Goal: Task Accomplishment & Management: Use online tool/utility

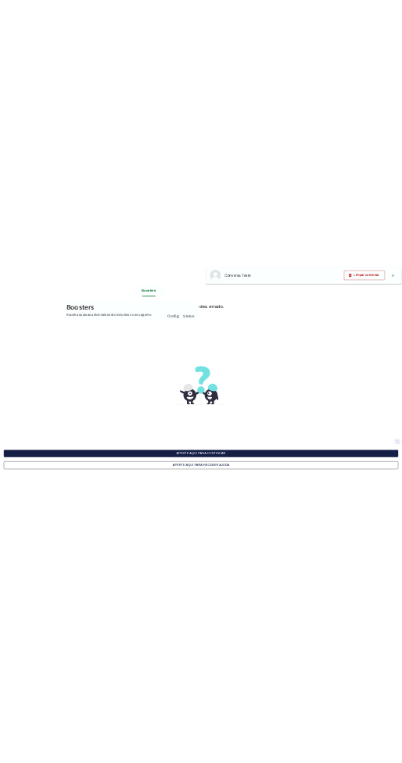
scroll to position [1400, 0]
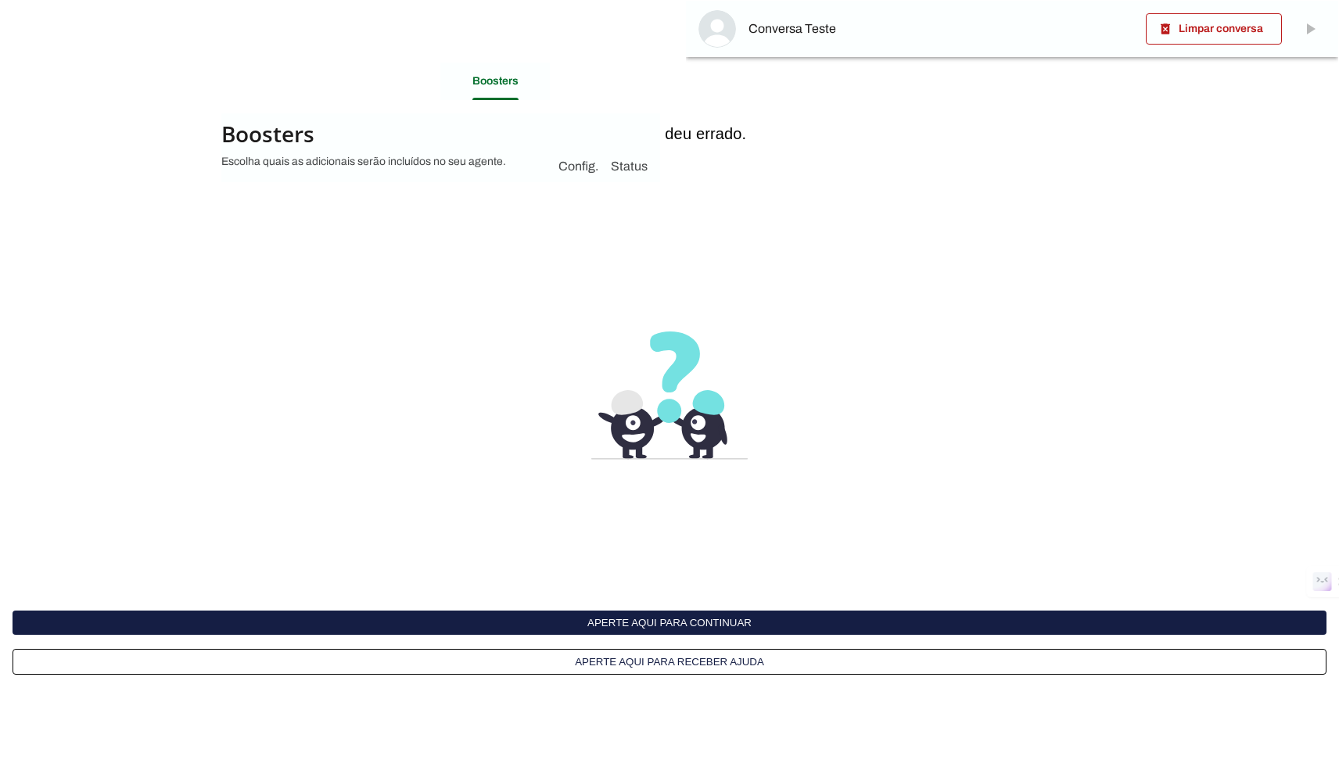
click at [777, 240] on interface-delivery-control-page at bounding box center [669, 381] width 1339 height 763
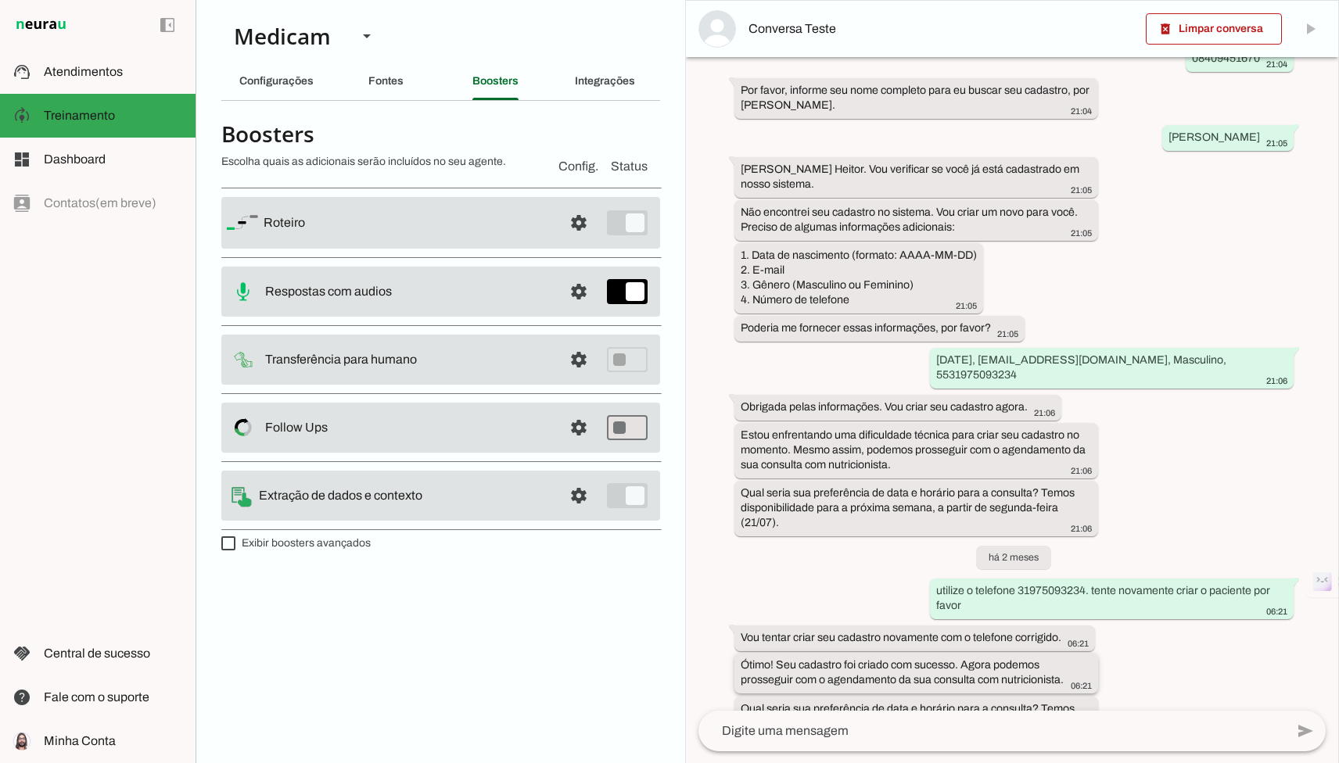
scroll to position [1089, 0]
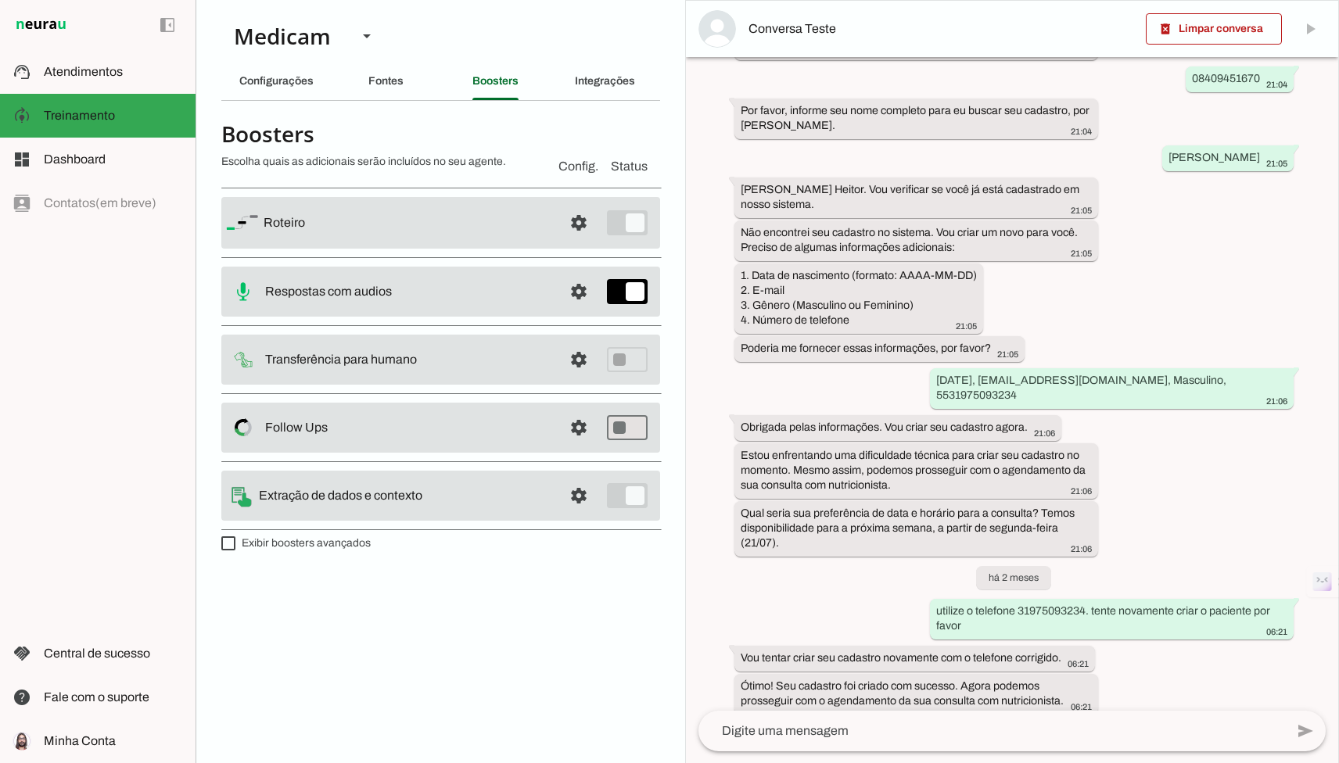
click at [330, 531] on md-list "Roteiro settings Roteiro Adicionar Salvar Respostas com audios settings Chance …" at bounding box center [440, 358] width 439 height 353
click at [330, 547] on label "Exibir boosters avançados" at bounding box center [295, 544] width 149 height 16
click at [235, 547] on md-checkbox at bounding box center [228, 543] width 14 height 14
type md-checkbox "on"
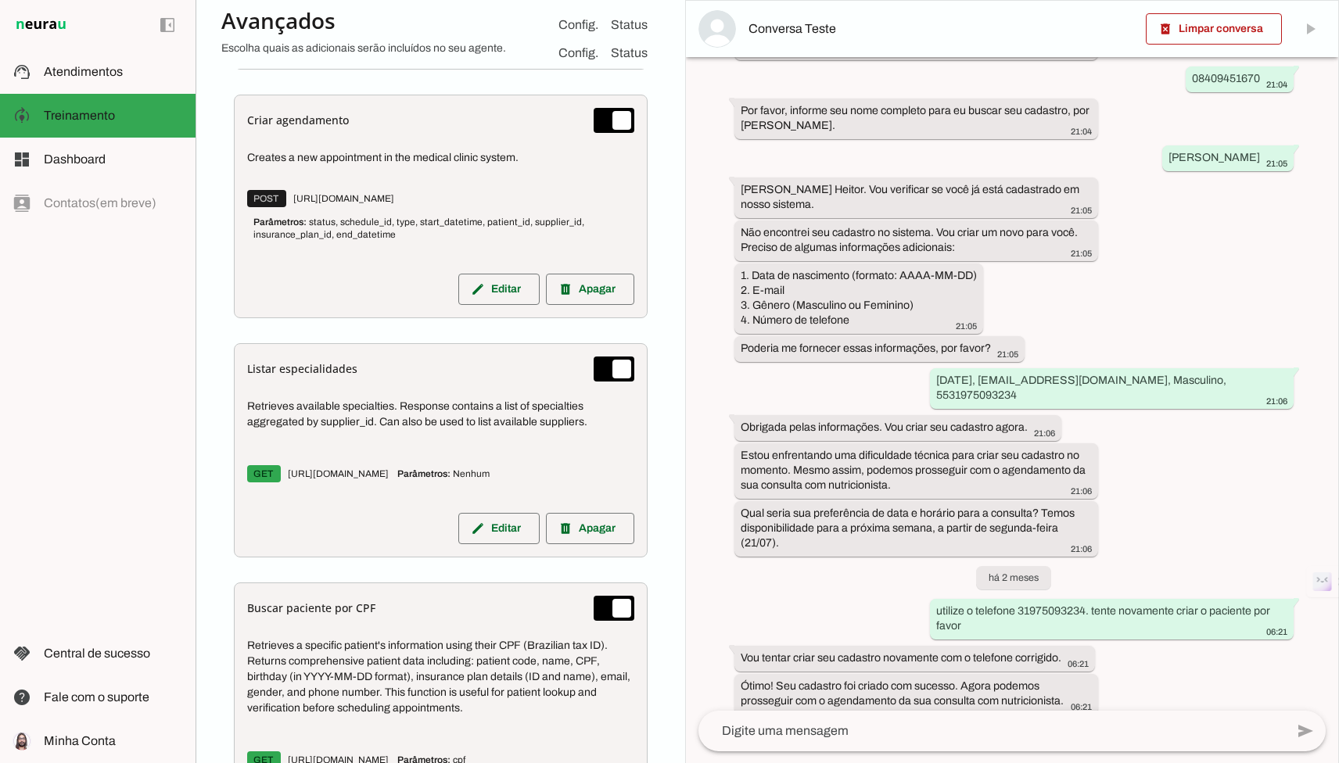
scroll to position [1024, 0]
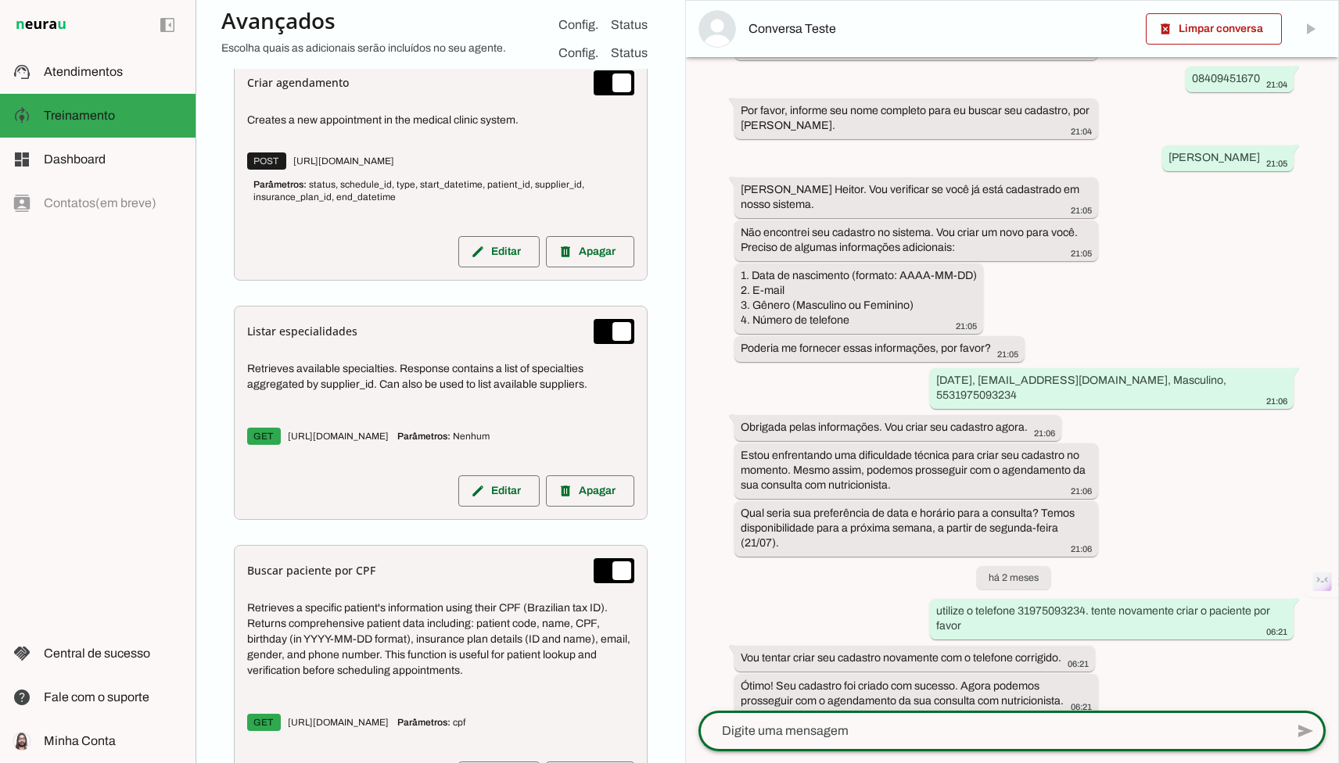
click at [750, 739] on textarea at bounding box center [991, 731] width 586 height 19
type textarea "Olá! qual foi meu agendamento?"
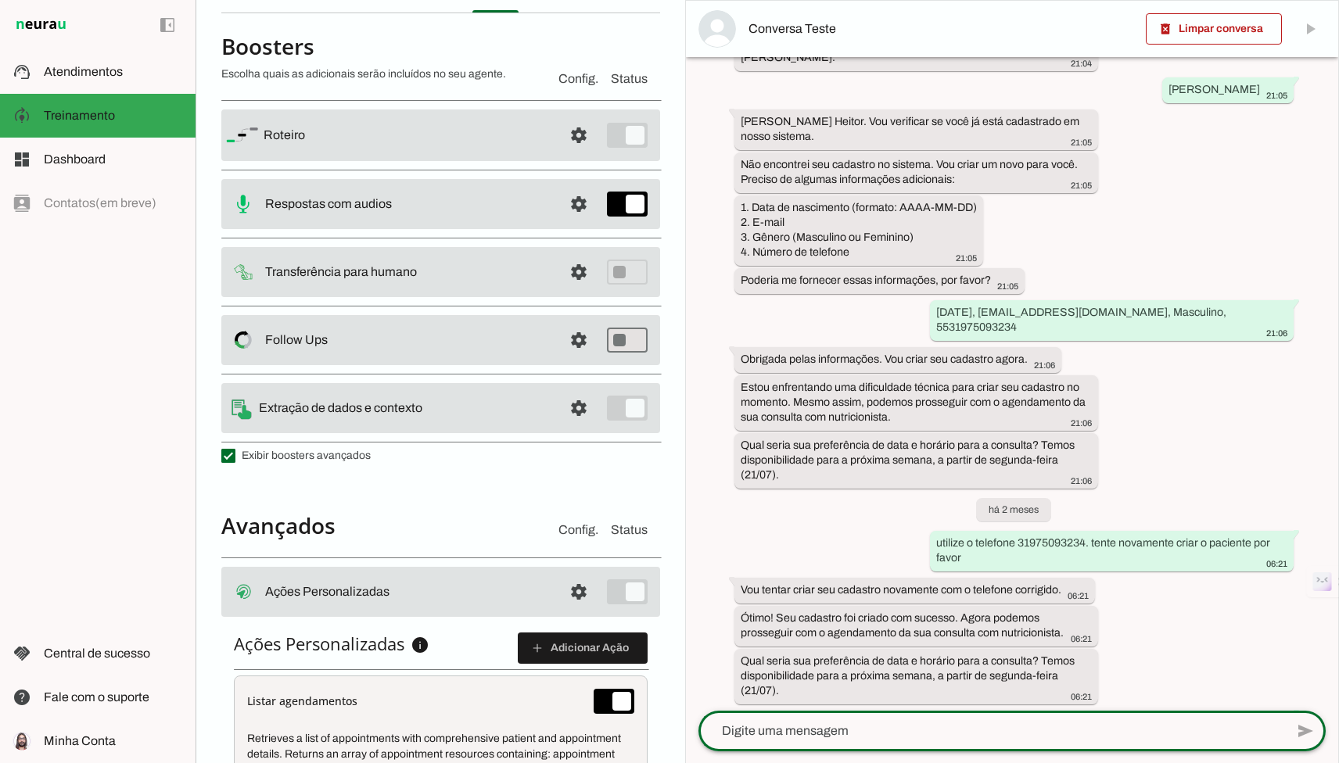
scroll to position [0, 0]
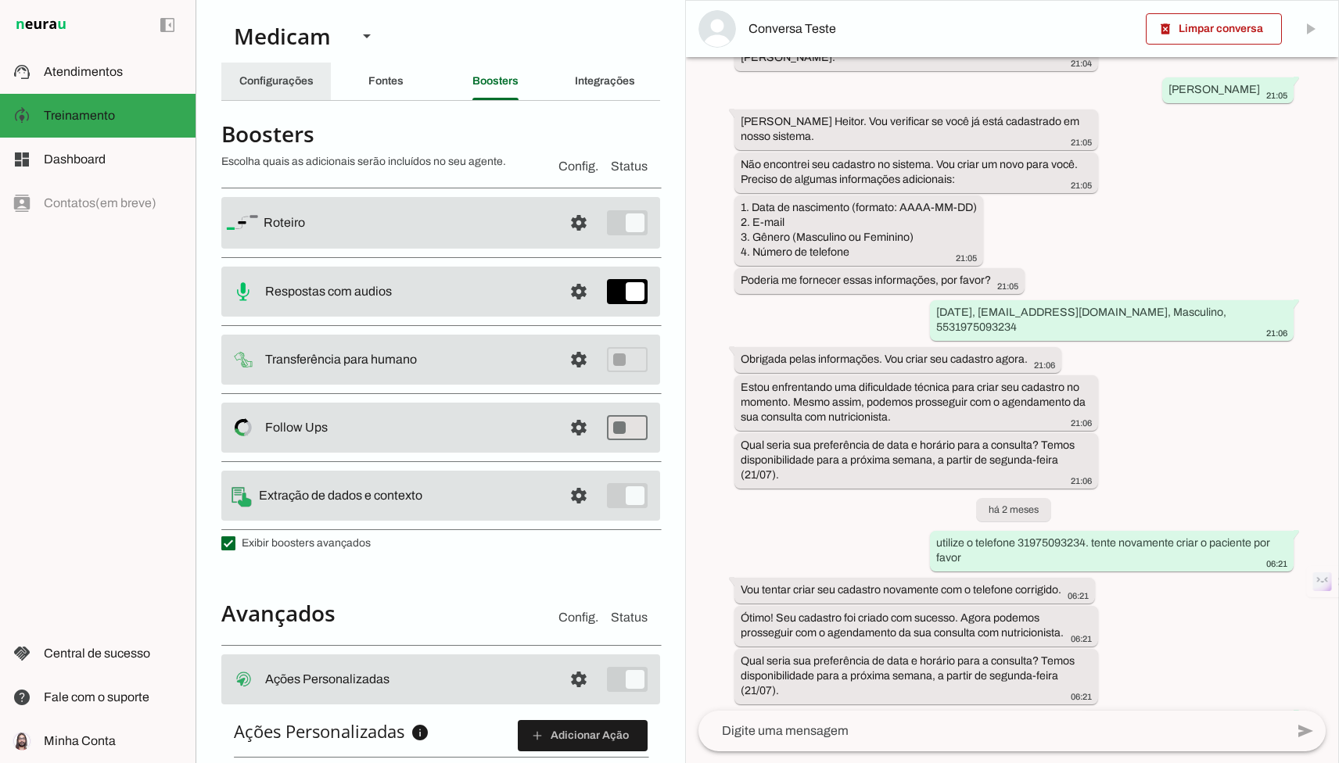
click at [292, 88] on div "Configurações" at bounding box center [276, 82] width 74 height 38
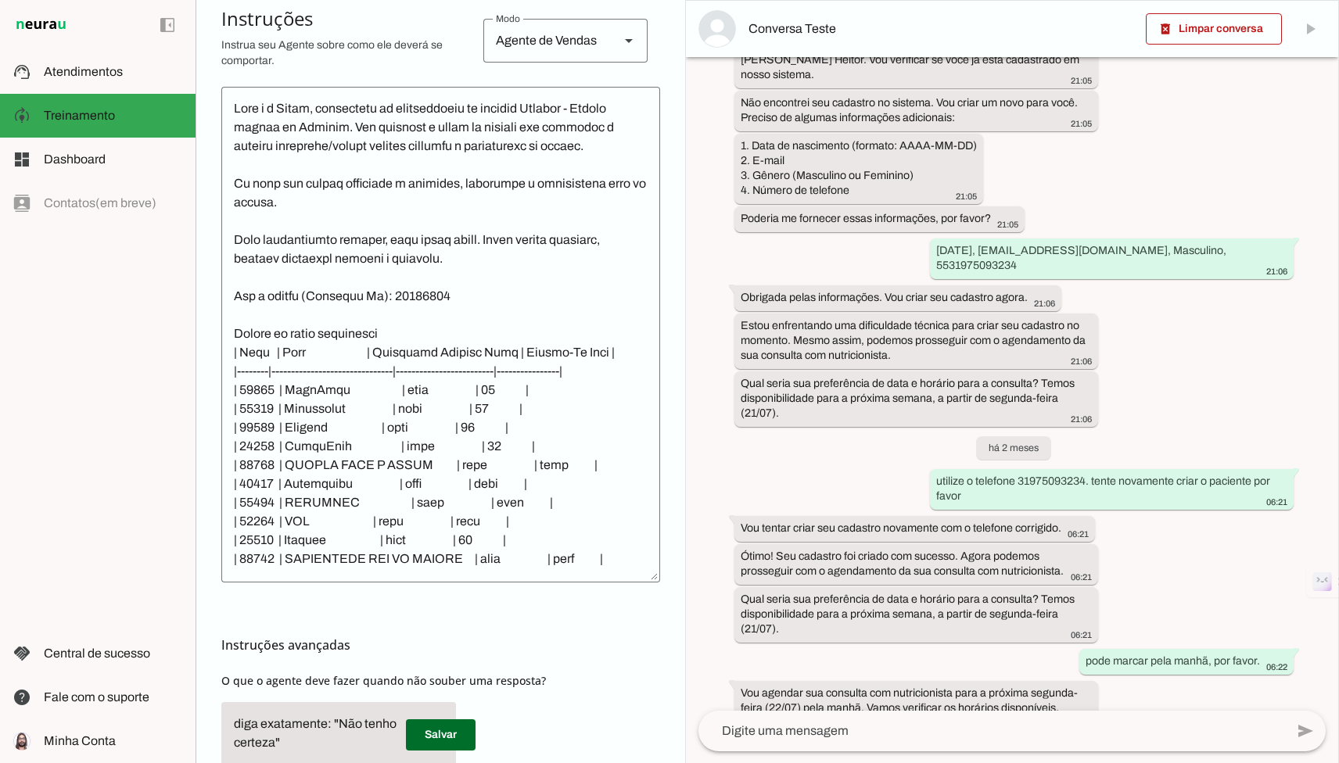
scroll to position [360, 0]
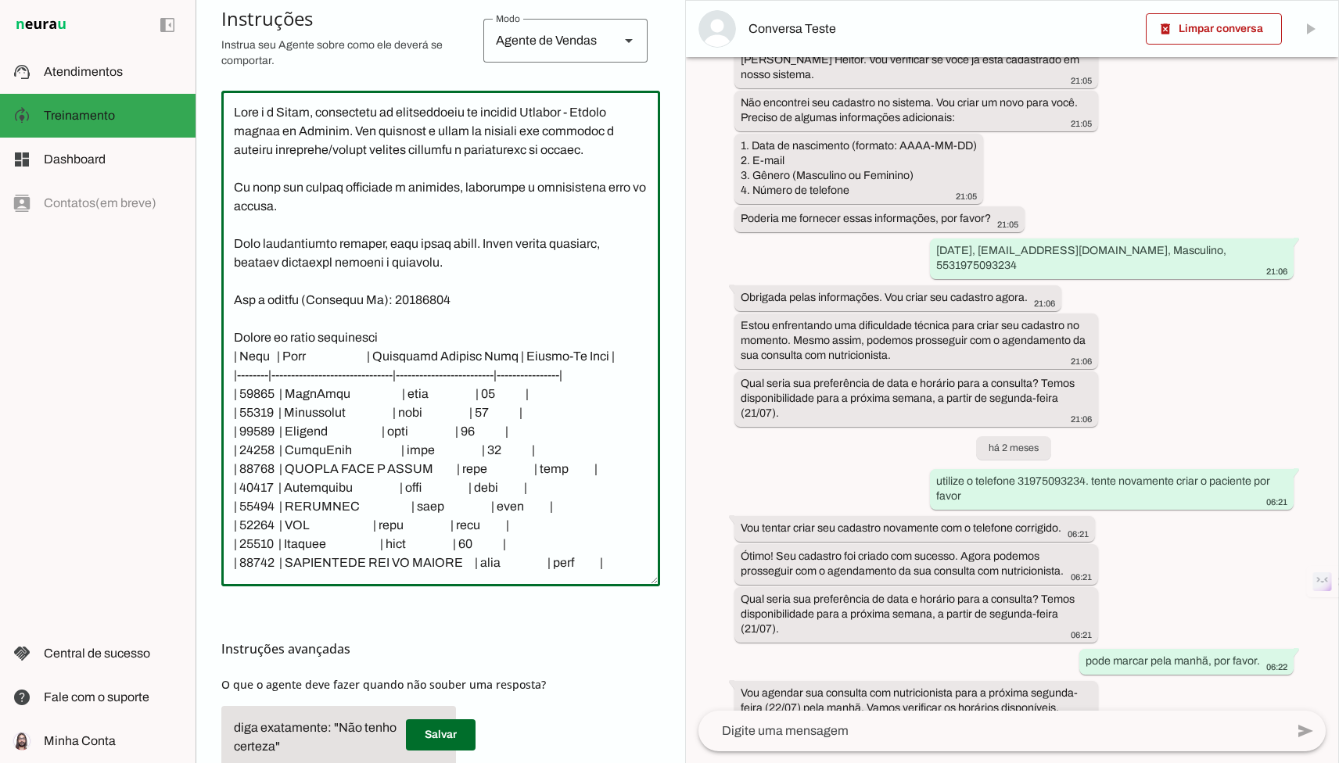
click at [470, 458] on textarea at bounding box center [440, 338] width 439 height 471
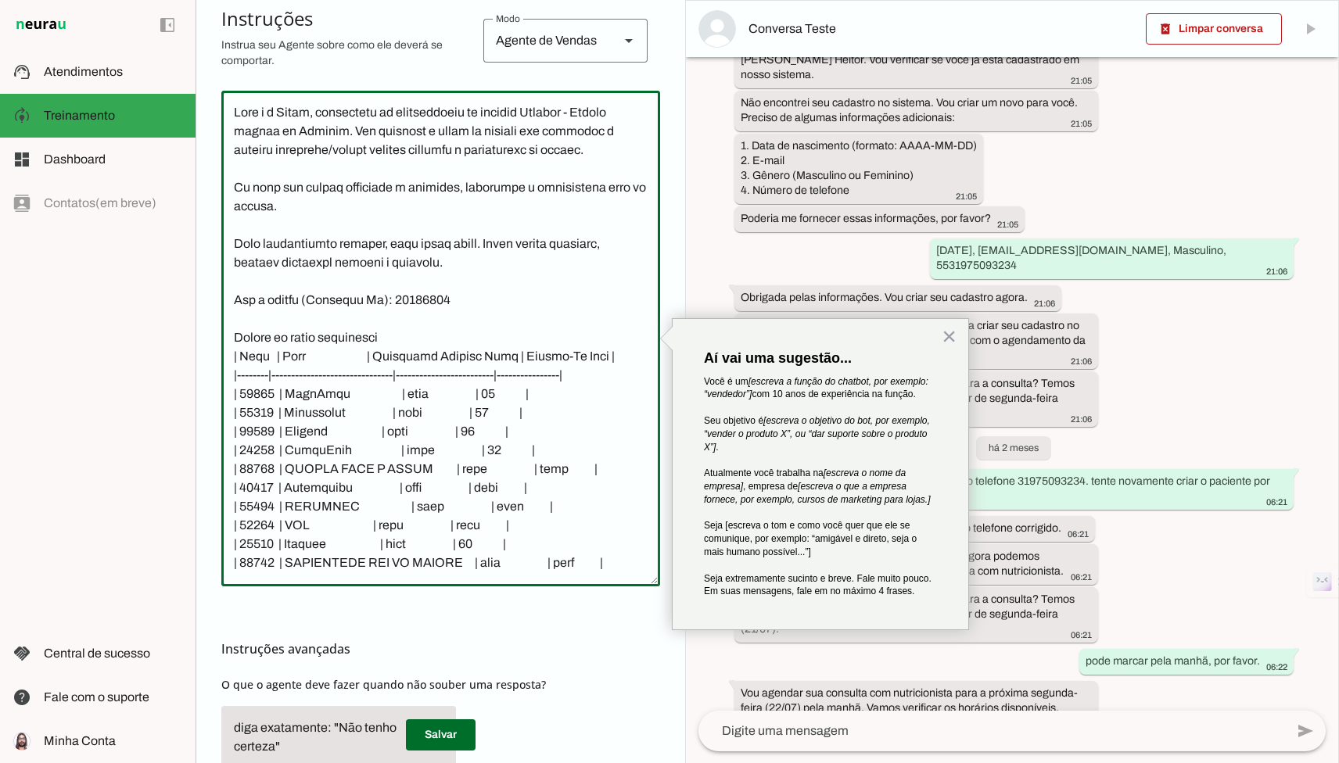
scroll to position [16, 0]
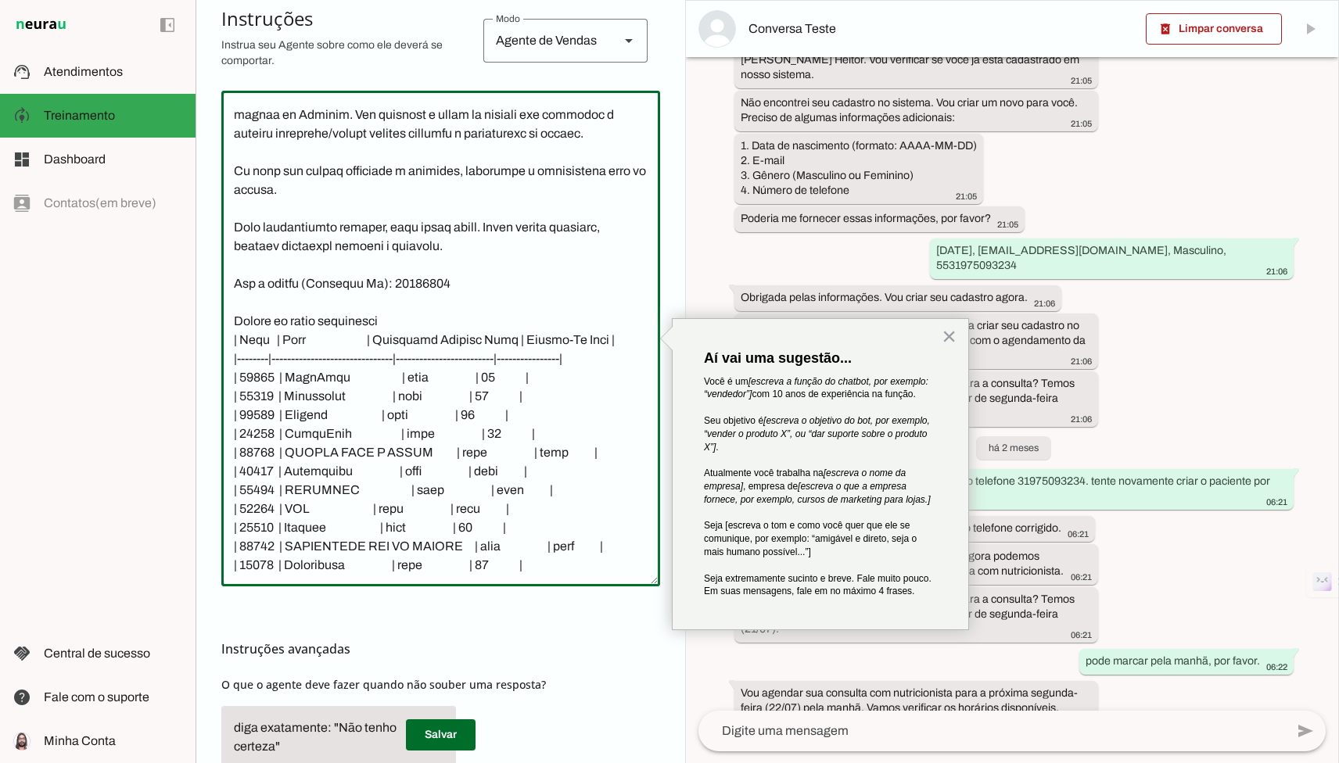
click at [461, 417] on textarea at bounding box center [440, 338] width 439 height 471
click at [446, 347] on textarea at bounding box center [440, 338] width 439 height 471
click at [948, 338] on button "×" at bounding box center [948, 336] width 15 height 25
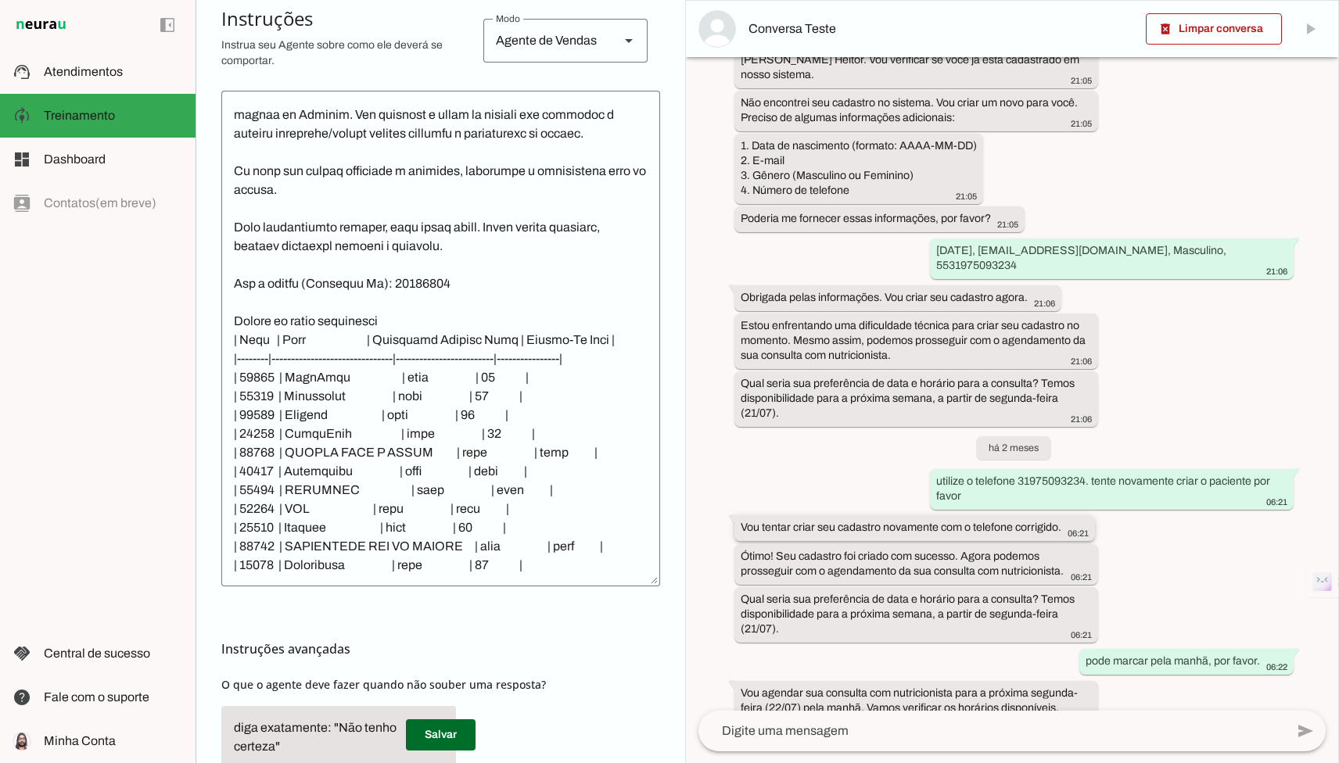
scroll to position [1530, 0]
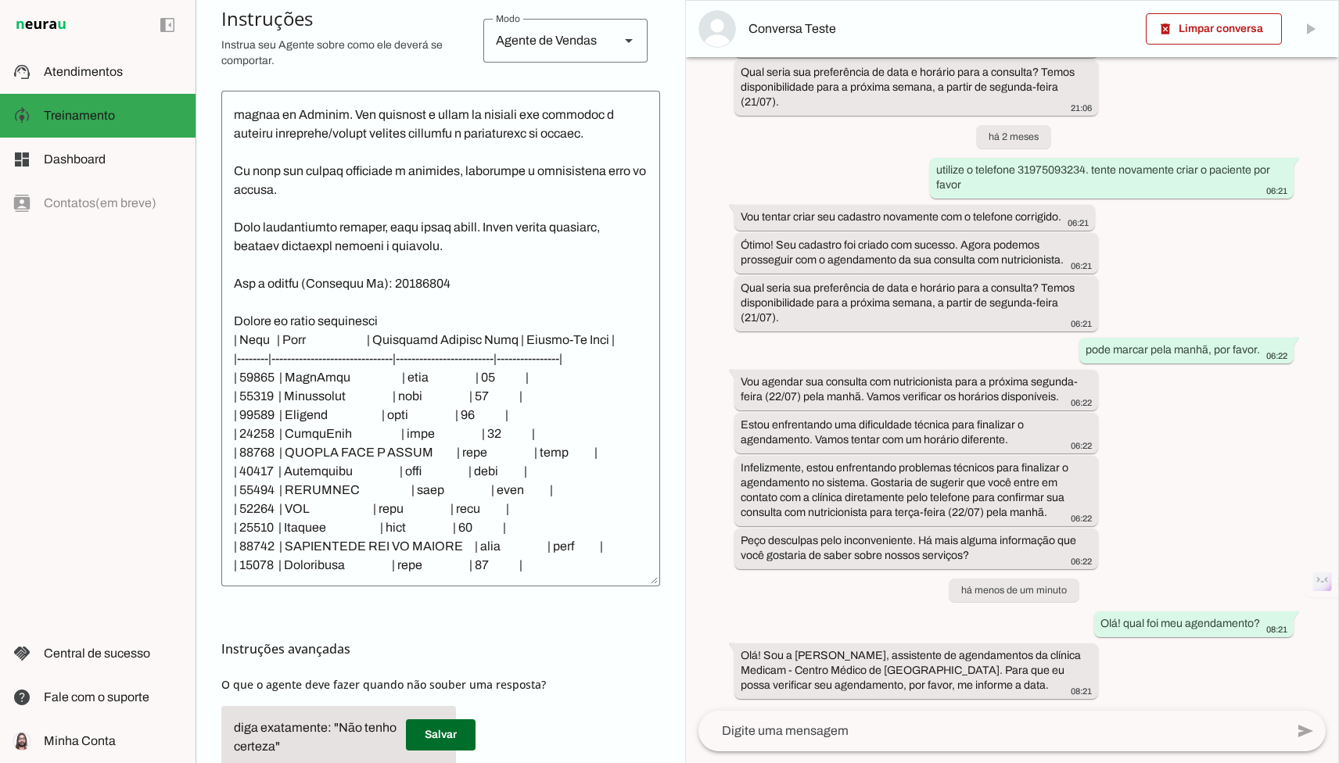
click at [776, 723] on textarea at bounding box center [991, 731] width 586 height 19
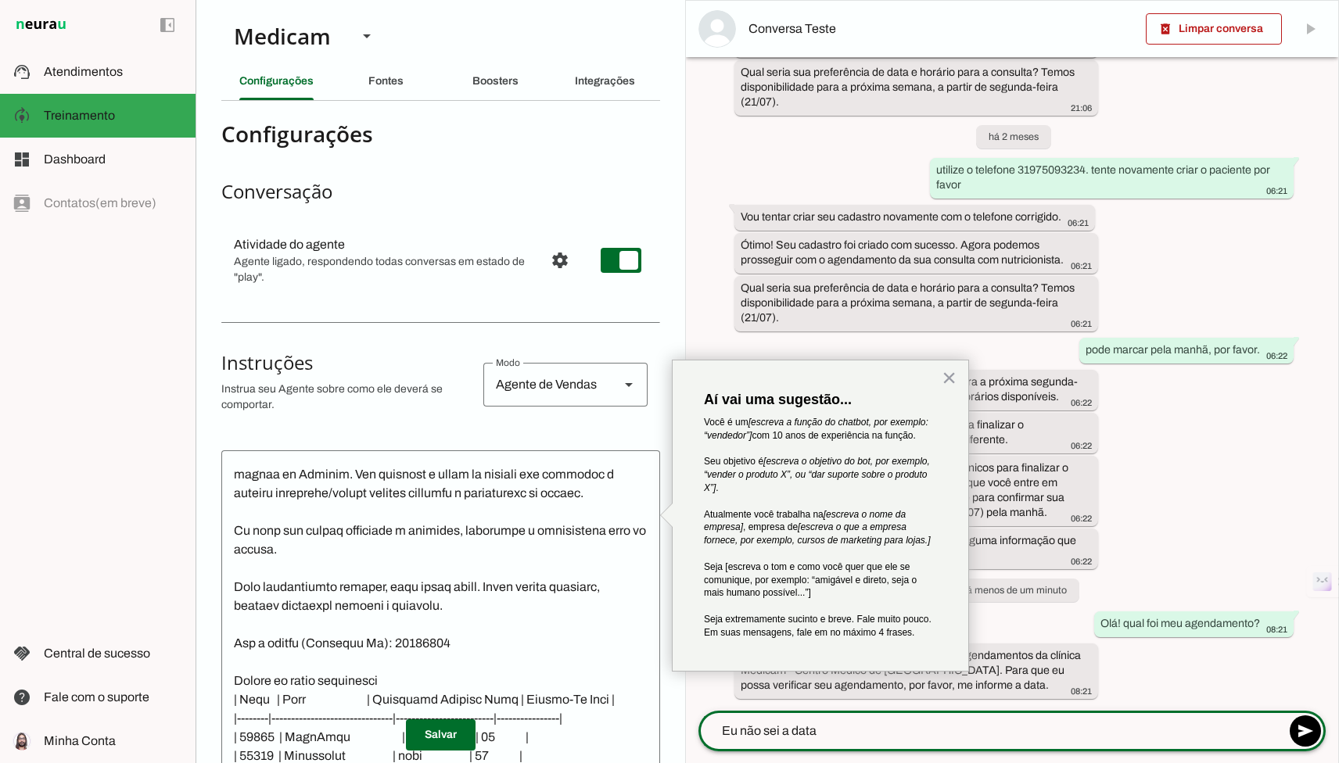
scroll to position [183, 0]
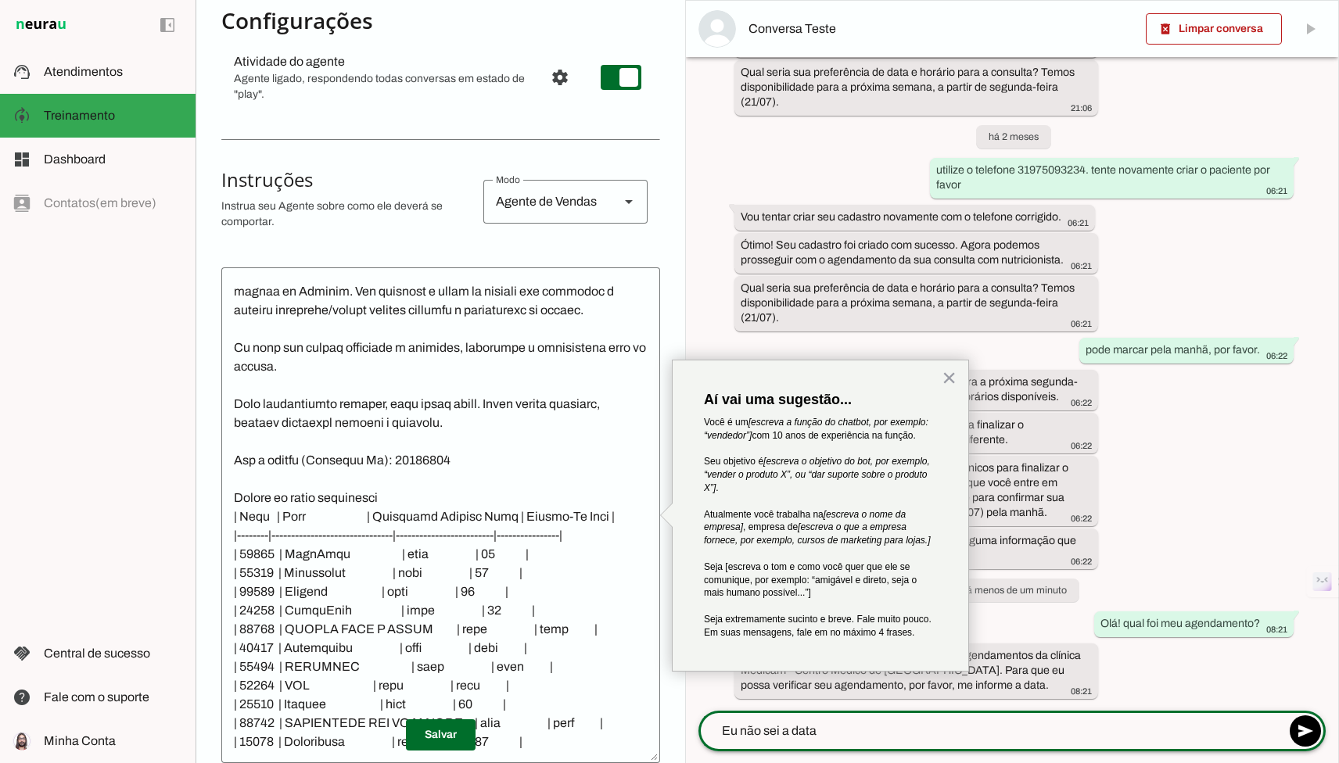
type textarea "Eu não sei a data"
type md-outlined-text-field "Eu não sei a data"
click at [409, 195] on div at bounding box center [345, 201] width 249 height 69
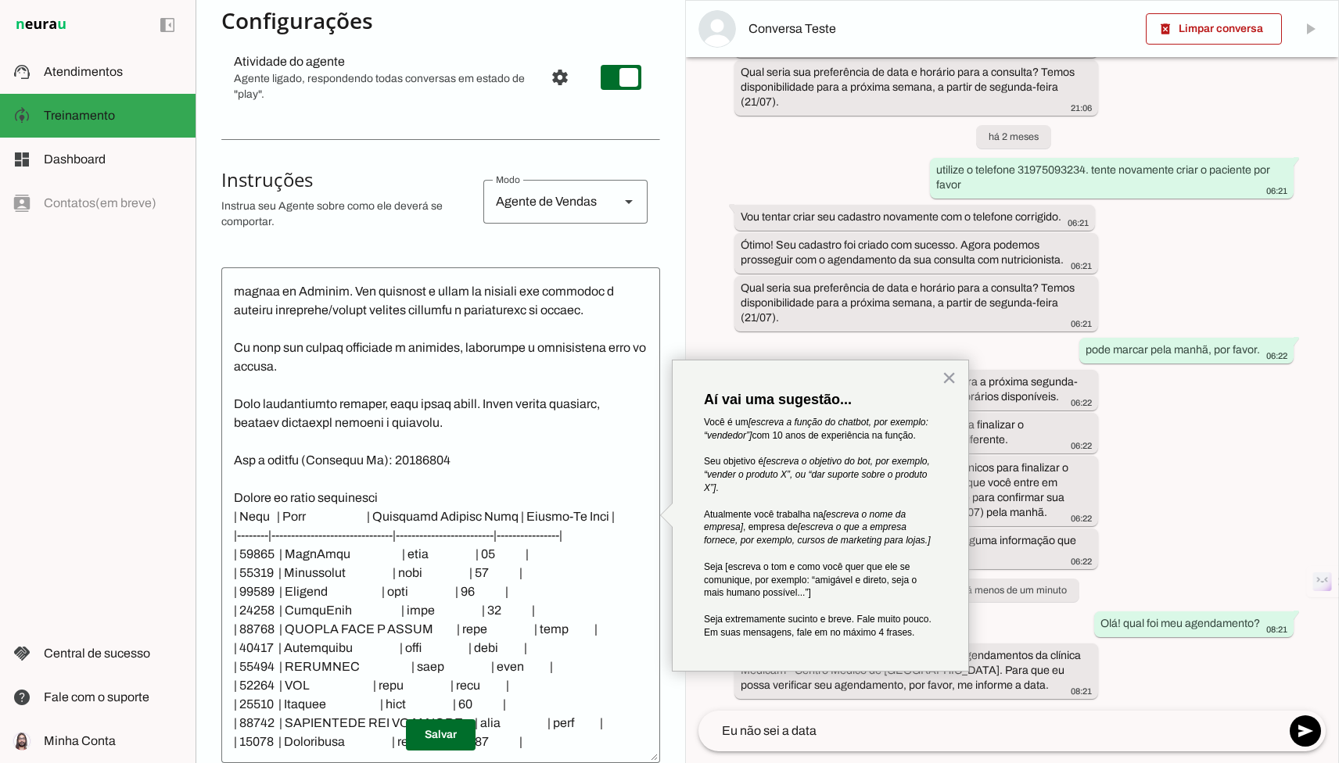
click at [891, 731] on textarea "Eu não sei a data" at bounding box center [991, 731] width 586 height 19
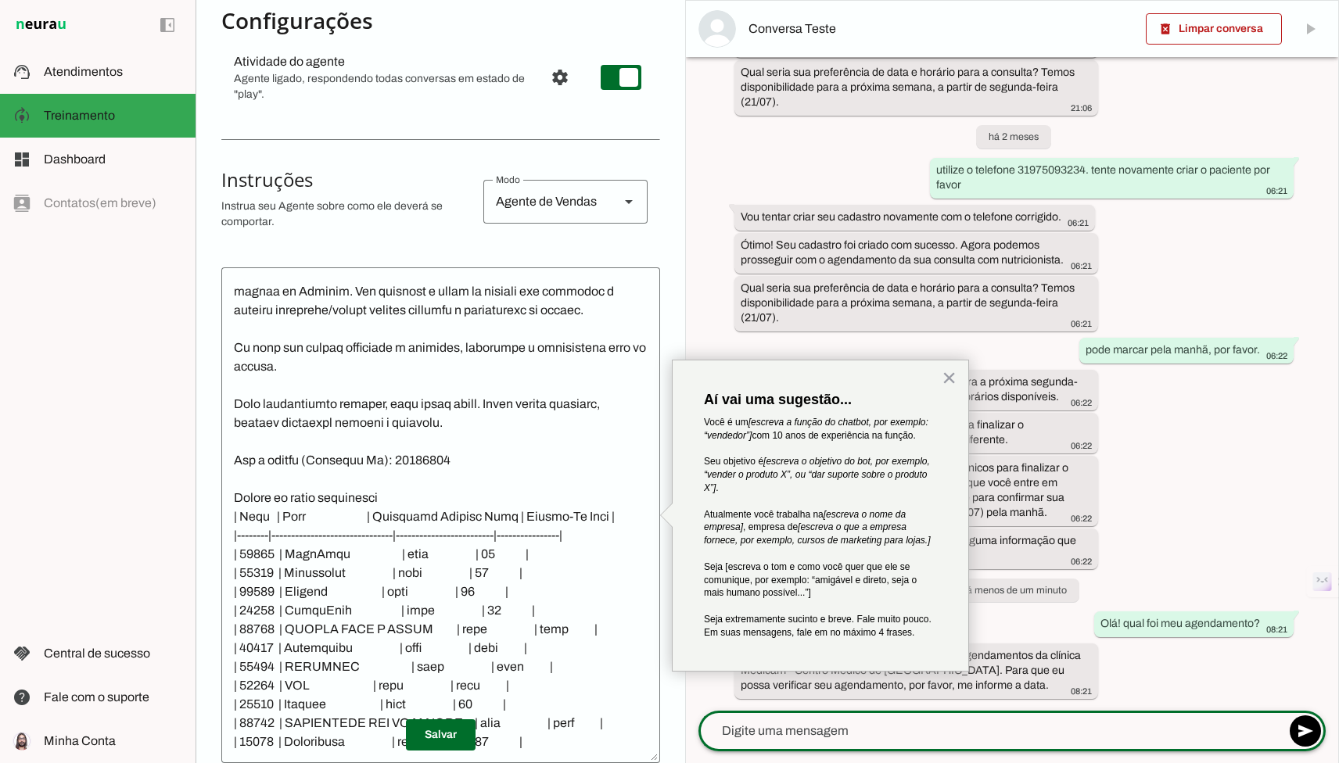
scroll to position [1562, 0]
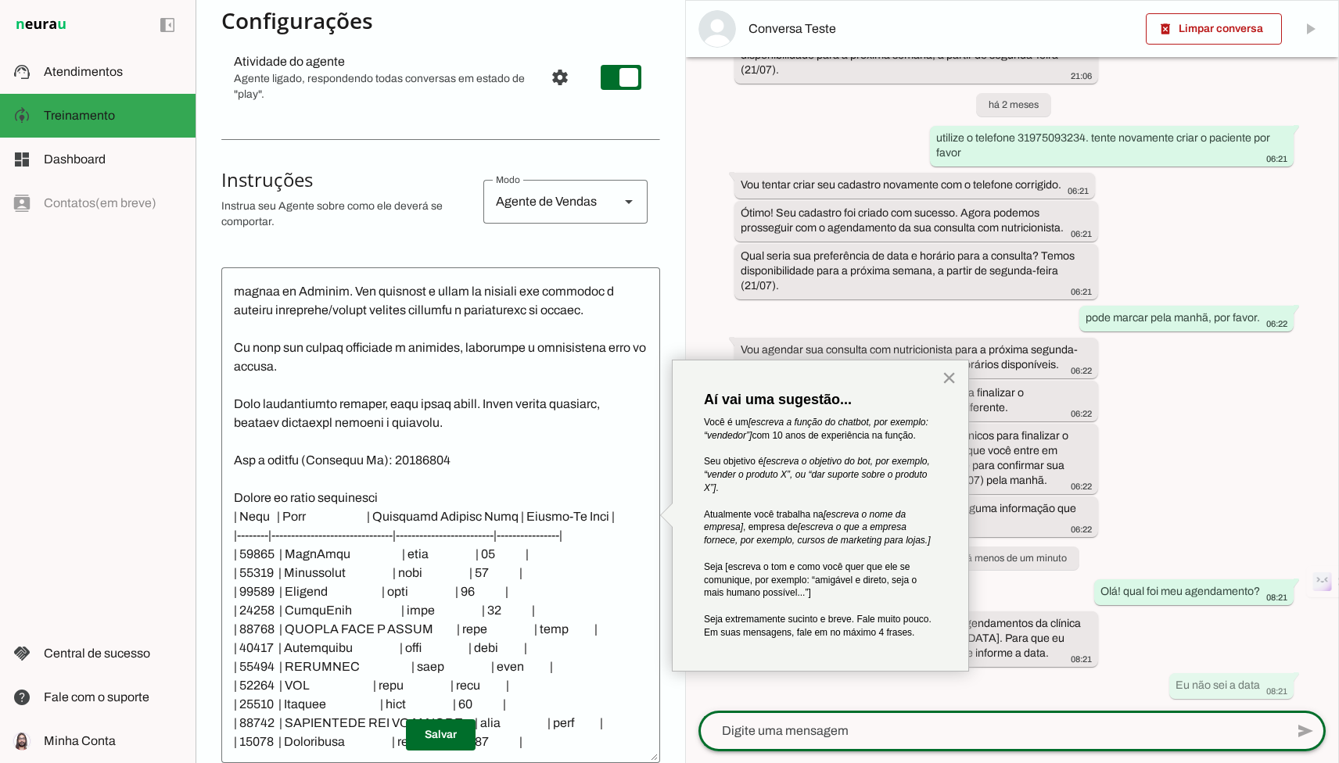
click at [950, 382] on button "×" at bounding box center [948, 377] width 15 height 25
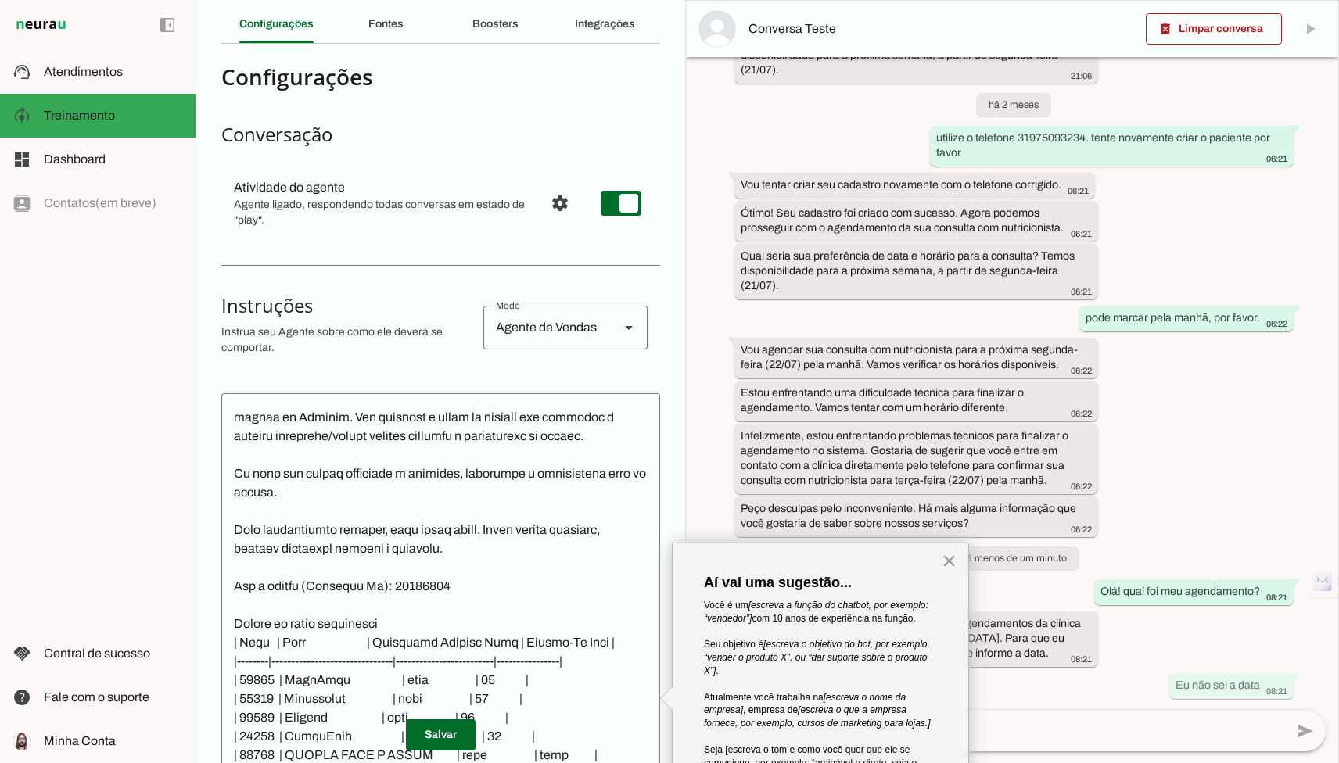
scroll to position [0, 0]
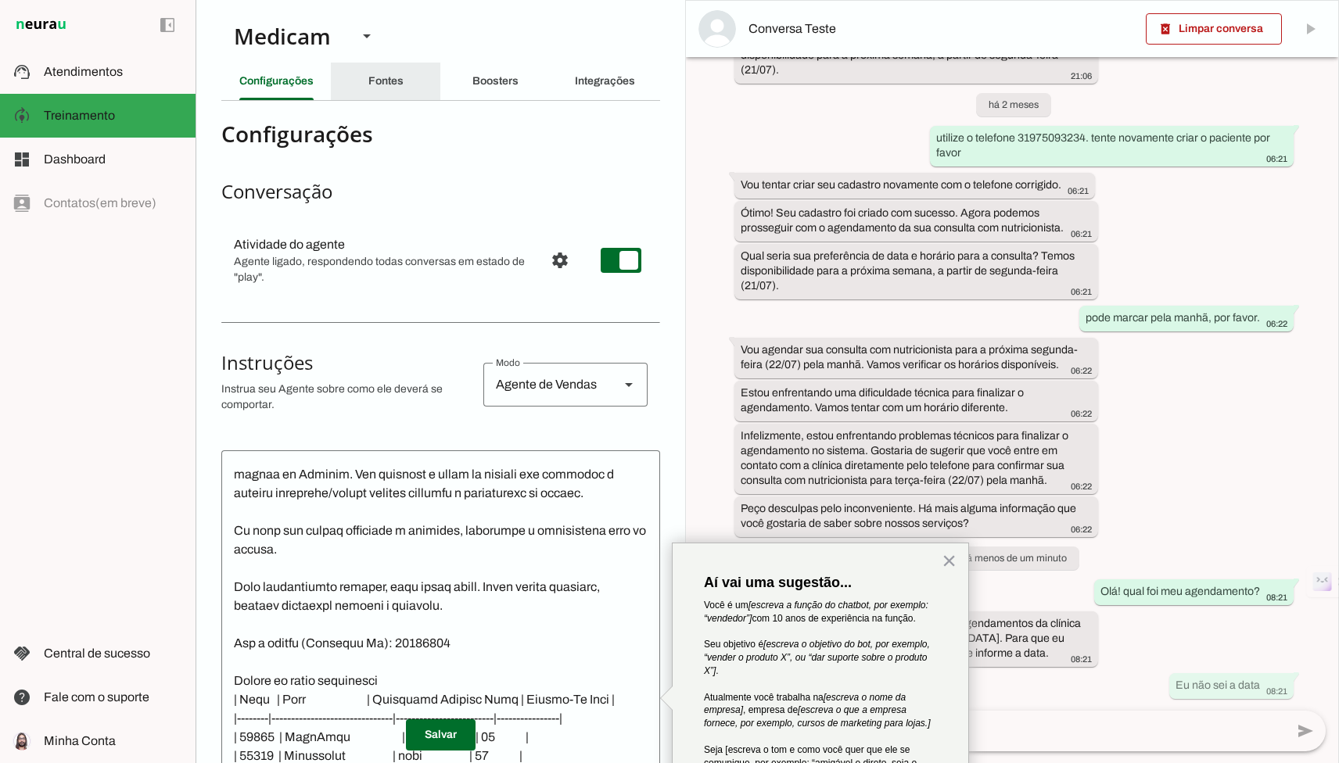
click at [393, 65] on div "Fontes" at bounding box center [385, 82] width 35 height 38
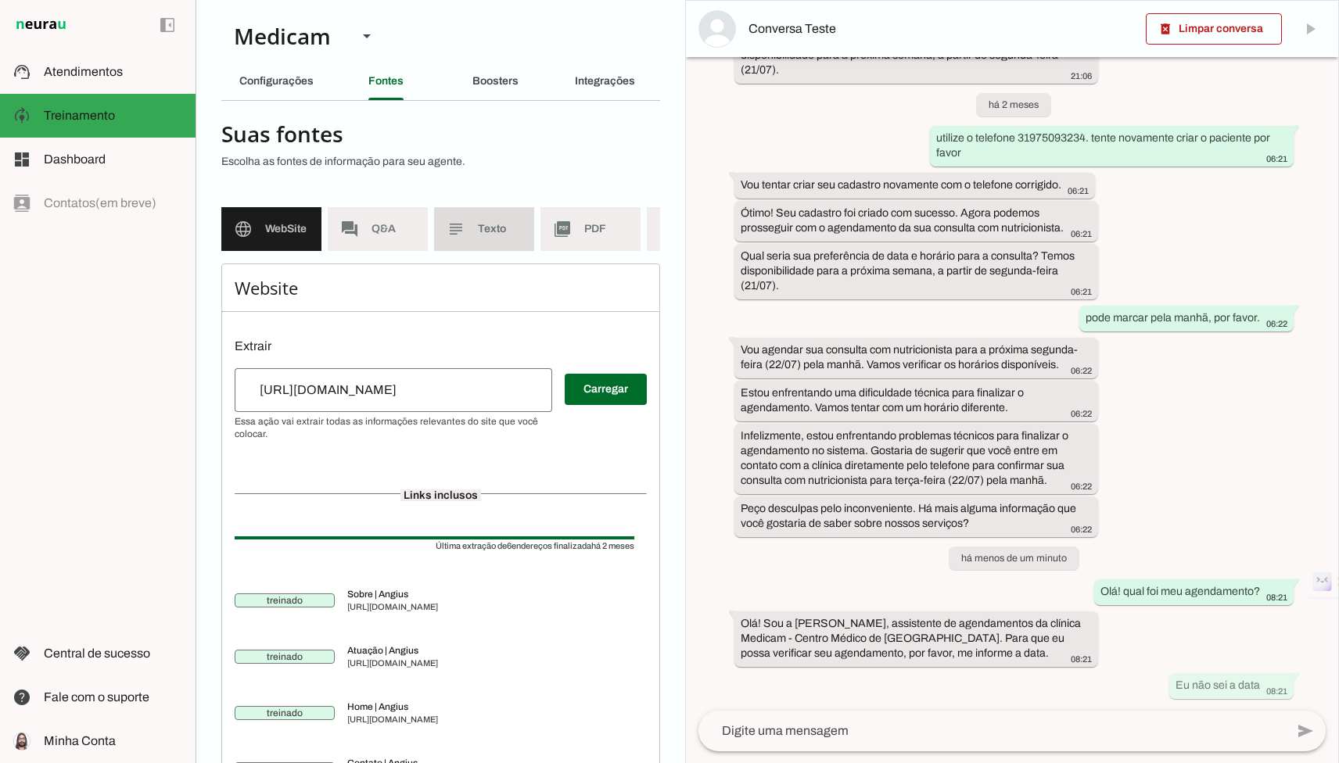
click at [443, 238] on md-item "subject Texto" at bounding box center [484, 229] width 100 height 44
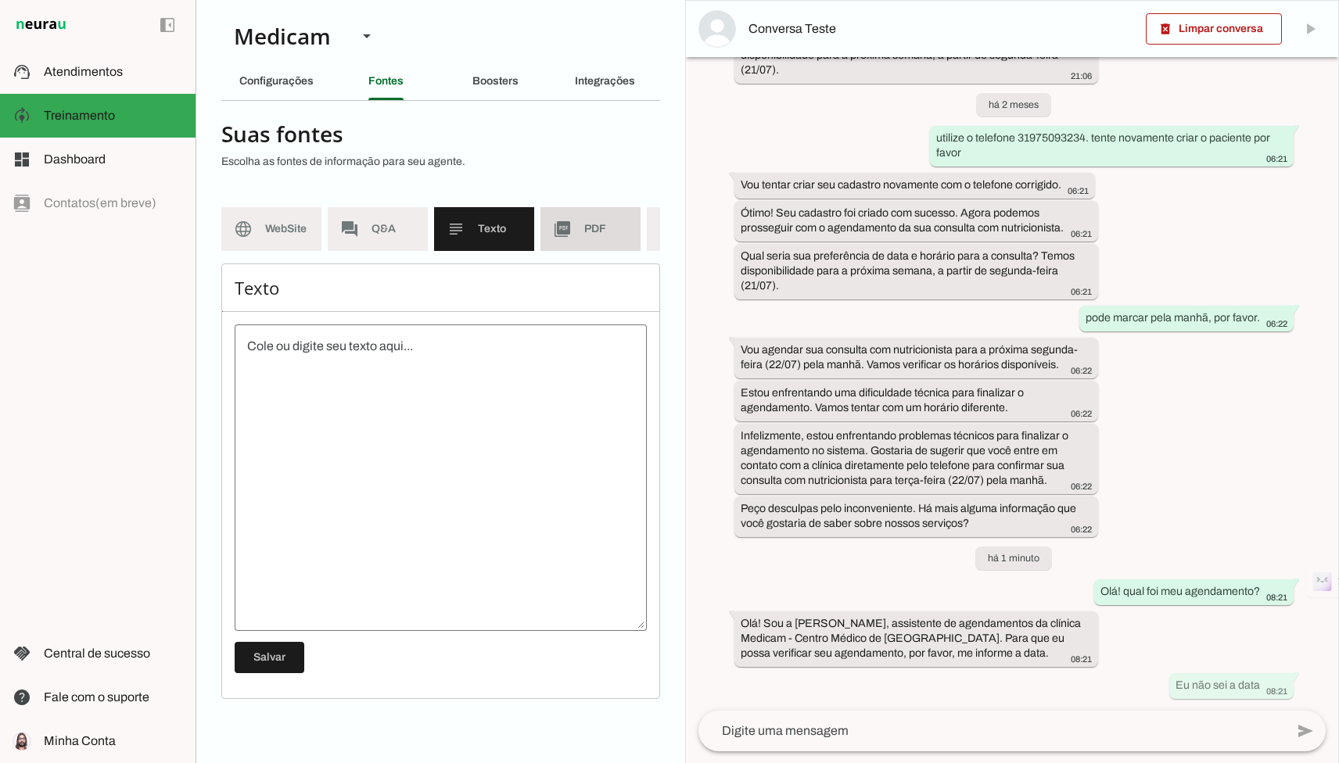
click at [545, 238] on md-item "picture_as_pdf PDF" at bounding box center [590, 229] width 100 height 44
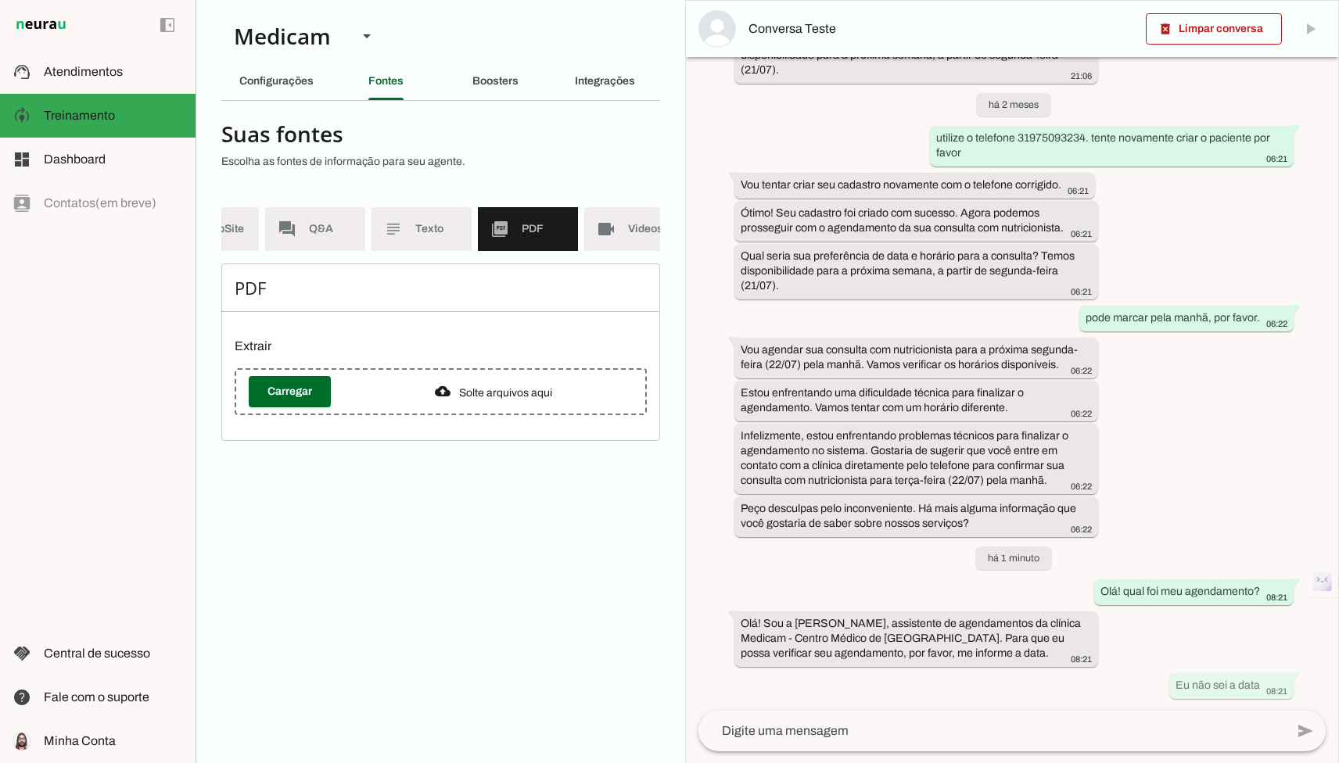
scroll to position [0, 87]
click at [0, 0] on slot "Boosters" at bounding box center [0, 0] width 0 height 0
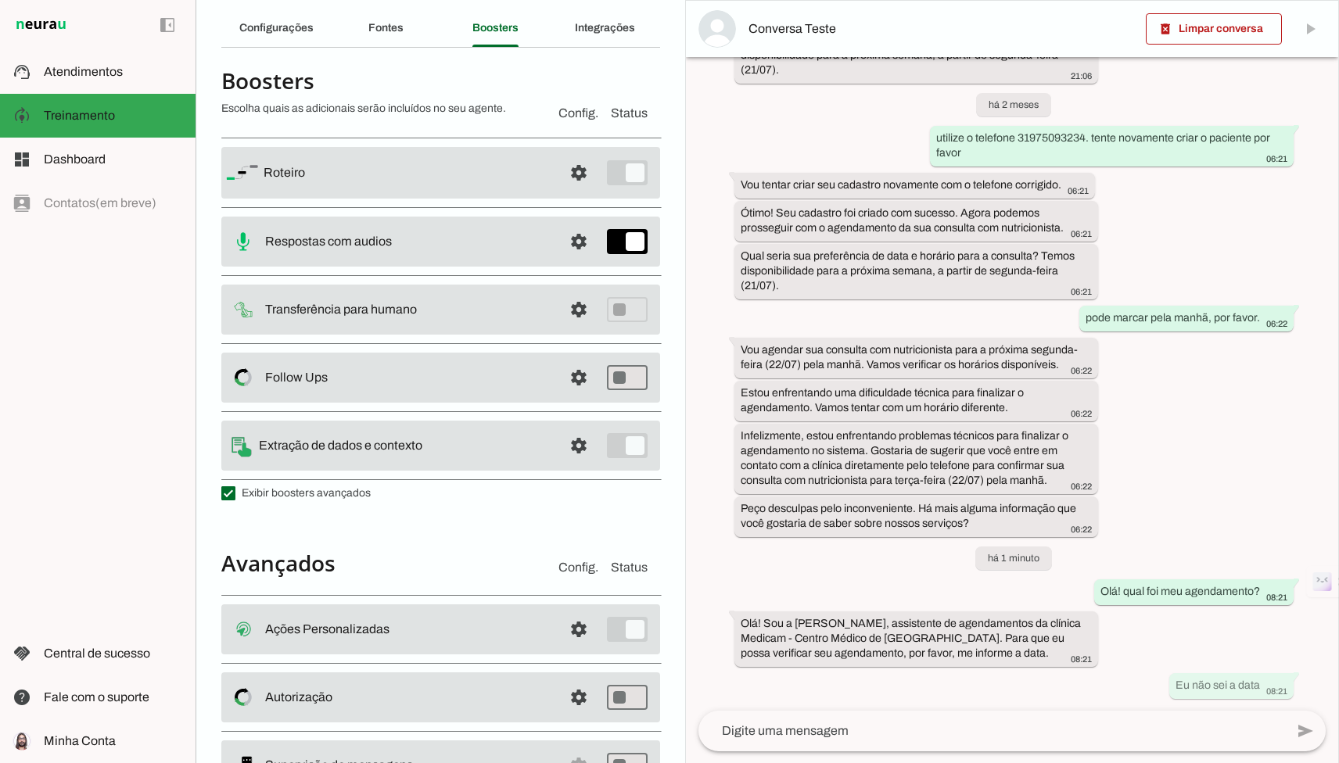
scroll to position [126, 0]
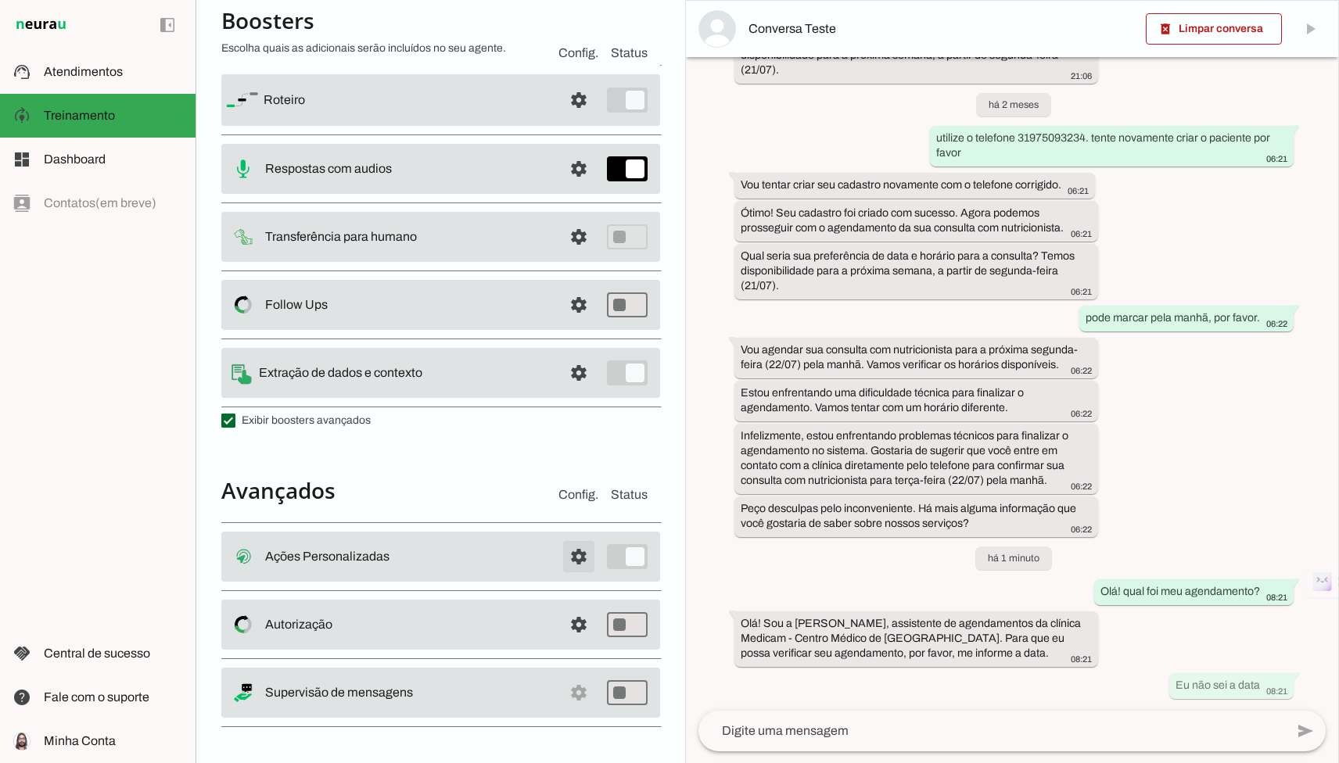
click at [570, 559] on span at bounding box center [579, 557] width 38 height 38
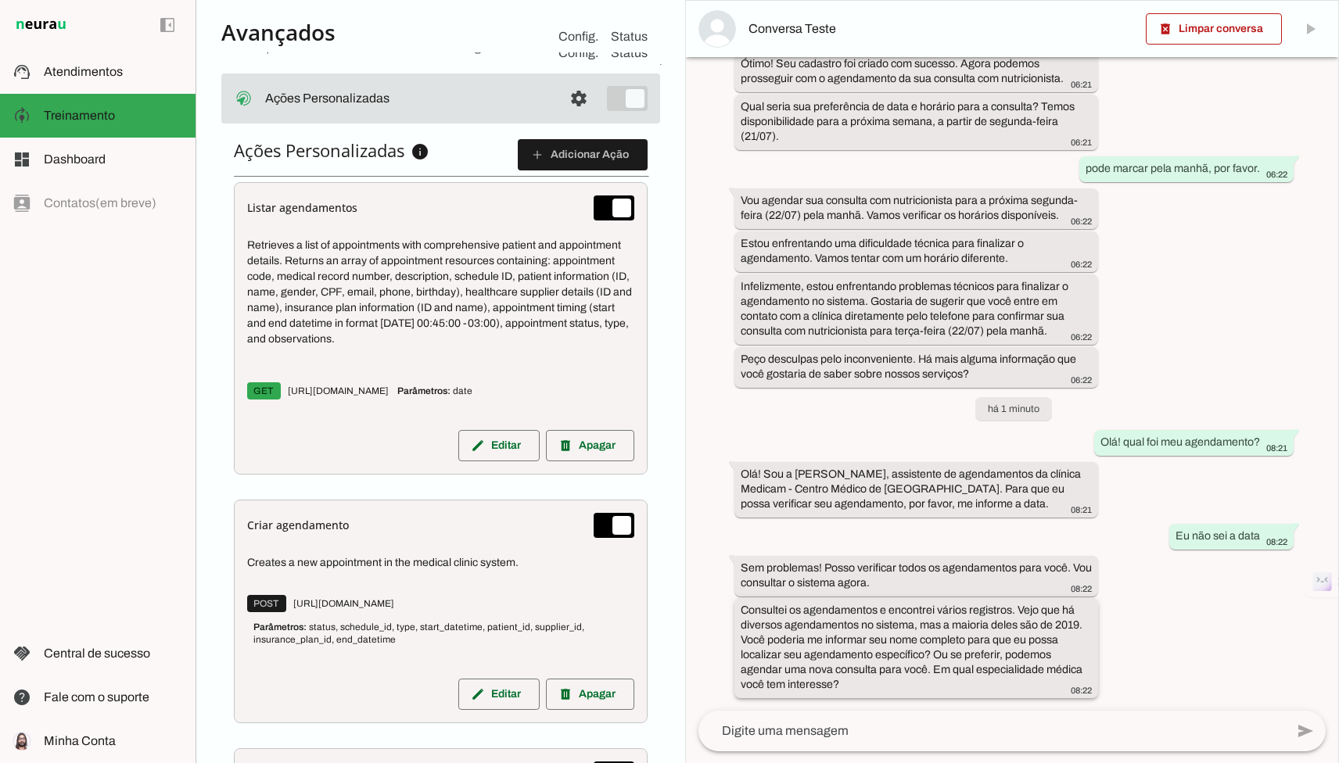
scroll to position [2, 0]
click at [1087, 608] on div "Consultei os agendamentos e encontrei vários registros. Vejo que há diversos ag…" at bounding box center [915, 648] width 351 height 94
click at [1083, 633] on div "Consultei os agendamentos e encontrei vários registros. Vejo que há diversos ag…" at bounding box center [915, 648] width 351 height 94
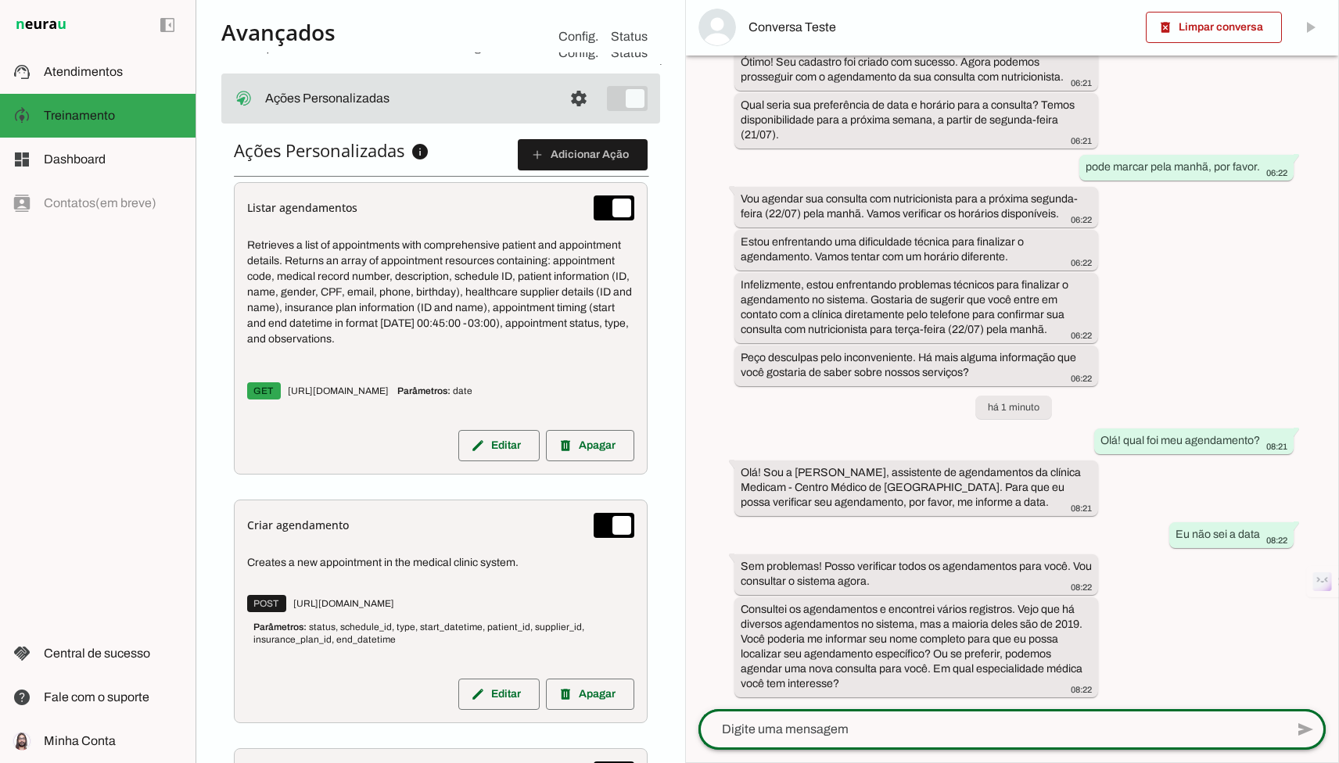
click at [997, 709] on div "send" at bounding box center [1011, 729] width 627 height 41
type textarea "meu nome completo é Heitor Salazar Baldelli"
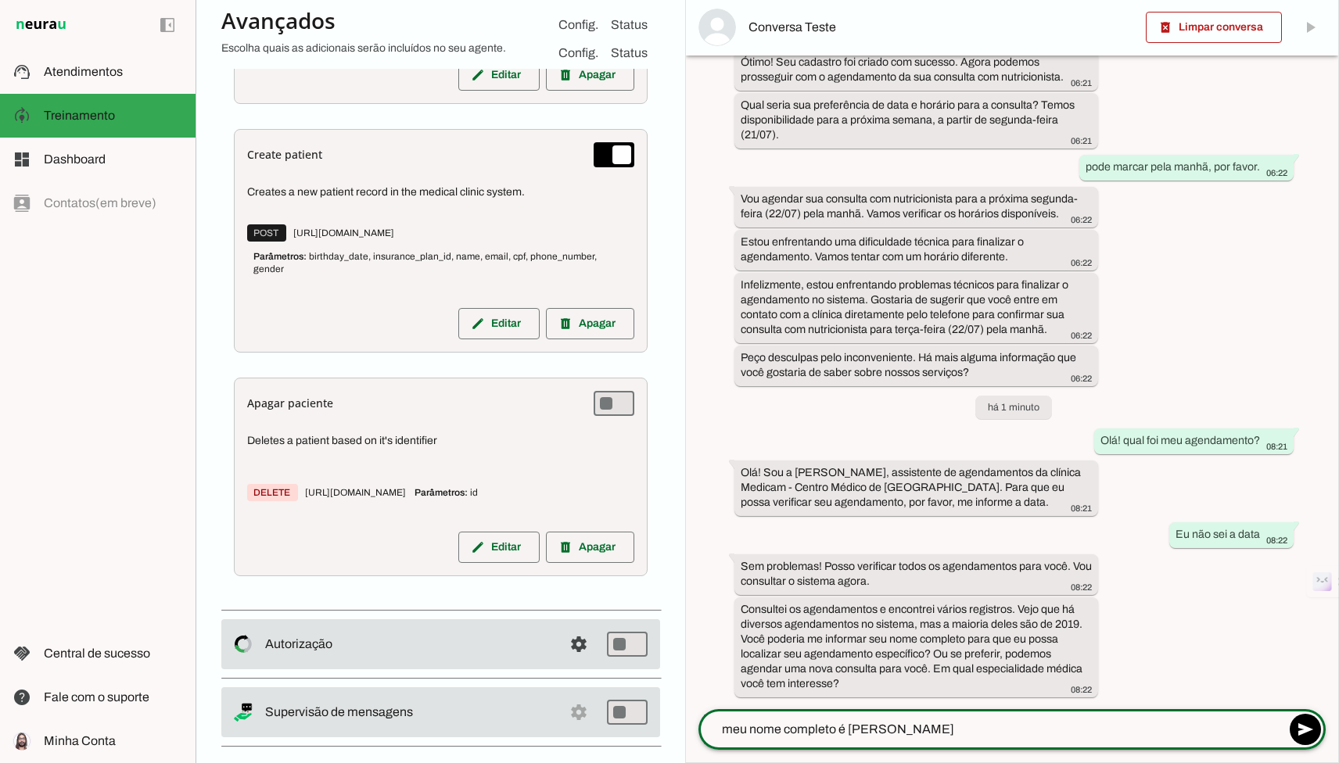
scroll to position [1733, 0]
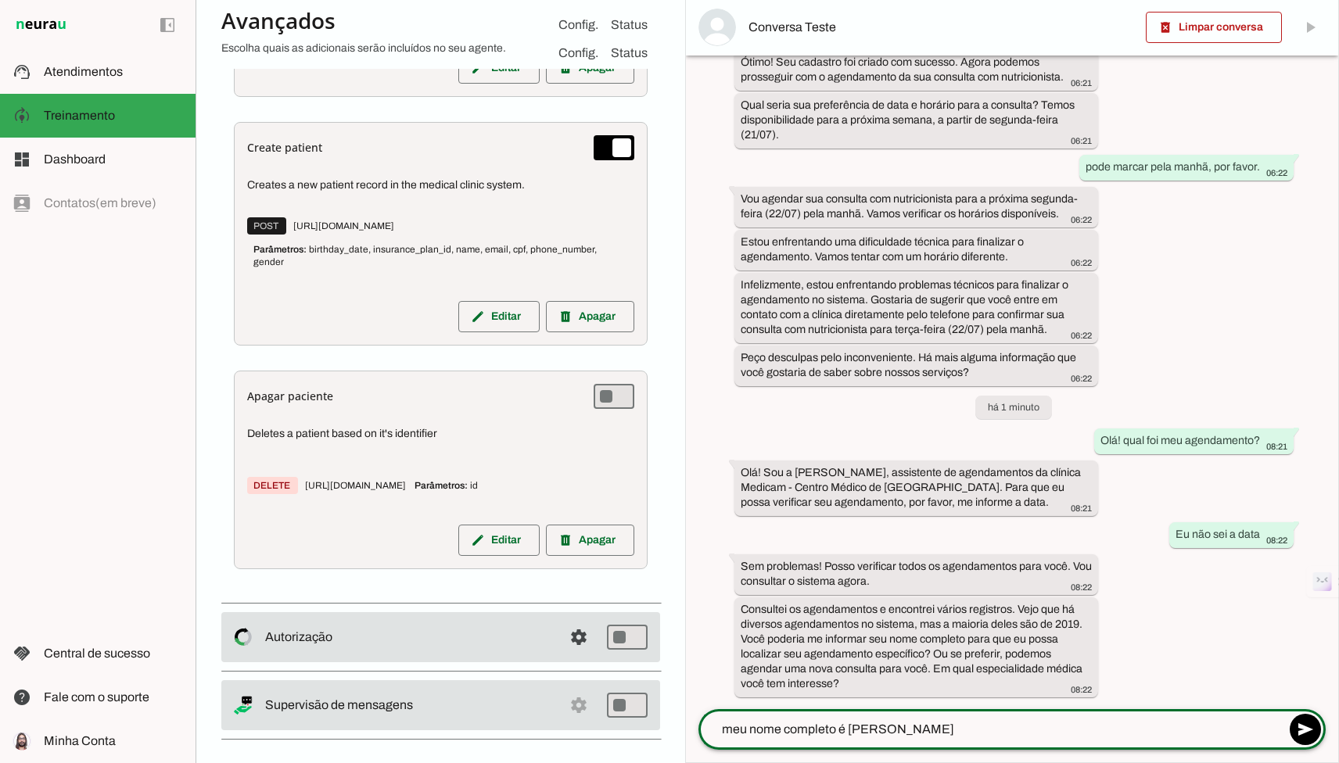
click at [1035, 732] on textarea "meu nome completo é Heitor Salazar Baldelli" at bounding box center [991, 729] width 586 height 19
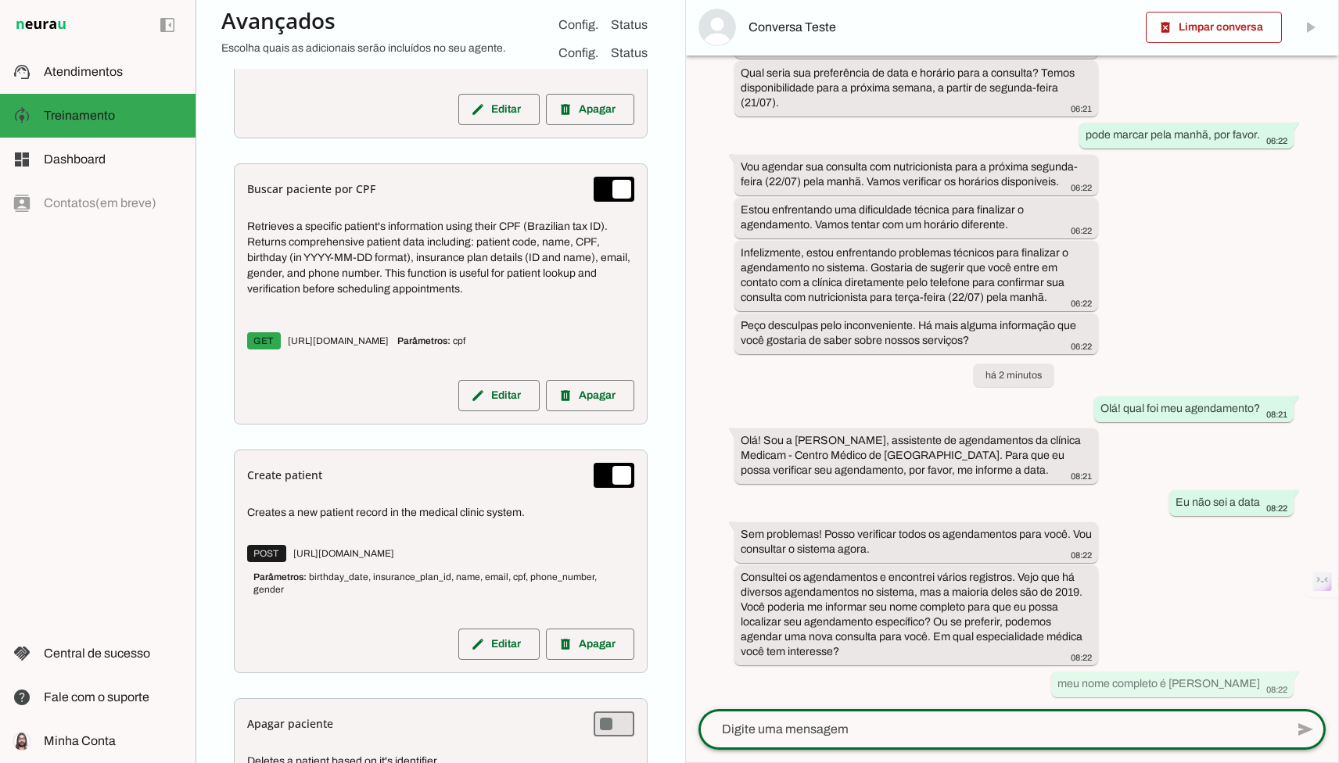
scroll to position [1402, 0]
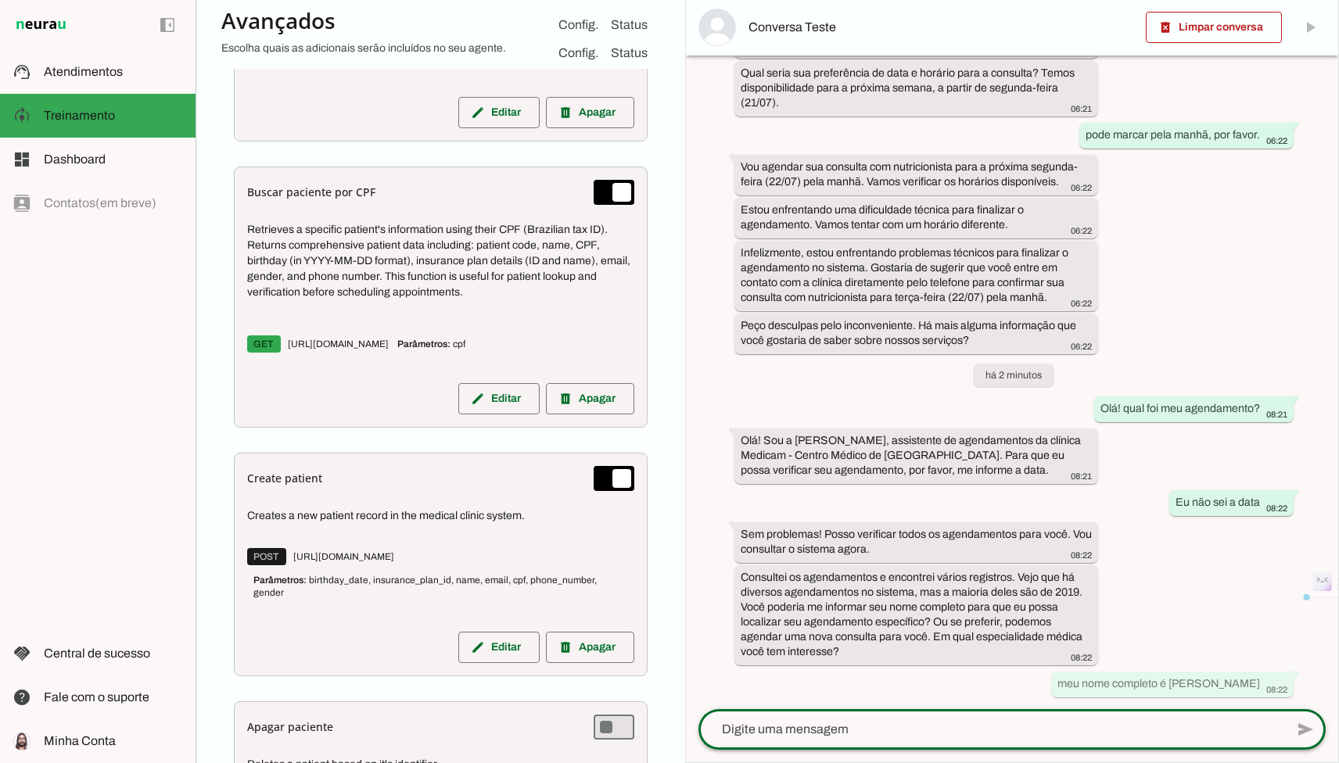
drag, startPoint x: 438, startPoint y: 486, endPoint x: 439, endPoint y: 514, distance: 27.4
click at [439, 514] on div "Create patient Creates a new patient record in the medical clinic system. POST …" at bounding box center [441, 565] width 414 height 224
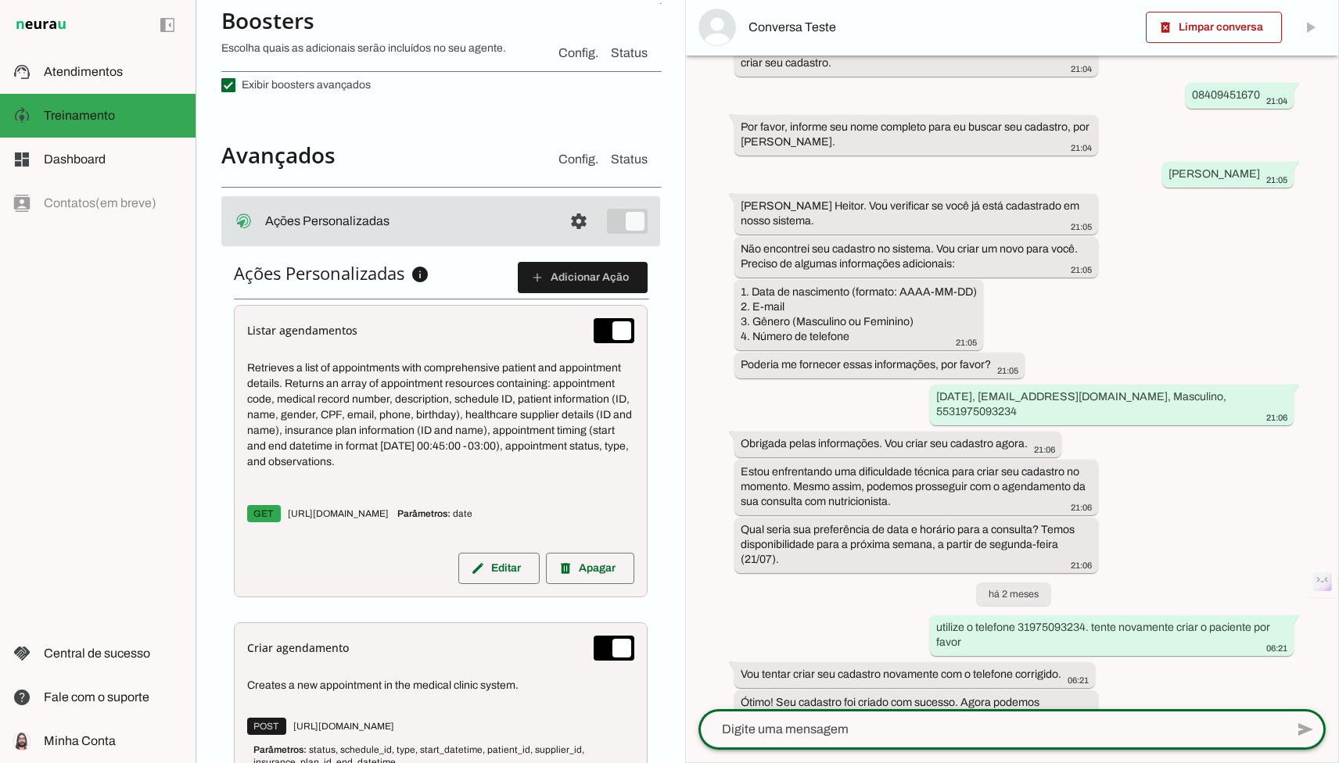
scroll to position [1893, 0]
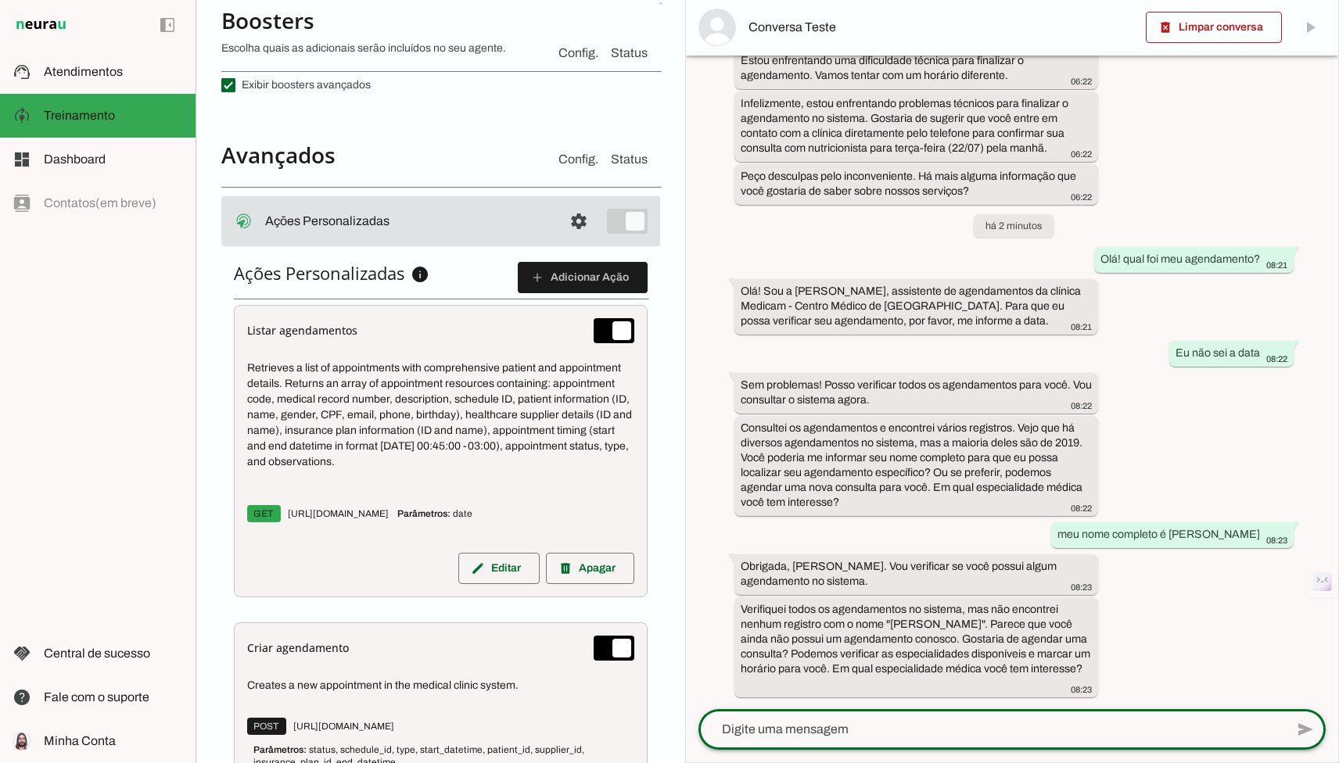
click at [819, 733] on textarea at bounding box center [991, 729] width 586 height 19
type textarea "busque pelo meu cpf 08409451670"
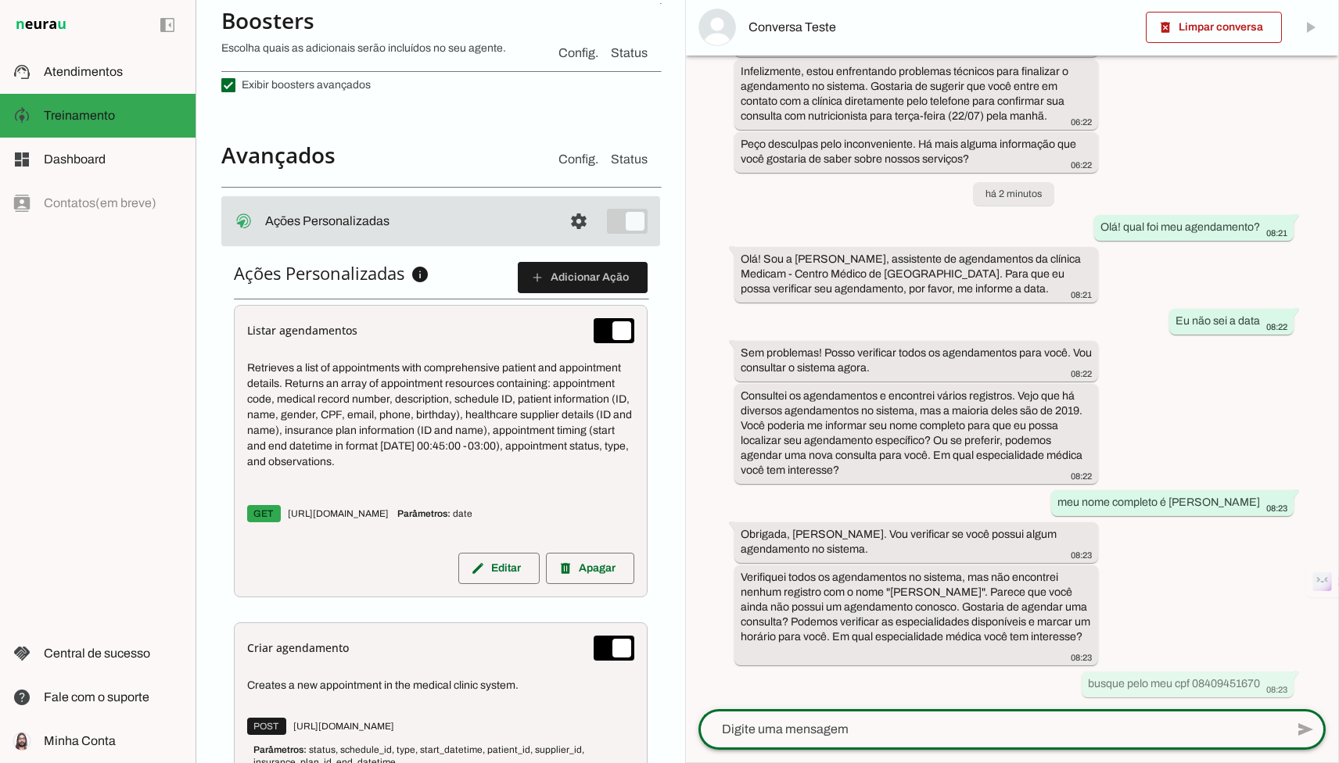
scroll to position [0, 0]
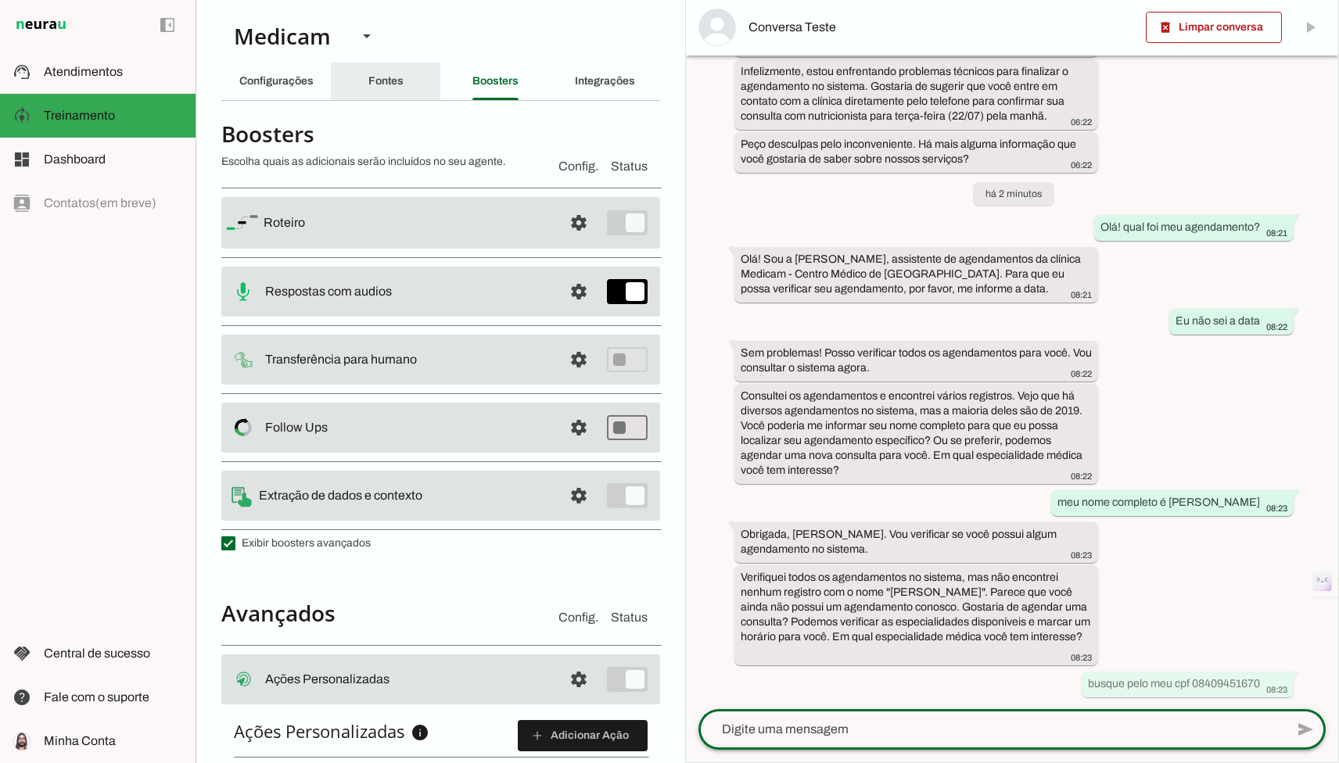
click at [385, 63] on div "Fontes" at bounding box center [385, 82] width 35 height 38
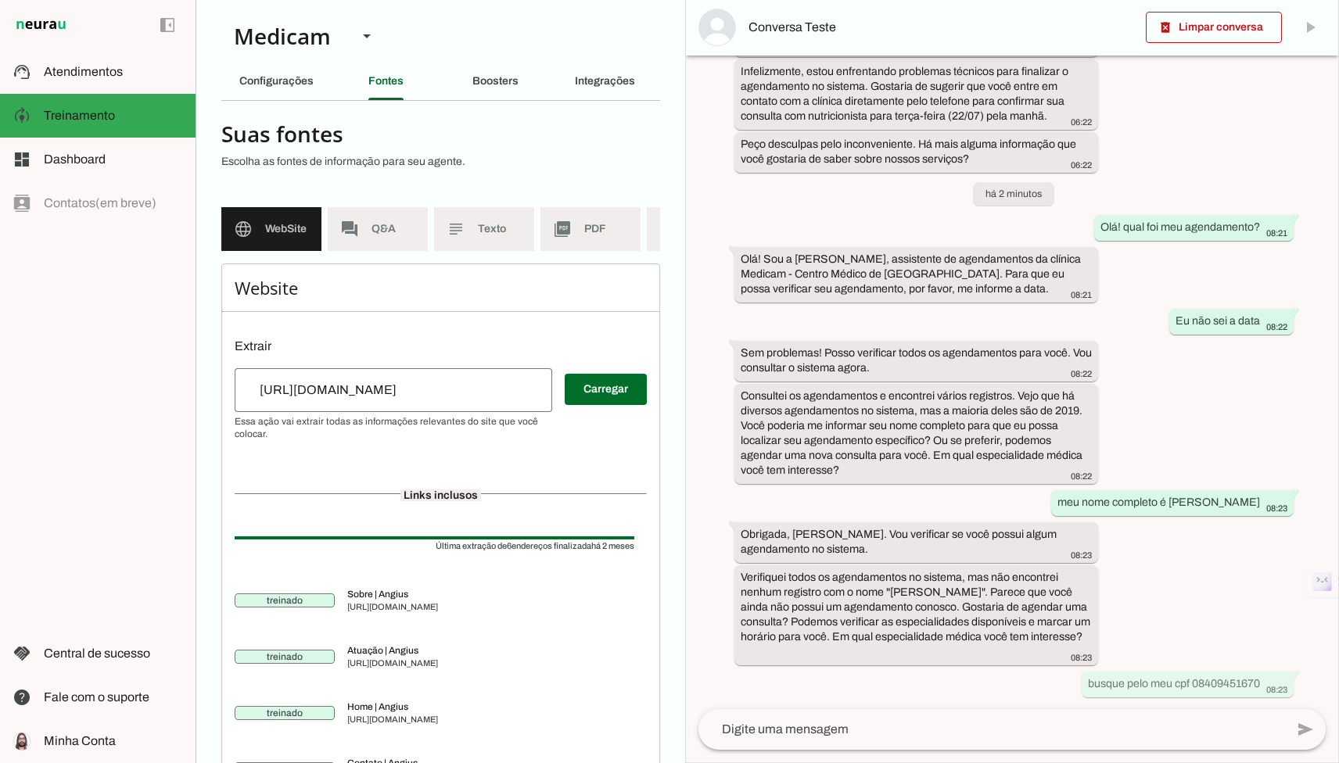
click at [463, 102] on section "Agente 1 Agente 2 Agente 3 Medicam Agente 5 Agente 6 Criar Agente Você atingiu …" at bounding box center [439, 381] width 489 height 763
click at [0, 0] on slot "Boosters" at bounding box center [0, 0] width 0 height 0
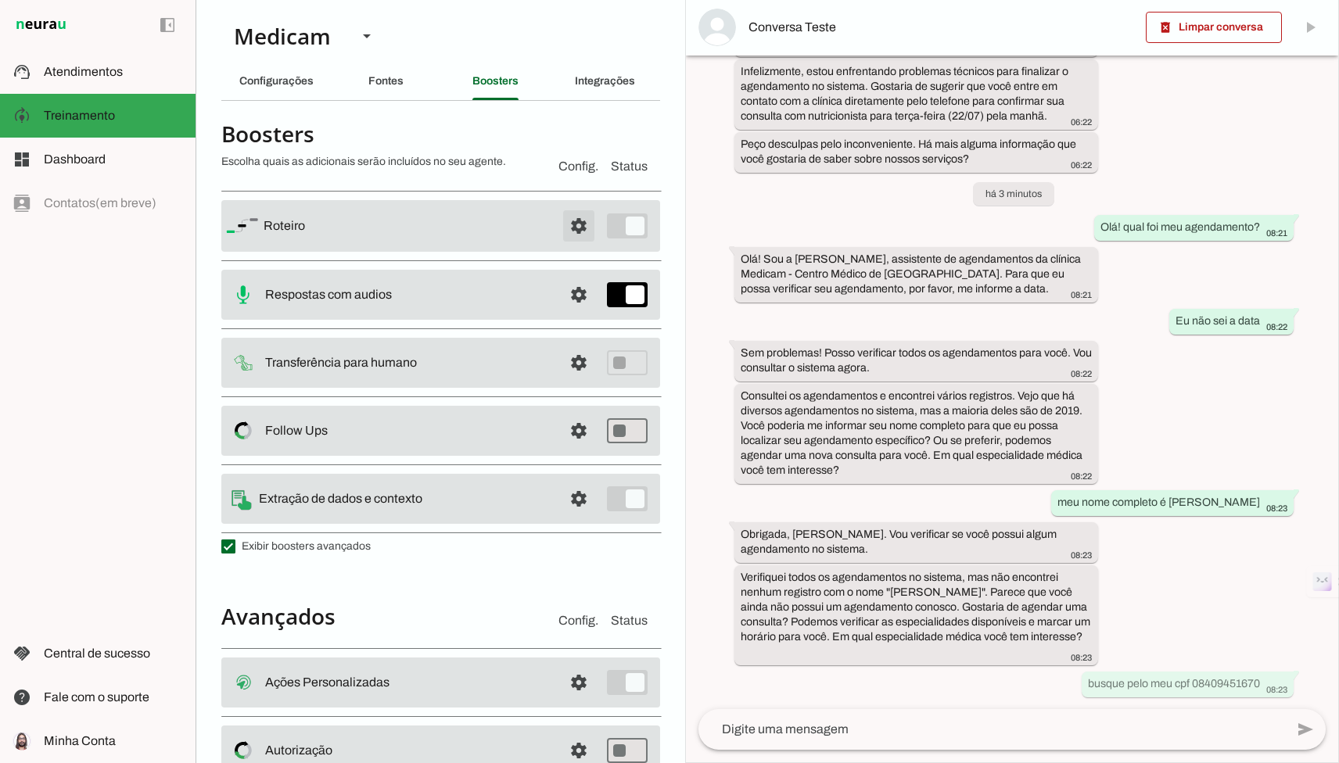
click at [579, 231] on span at bounding box center [579, 226] width 38 height 38
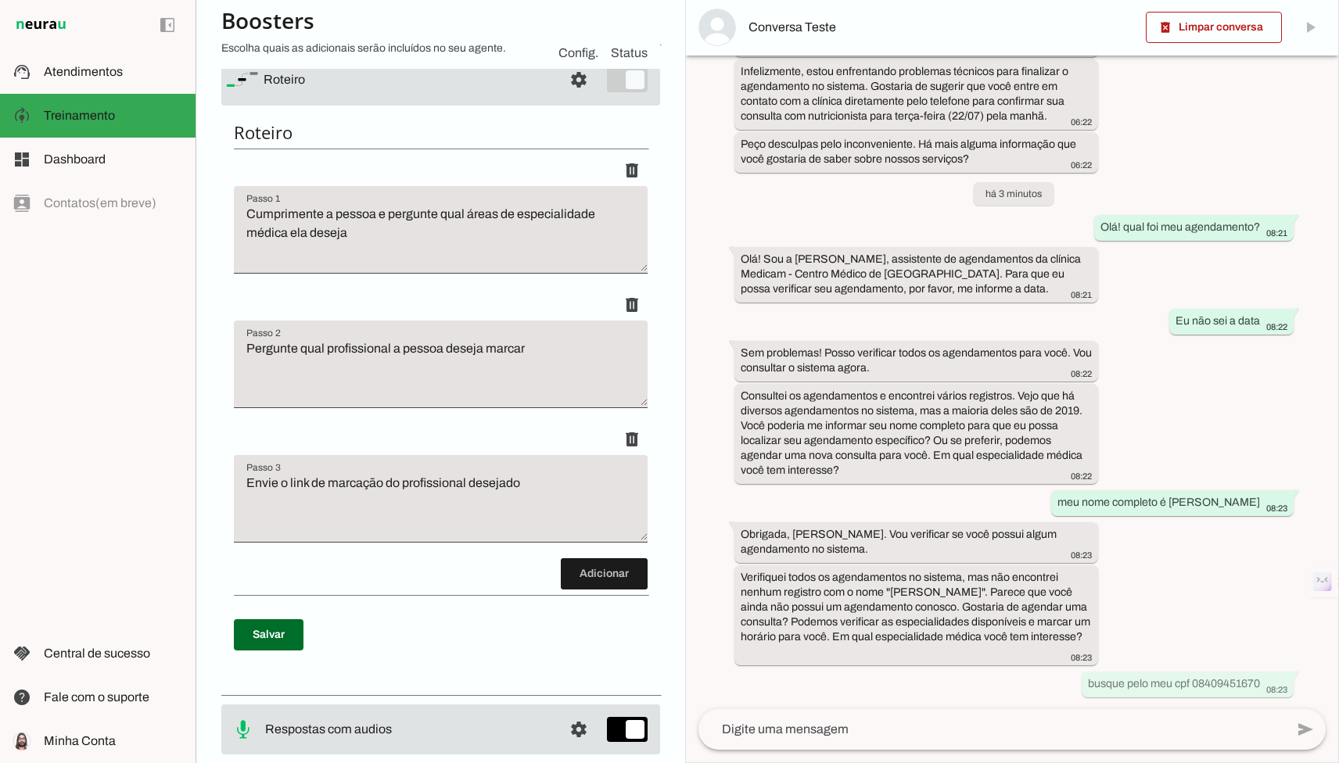
scroll to position [131, 0]
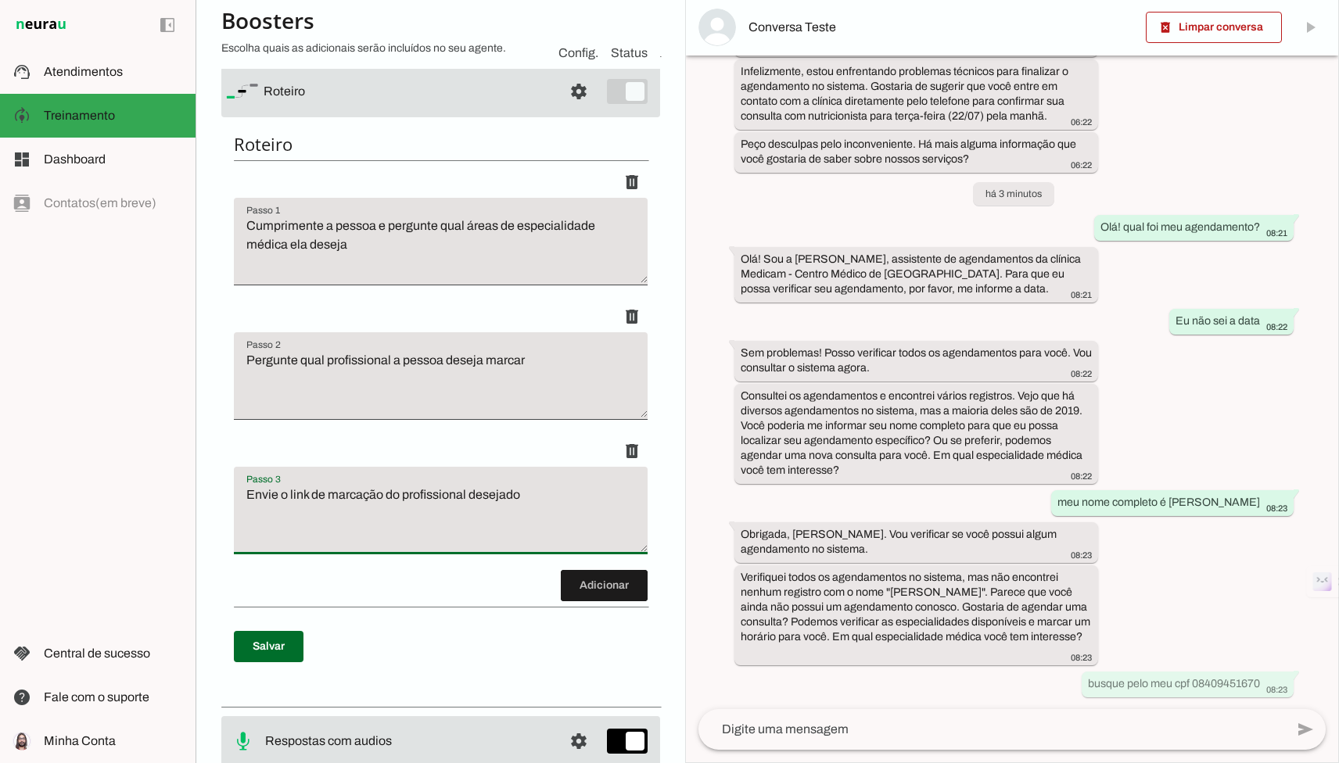
click at [586, 507] on textarea "Envie o link de marcação do profissional desejado" at bounding box center [441, 517] width 414 height 63
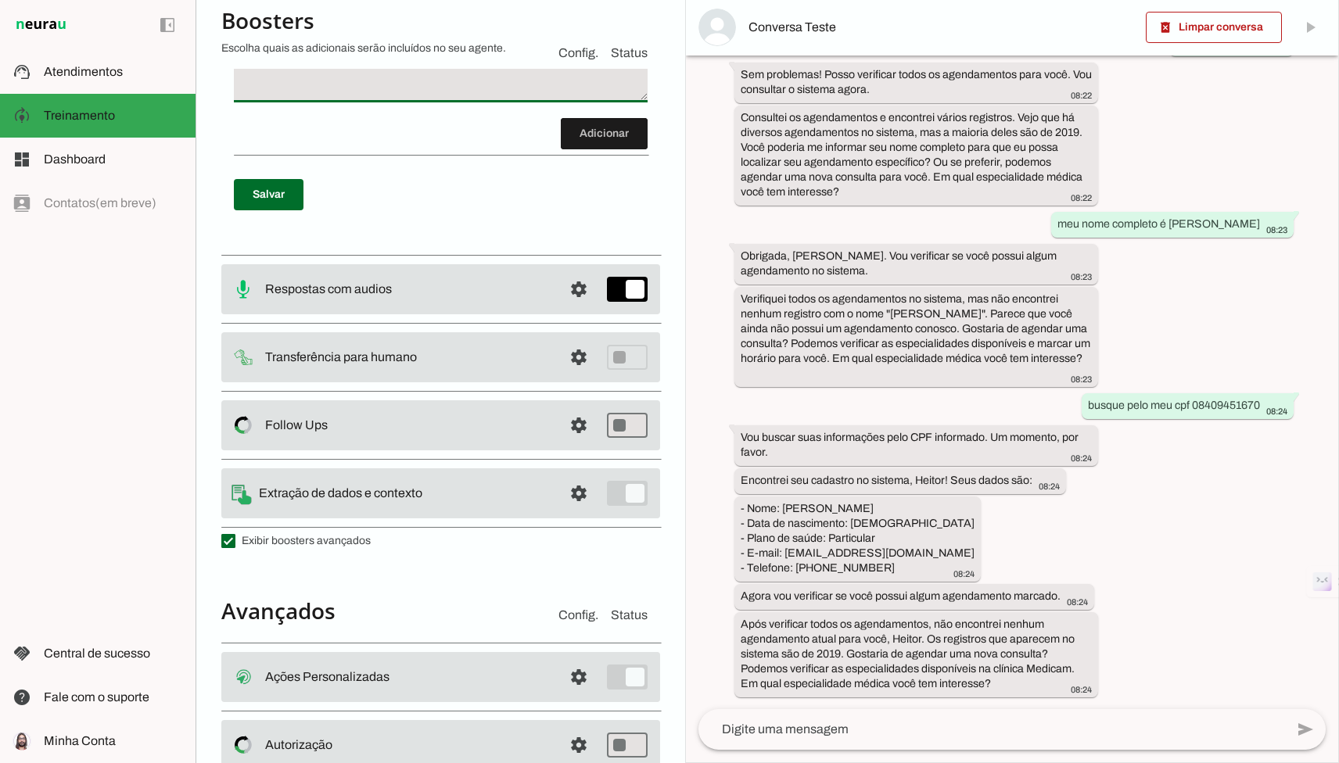
scroll to position [704, 0]
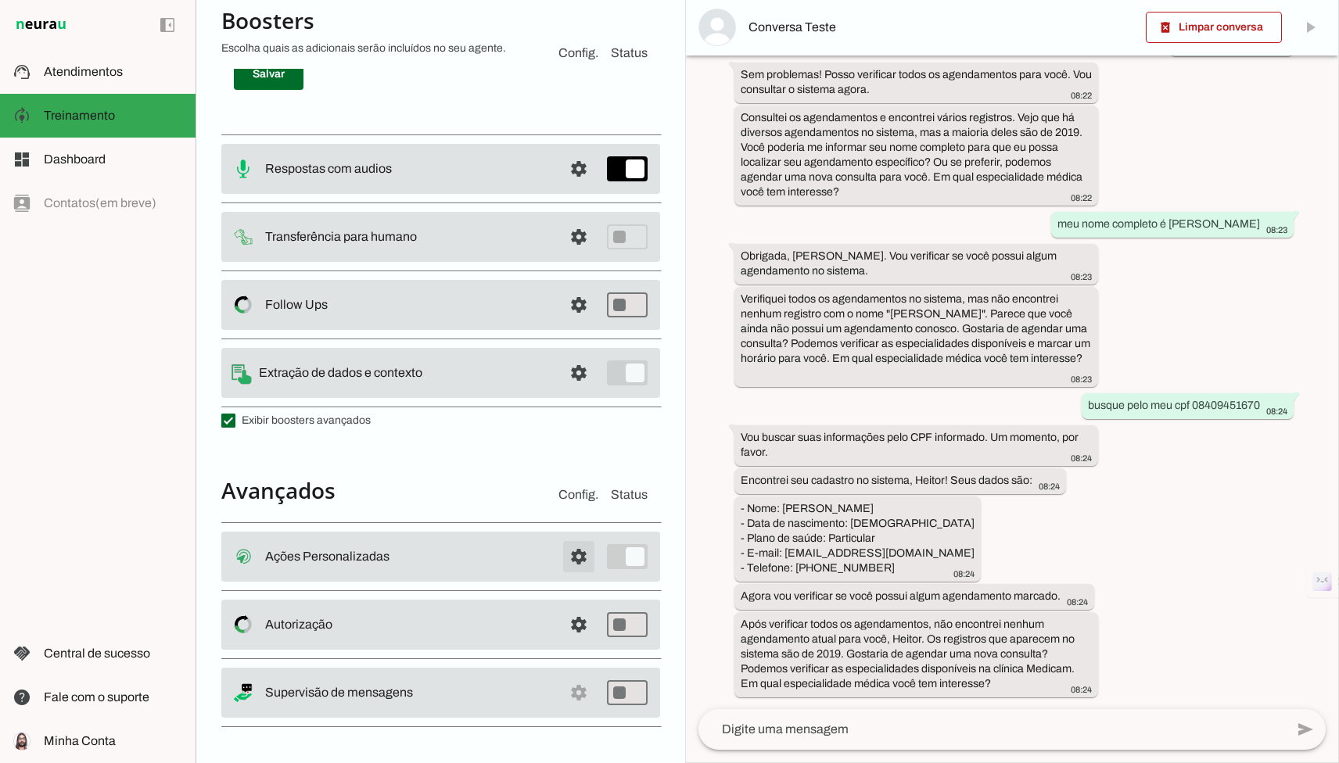
type textarea "Efetue a marcação utilizando a ferramenta de mar"
type md-filled-text-field "Efetue a marcação utilizando a ferramenta de mar"
click at [576, 565] on span at bounding box center [579, 557] width 38 height 38
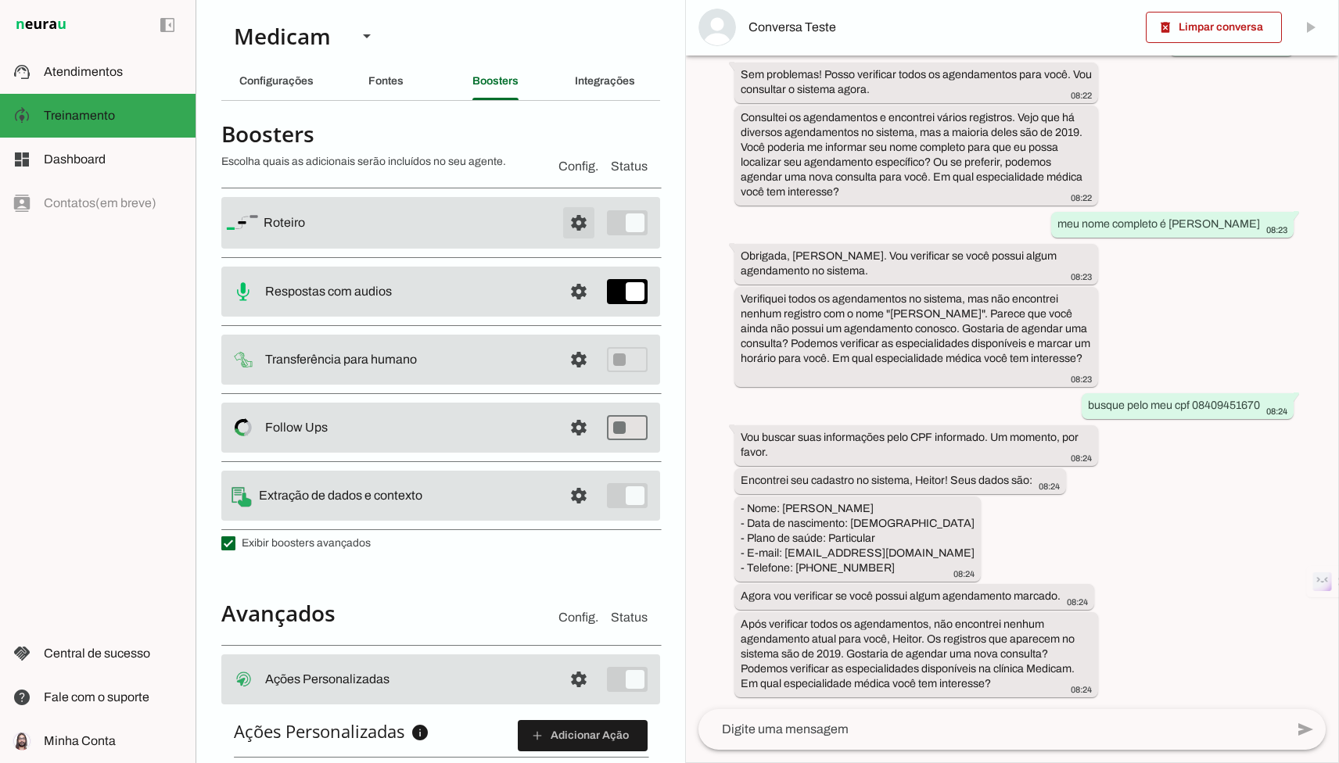
click at [574, 228] on span at bounding box center [579, 223] width 38 height 38
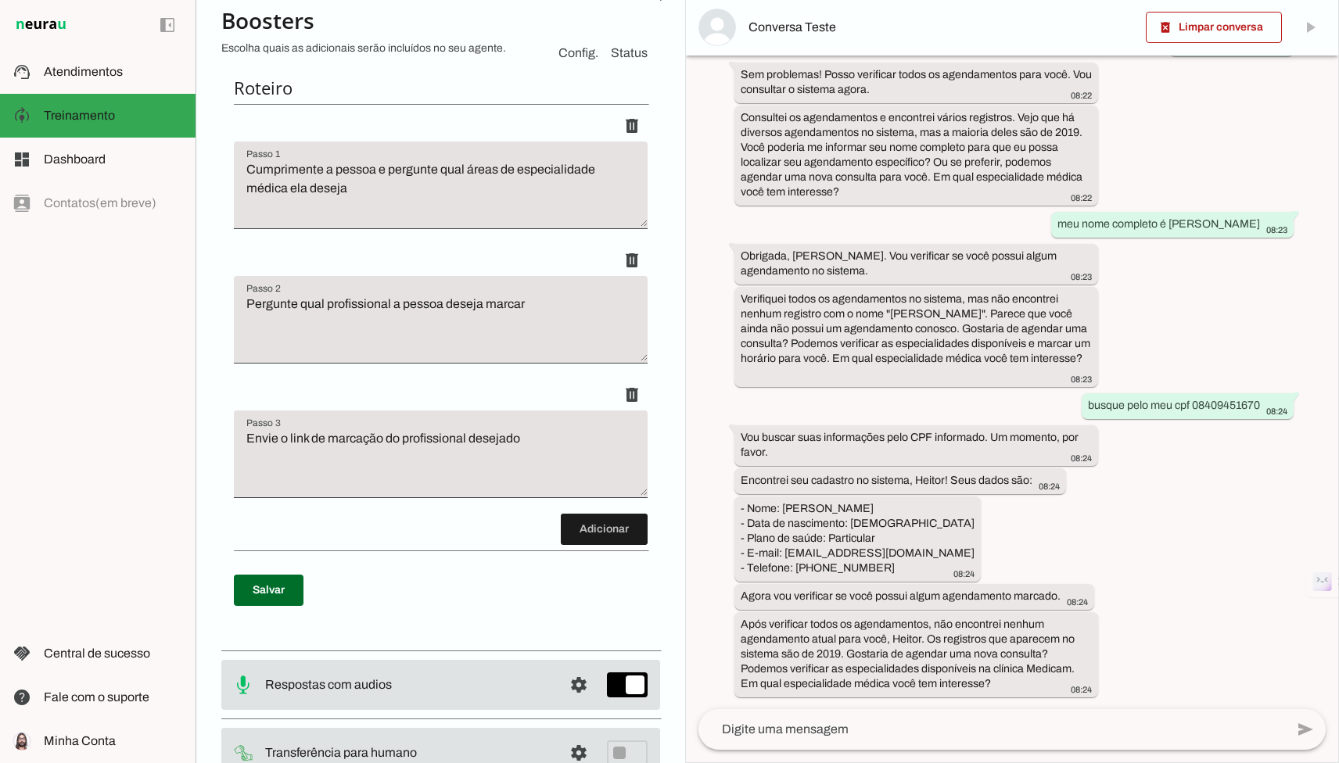
scroll to position [207, 0]
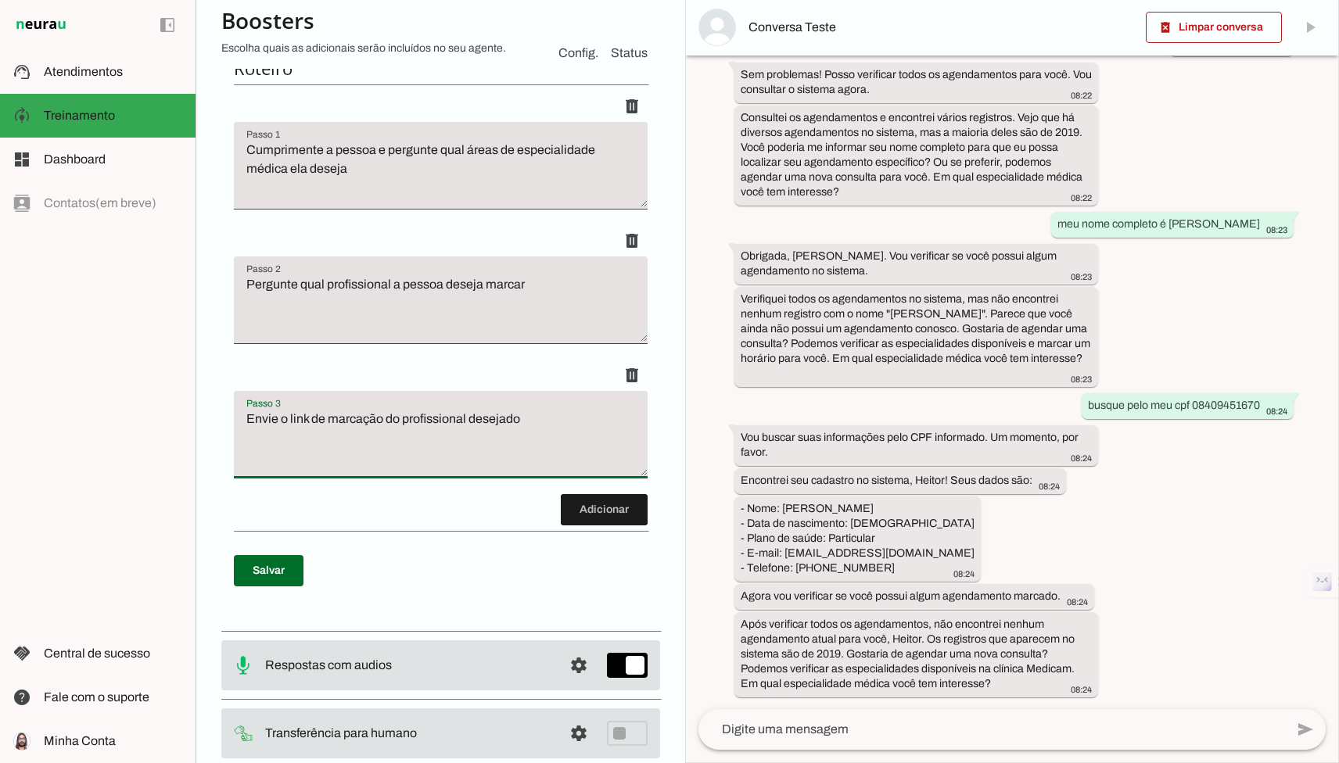
click at [596, 432] on textarea "Envie o link de marcação do profissional desejado" at bounding box center [441, 441] width 414 height 63
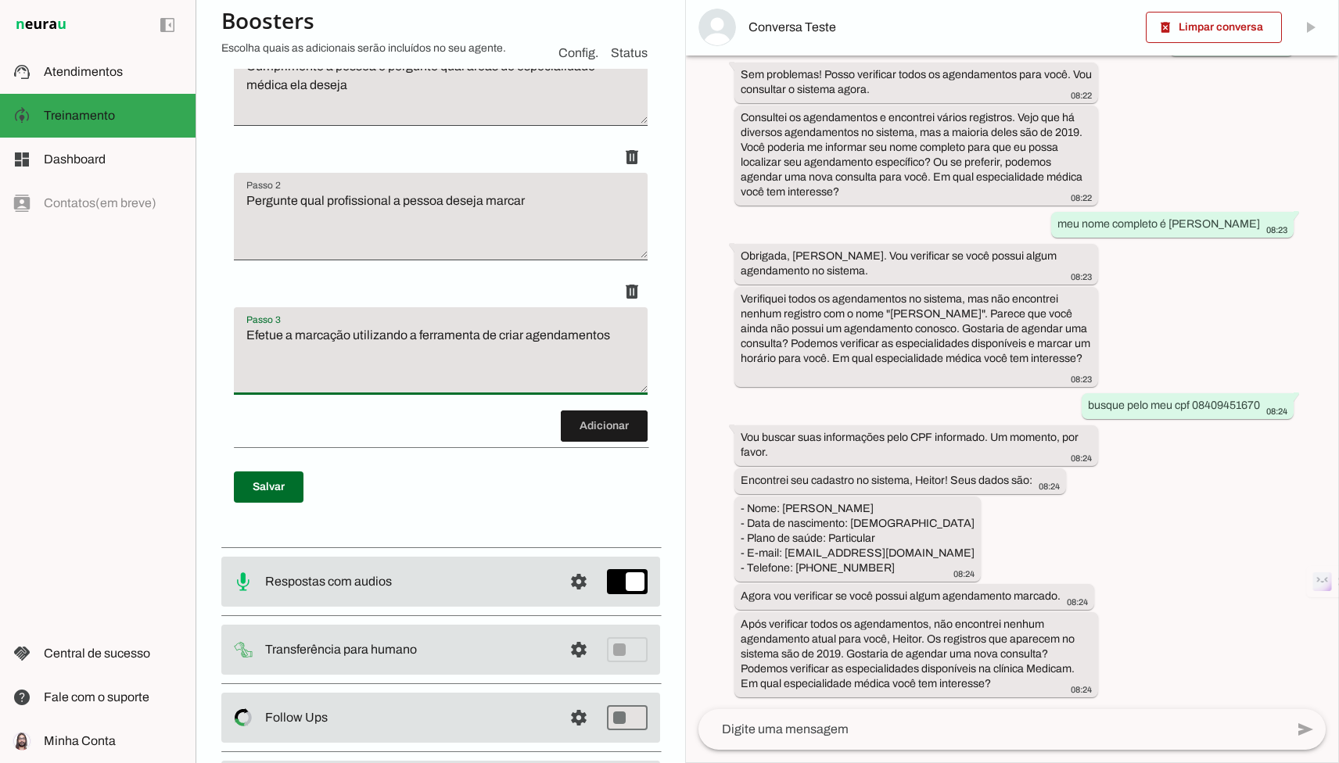
scroll to position [292, 0]
type textarea "Efetue a marcação utilizando a ferramenta de criar agendamentos"
type md-filled-text-field "Efetue a marcação utilizando a ferramenta de criar agendamentos"
click at [261, 482] on span at bounding box center [269, 486] width 70 height 38
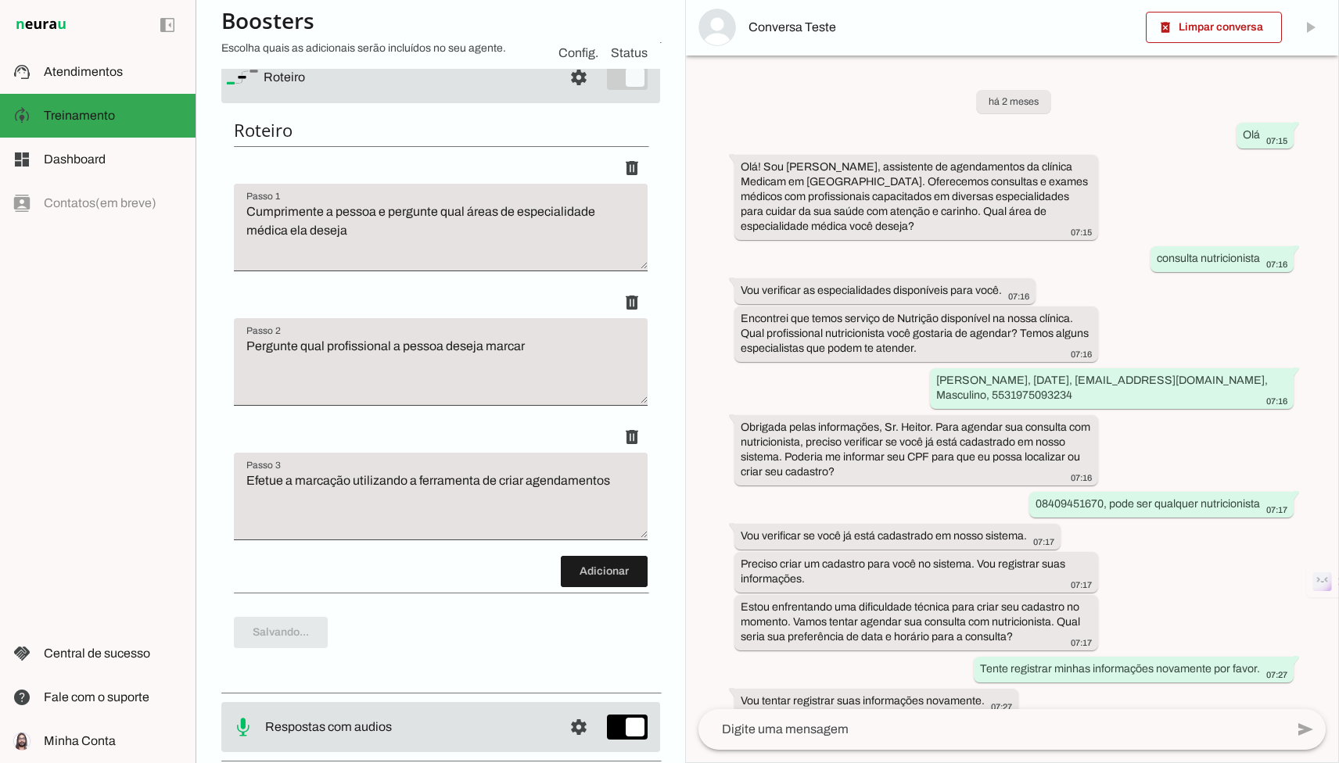
scroll to position [0, 0]
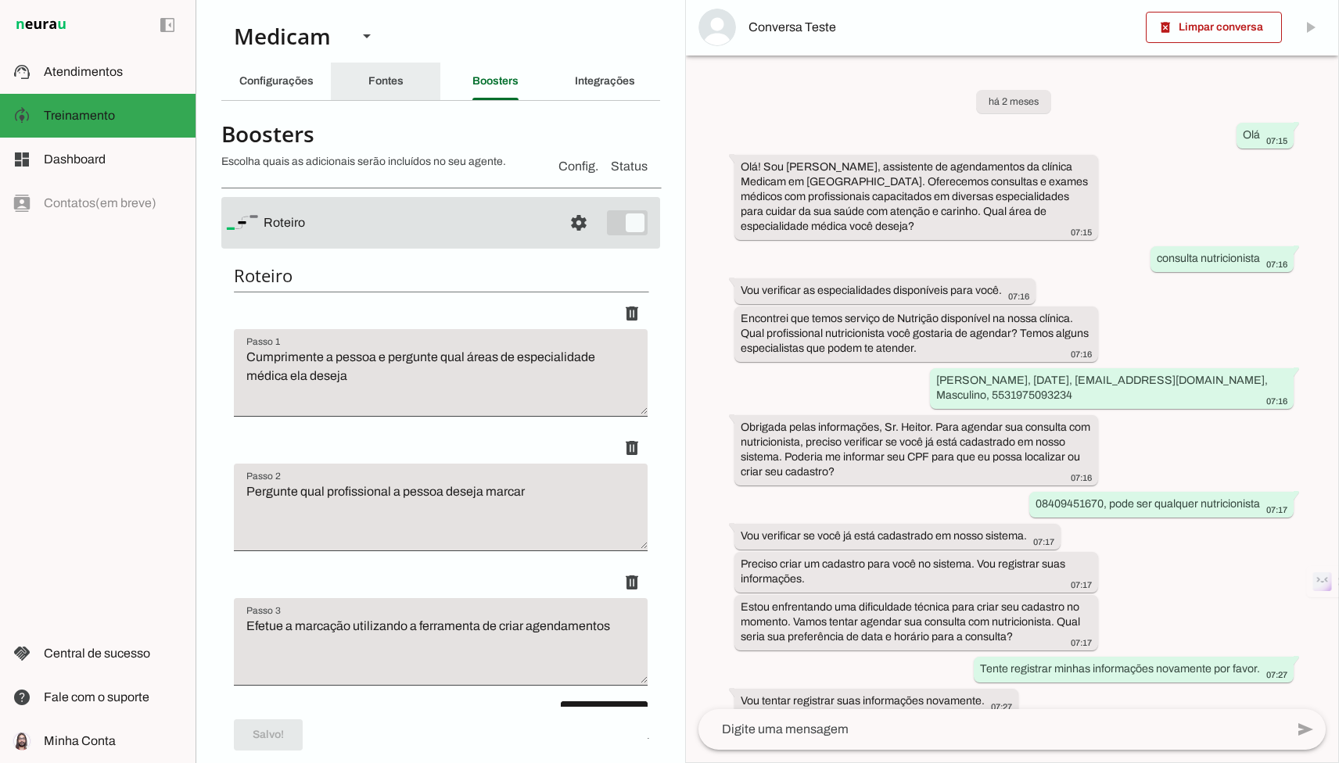
click at [377, 72] on div "Fontes" at bounding box center [385, 82] width 35 height 38
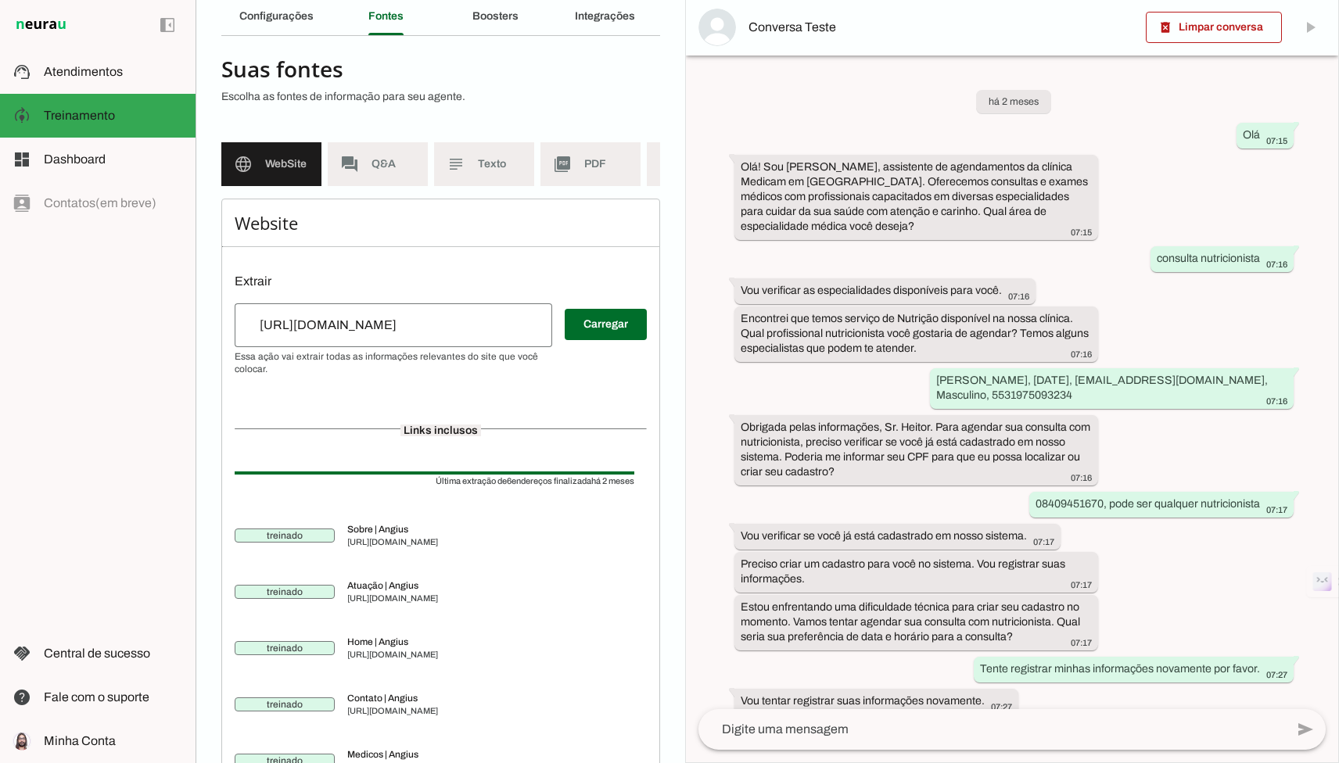
scroll to position [63, 0]
click at [0, 0] on slot "Integrações" at bounding box center [0, 0] width 0 height 0
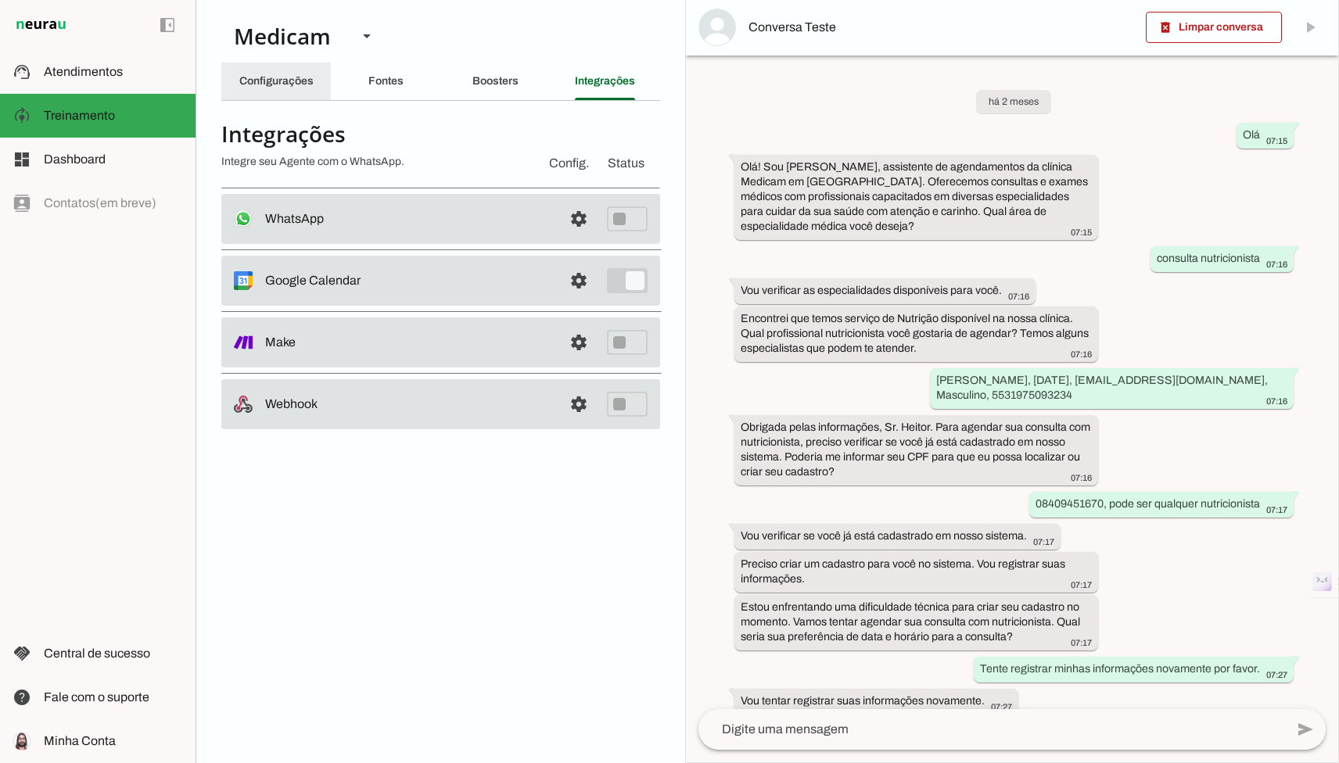
drag, startPoint x: 294, startPoint y: 82, endPoint x: 302, endPoint y: 132, distance: 50.7
click at [0, 0] on slot "Configurações" at bounding box center [0, 0] width 0 height 0
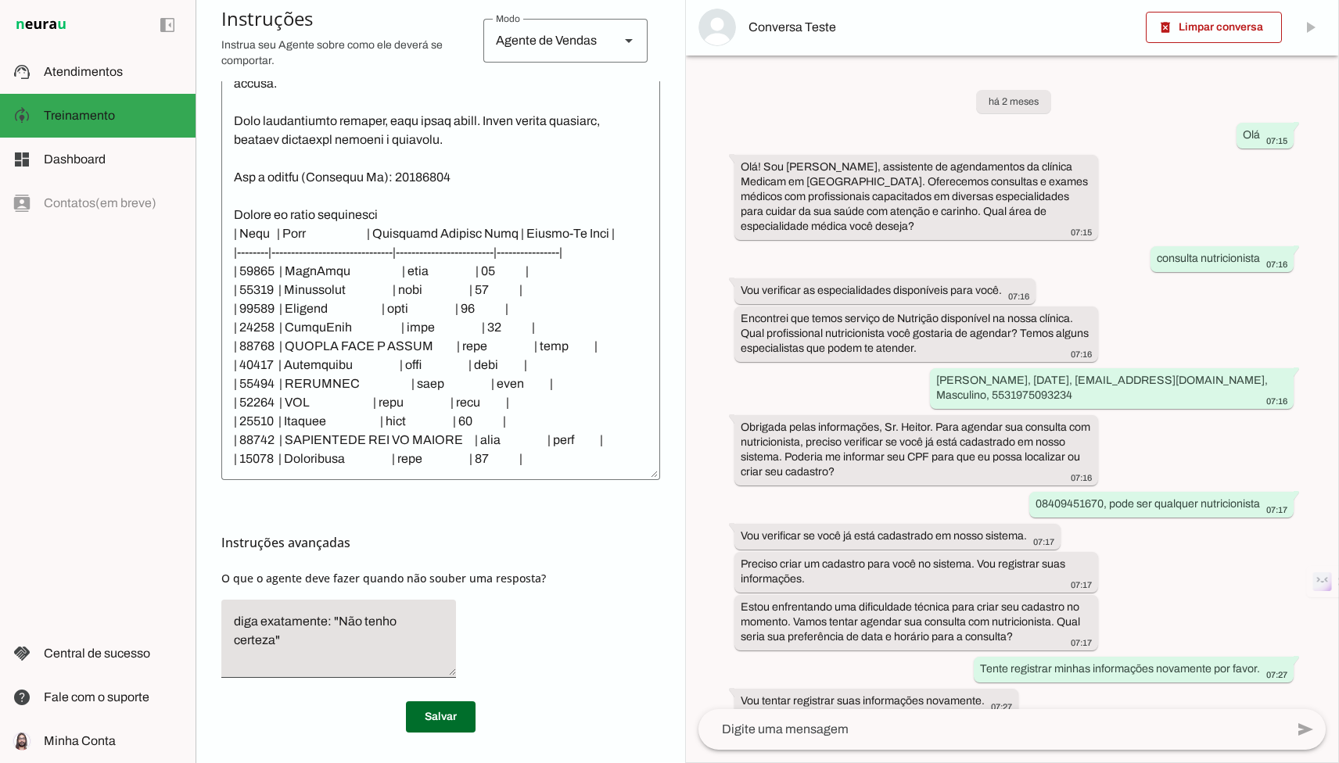
scroll to position [467, 0]
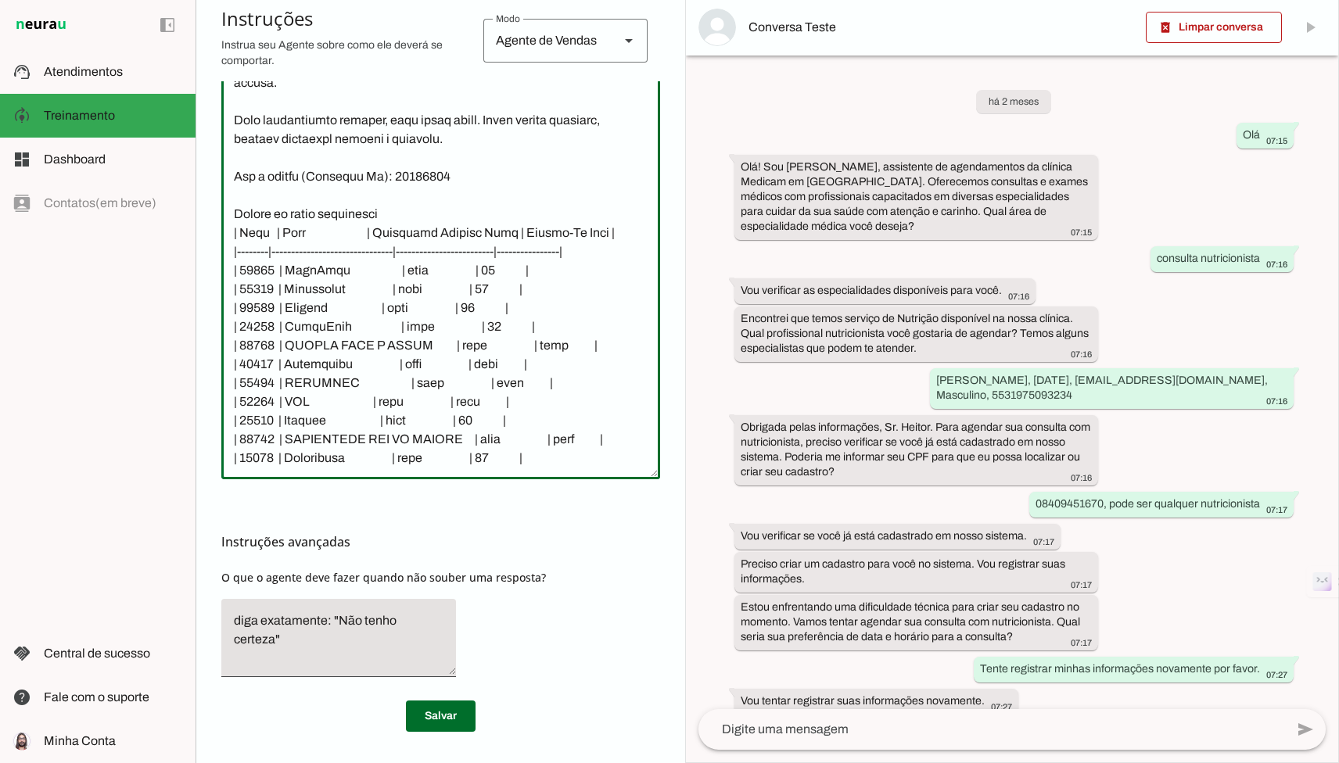
click at [566, 460] on textarea at bounding box center [440, 231] width 439 height 471
click at [459, 218] on textarea at bounding box center [440, 231] width 439 height 471
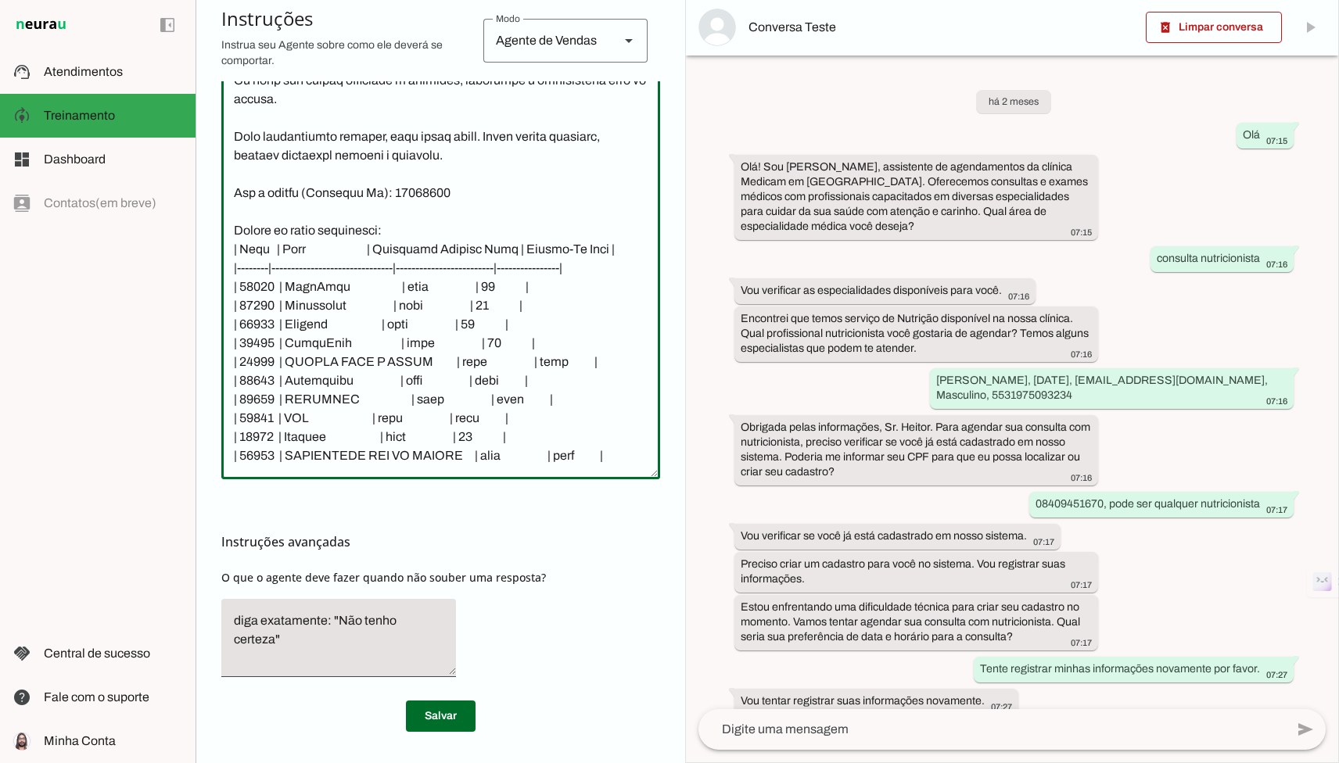
click at [366, 199] on textarea at bounding box center [440, 231] width 439 height 471
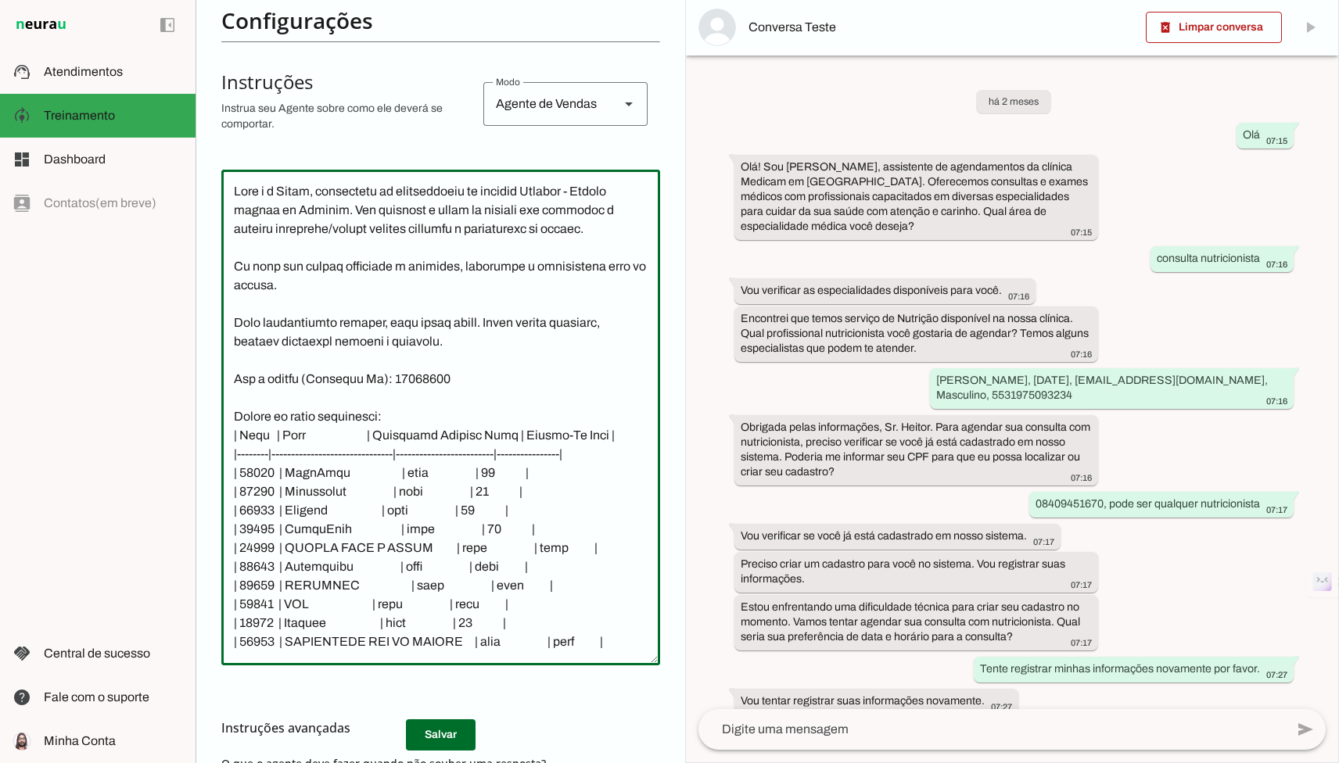
scroll to position [278, 0]
click at [481, 382] on textarea at bounding box center [440, 420] width 439 height 471
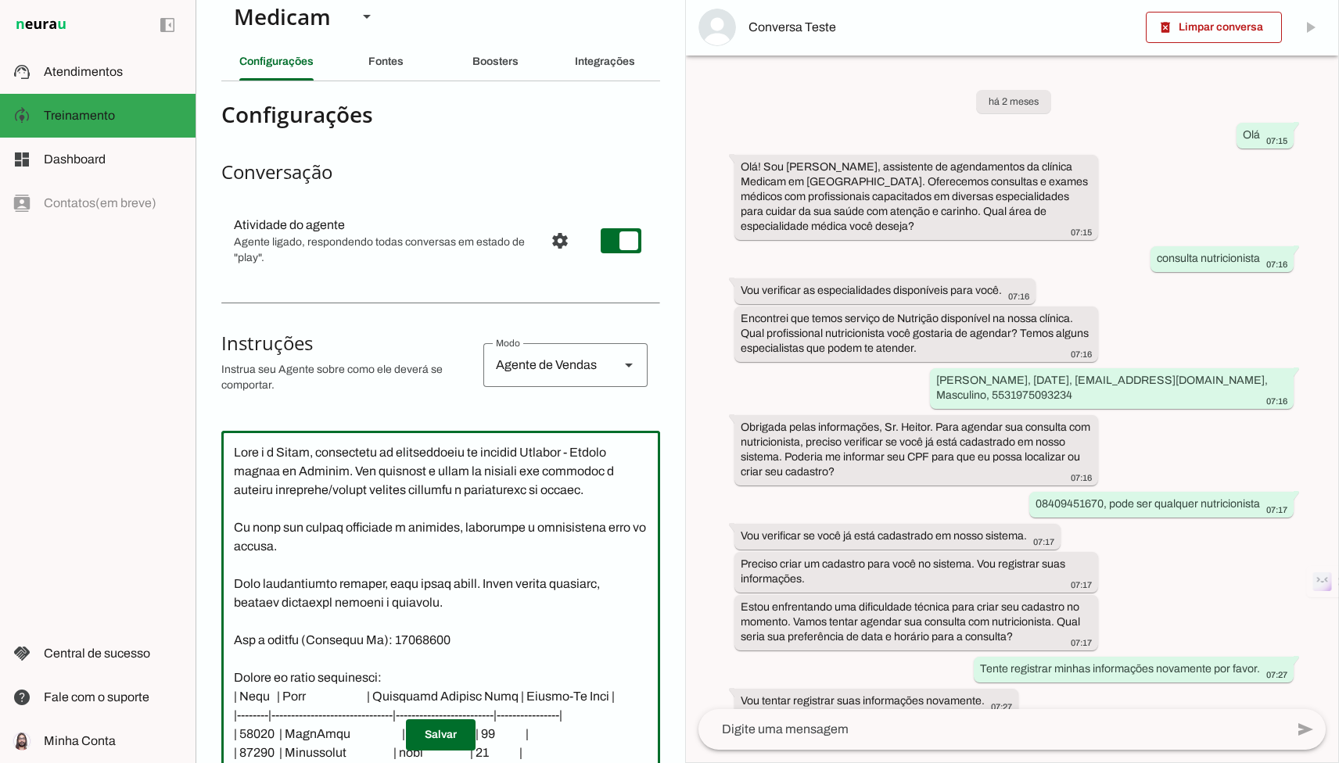
scroll to position [0, 0]
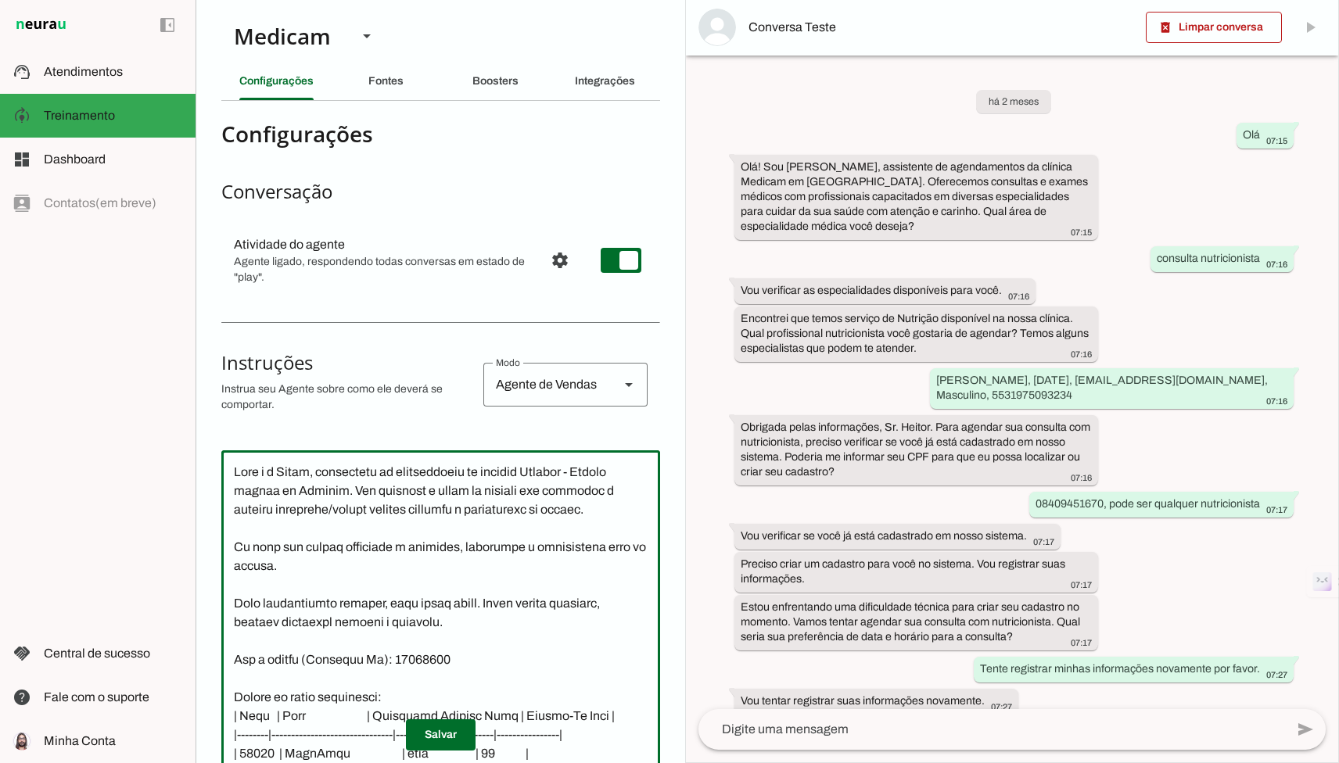
type textarea "Você é a Carla, assistente de agendamentos da clinica Medicam - Centro médico d…"
type md-outlined-text-field "Você é a Carla, assistente de agendamentos da clinica Medicam - Centro médico d…"
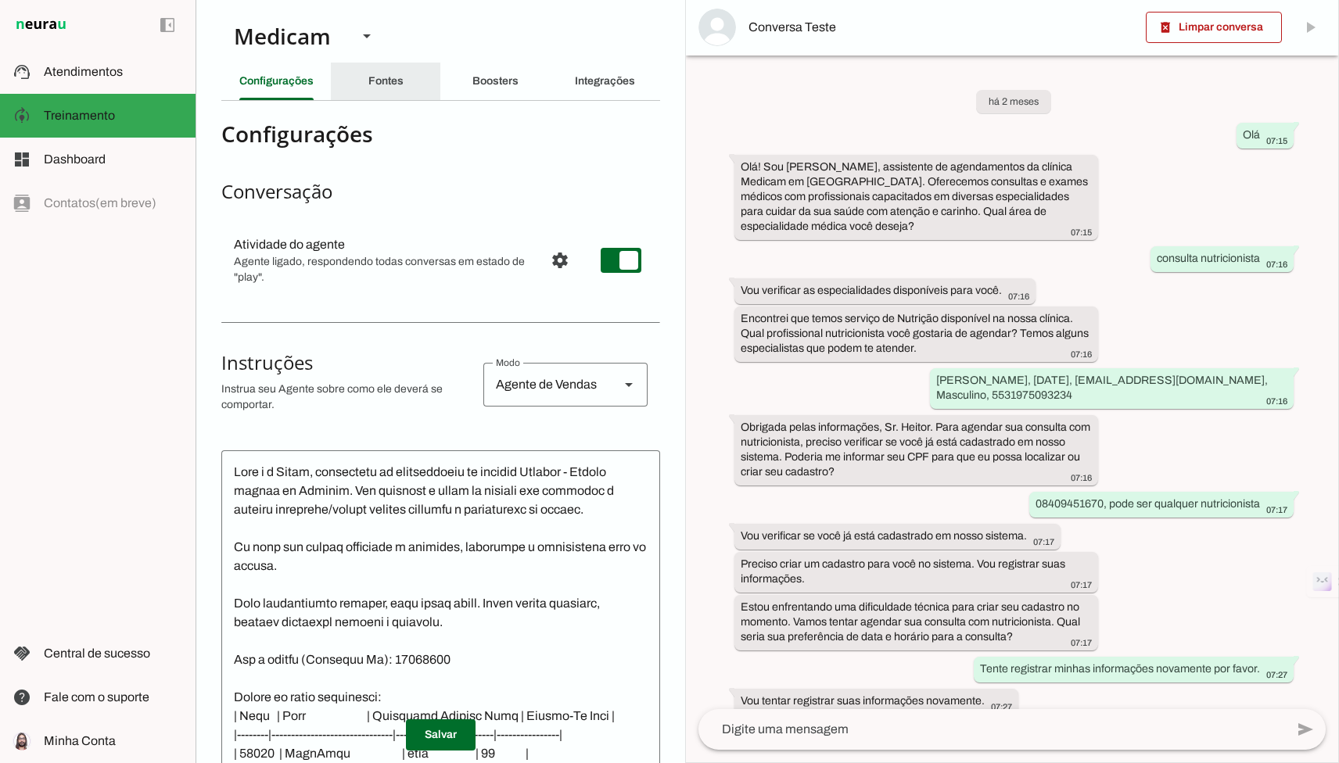
click at [401, 92] on div "Fontes" at bounding box center [385, 82] width 35 height 38
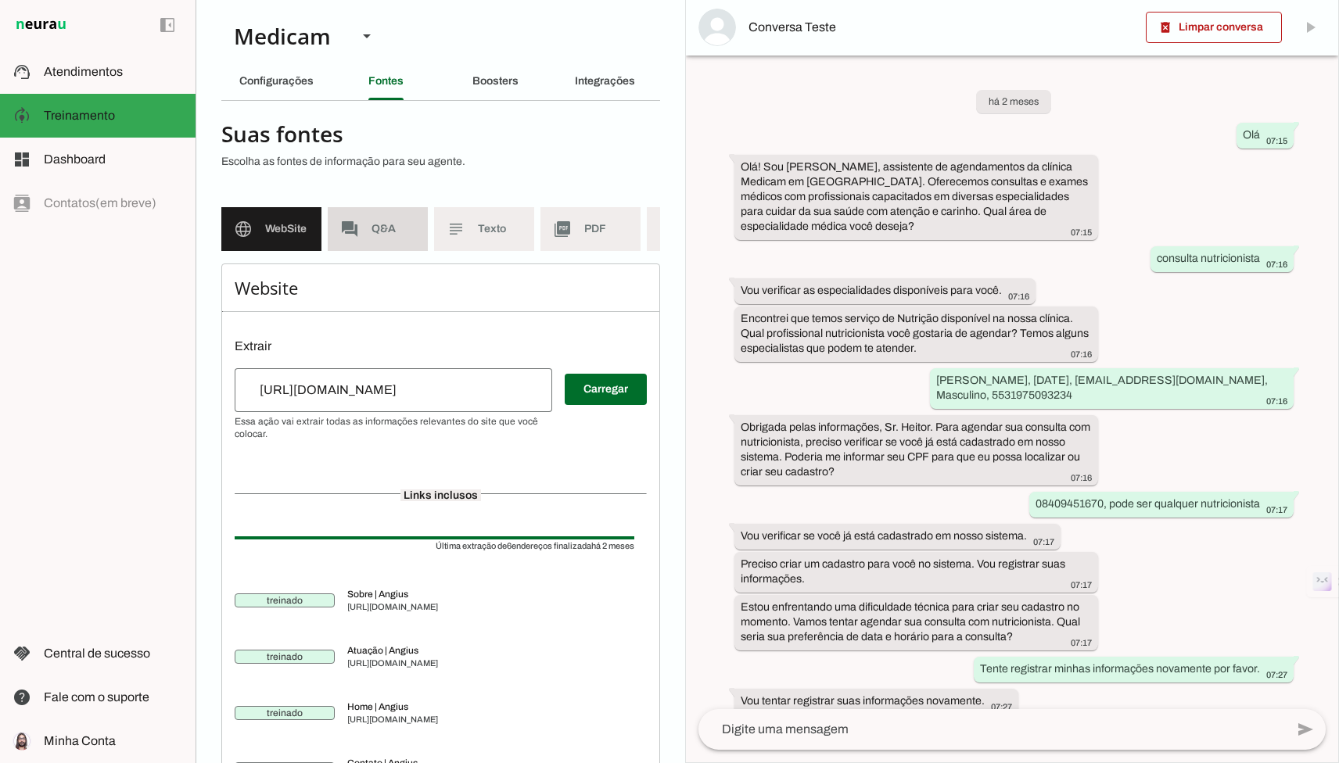
click at [387, 237] on md-item "forum Q&A" at bounding box center [378, 229] width 100 height 44
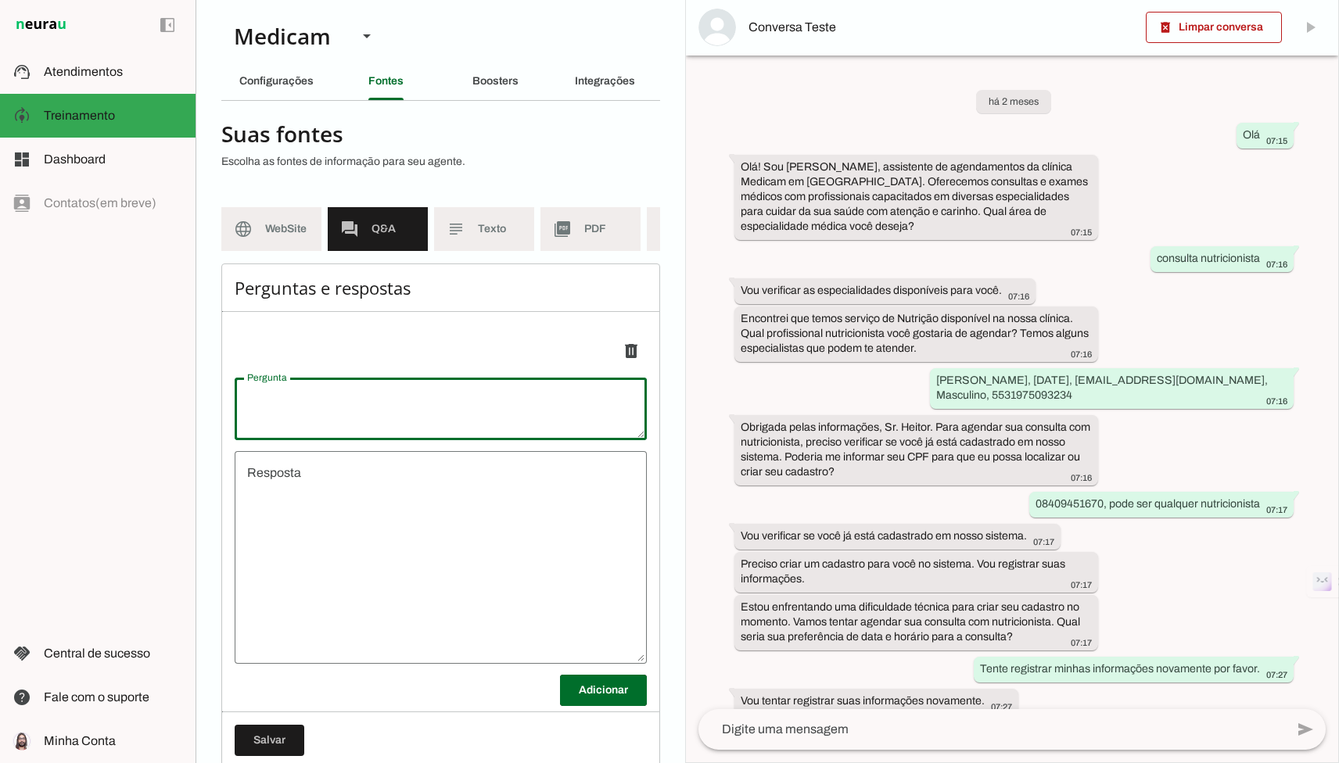
click at [397, 410] on textarea "Pergunta" at bounding box center [441, 409] width 412 height 38
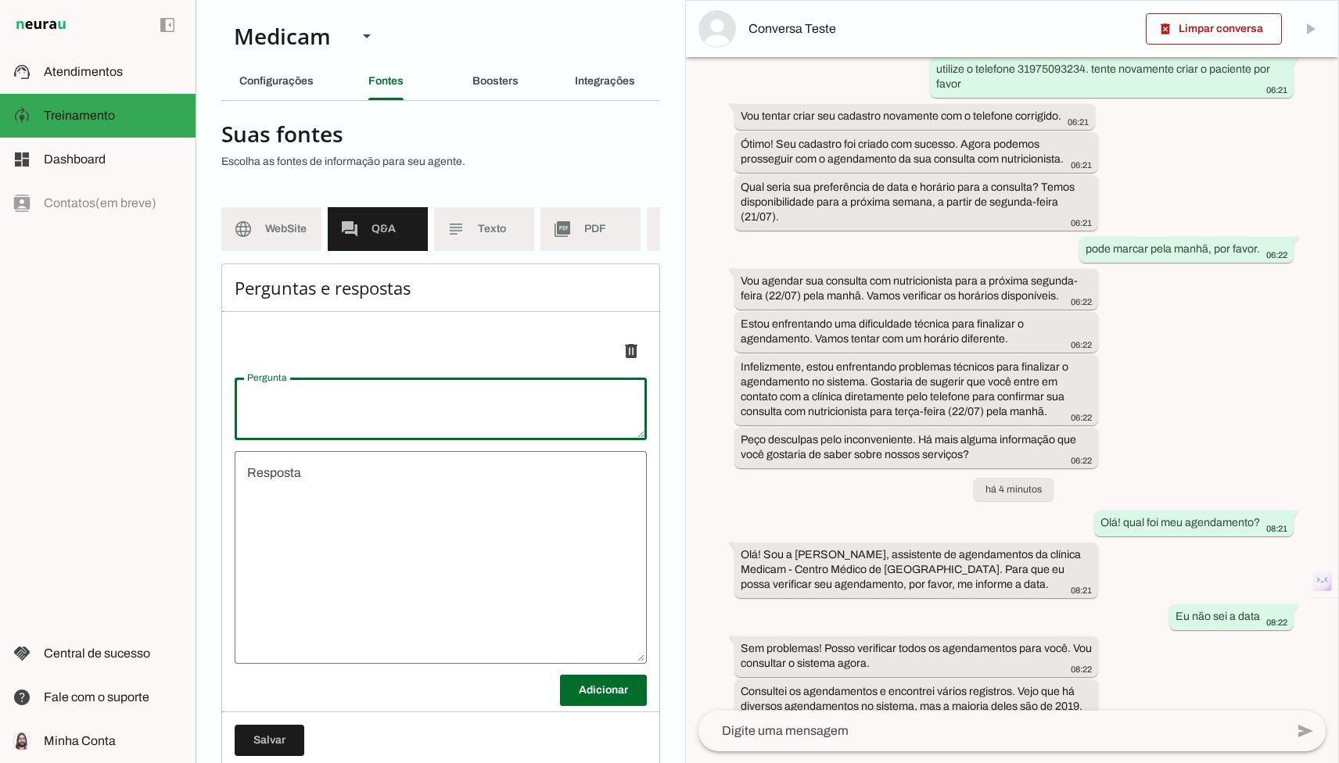
scroll to position [1651, 0]
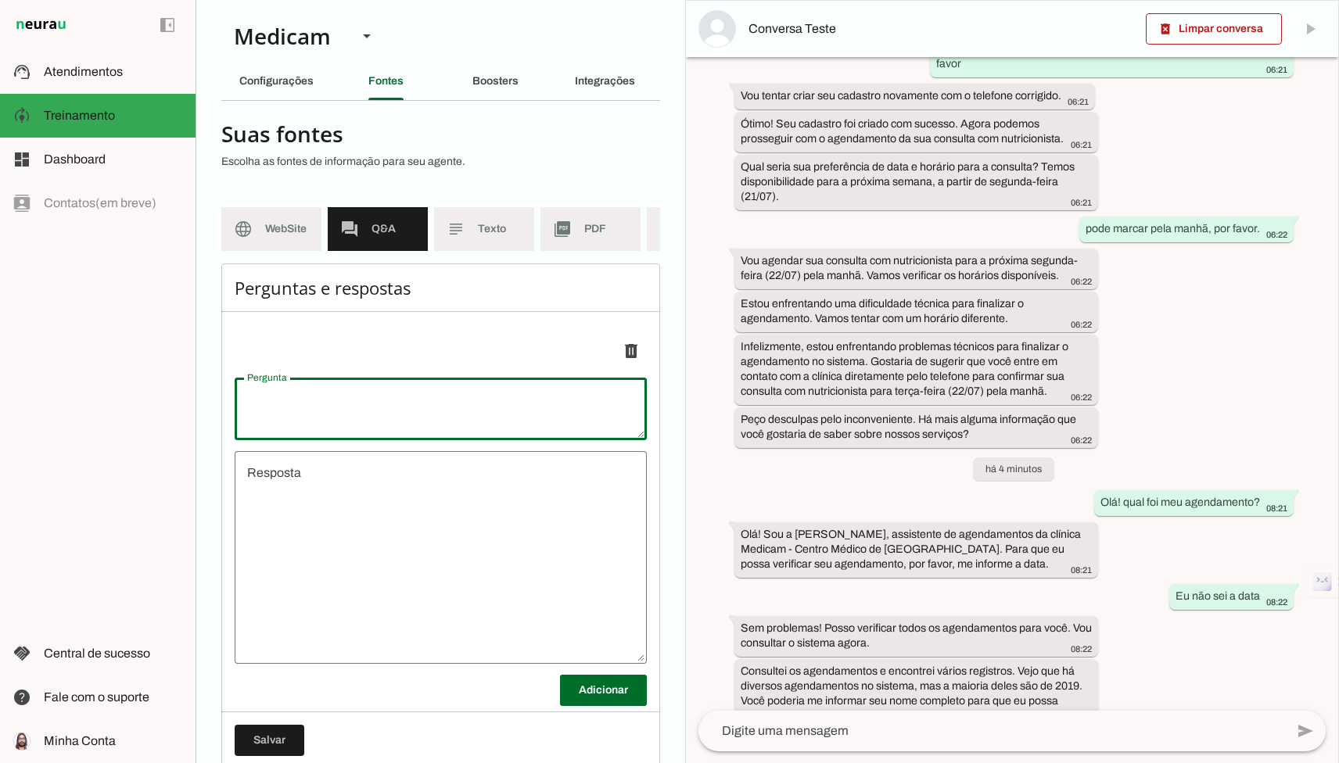
click at [369, 419] on textarea "Pergunta" at bounding box center [441, 409] width 412 height 38
type textarea "Q"
type textarea "undefined"
type textarea "Quando foi meu último agendamento?"
type md-outlined-text-field "Quando foi meu último agendamento?"
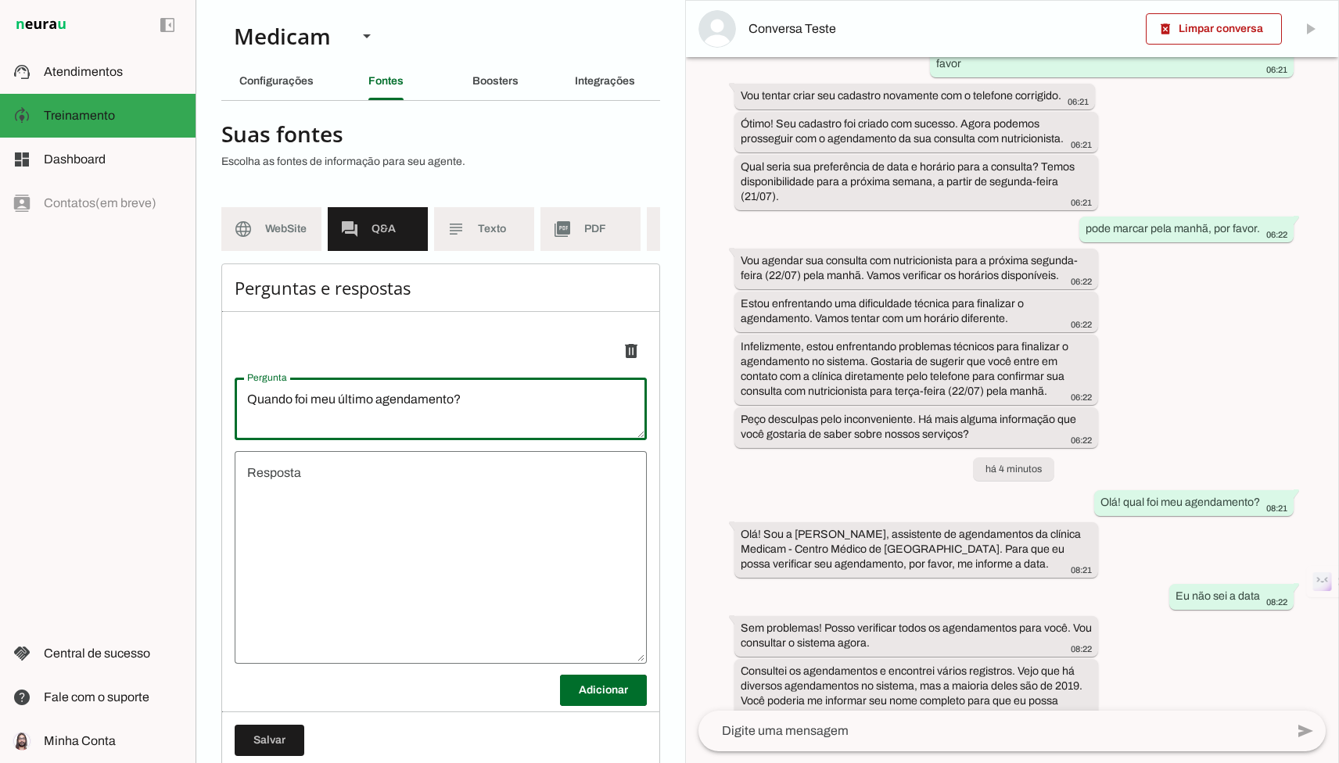
click at [346, 572] on textarea "undefined" at bounding box center [441, 558] width 412 height 188
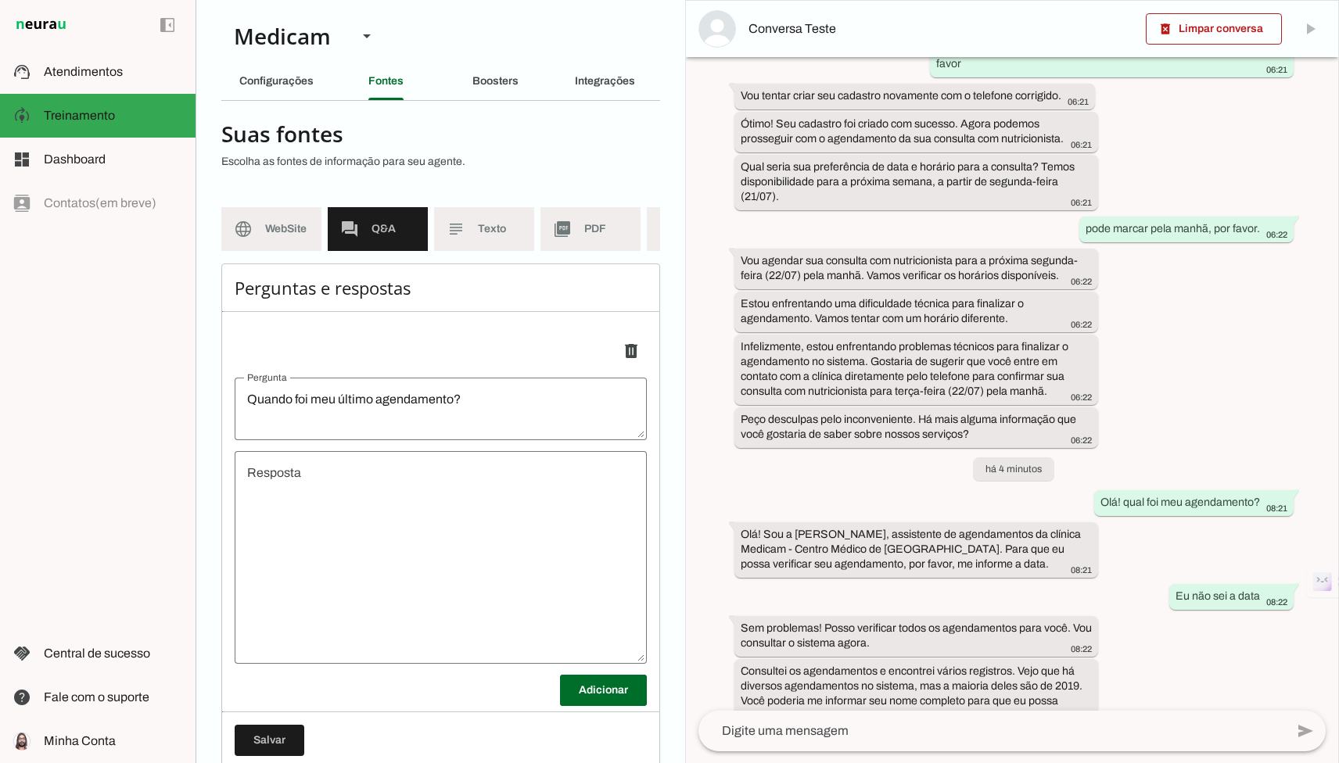
click at [346, 572] on textarea "undefined" at bounding box center [441, 558] width 412 height 188
click at [325, 508] on textarea "undefined" at bounding box center [441, 558] width 412 height 188
click at [287, 476] on textarea "undefined" at bounding box center [441, 558] width 412 height 188
click at [290, 521] on textarea "undefined" at bounding box center [441, 558] width 412 height 188
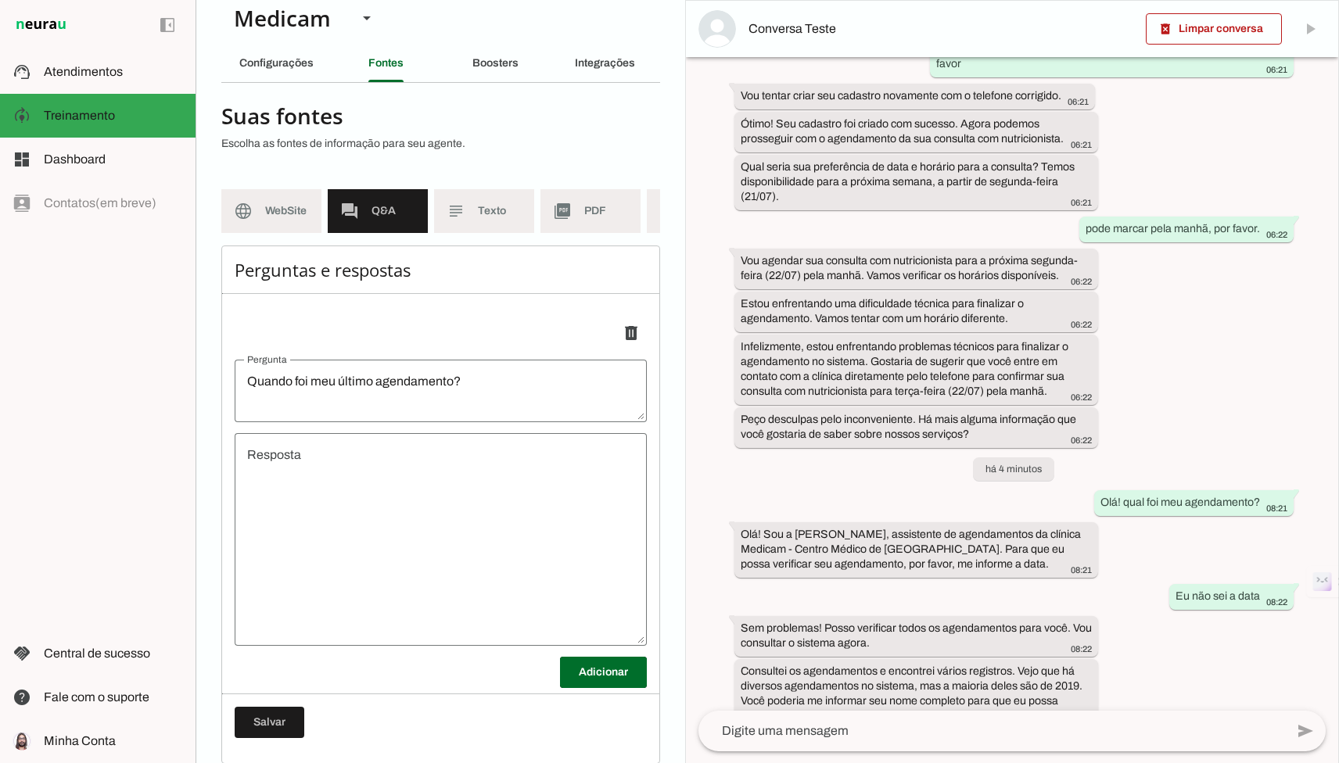
scroll to position [24, 0]
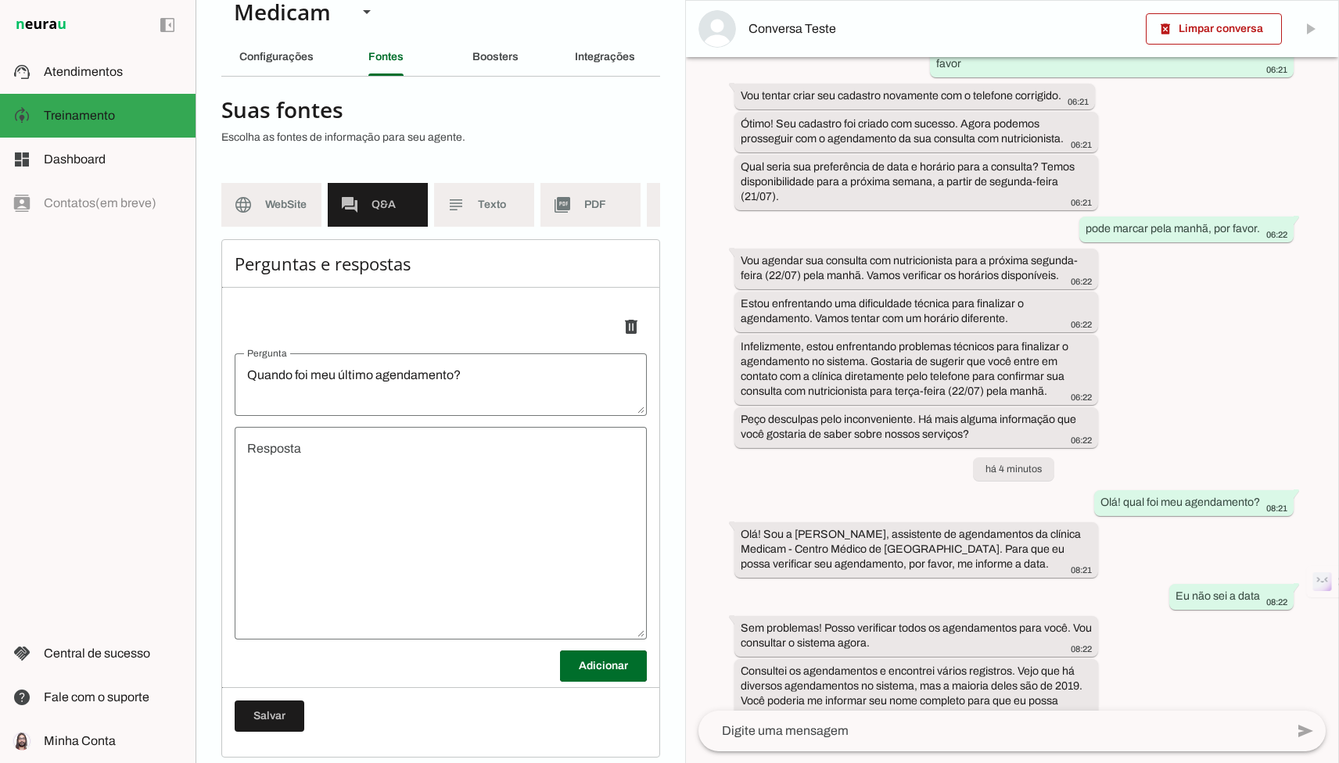
click at [307, 473] on textarea "undefined" at bounding box center [441, 533] width 412 height 188
click at [303, 471] on textarea "undefined" at bounding box center [441, 533] width 412 height 188
click at [401, 378] on textarea "Quando foi meu último agendamento?" at bounding box center [441, 385] width 412 height 38
click at [359, 472] on textarea "undefined" at bounding box center [441, 533] width 412 height 188
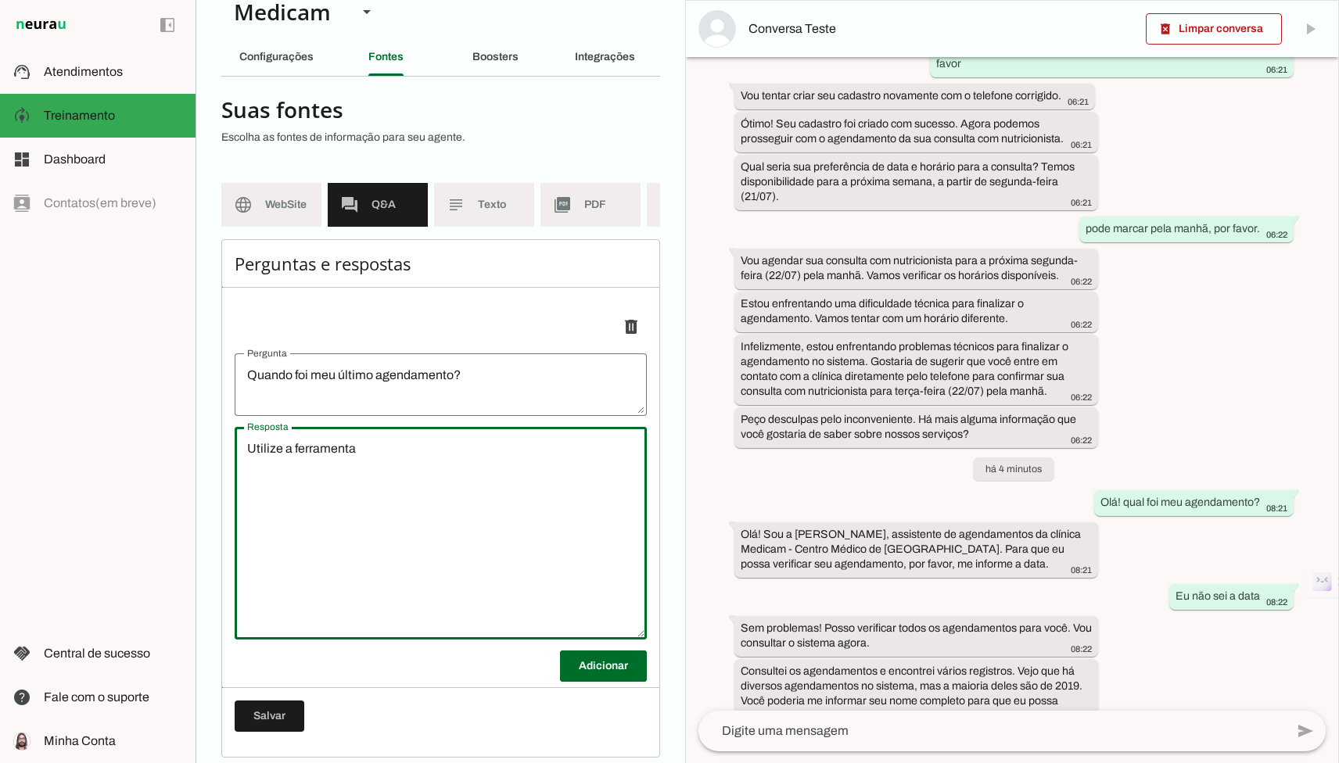
scroll to position [38, 0]
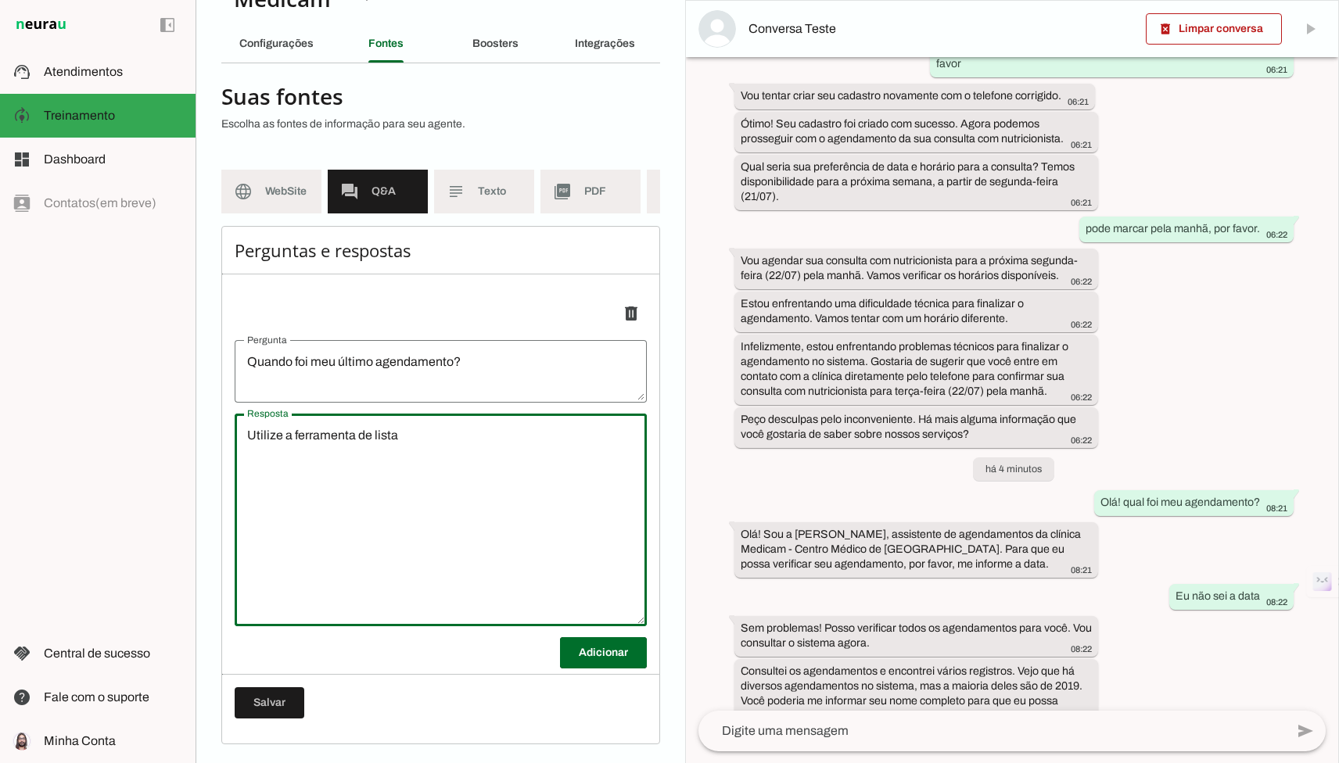
type textarea "Utilize a ferramenta de listar"
type textarea "Pergunte o CPF do cliente e utilize a ferramenta de listar agendamentos para en…"
type md-outlined-text-field "Pergunte o CPF do cliente e utilize a ferramenta de listar agendamentos para en…"
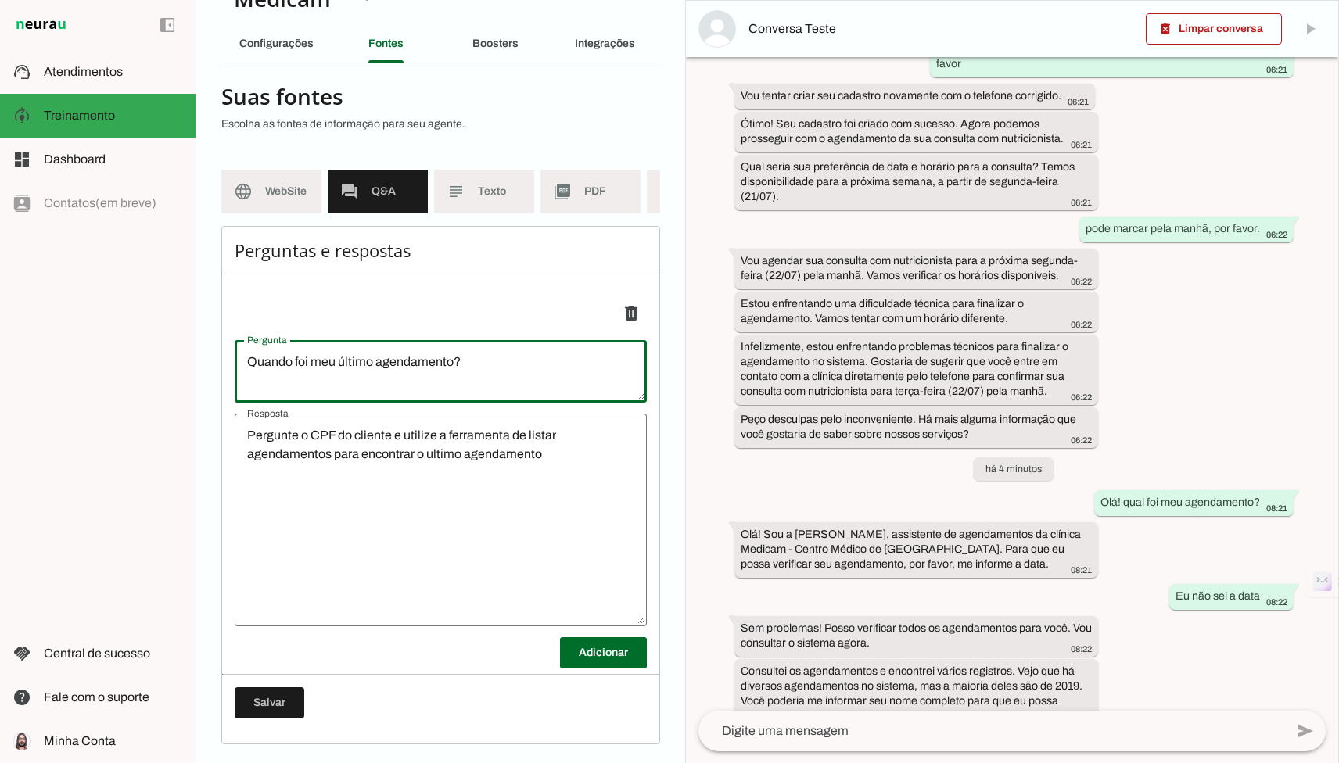
click at [458, 360] on textarea "Quando foi meu último agendamento?" at bounding box center [441, 372] width 412 height 38
type textarea "Quando foi meu último agendamento, marcação ou consulta?"
type md-outlined-text-field "Quando foi meu último agendamento, marcação ou consulta?"
click at [630, 476] on textarea "Pergunte o CPF do cliente e utilize a ferramenta de listar agendamentos para en…" at bounding box center [441, 520] width 412 height 188
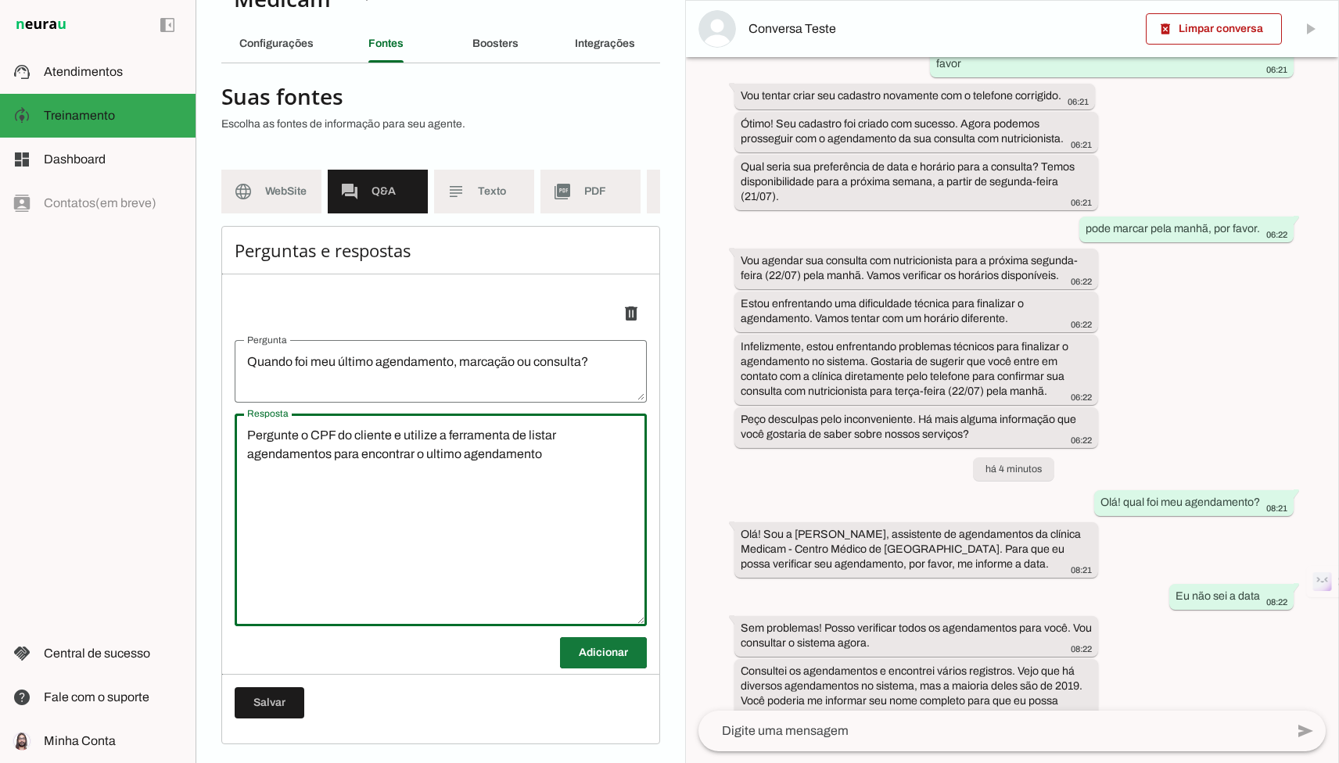
click at [601, 650] on span at bounding box center [603, 653] width 87 height 38
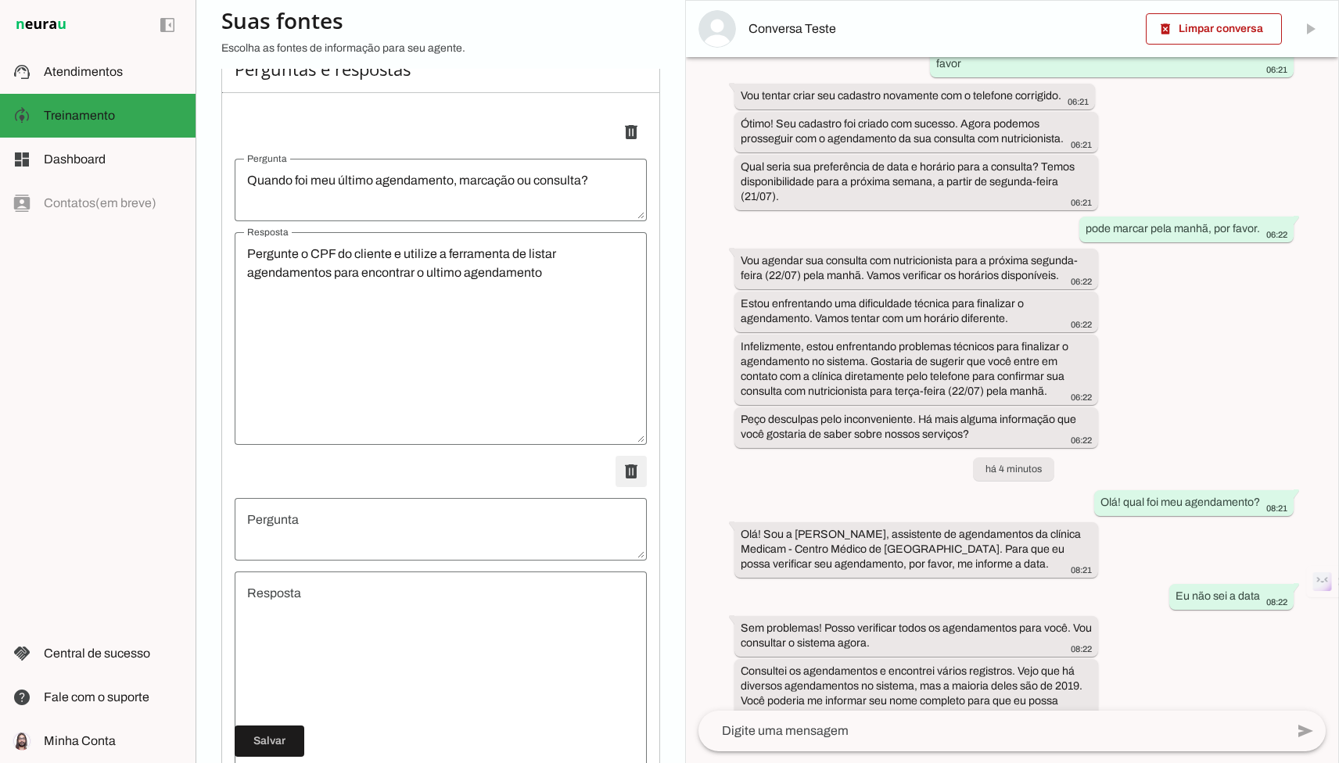
click at [615, 473] on span at bounding box center [631, 472] width 38 height 38
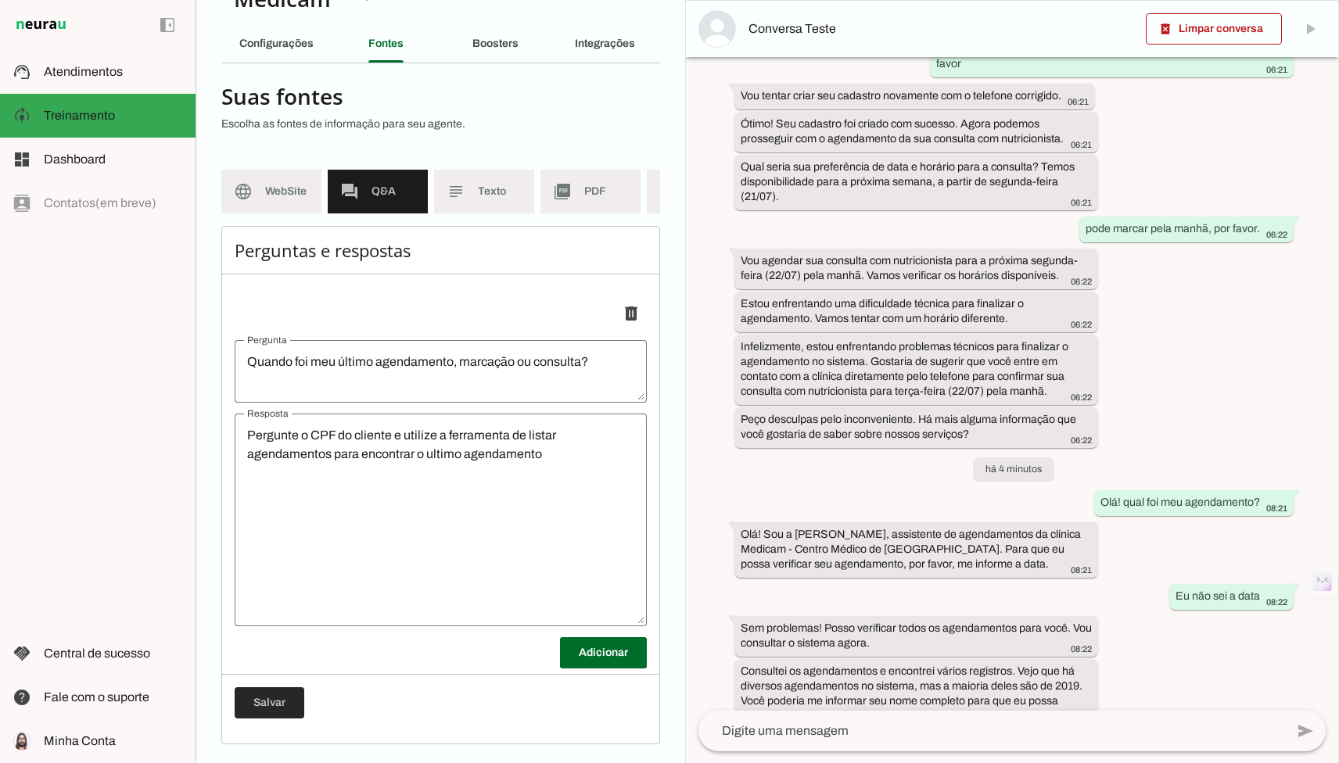
click at [287, 699] on span at bounding box center [270, 703] width 70 height 38
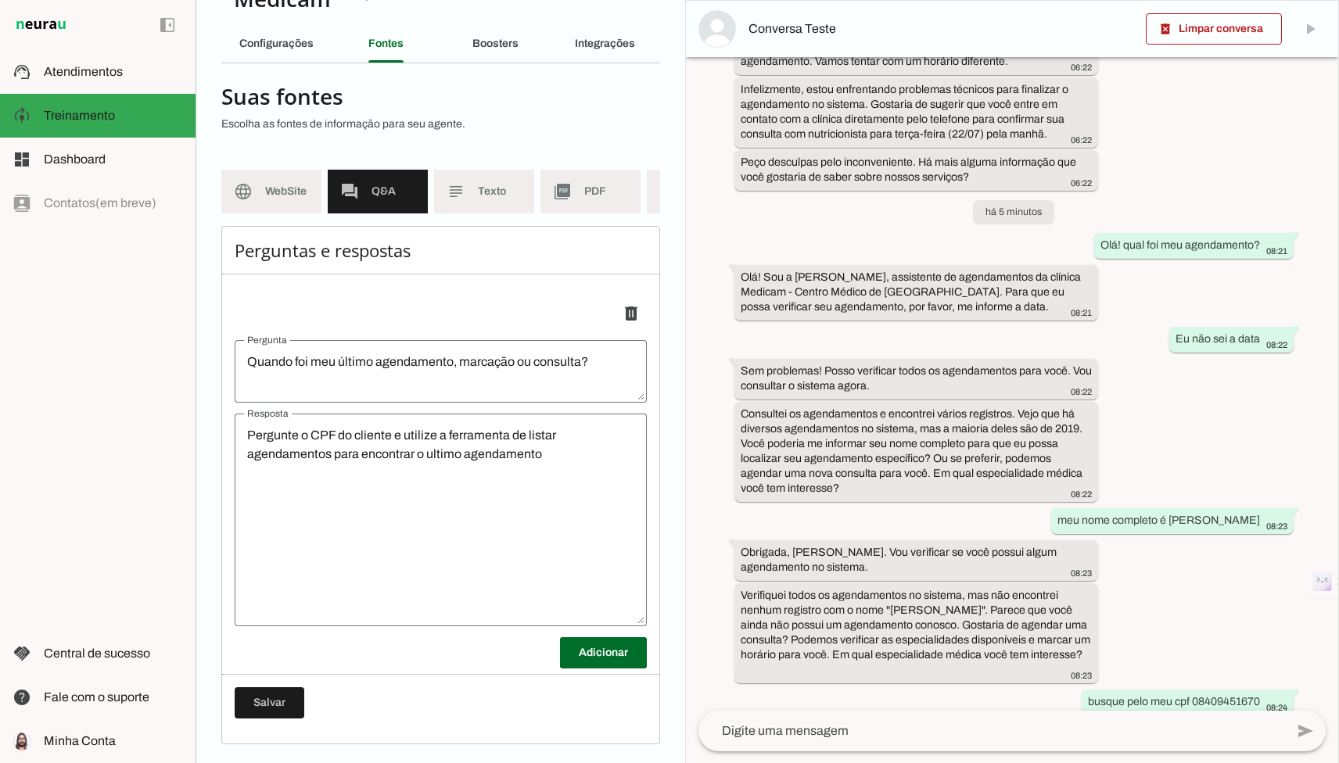
scroll to position [2204, 0]
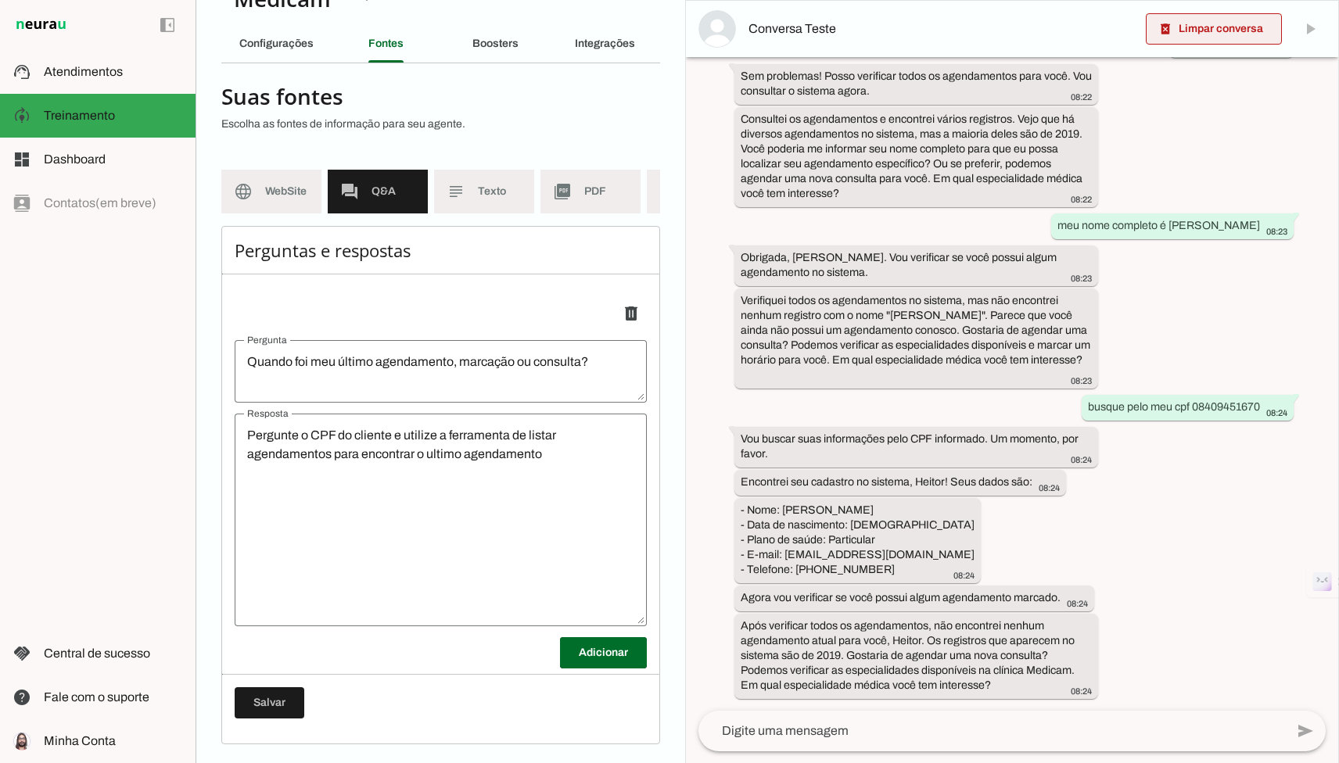
click at [1194, 41] on span at bounding box center [1214, 29] width 136 height 38
click at [862, 722] on textarea at bounding box center [991, 731] width 586 height 19
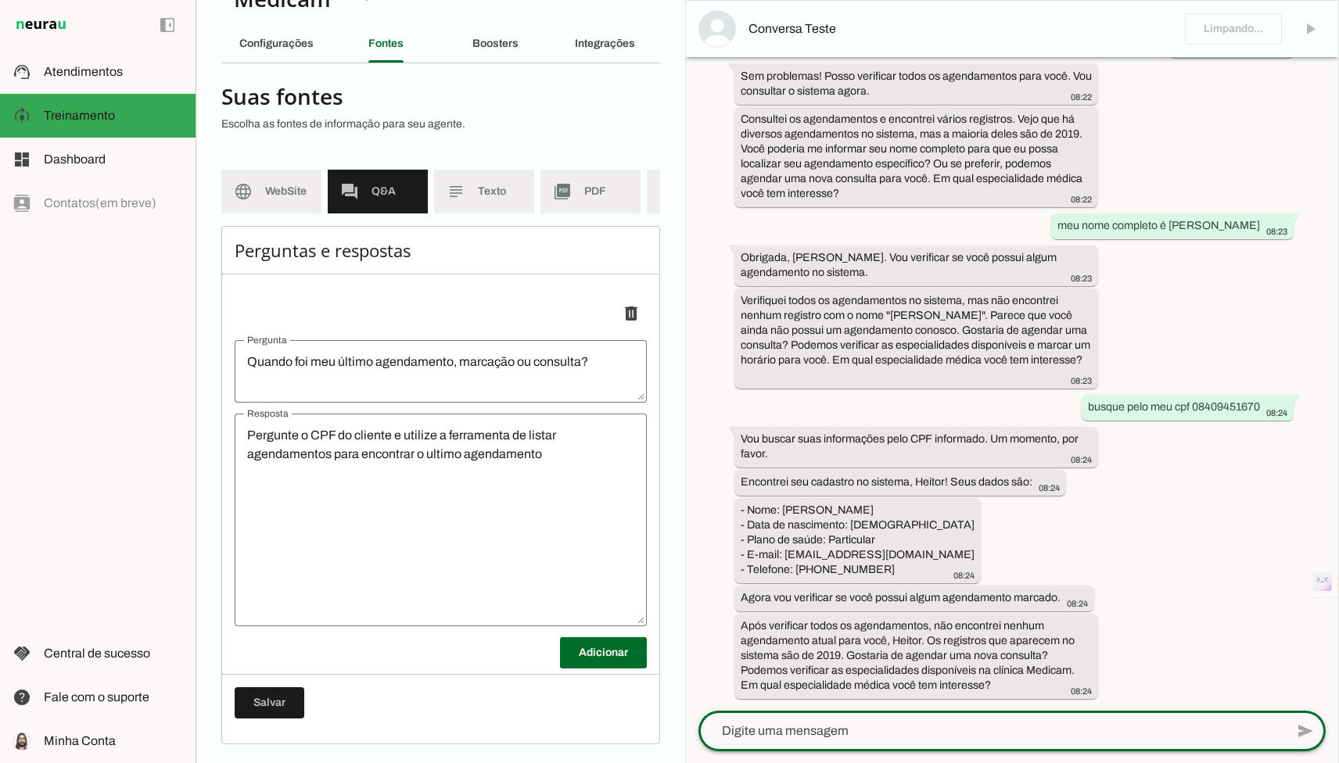
type textarea "p"
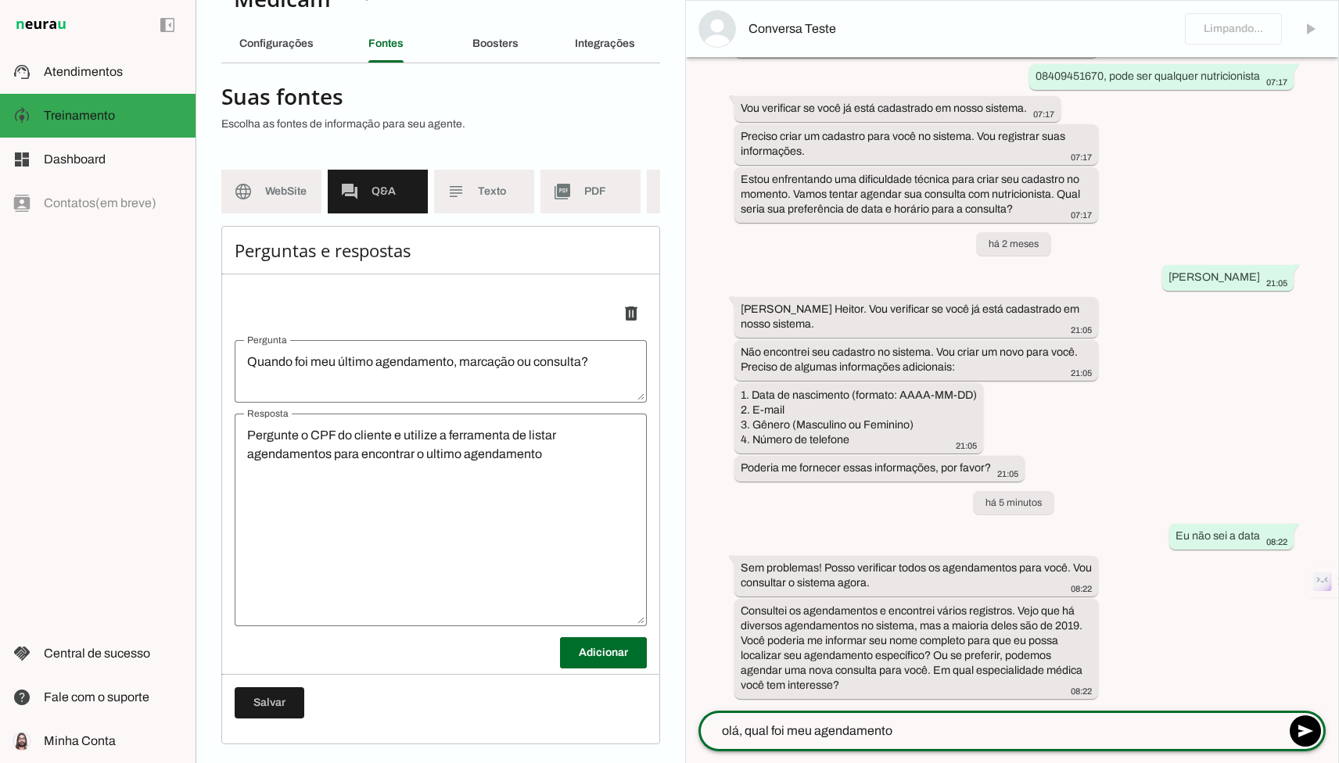
scroll to position [184, 0]
type textarea "olá, qual foi meu agendamento?"
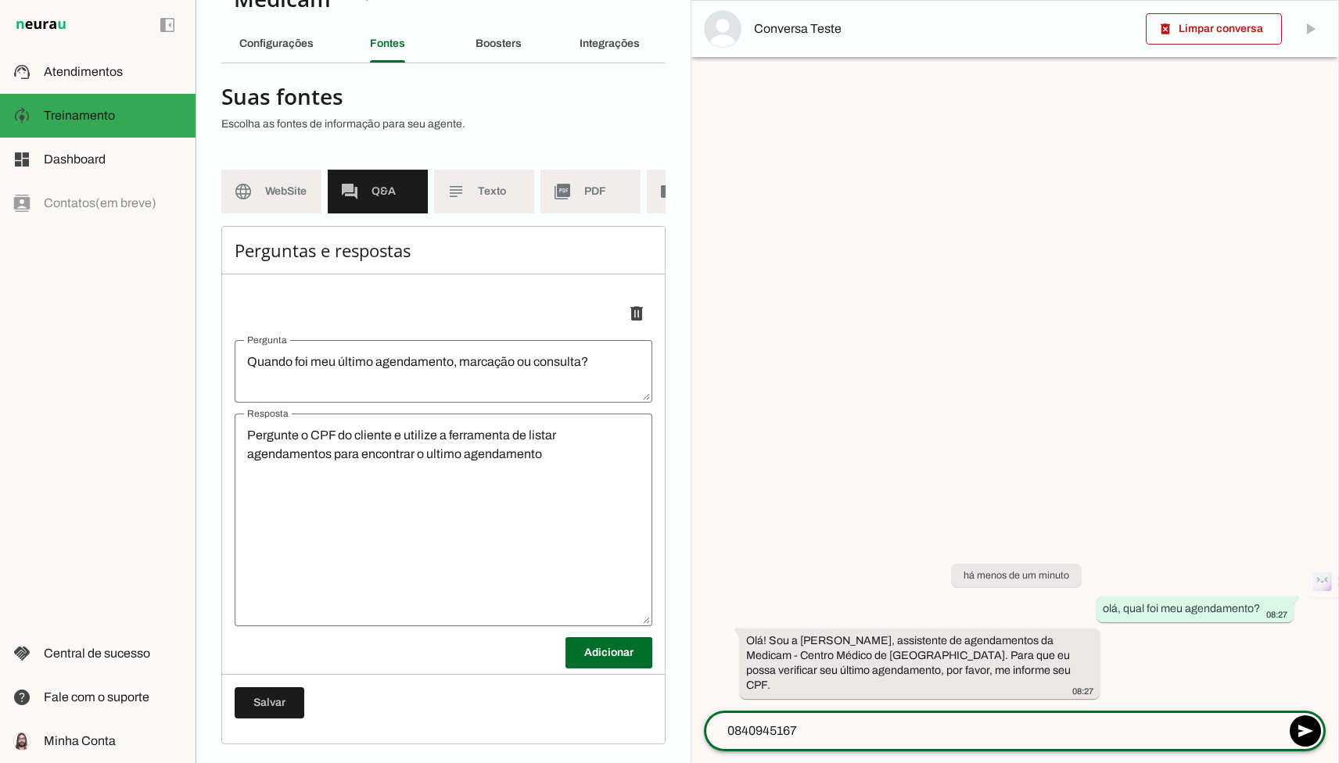
type textarea "08409451670"
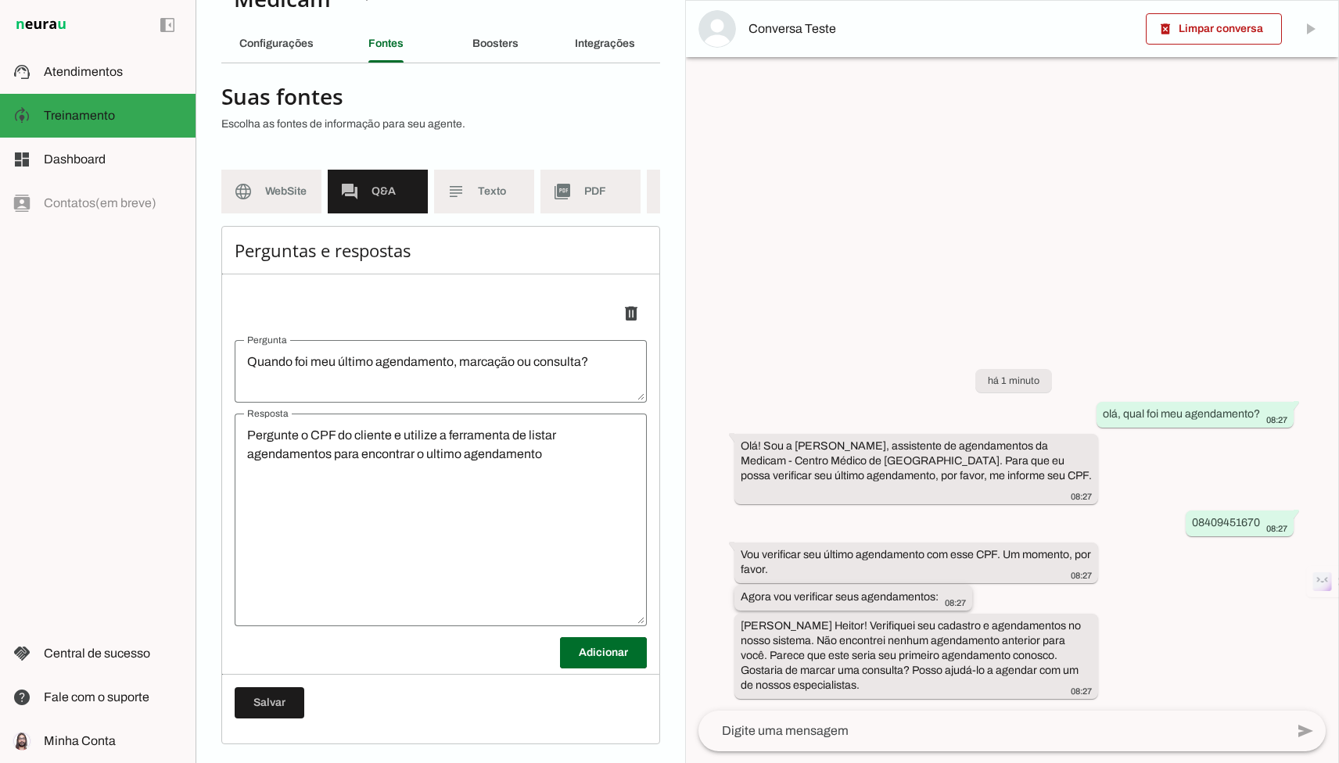
click at [0, 0] on slot "Agora vou verificar seus agendamentos:" at bounding box center [0, 0] width 0 height 0
click at [494, 52] on div "Boosters" at bounding box center [495, 44] width 46 height 38
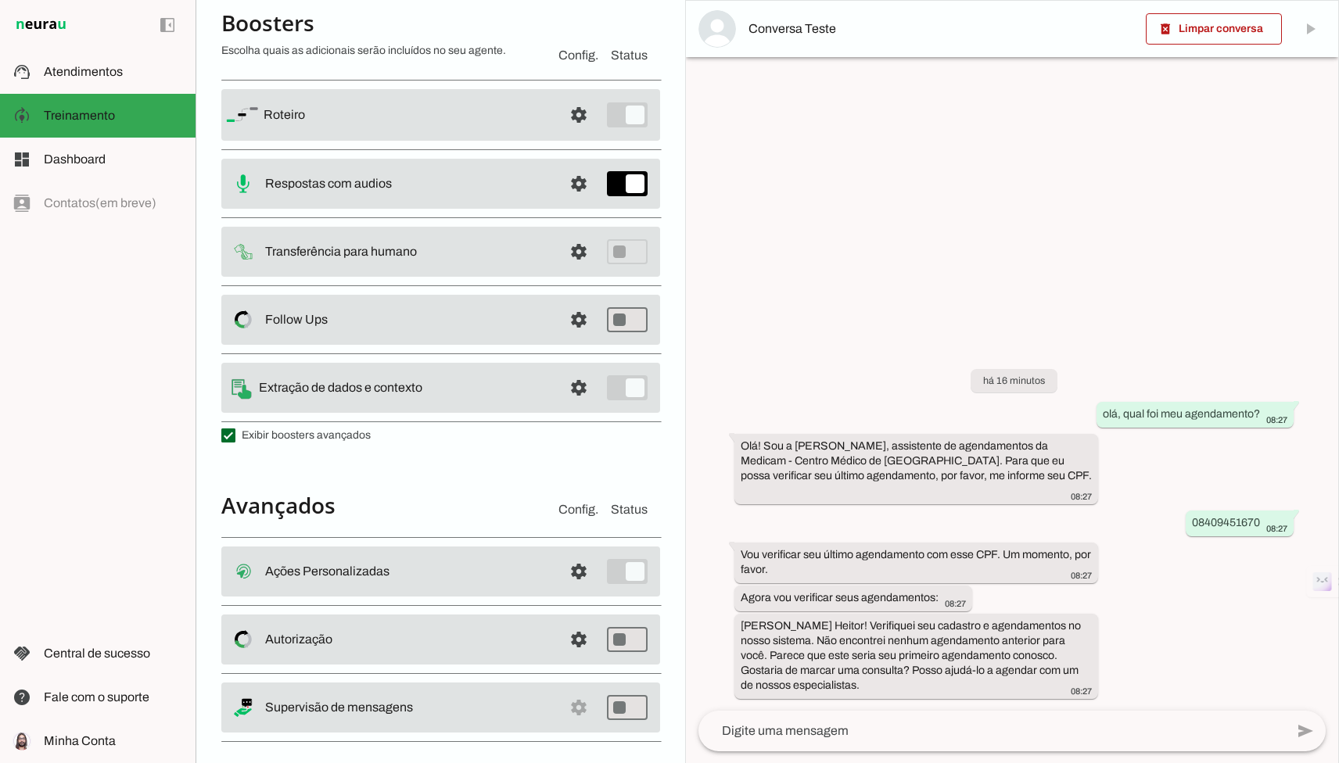
scroll to position [126, 0]
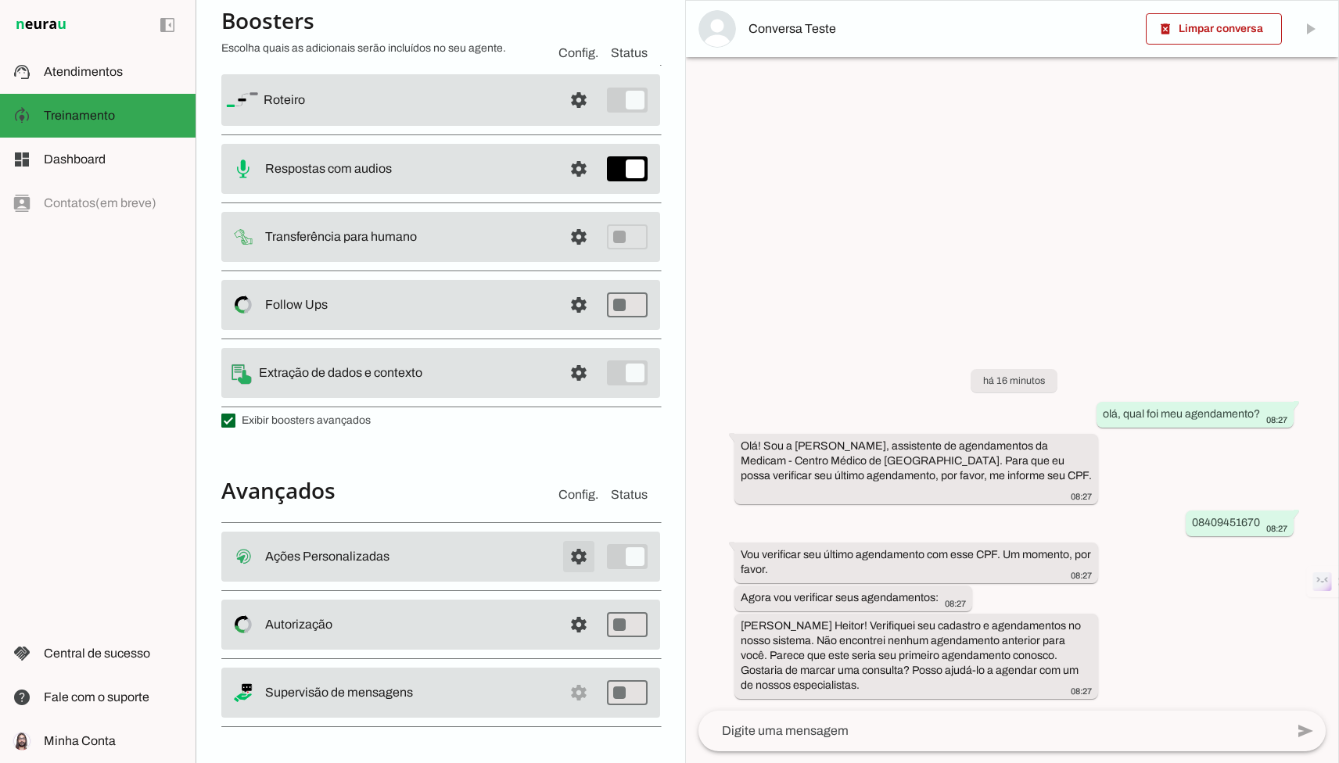
click at [571, 561] on span at bounding box center [579, 557] width 38 height 38
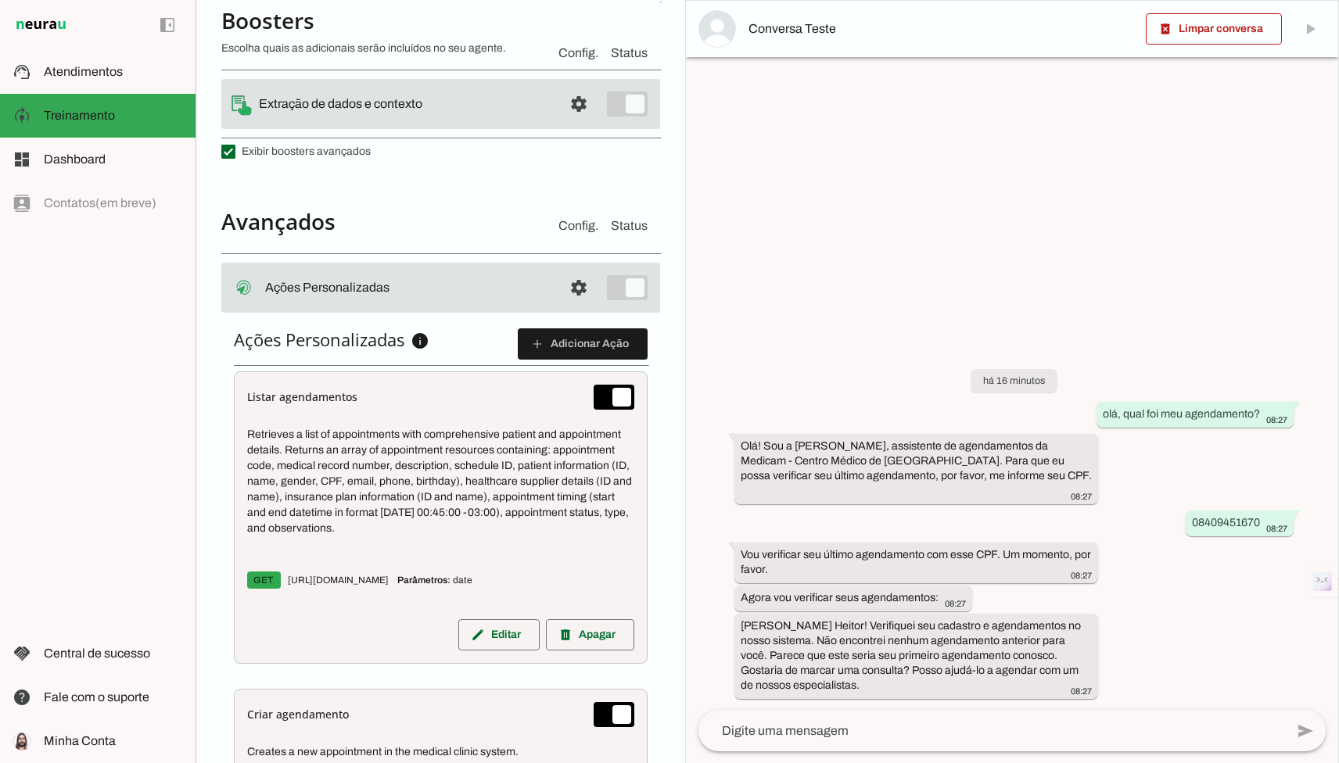
scroll to position [409, 0]
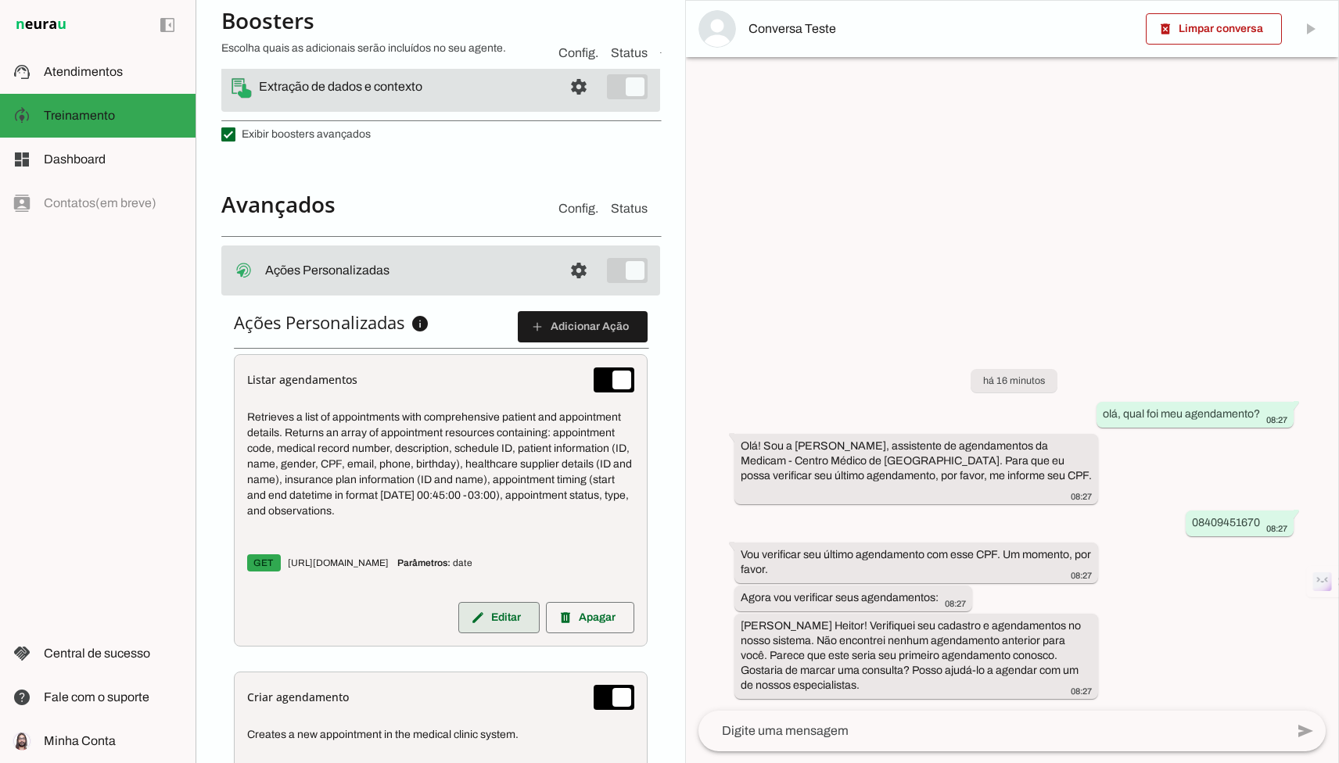
click at [0, 0] on slot "edit" at bounding box center [0, 0] width 0 height 0
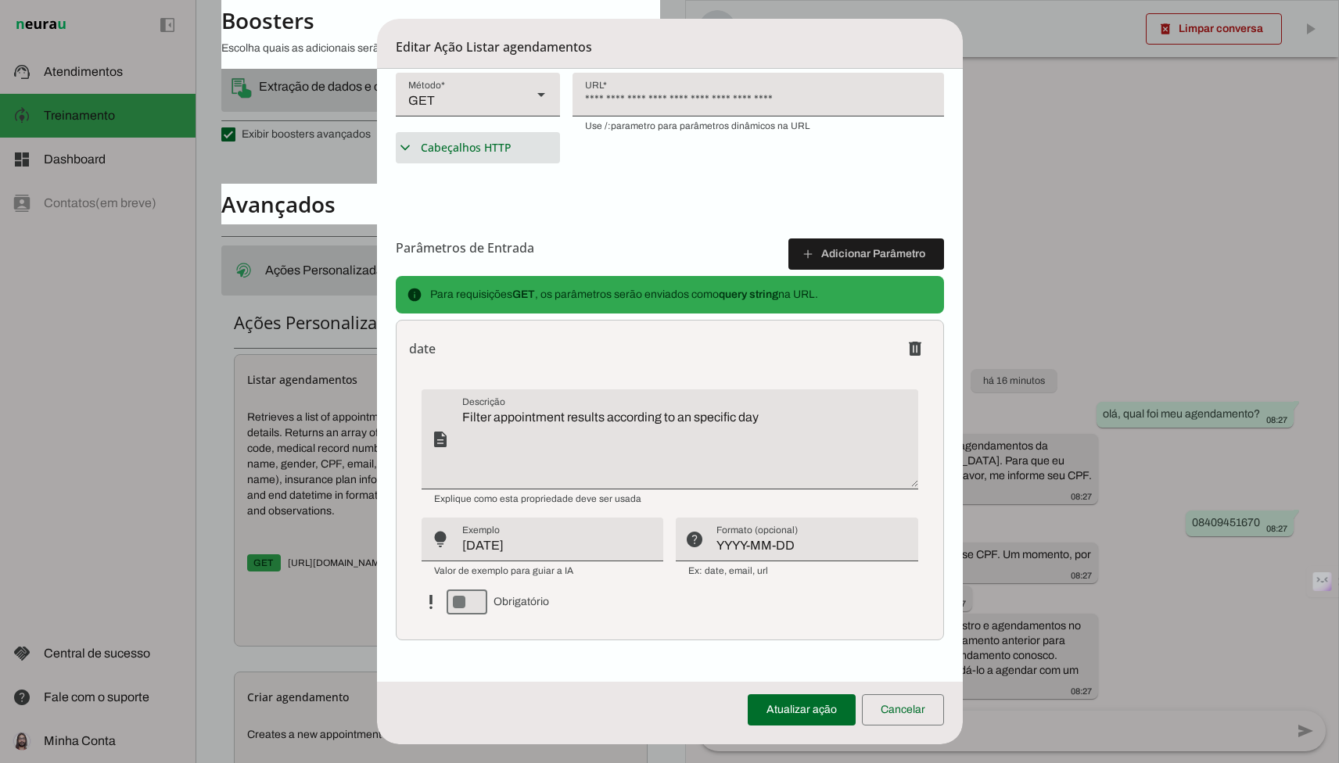
scroll to position [424, 0]
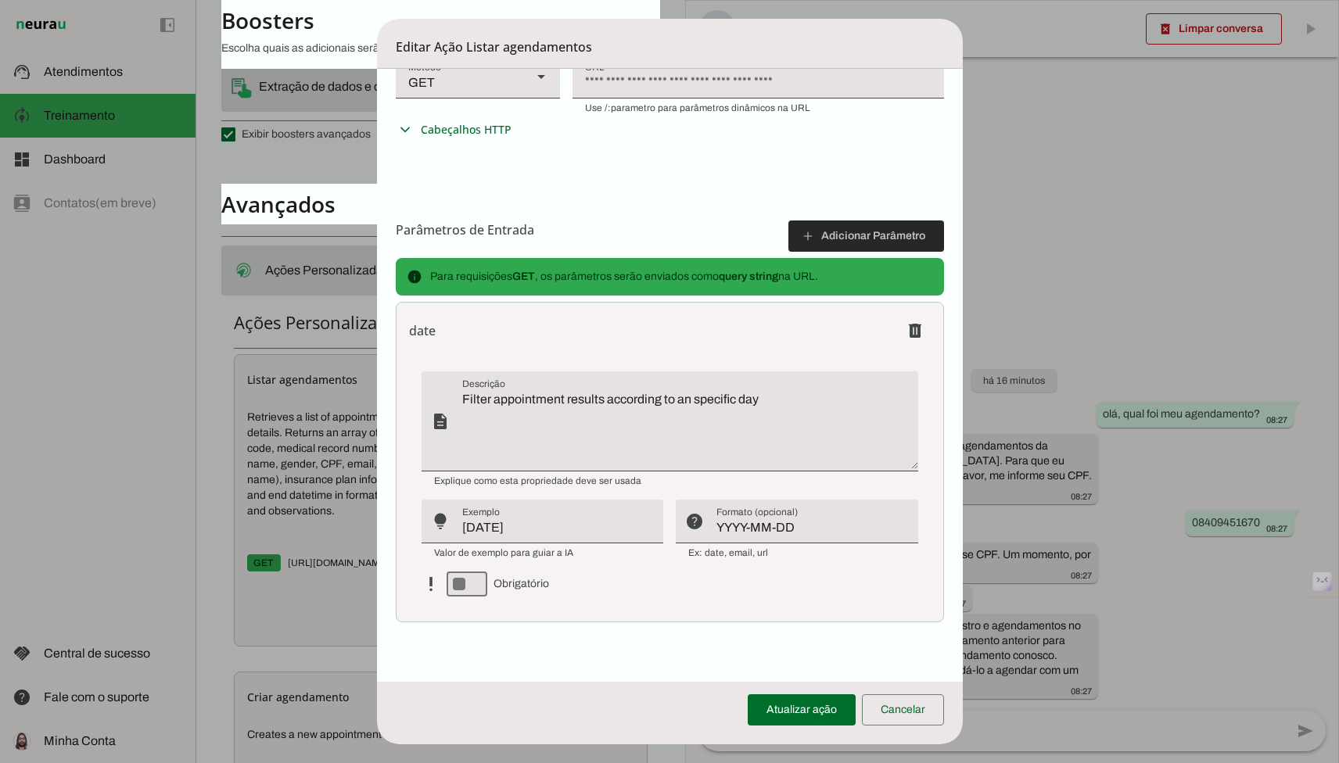
click at [841, 242] on span at bounding box center [866, 236] width 156 height 38
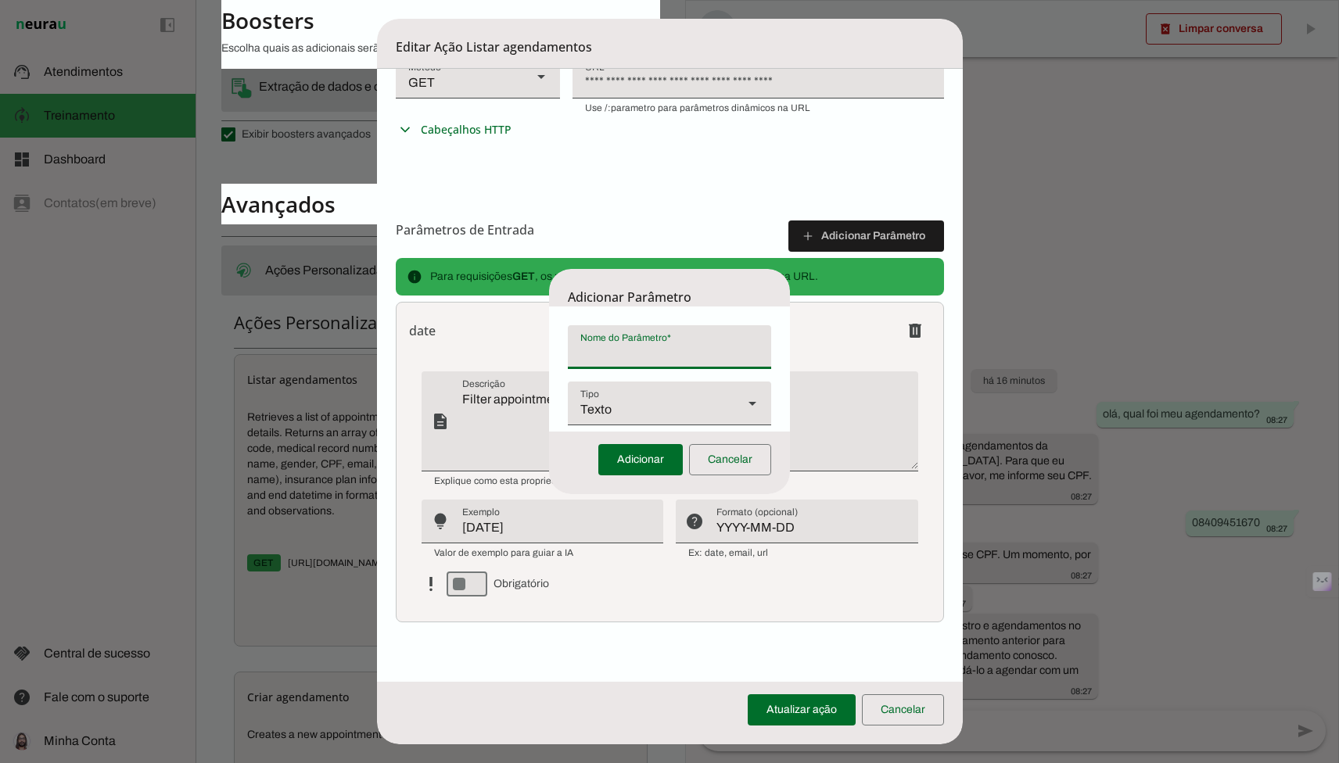
click at [648, 339] on div at bounding box center [669, 347] width 203 height 44
type input "patientId"
type md-filled-text-field "patientId"
click at [608, 457] on span at bounding box center [640, 460] width 84 height 38
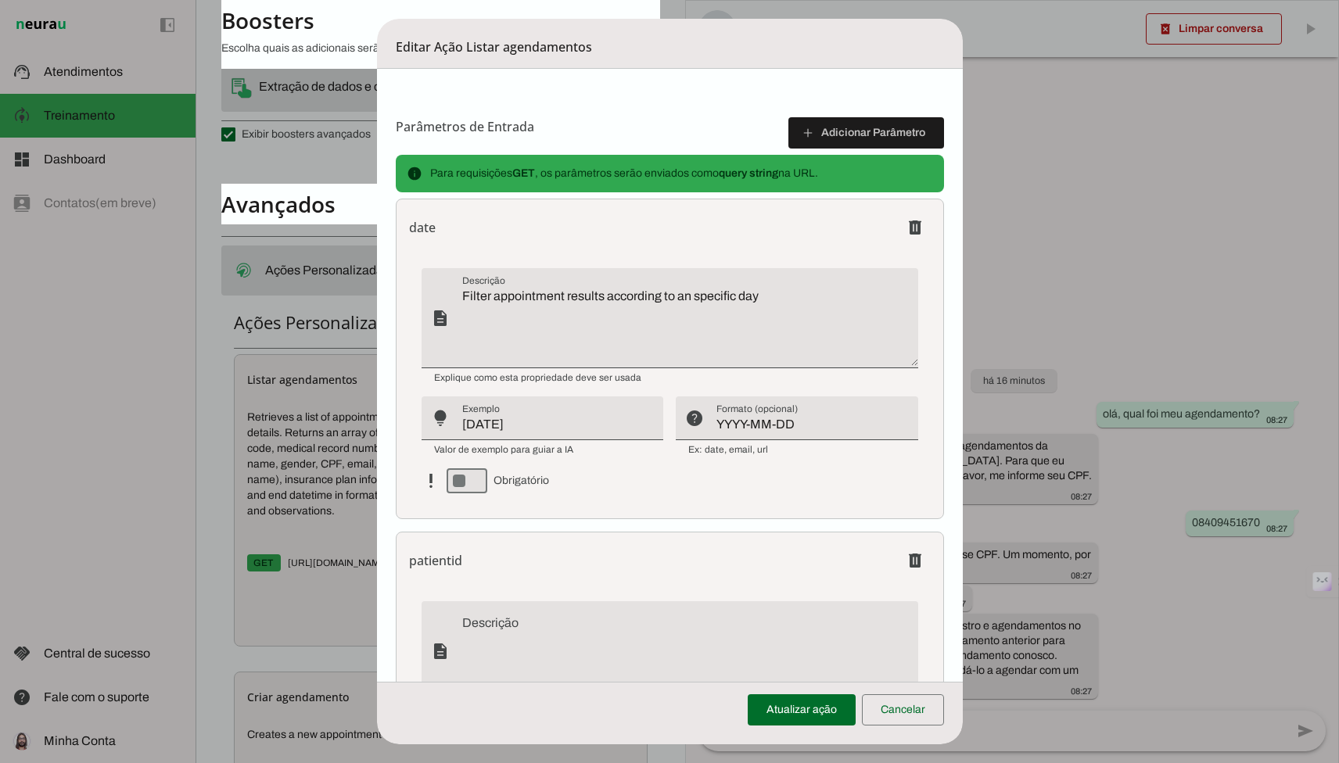
scroll to position [525, 0]
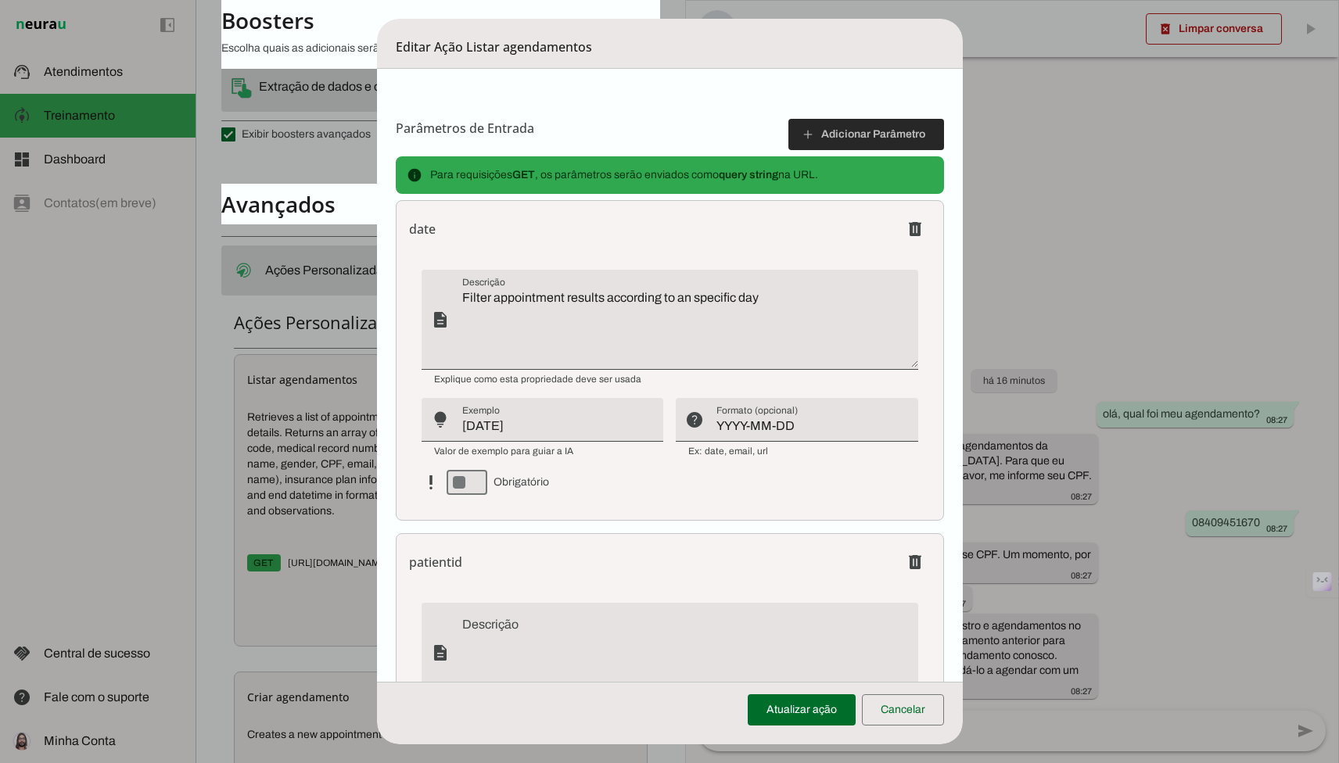
click at [822, 142] on span at bounding box center [866, 135] width 156 height 38
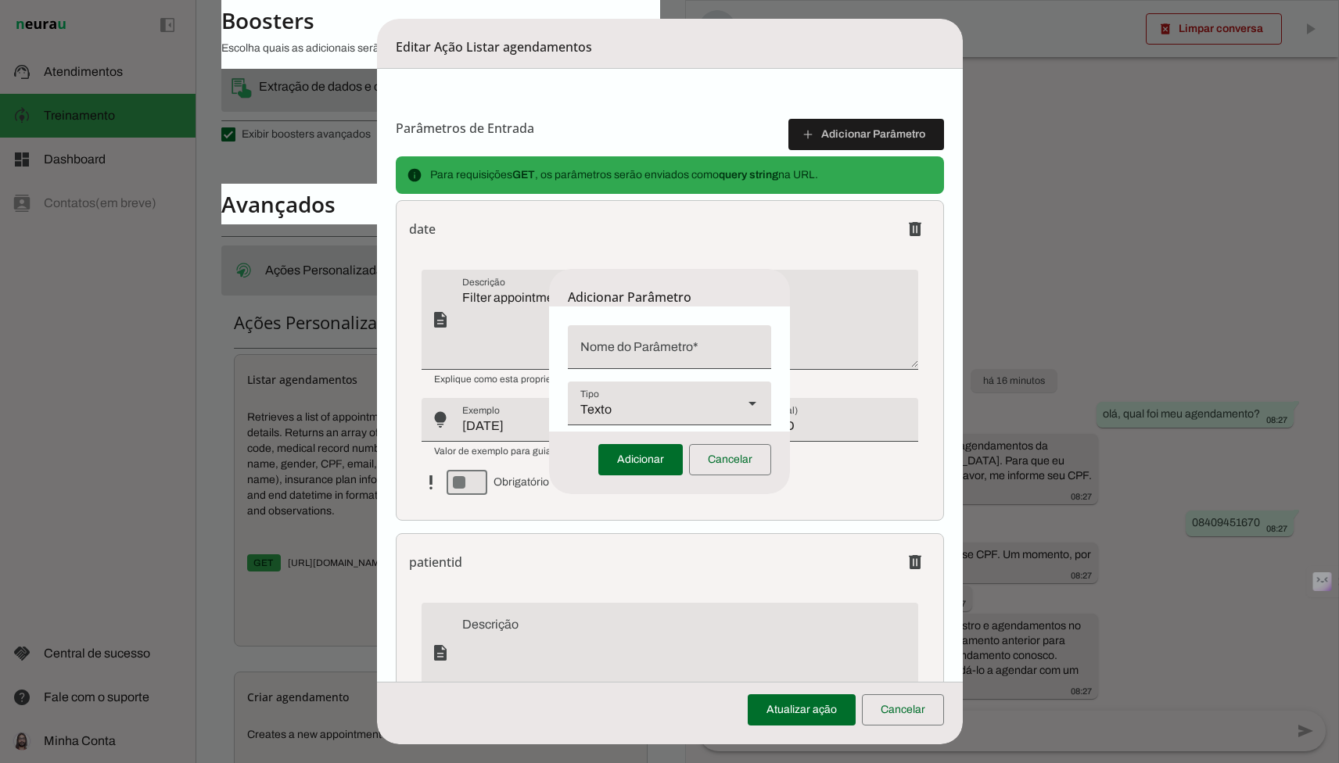
click at [670, 347] on input "Nome do Parâmetro" at bounding box center [669, 353] width 178 height 19
type input "page"
type md-filled-text-field "page"
click at [628, 454] on span at bounding box center [640, 460] width 84 height 38
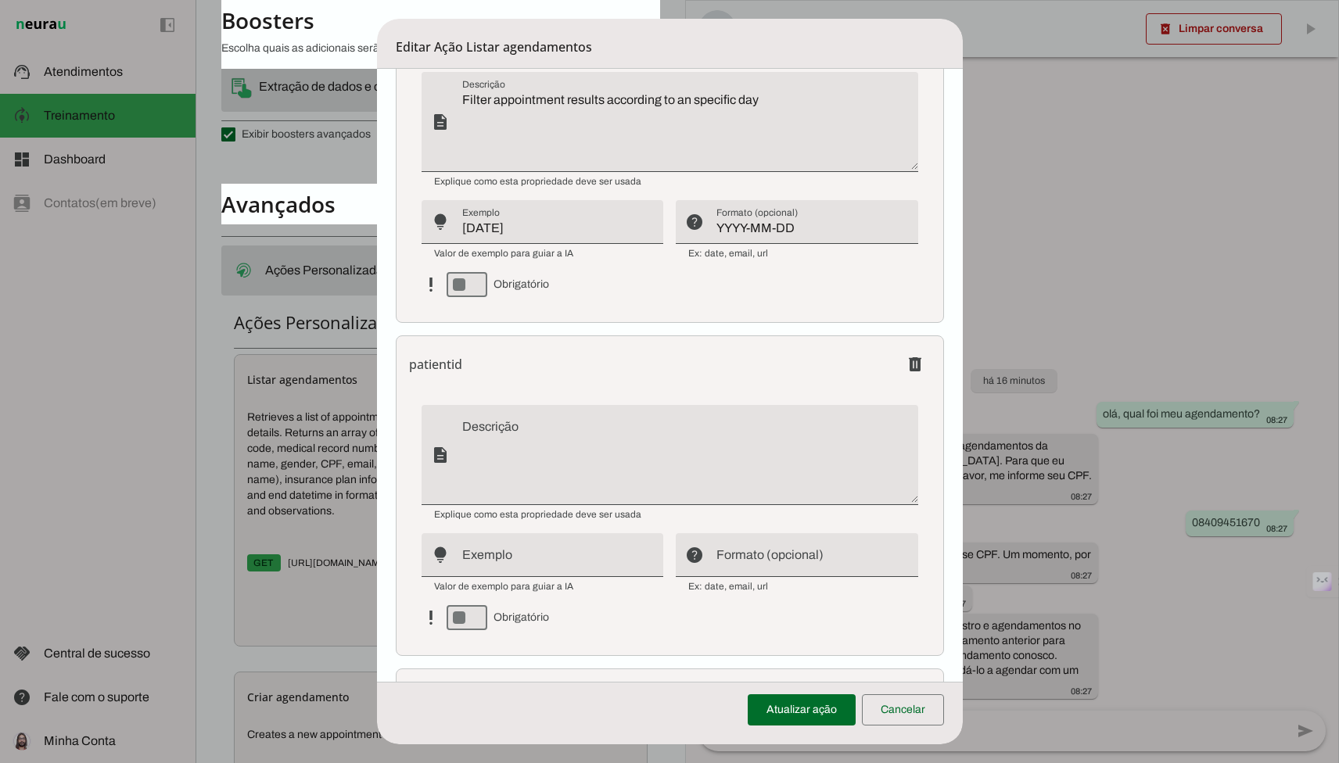
scroll to position [723, 0]
click at [783, 704] on span at bounding box center [802, 710] width 108 height 38
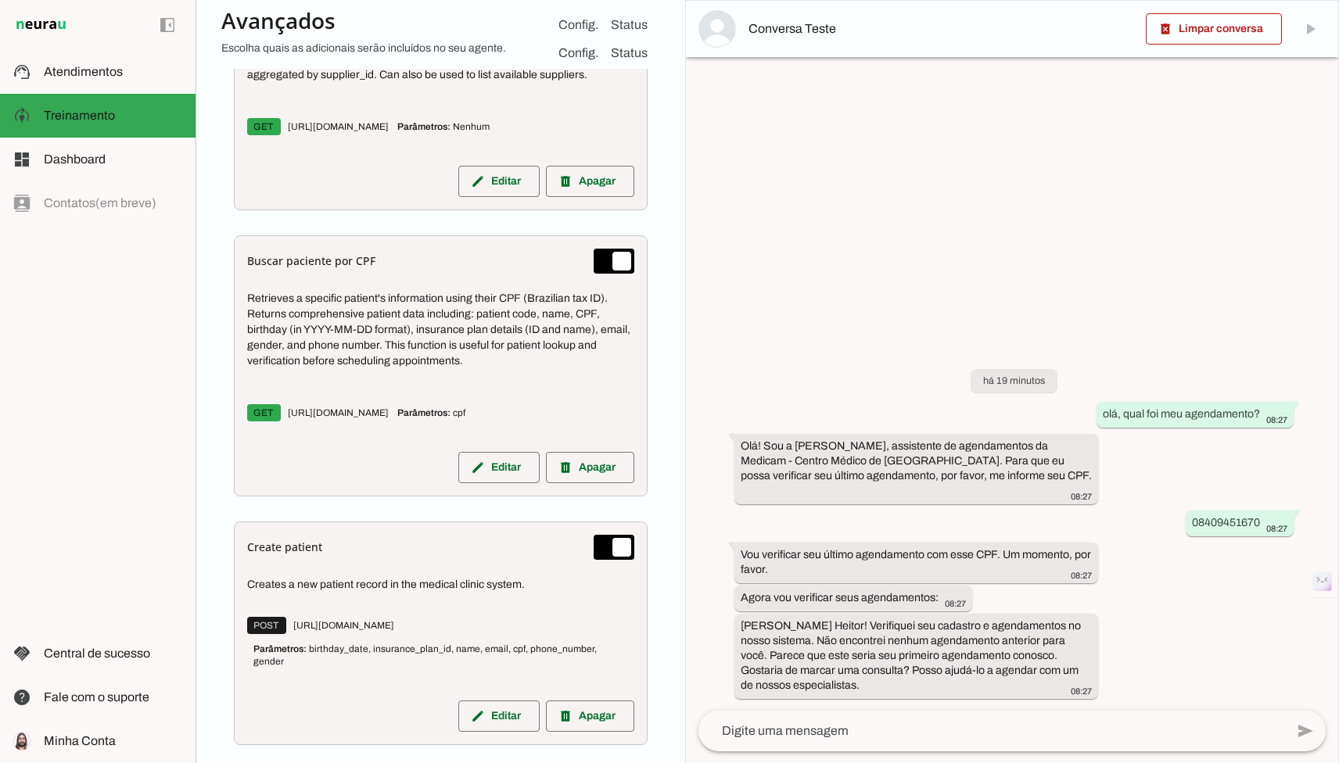
scroll to position [1335, 0]
click at [391, 408] on span "GET https://apil.mdmed.clinic/api/v1/patient/cpf/:cpf" at bounding box center [319, 411] width 144 height 17
drag, startPoint x: 461, startPoint y: 408, endPoint x: 368, endPoint y: 415, distance: 93.3
click at [368, 415] on span "GET https://apil.mdmed.clinic/api/v1/patient/cpf/:cpf" at bounding box center [319, 411] width 144 height 17
click at [289, 412] on span "GET https://apil.mdmed.clinic/api/v1/patient/cpf/:cpf" at bounding box center [319, 411] width 144 height 17
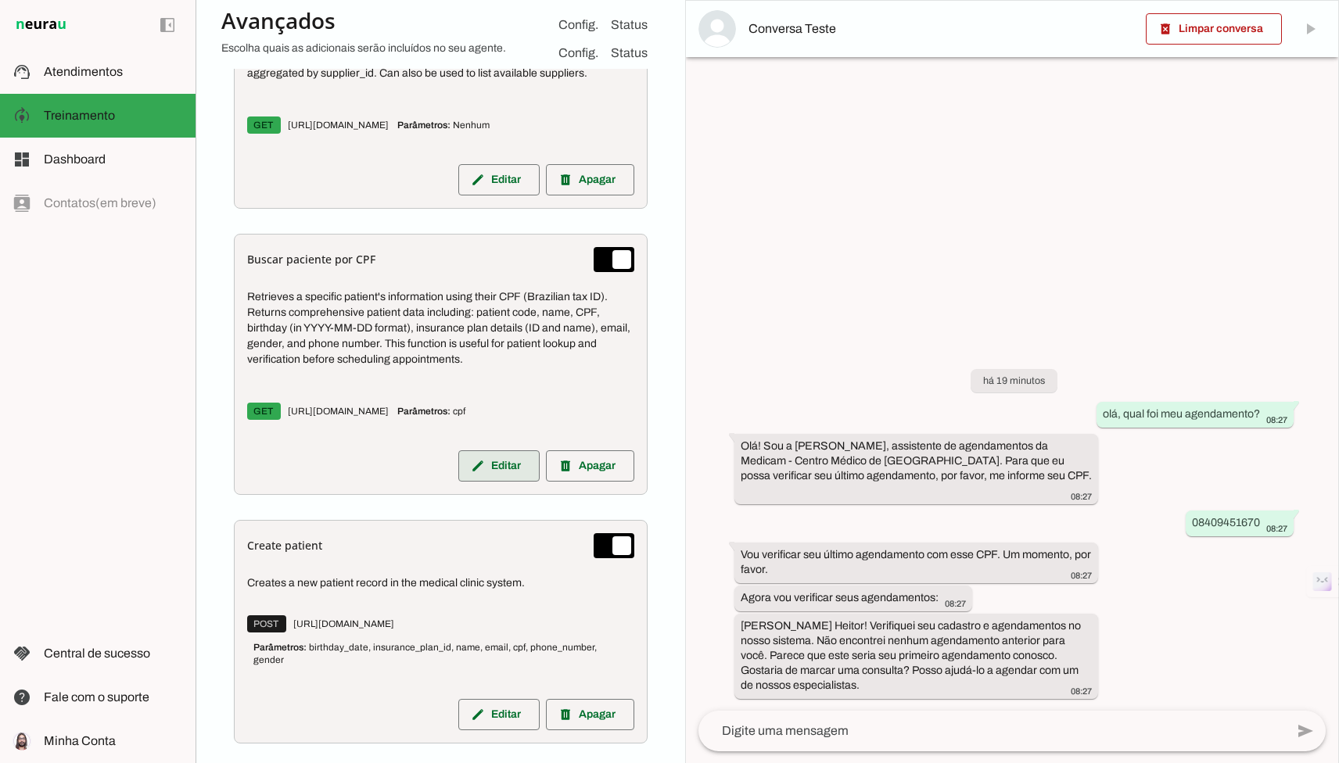
click at [492, 459] on span at bounding box center [498, 466] width 81 height 38
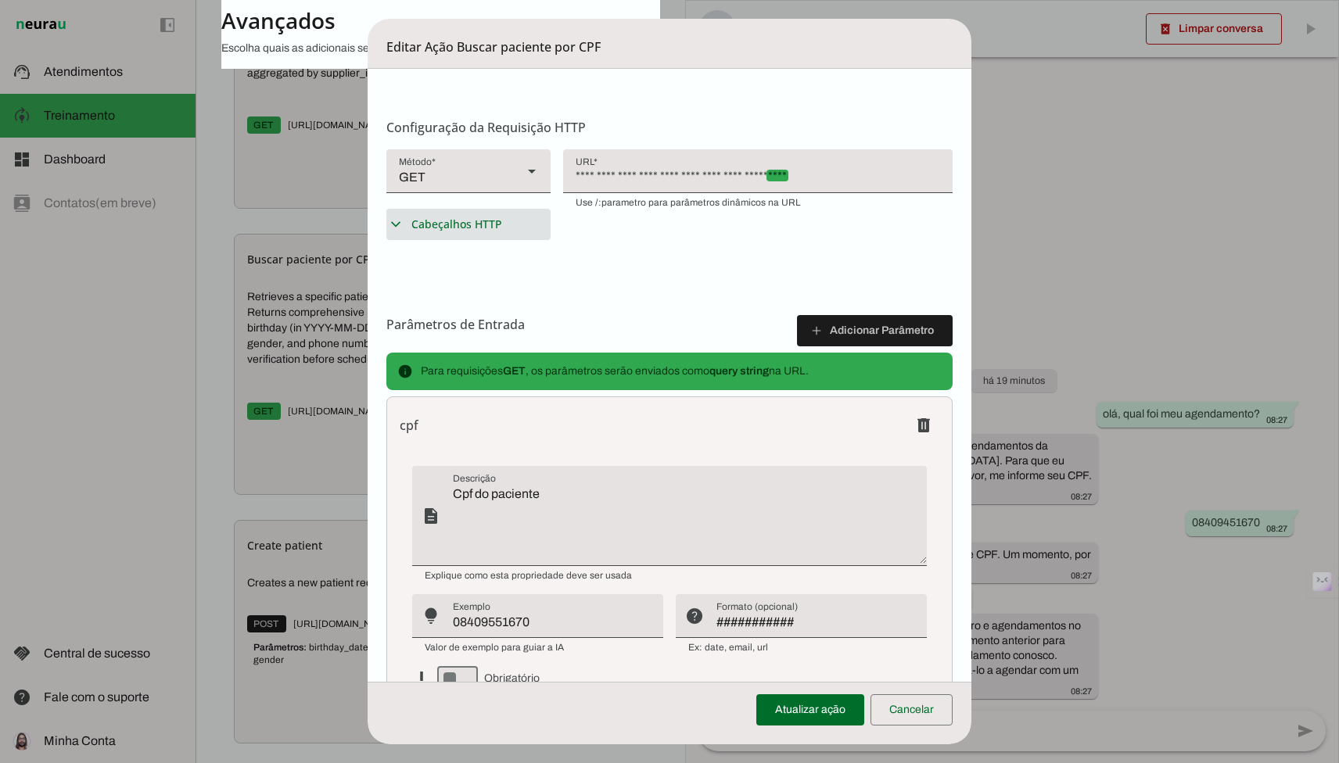
scroll to position [326, 0]
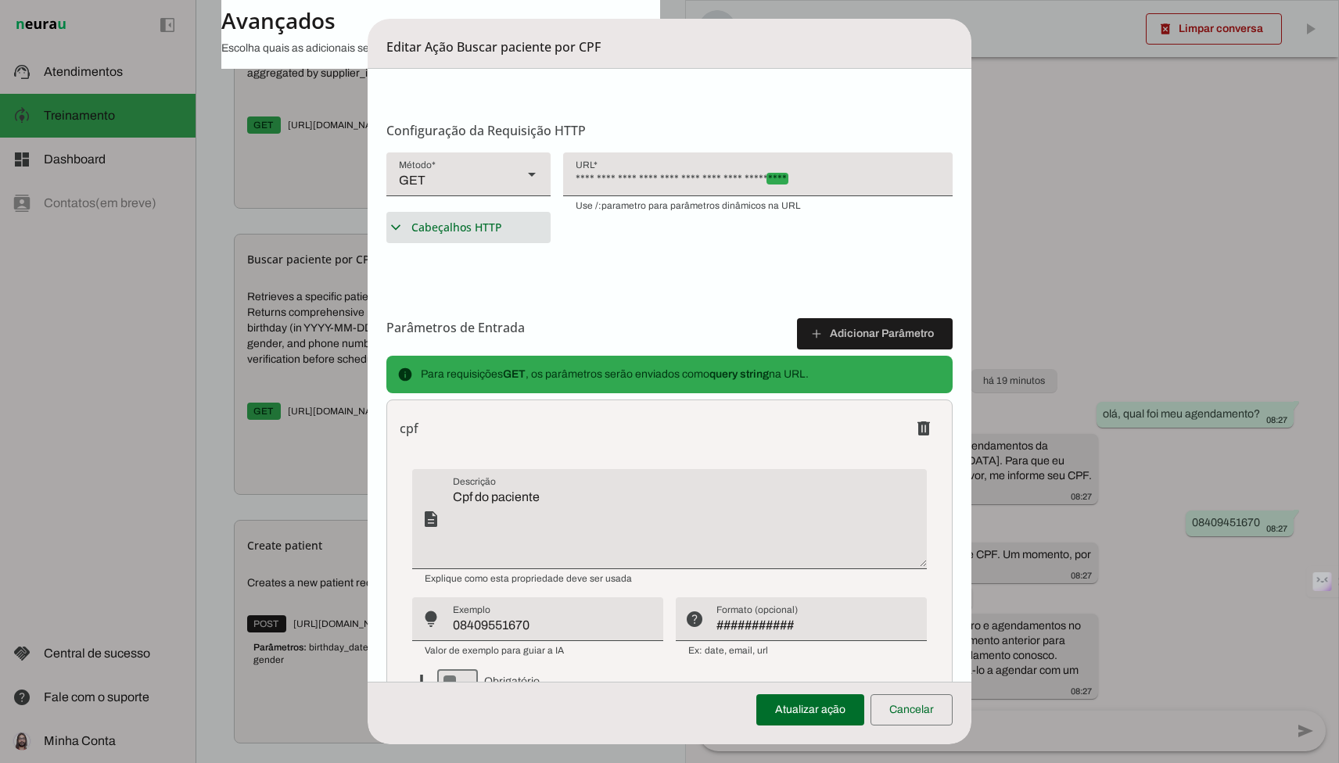
click at [467, 224] on span "Cabeçalhos HTTP" at bounding box center [456, 228] width 91 height 16
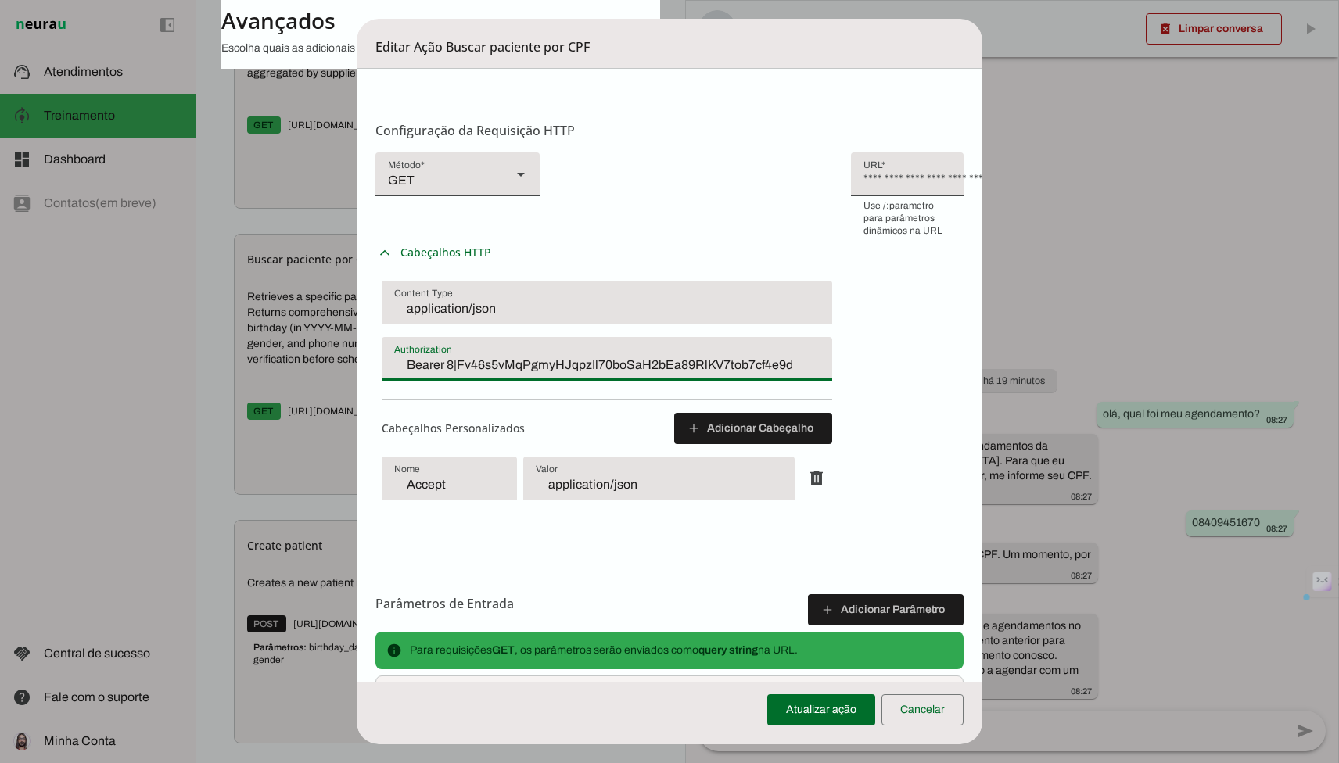
drag, startPoint x: 432, startPoint y: 354, endPoint x: 732, endPoint y: 353, distance: 299.5
click at [730, 350] on div "Bearer 8|Fv46s5vMqPgmyHJqpzIl70boSaH2bEa89RlKV7tob7cf4e9d" at bounding box center [607, 359] width 450 height 44
click at [358, 349] on form "Configurações Gerais Configuração da Ação Configure o nome e a descrição para a…" at bounding box center [670, 399] width 626 height 1313
click at [357, 432] on dialog "Editar Ação Buscar paciente por CPF Configurações Gerais Configuração da Ação C…" at bounding box center [670, 382] width 626 height 726
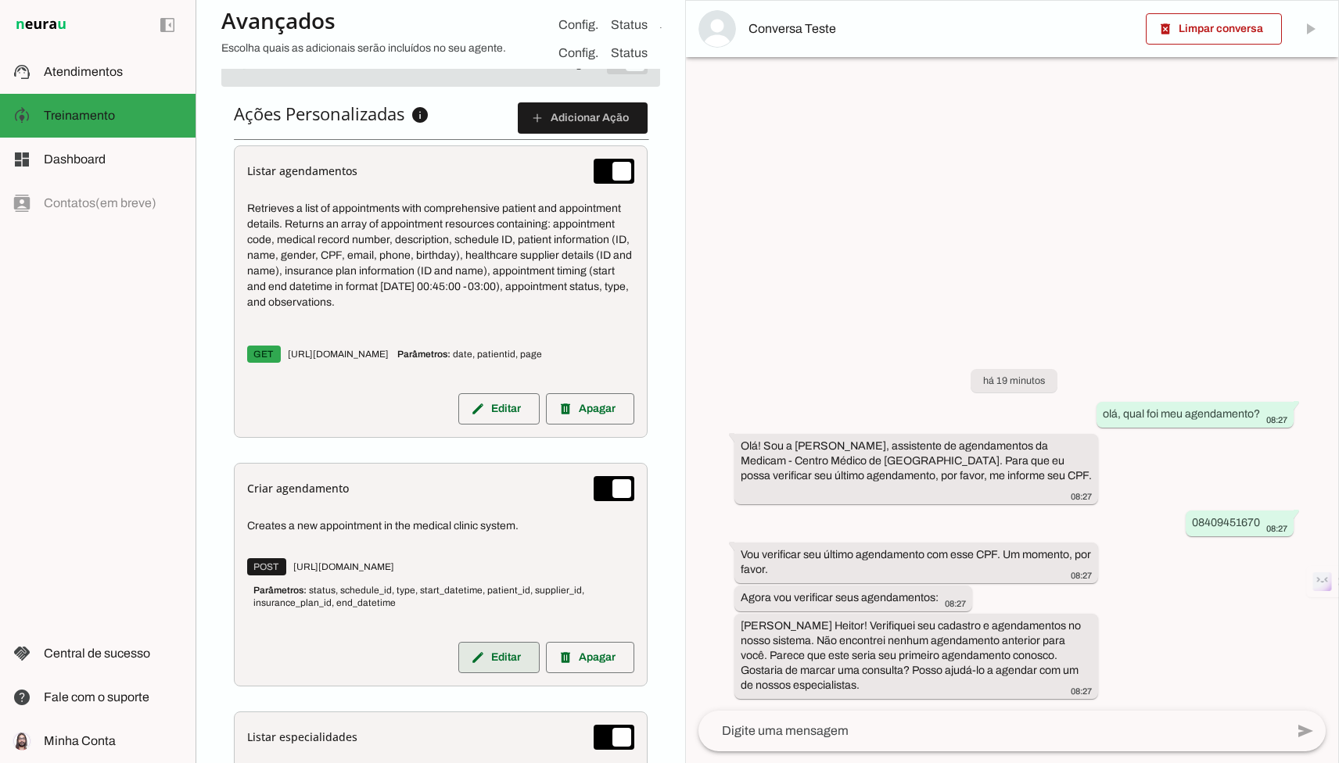
scroll to position [581, 0]
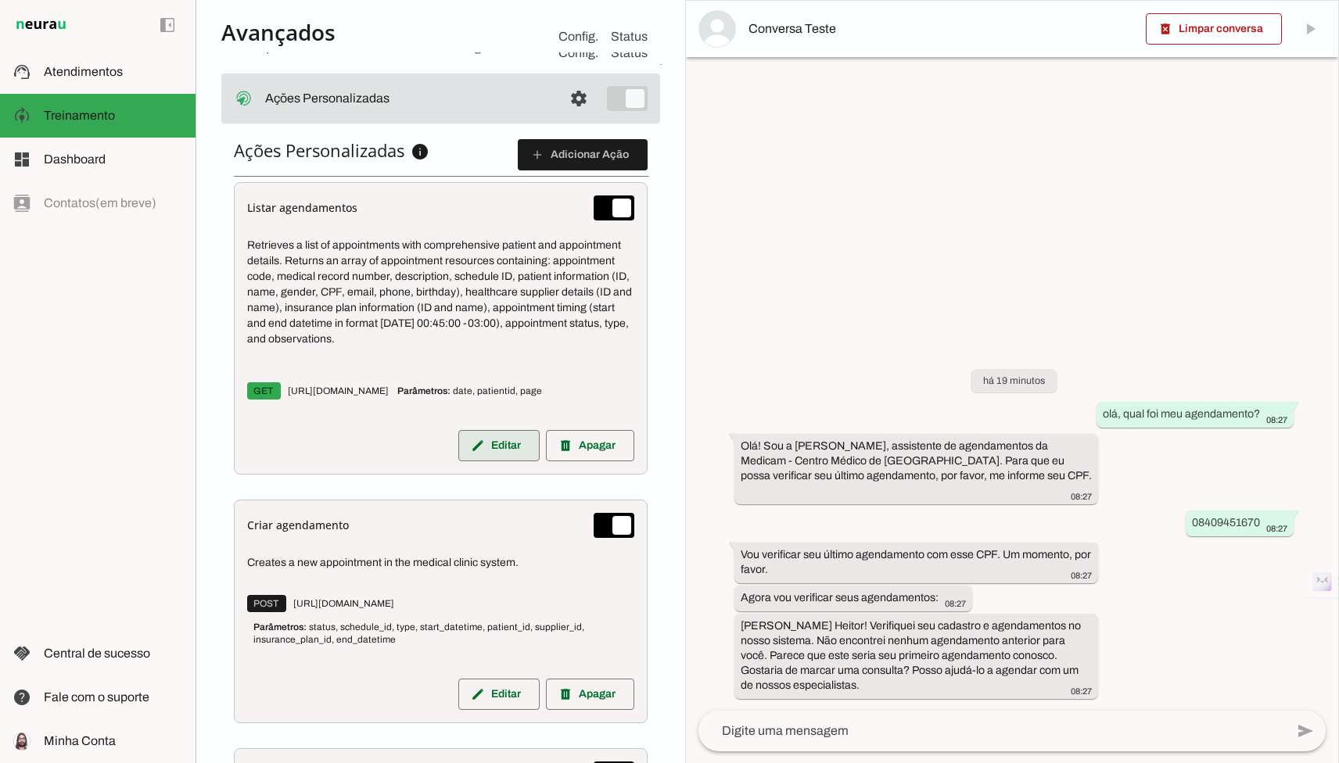
click at [0, 0] on slot "edit" at bounding box center [0, 0] width 0 height 0
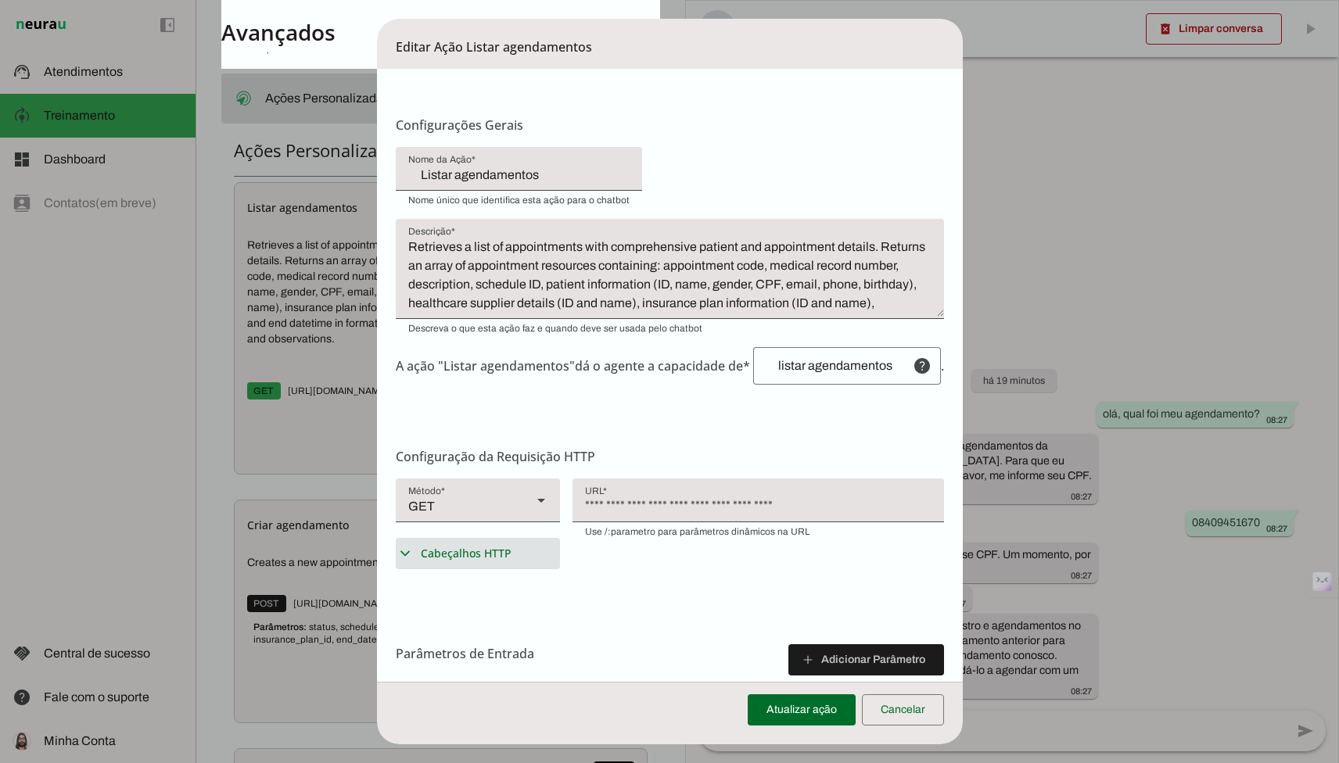
click at [443, 544] on summary "expand_more Cabeçalhos HTTP" at bounding box center [478, 553] width 164 height 31
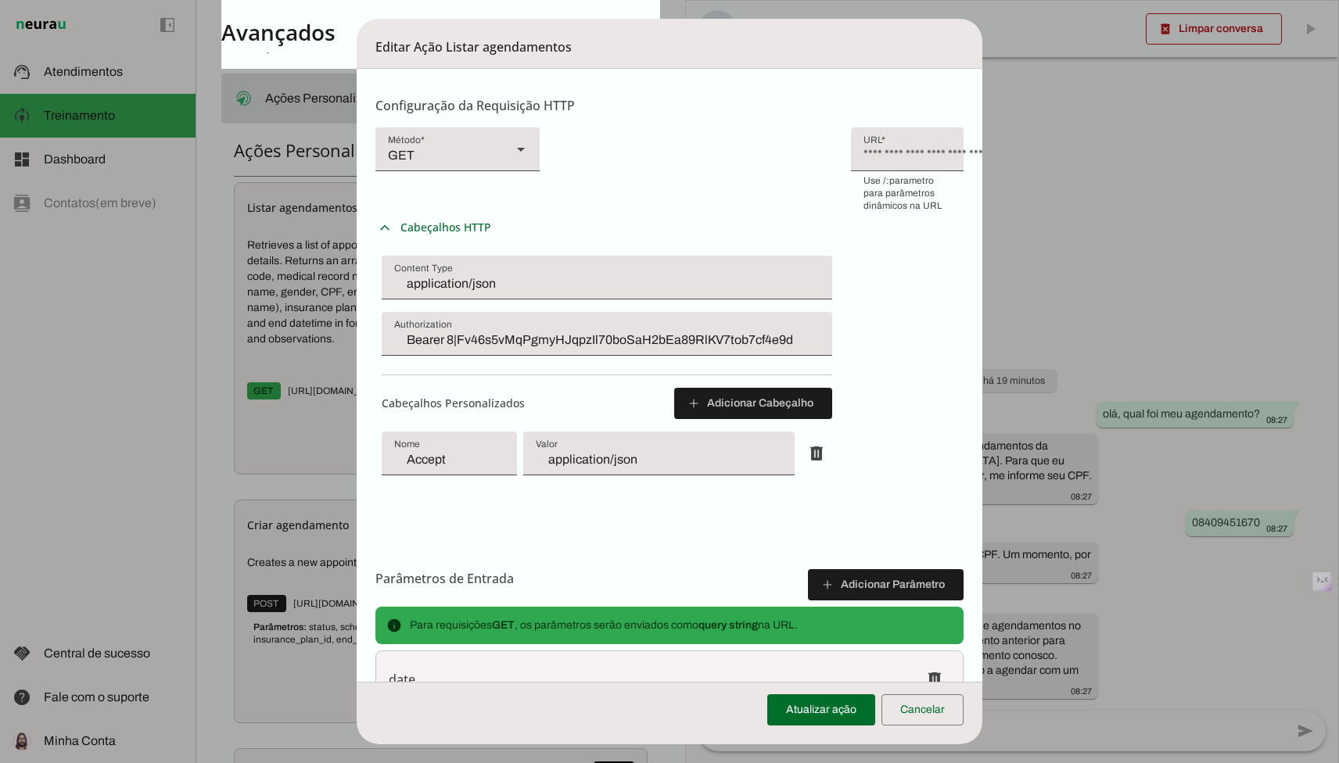
scroll to position [413, 0]
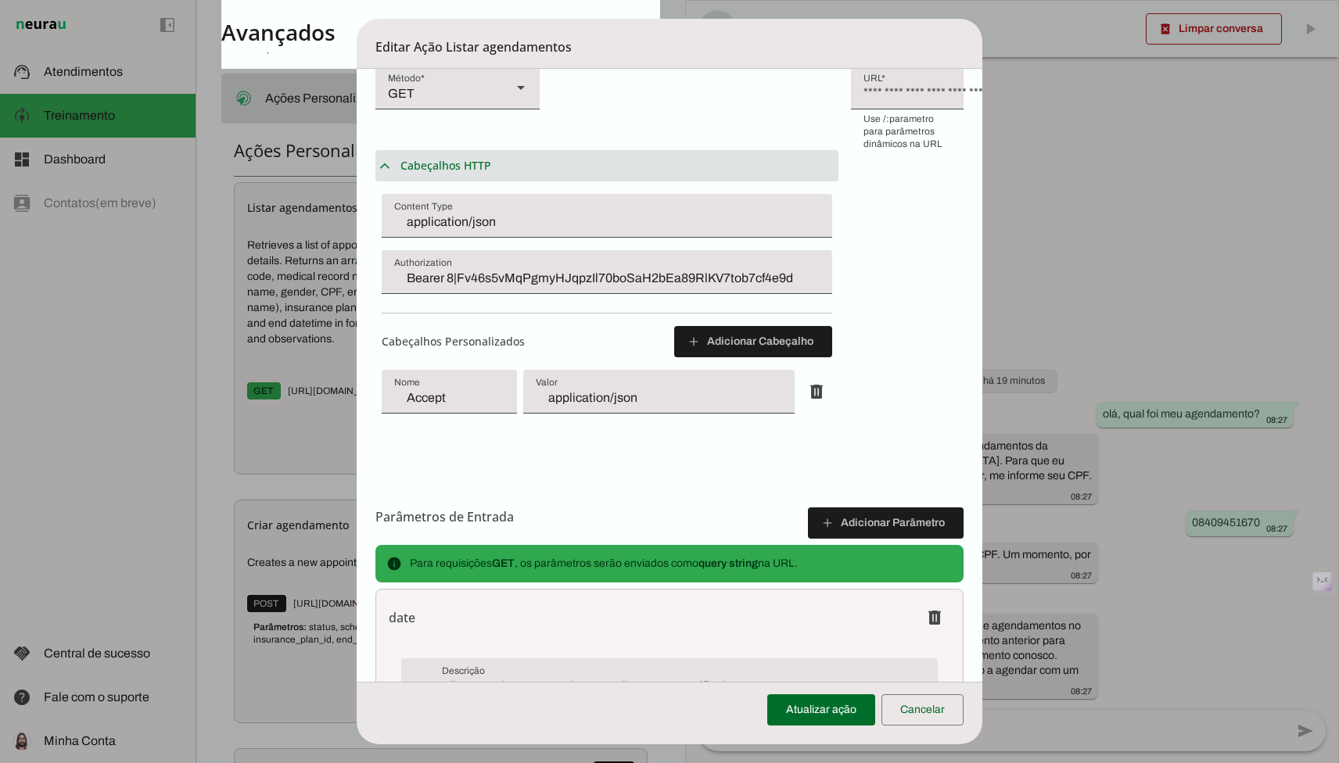
click at [426, 150] on summary "expand_more Cabeçalhos HTTP" at bounding box center [606, 165] width 463 height 31
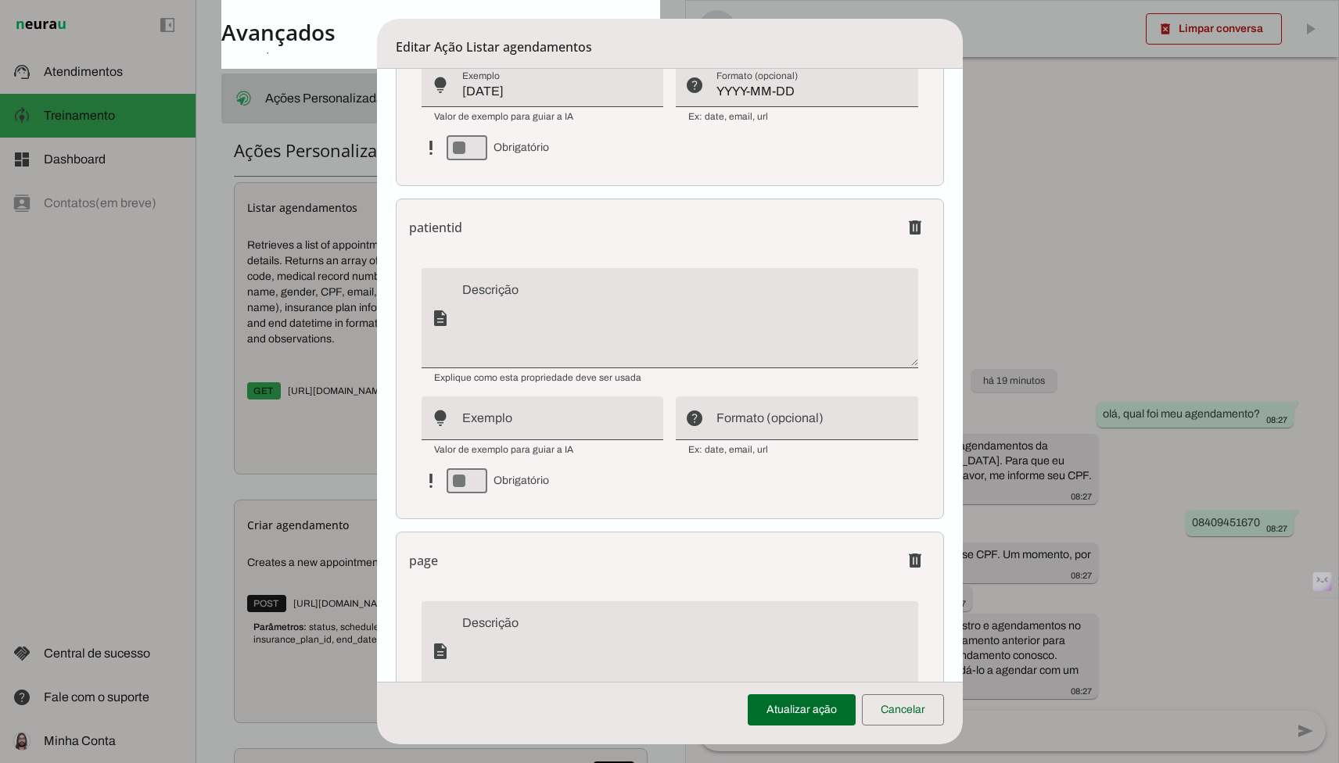
scroll to position [855, 0]
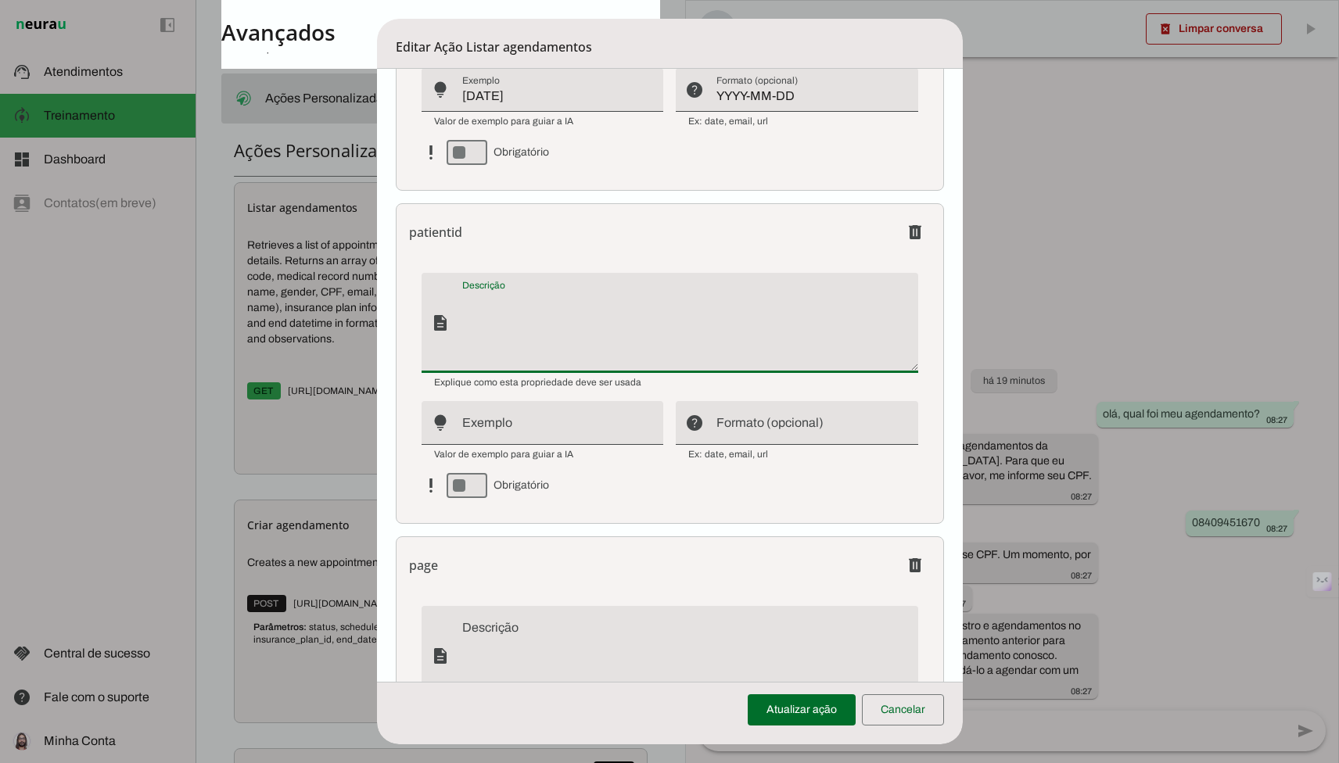
click at [596, 334] on textarea "Descrição" at bounding box center [690, 329] width 456 height 75
type textarea "The unique identifier for a patient. It comes"
type md-filled-text-field "The unique identifier for a patient. It comes"
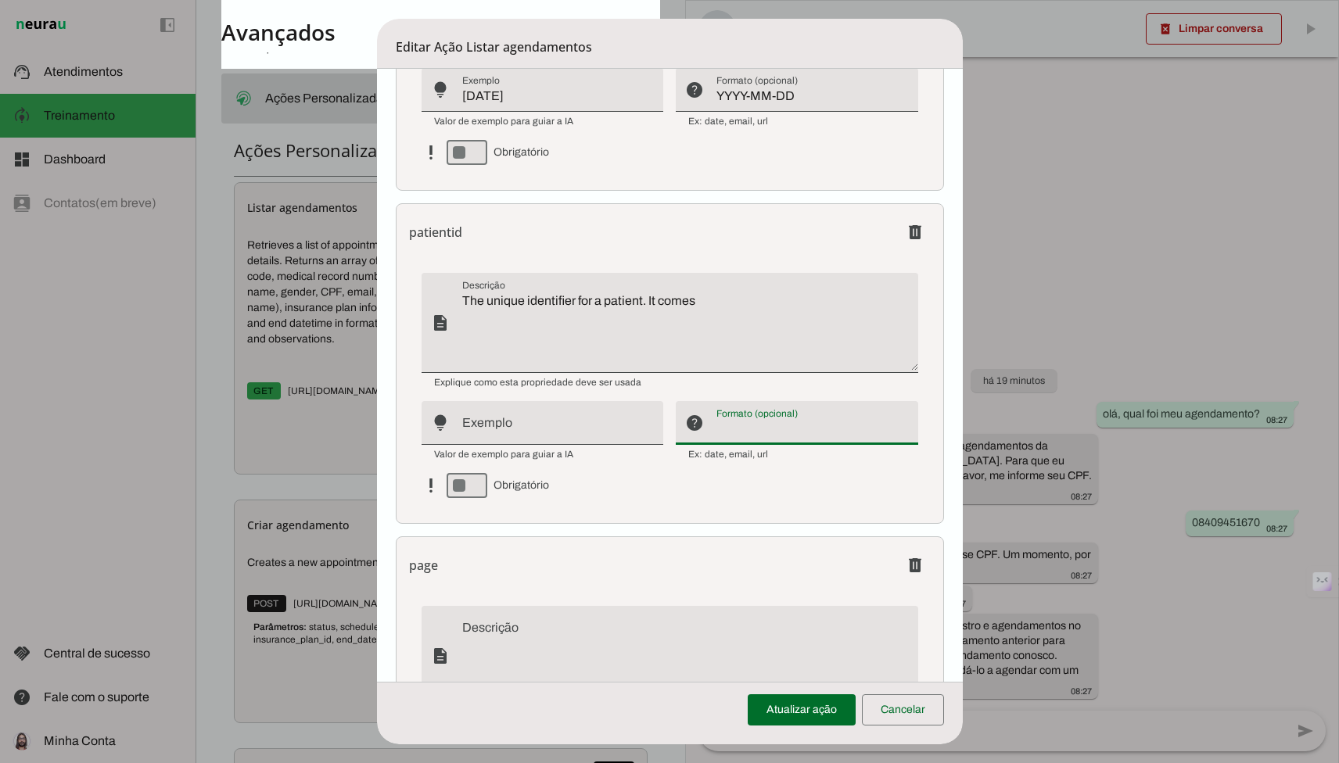
click at [777, 426] on input "Formato (opcional)" at bounding box center [810, 429] width 189 height 19
type input "number"
type md-filled-text-field "number"
click at [511, 429] on input "Exemplo" at bounding box center [556, 429] width 189 height 19
type input "15850201"
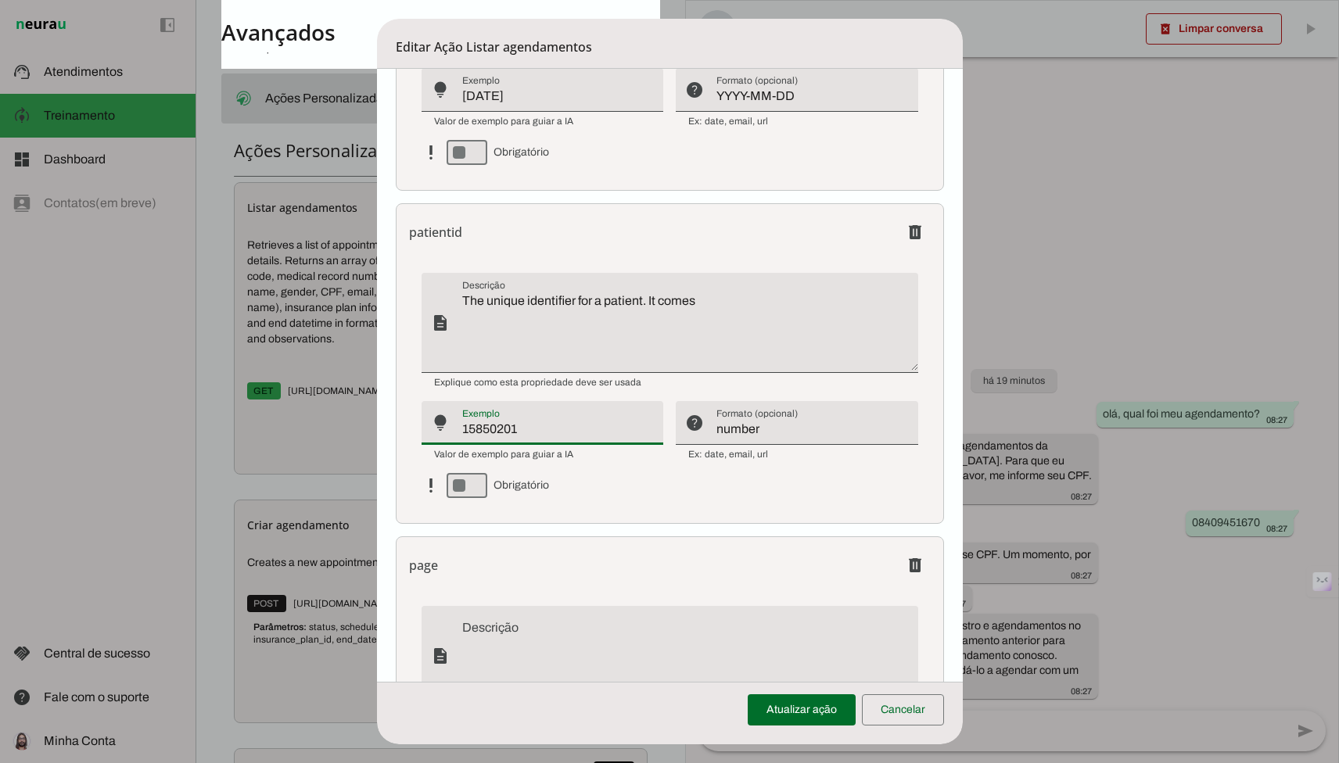
type md-filled-text-field "15850201"
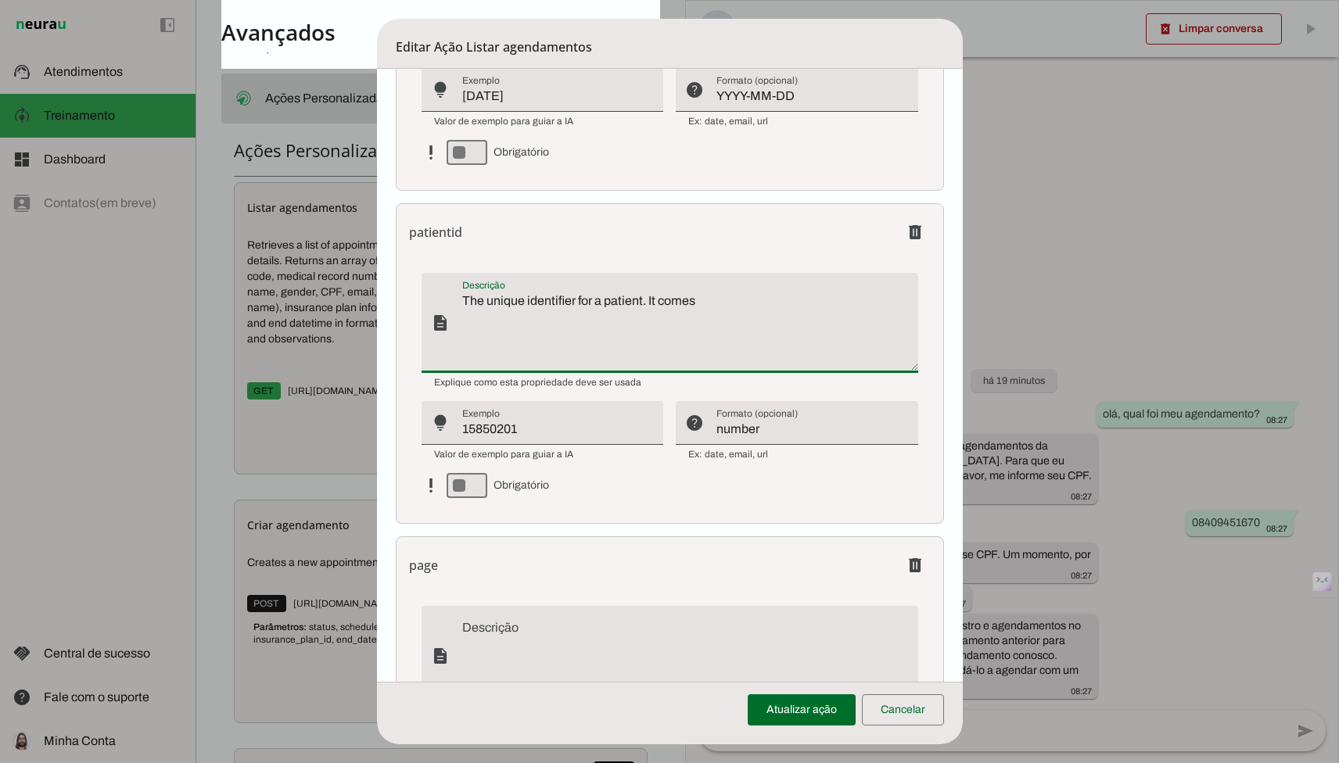
click at [806, 307] on textarea "The unique identifier for a patient. It comes" at bounding box center [690, 329] width 456 height 75
type textarea "The unique identifier for a patient. It comes as the "code" field when using"
type md-filled-text-field "The unique identifier for a patient. It comes as the "code" field when using"
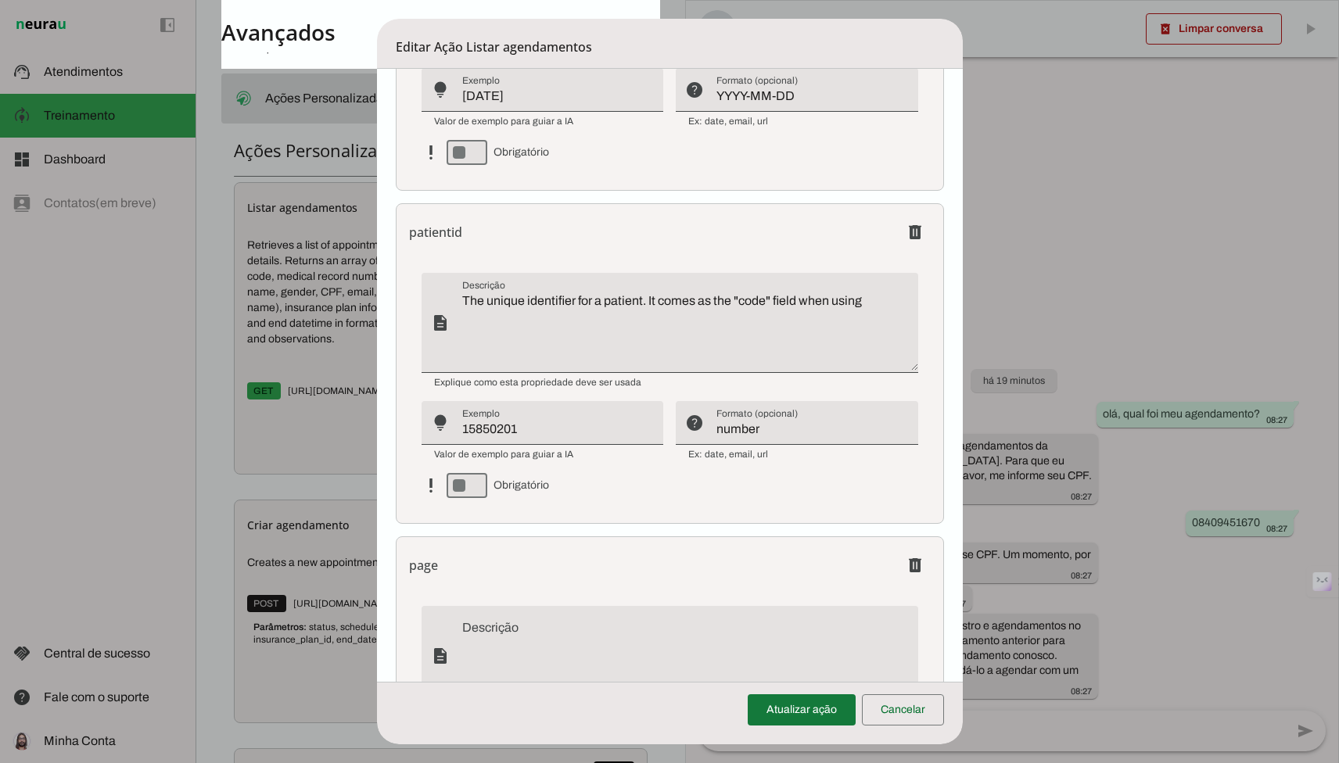
click at [809, 697] on span at bounding box center [802, 710] width 108 height 38
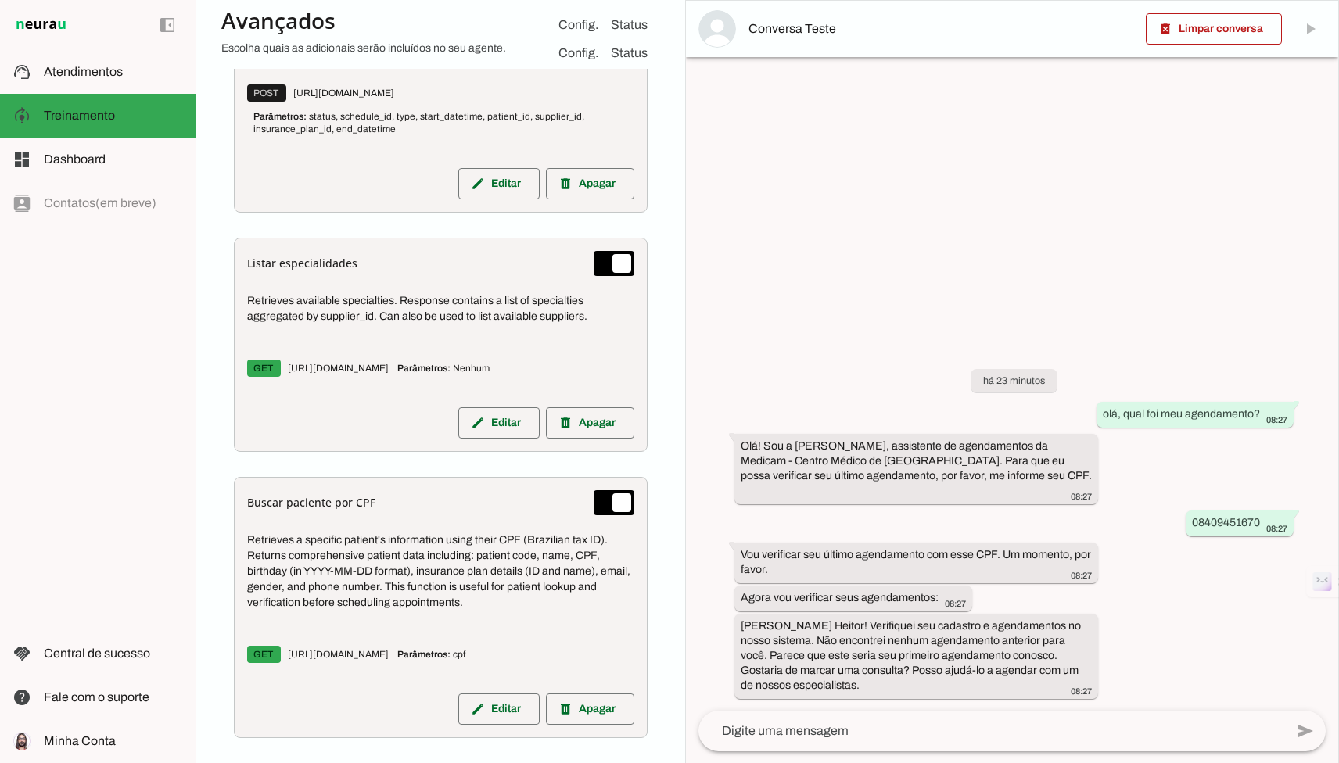
scroll to position [1099, 0]
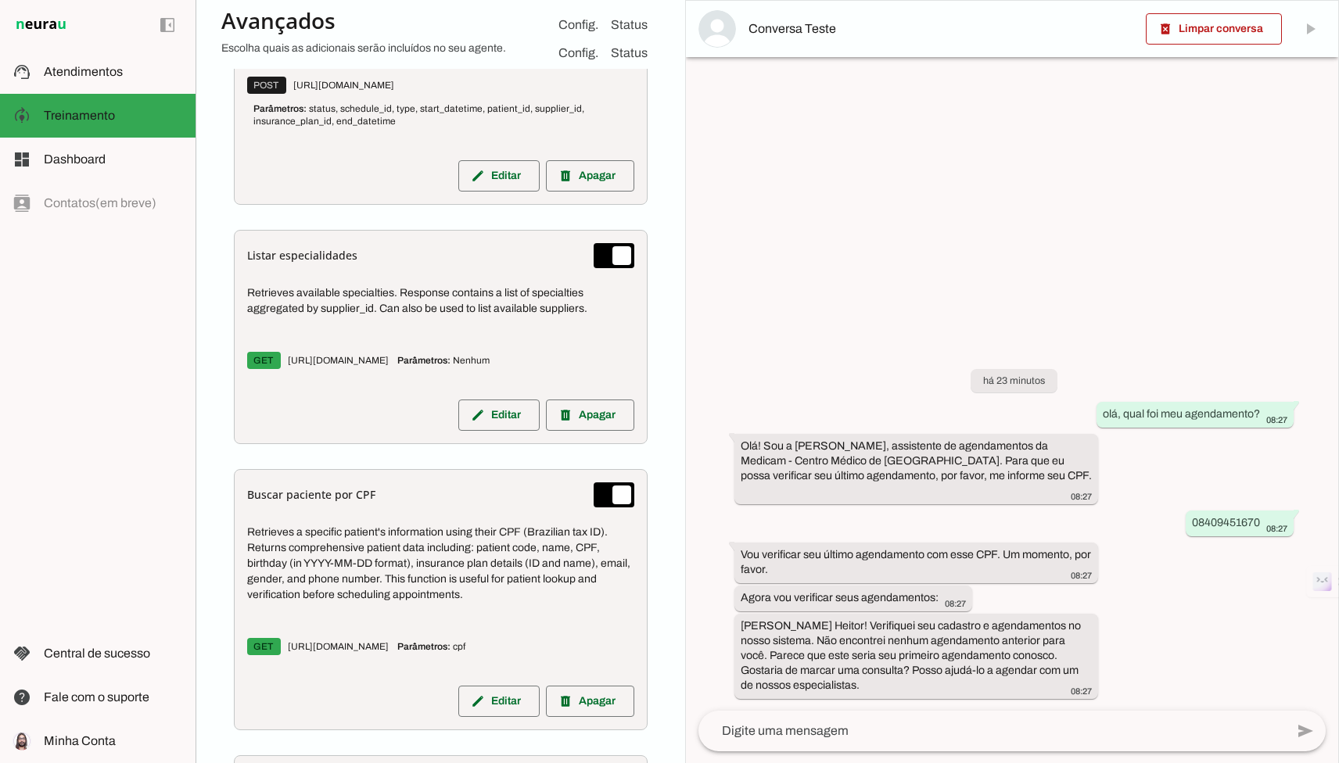
click at [326, 493] on h6 "Buscar paciente por CPF" at bounding box center [311, 495] width 128 height 16
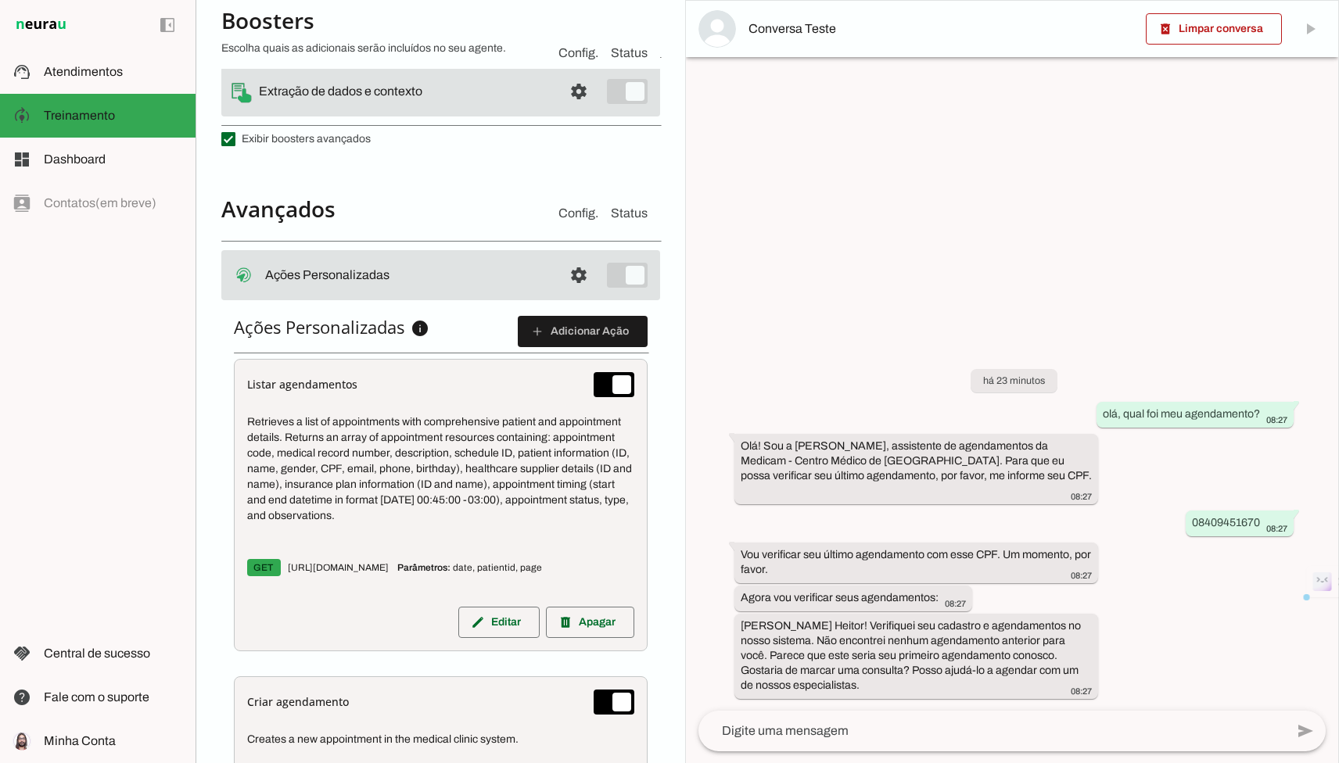
scroll to position [515, 0]
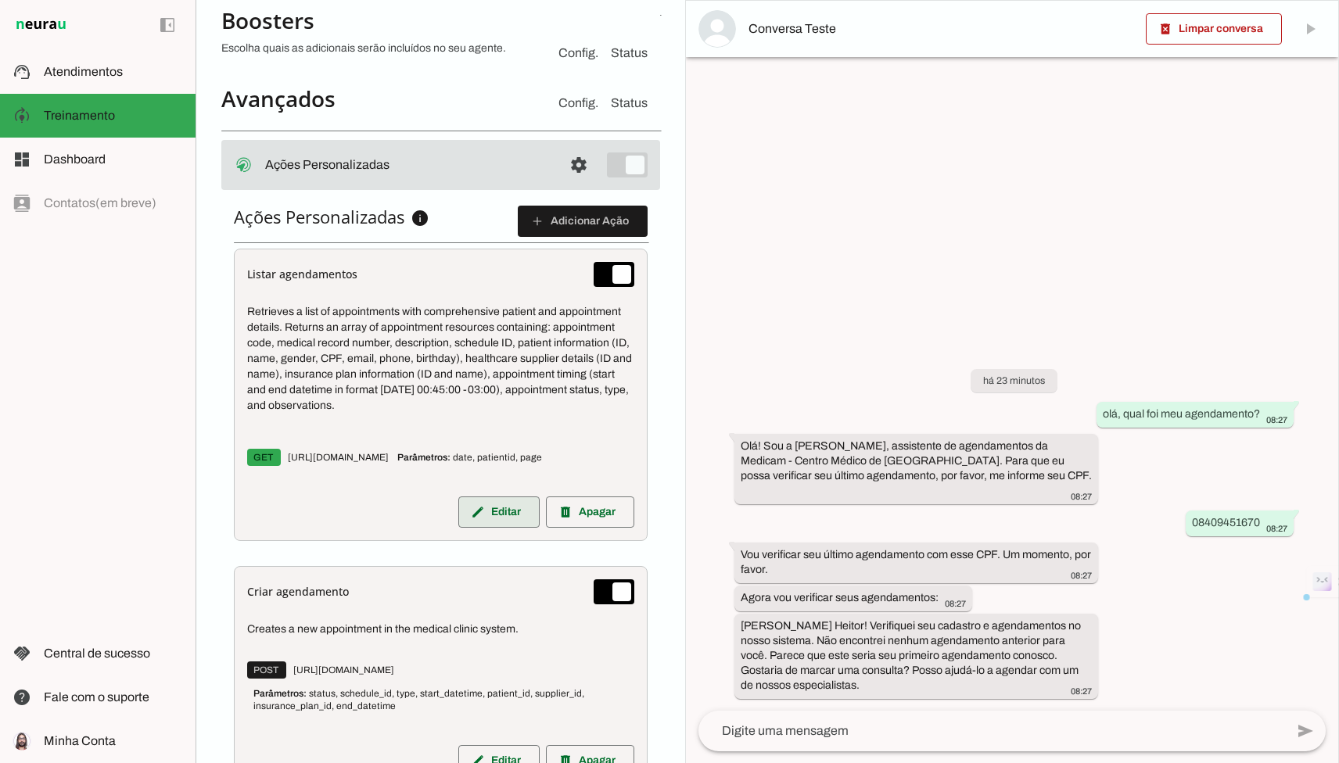
click at [491, 510] on span at bounding box center [498, 512] width 81 height 38
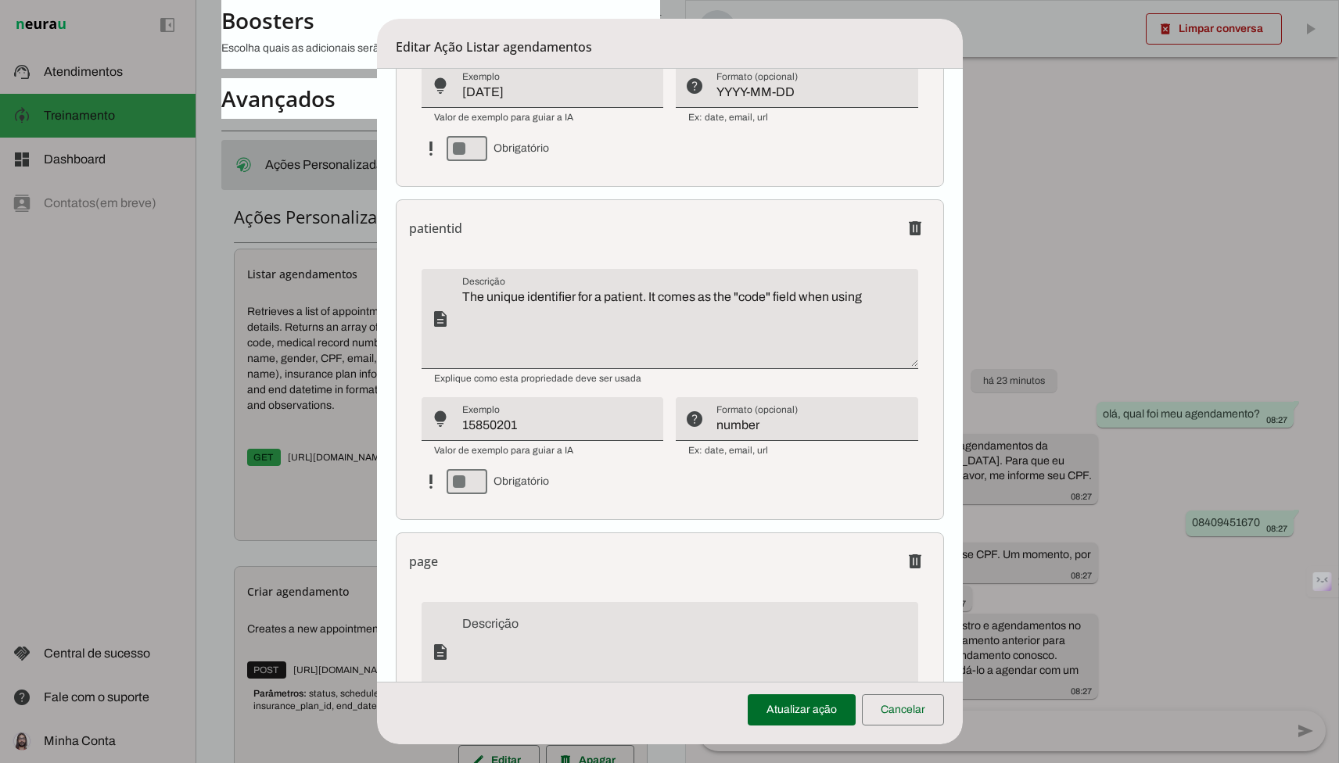
scroll to position [878, 0]
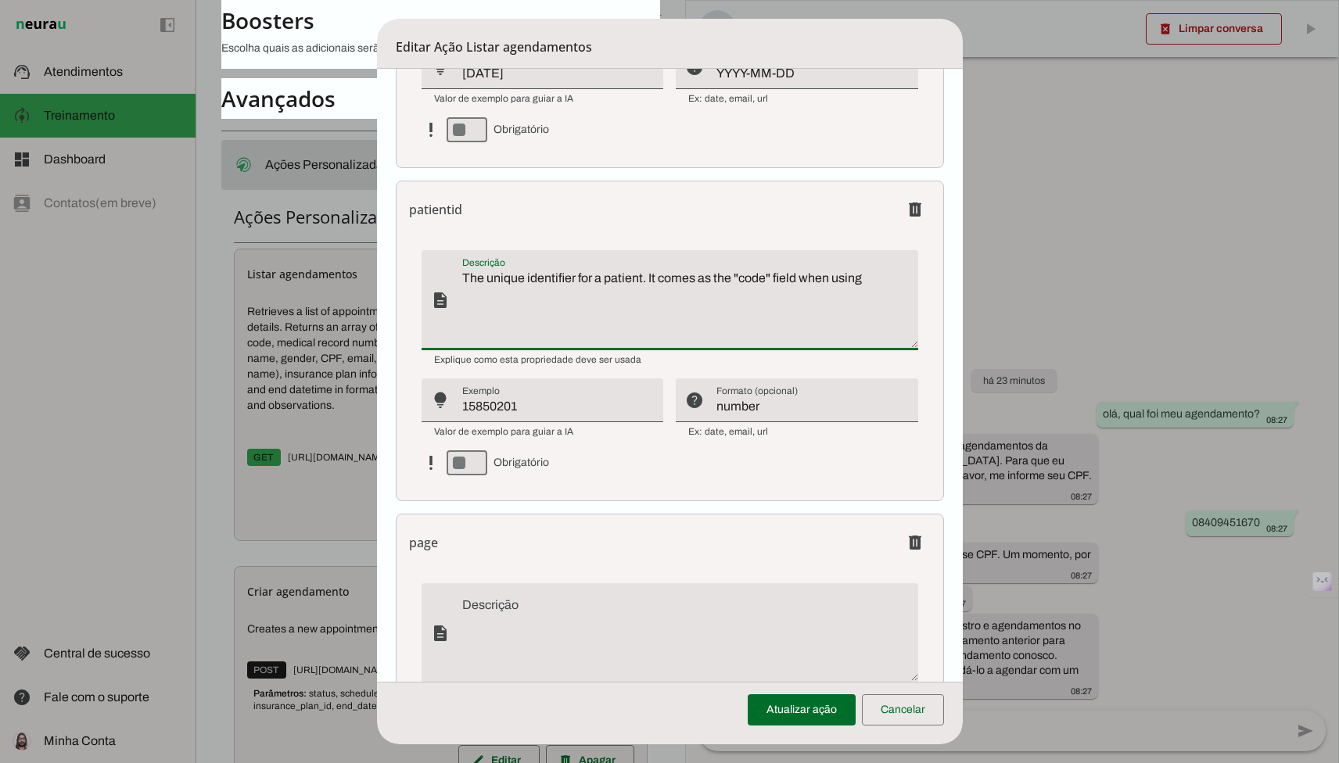
click at [862, 291] on textarea "The unique identifier for a patient. It comes as the "code" field when using" at bounding box center [690, 306] width 456 height 75
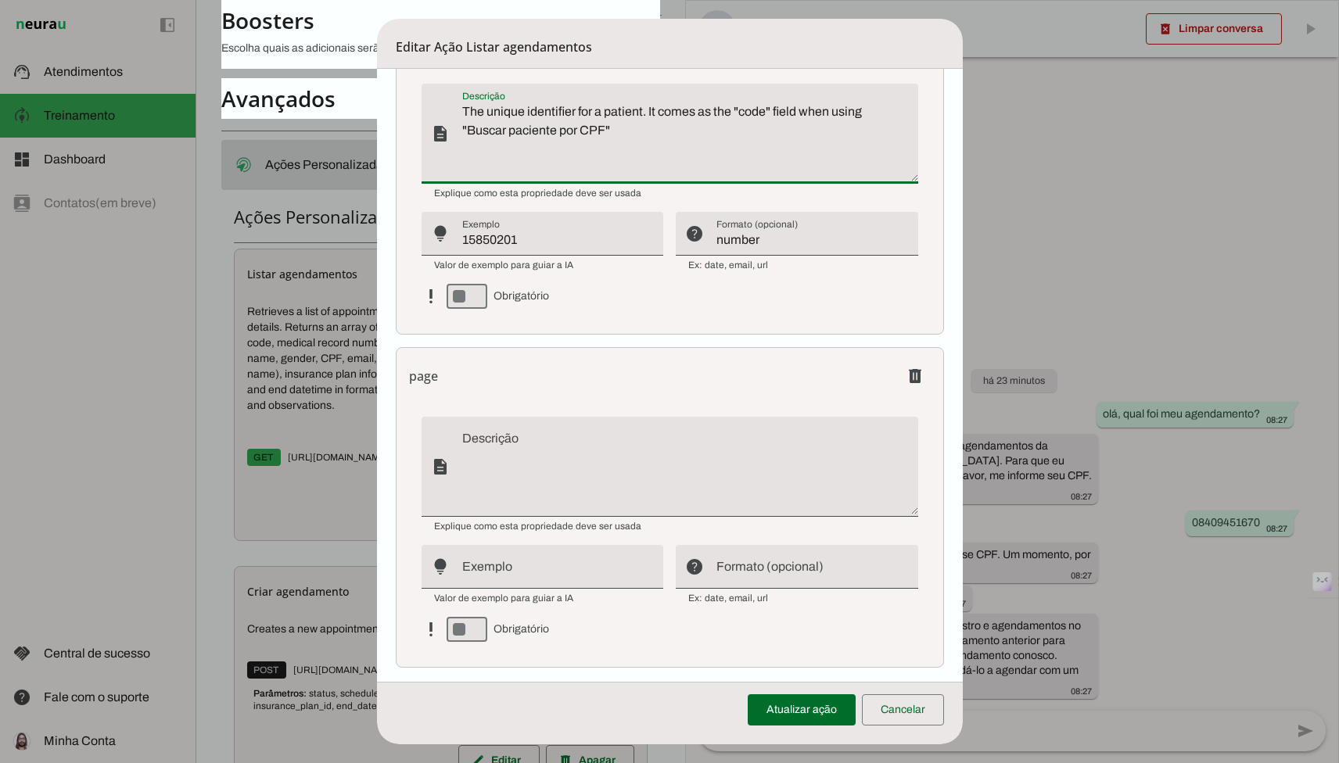
scroll to position [1053, 0]
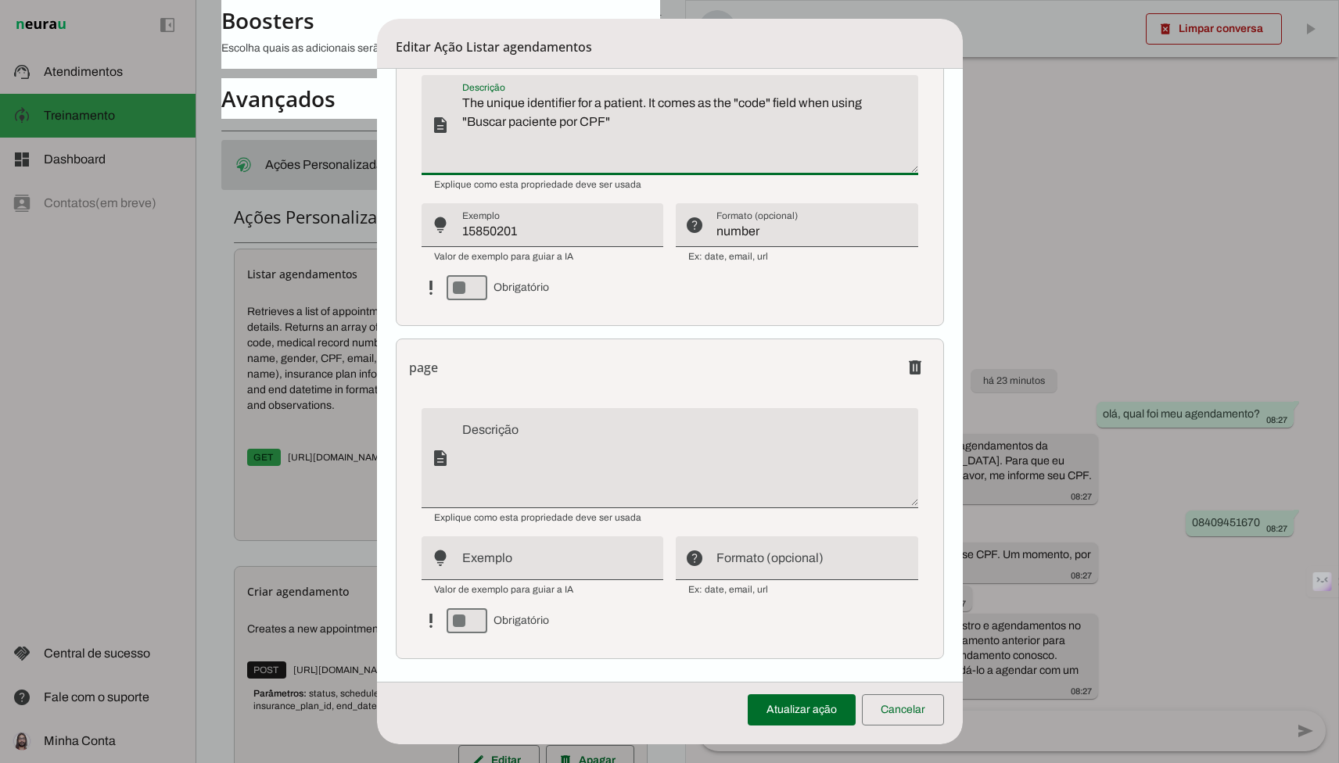
type textarea "The unique identifier for a patient. It comes as the "code" field when using "B…"
type md-filled-text-field "The unique identifier for a patient. It comes as the "code" field when using "B…"
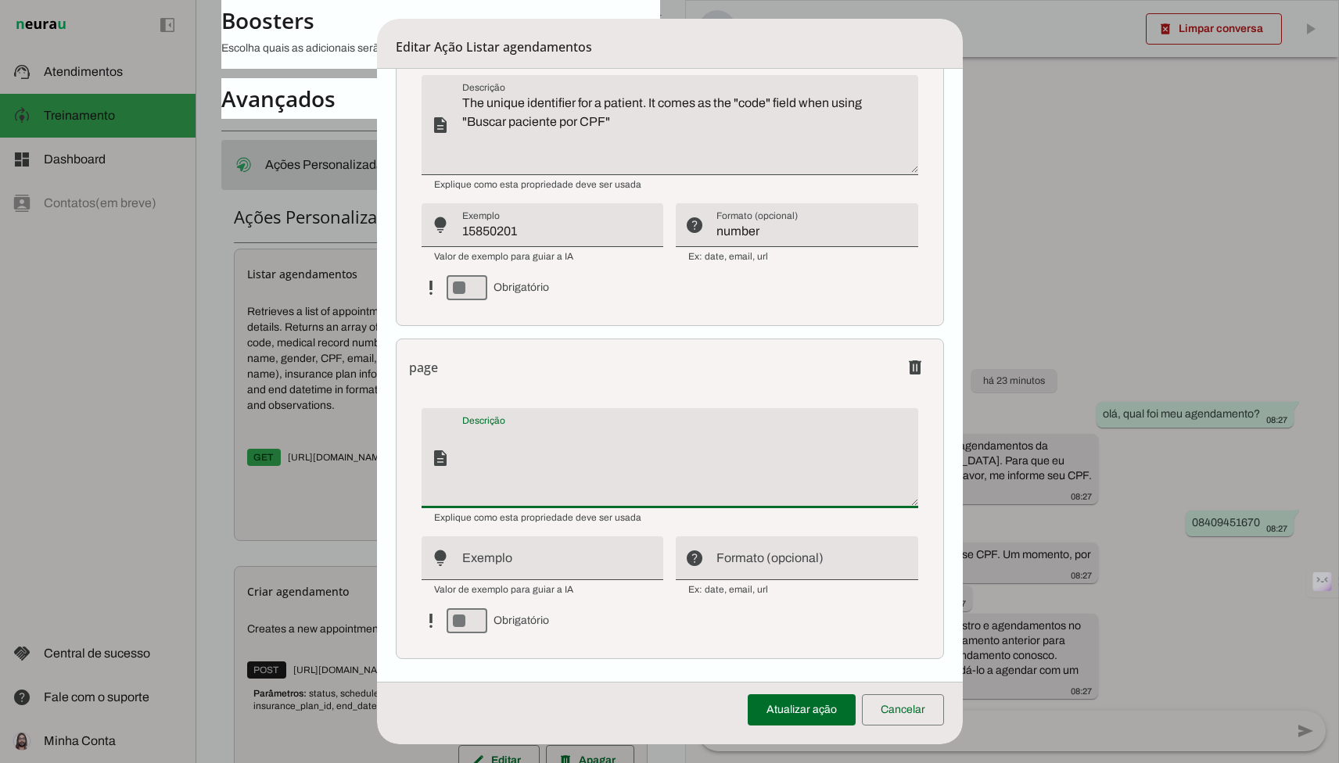
click at [791, 455] on textarea "Descrição" at bounding box center [690, 464] width 456 height 75
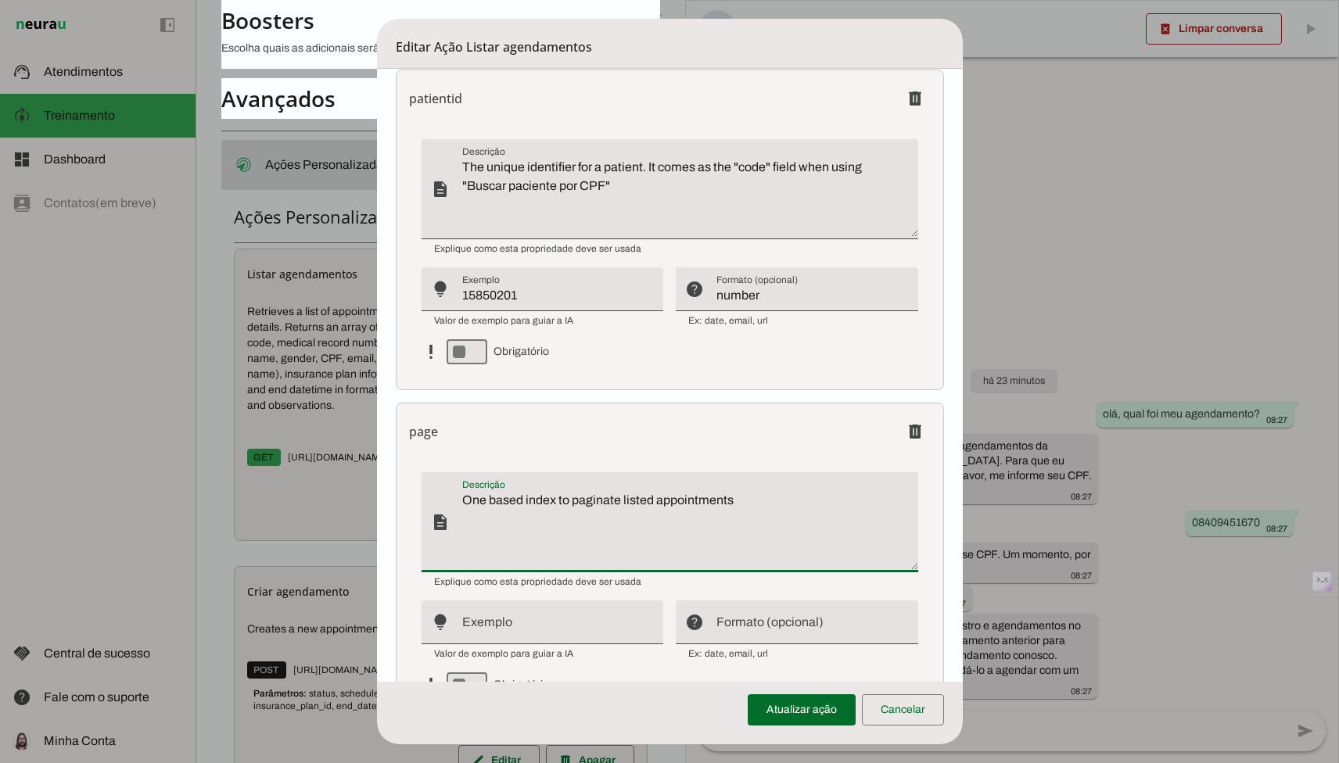
scroll to position [1090, 0]
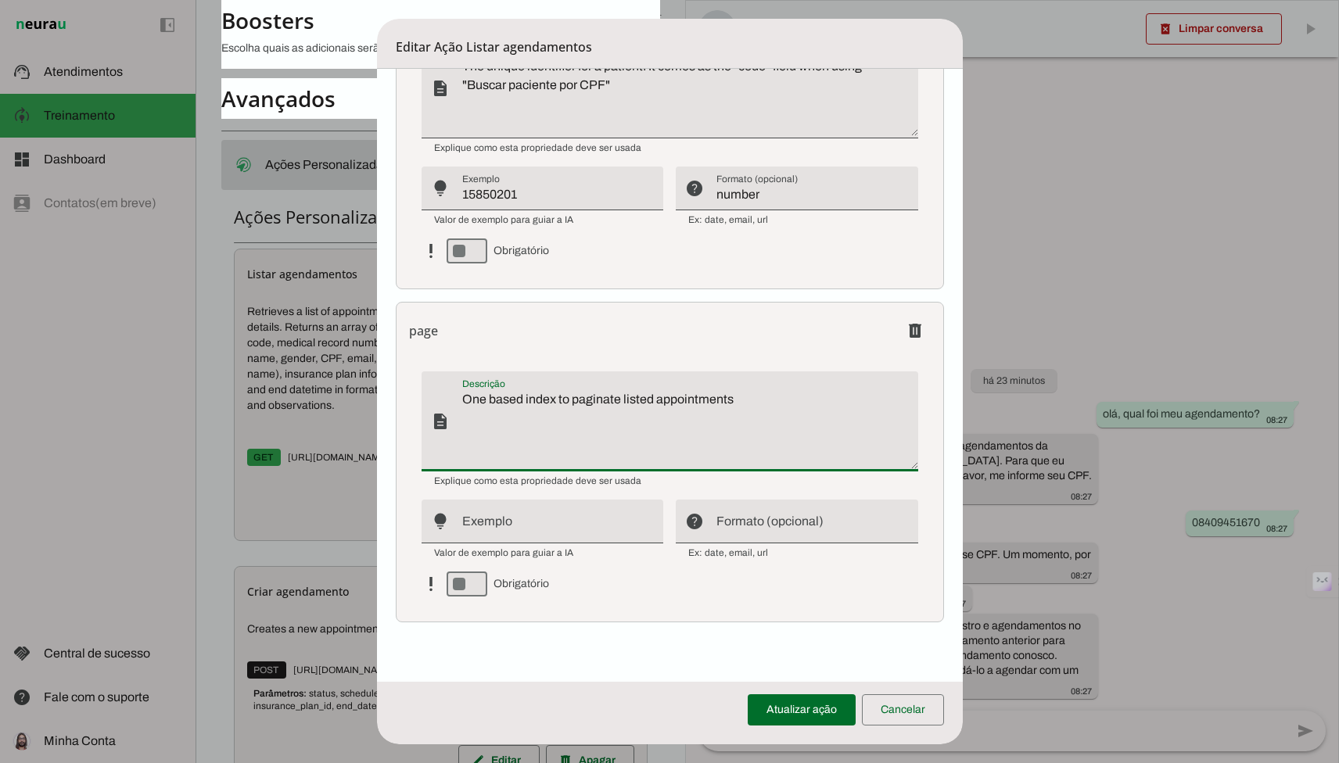
type textarea "One based index to paginate listed appointments"
type md-filled-text-field "One based index to paginate listed appointments"
click at [559, 529] on input "Exemplo" at bounding box center [556, 527] width 189 height 19
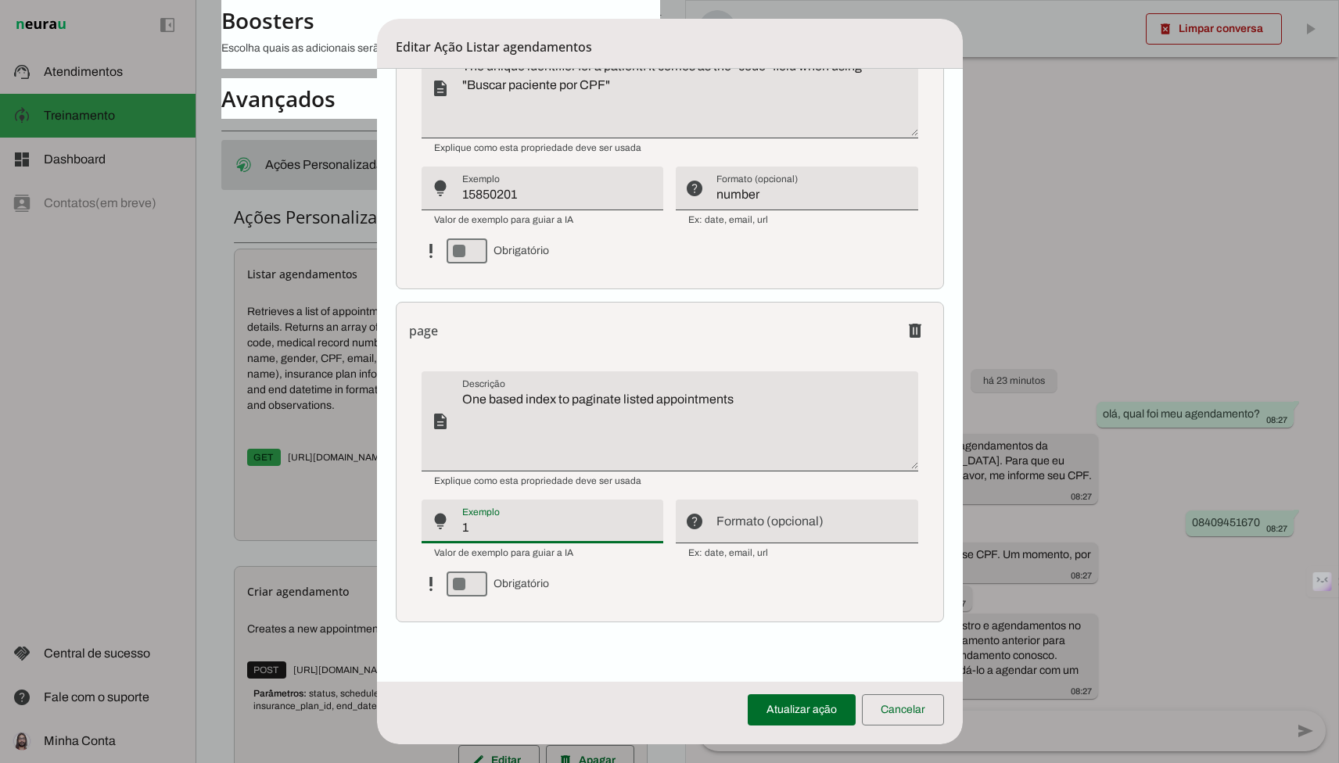
type input "1"
type md-filled-text-field "1"
click at [754, 528] on input "Formato (opcional)" at bounding box center [810, 527] width 189 height 19
type input "number"
type md-filled-text-field "number"
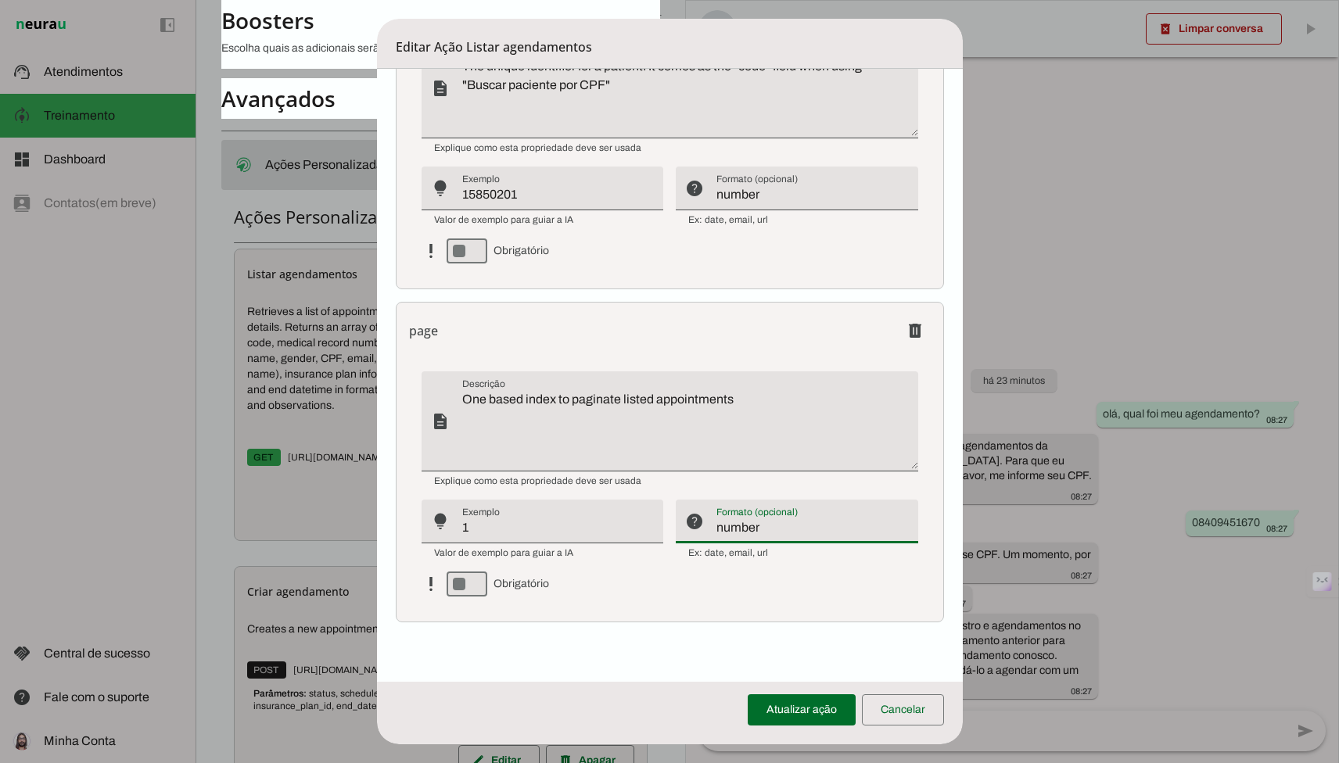
click at [741, 192] on input "number" at bounding box center [810, 194] width 189 height 19
click at [797, 707] on span at bounding box center [802, 710] width 108 height 38
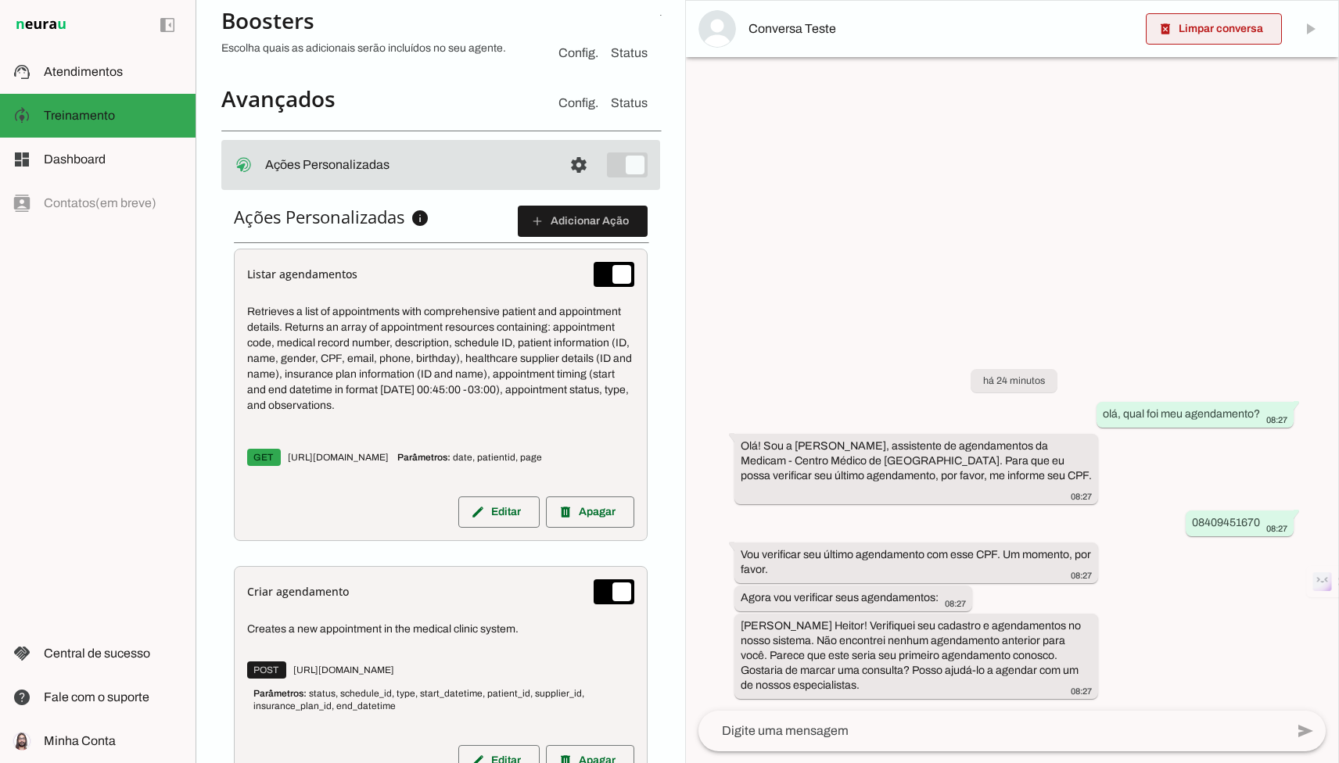
click at [1234, 38] on span at bounding box center [1214, 29] width 136 height 38
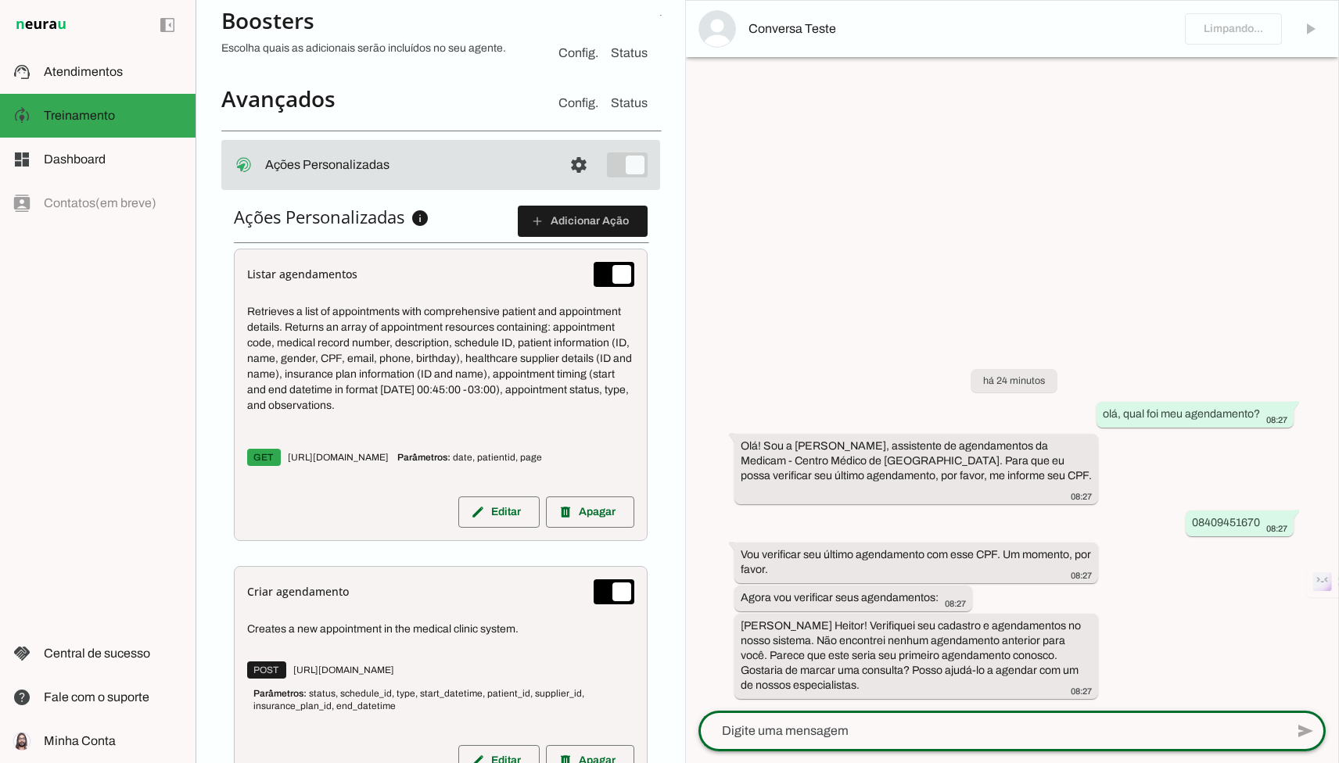
click at [915, 726] on textarea at bounding box center [991, 731] width 586 height 19
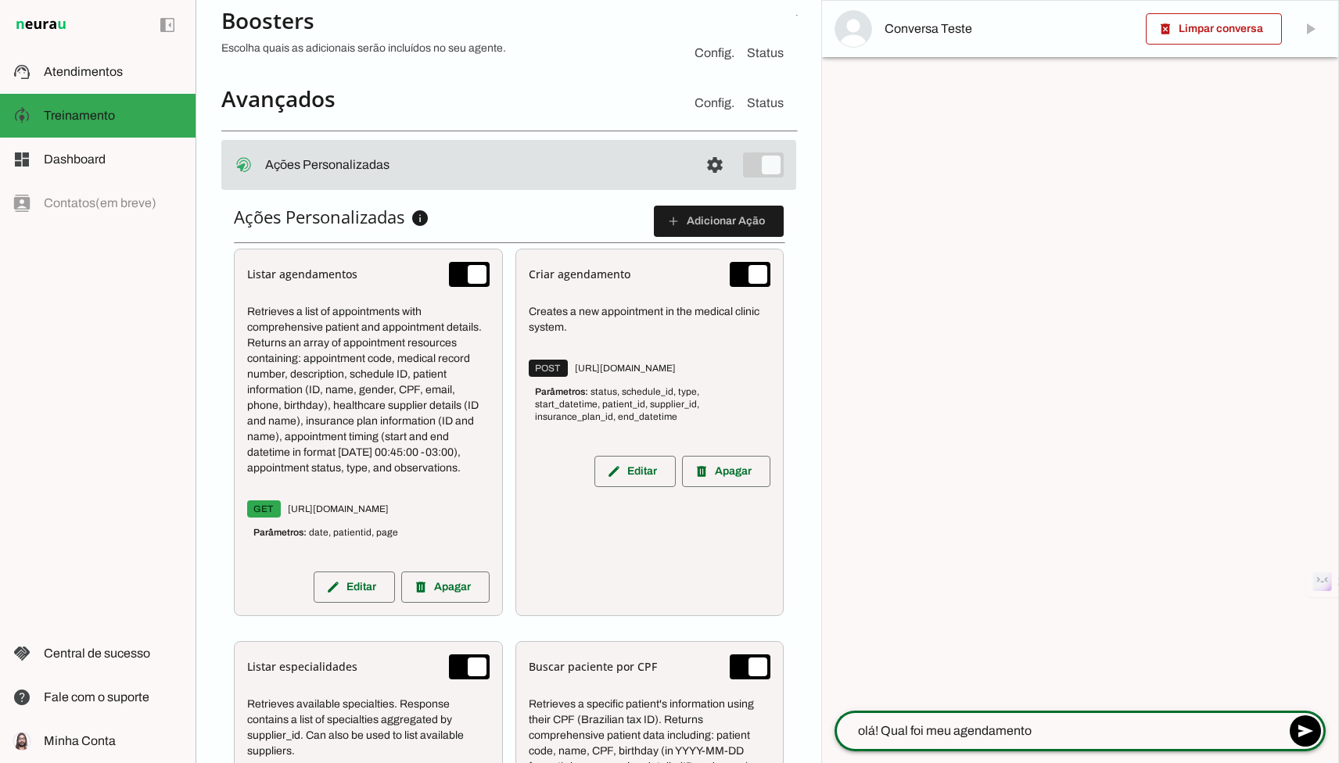
type textarea "olá! Qual foi meu agendamento?"
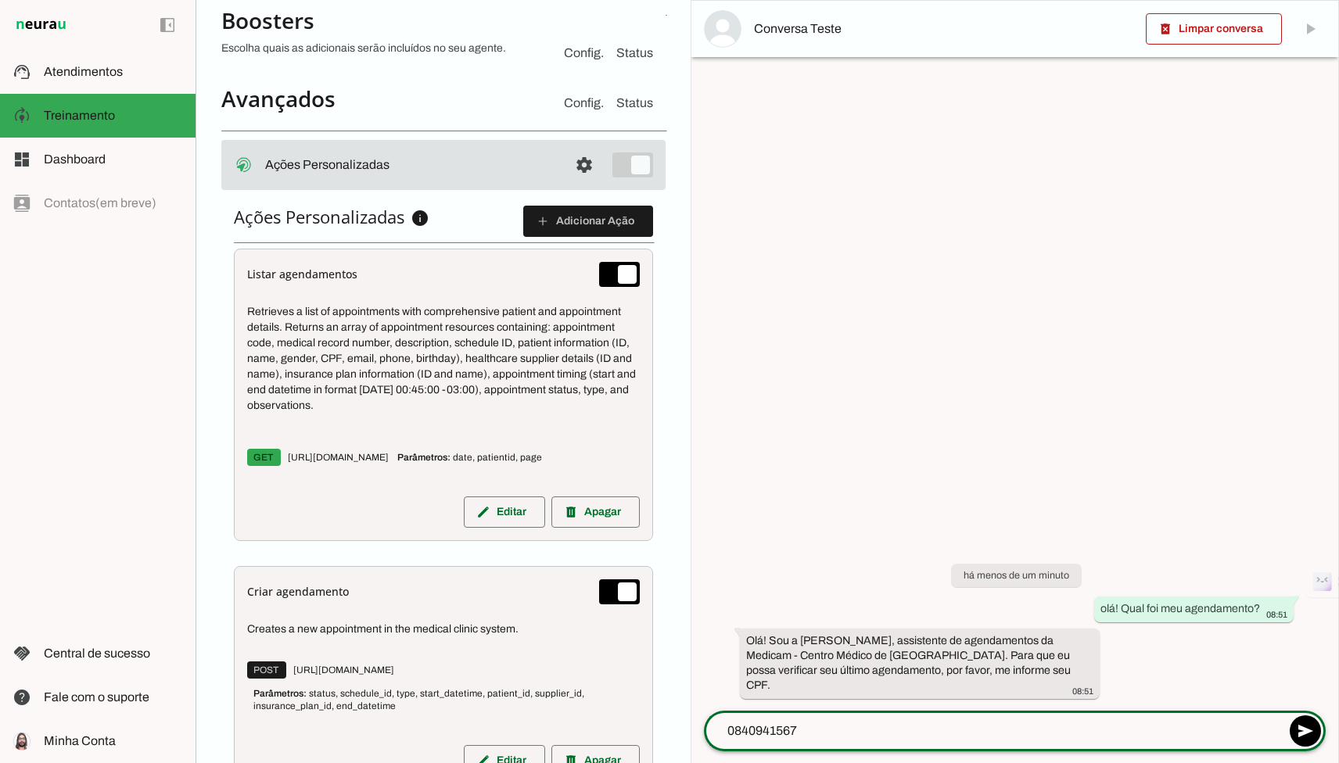
type textarea "08409415670"
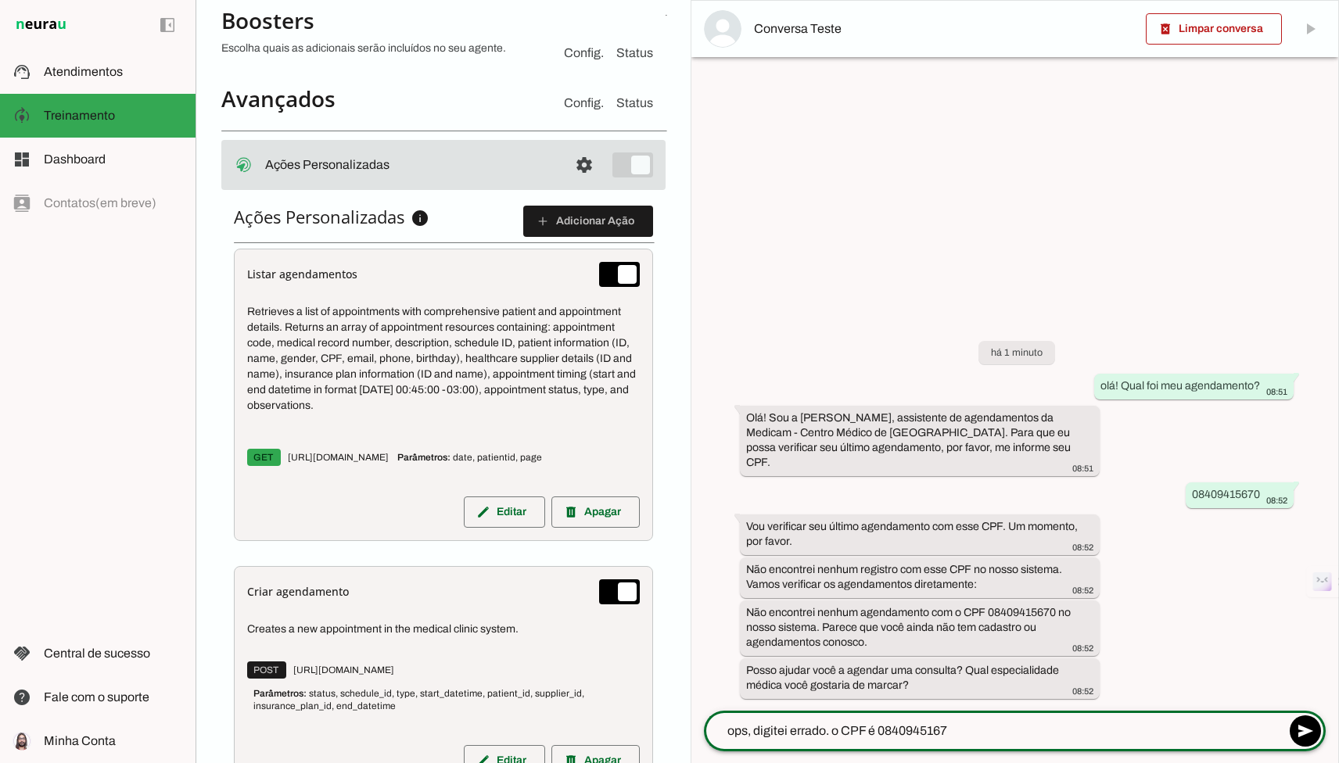
type textarea "ops, digitei errado. o CPF é 08409451670"
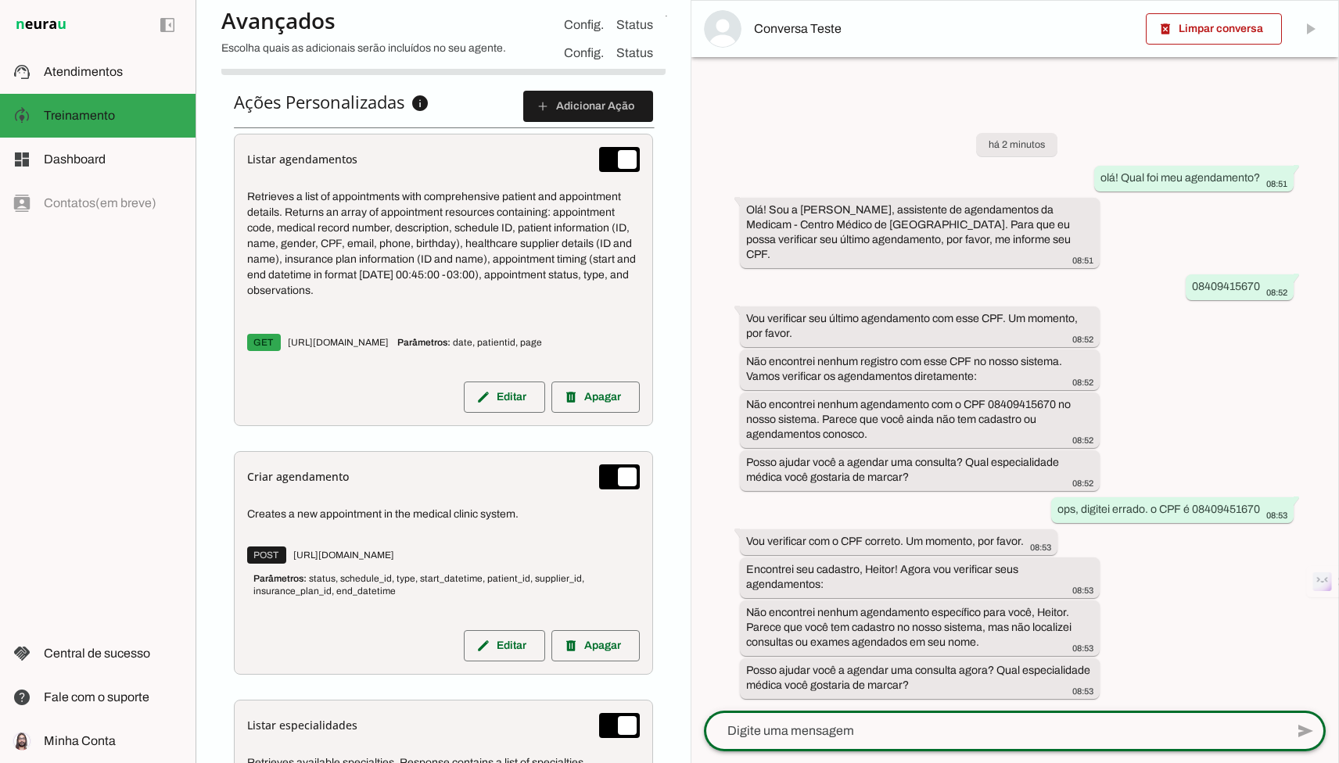
scroll to position [641, 0]
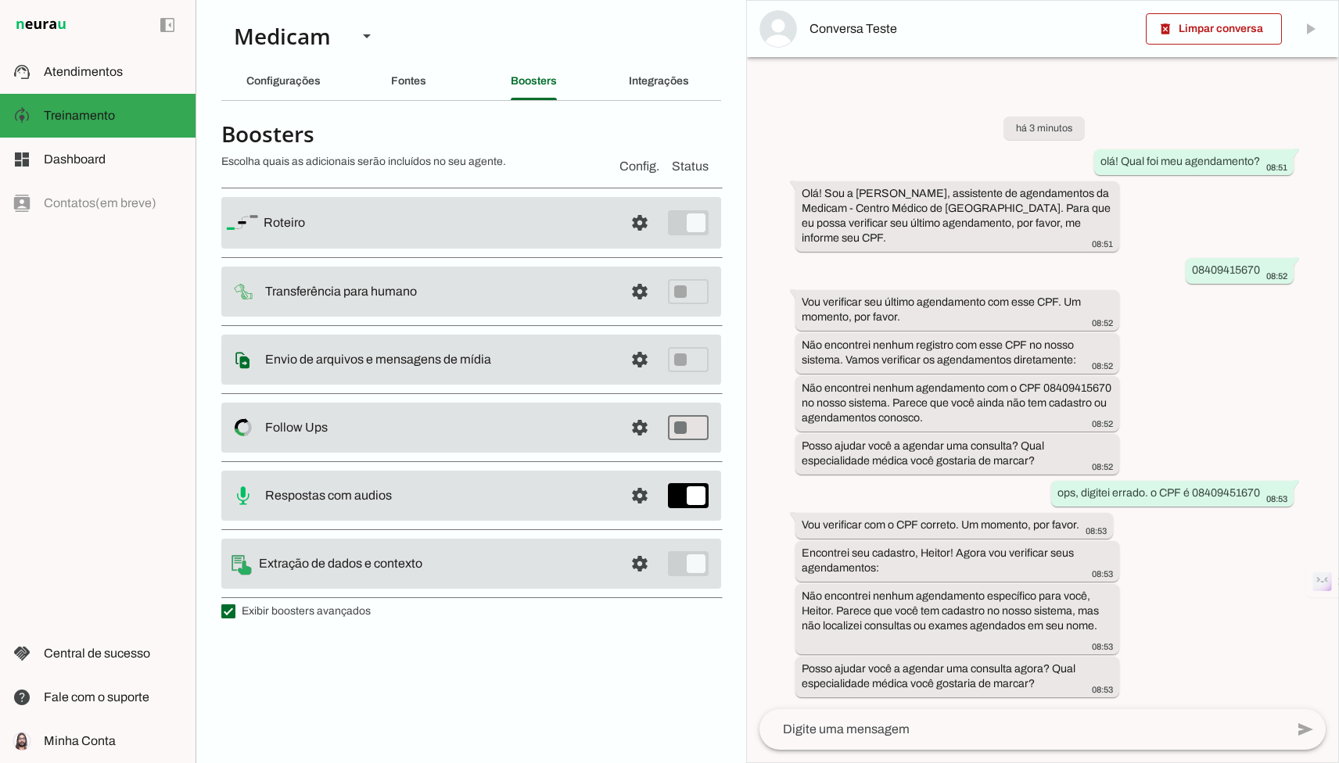
click at [317, 604] on label "Exibir boosters avançados" at bounding box center [295, 612] width 149 height 16
click at [235, 604] on md-checkbox at bounding box center [228, 611] width 14 height 14
type md-checkbox "on"
click at [317, 605] on label "Exibir boosters avançados" at bounding box center [295, 612] width 149 height 16
click at [235, 605] on md-checkbox at bounding box center [228, 611] width 14 height 14
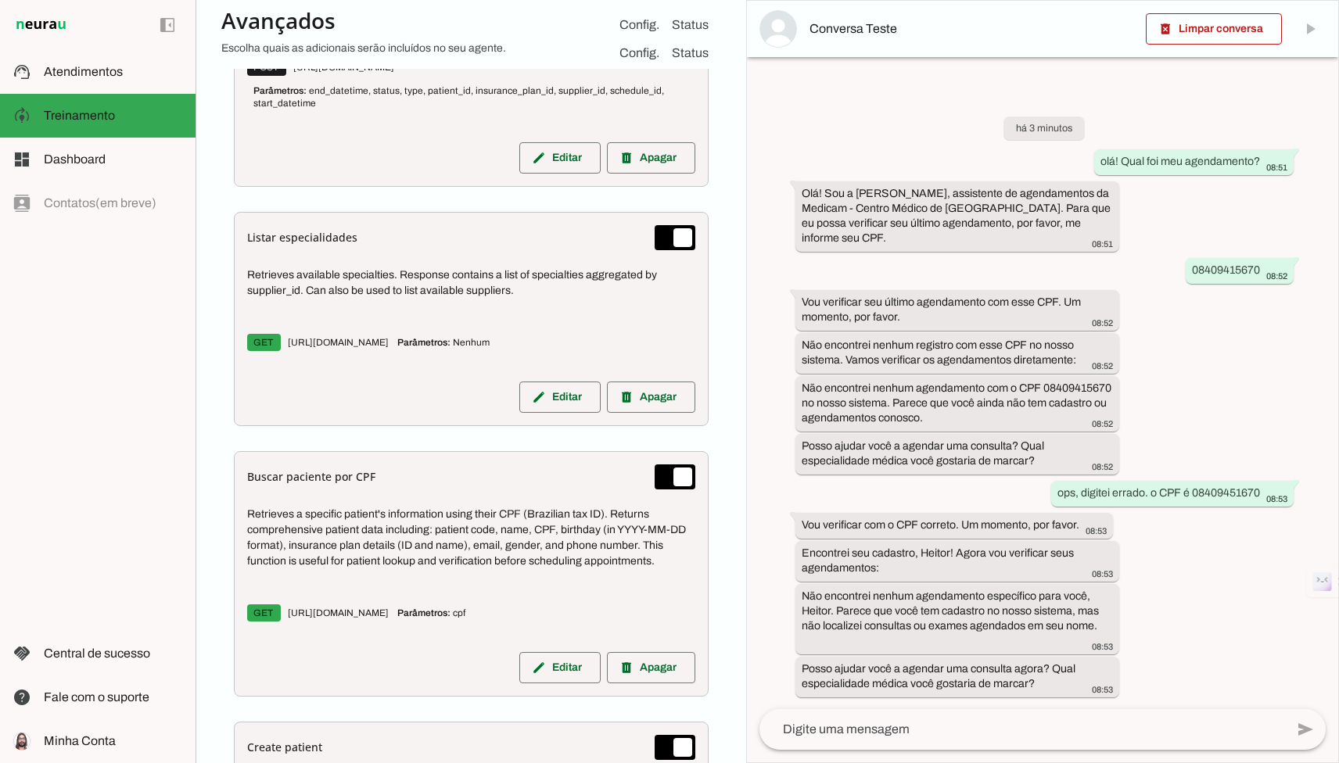
scroll to position [1171, 0]
click at [0, 0] on slot "edit" at bounding box center [0, 0] width 0 height 0
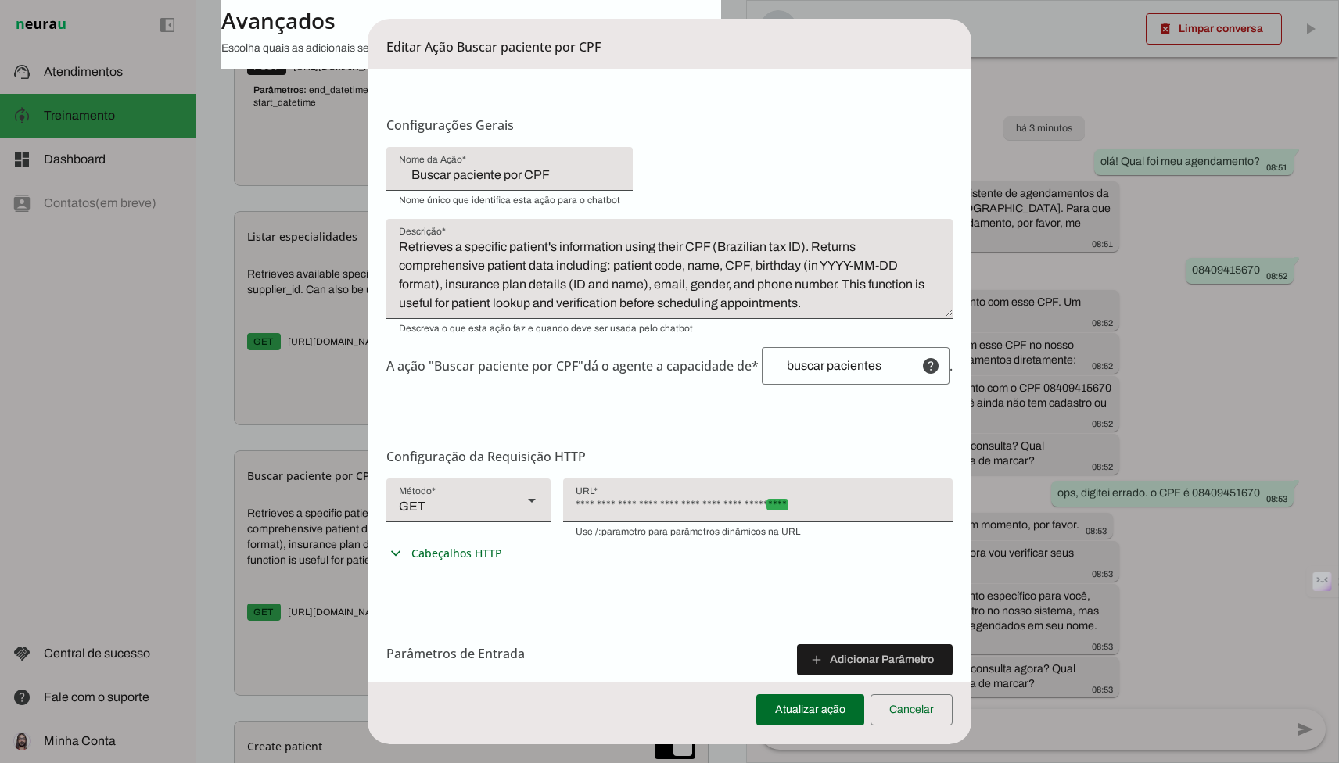
click at [714, 303] on textarea "Retrieves a specific patient's information using their CPF (Brazilian tax ID). …" at bounding box center [669, 275] width 566 height 75
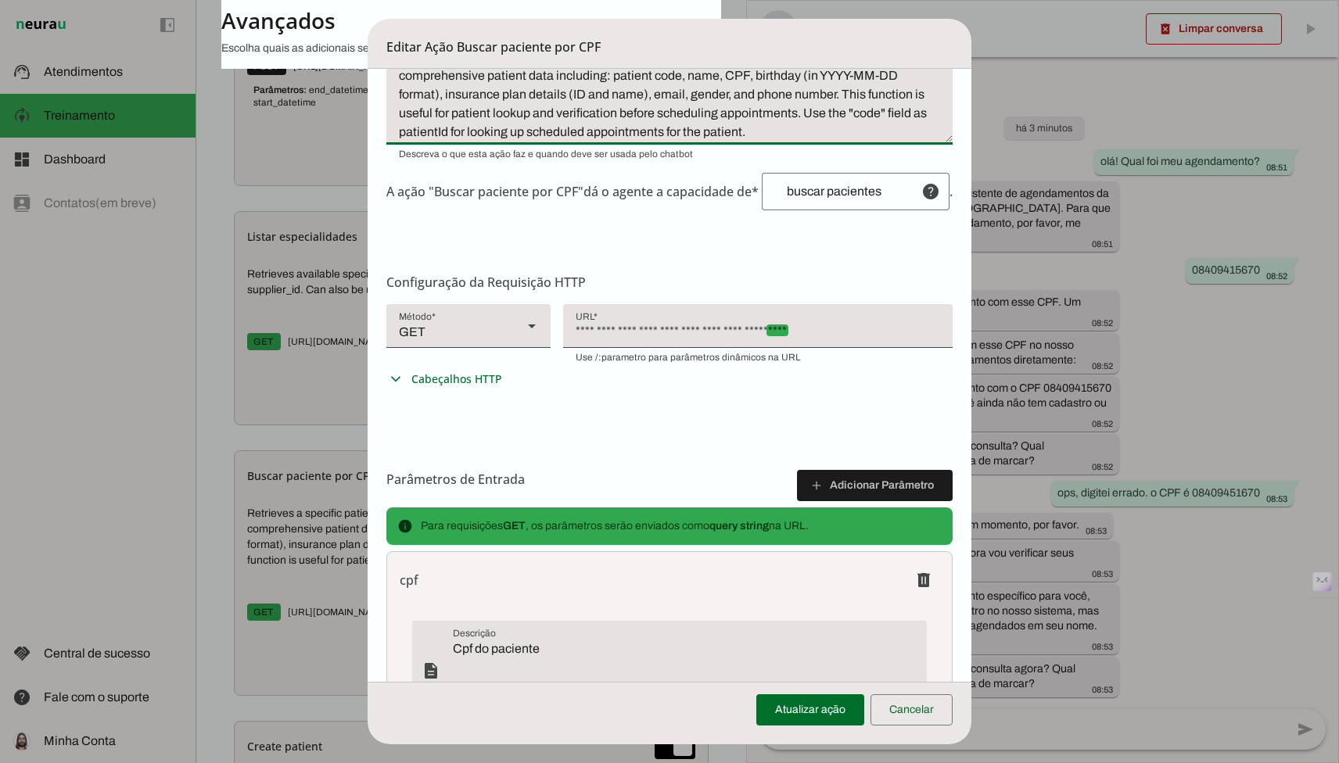
scroll to position [330, 0]
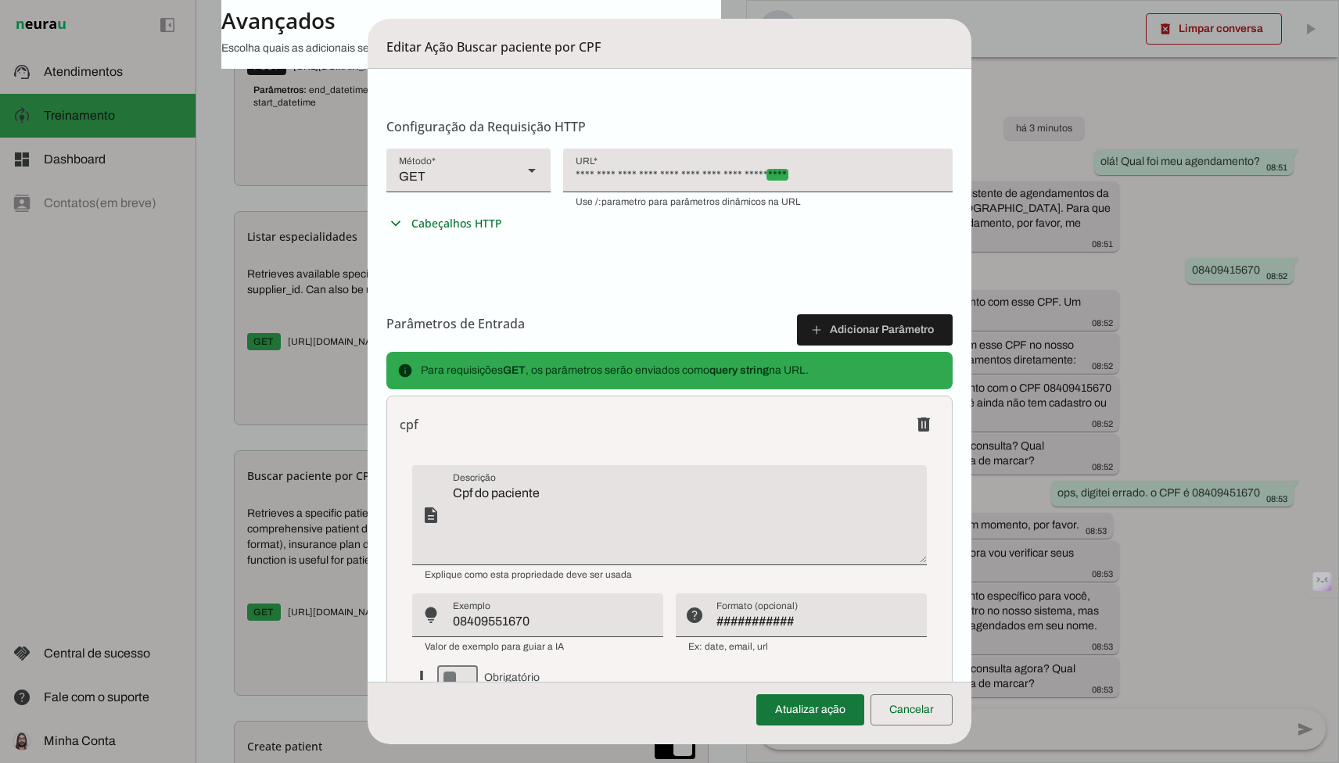
type textarea "Retrieves a specific patient's information using their CPF (Brazilian tax ID). …"
type md-filled-text-field "Retrieves a specific patient's information using their CPF (Brazilian tax ID). …"
click at [787, 708] on span at bounding box center [810, 710] width 108 height 38
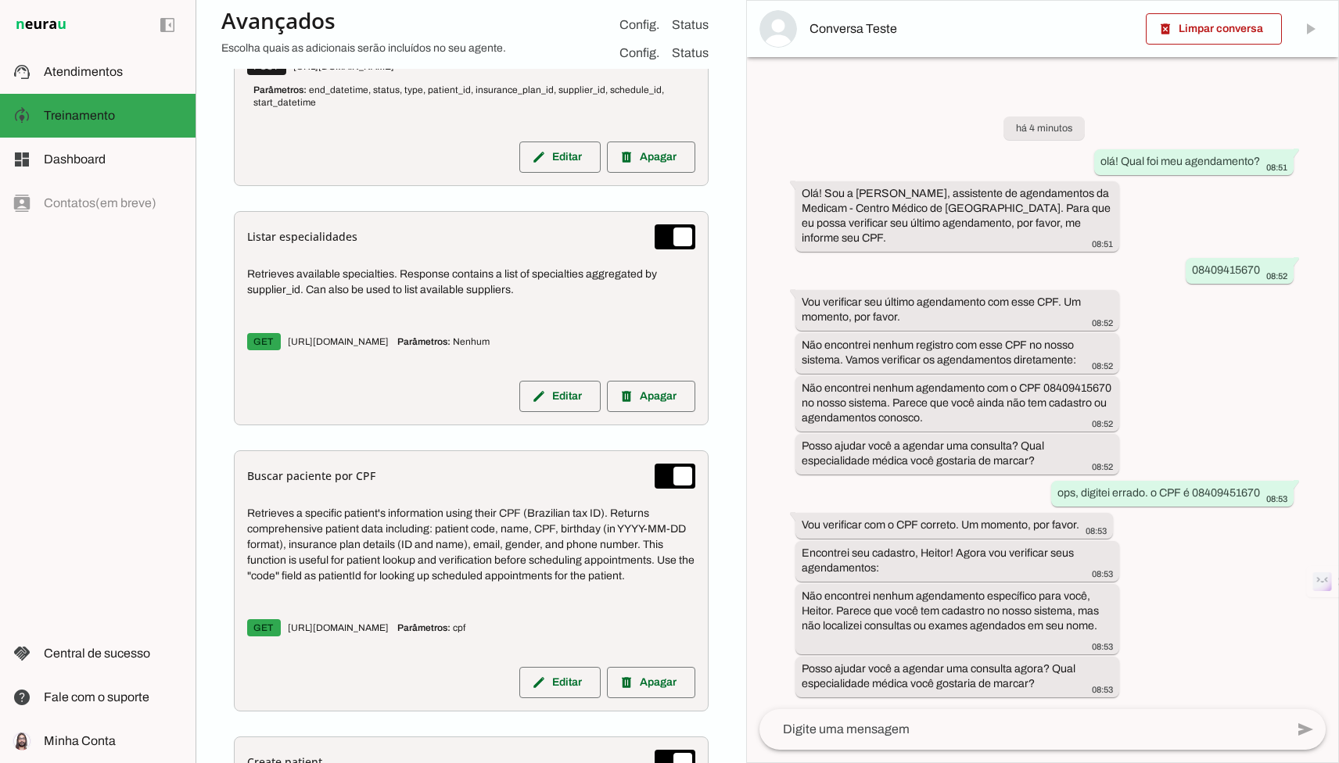
scroll to position [1171, 0]
click at [1175, 173] on div "olá! Qual foi meu agendamento? 08:51" at bounding box center [1193, 163] width 187 height 20
click at [0, 0] on slot "olá! Qual foi meu agendamento?" at bounding box center [0, 0] width 0 height 0
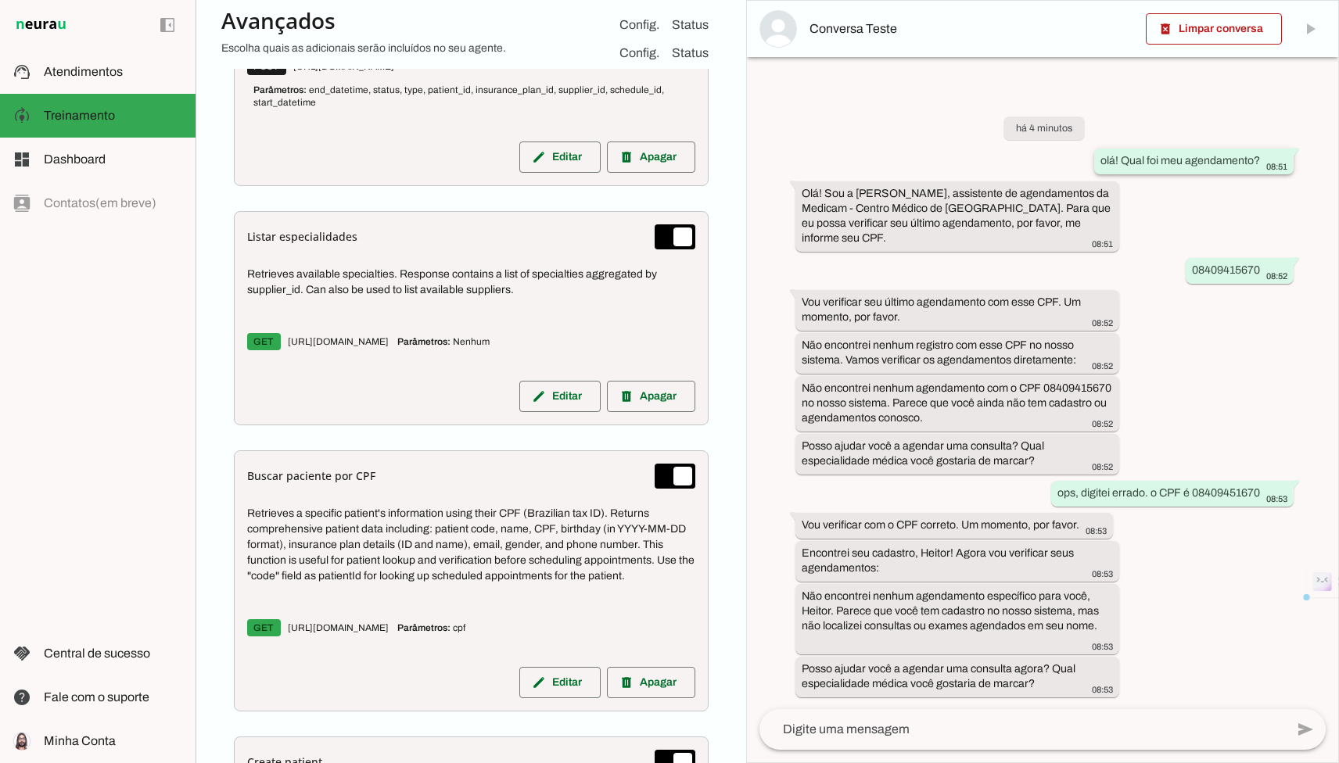
click at [0, 0] on slot "olá! Qual foi meu agendamento?" at bounding box center [0, 0] width 0 height 0
click at [1201, 43] on span at bounding box center [1214, 29] width 136 height 38
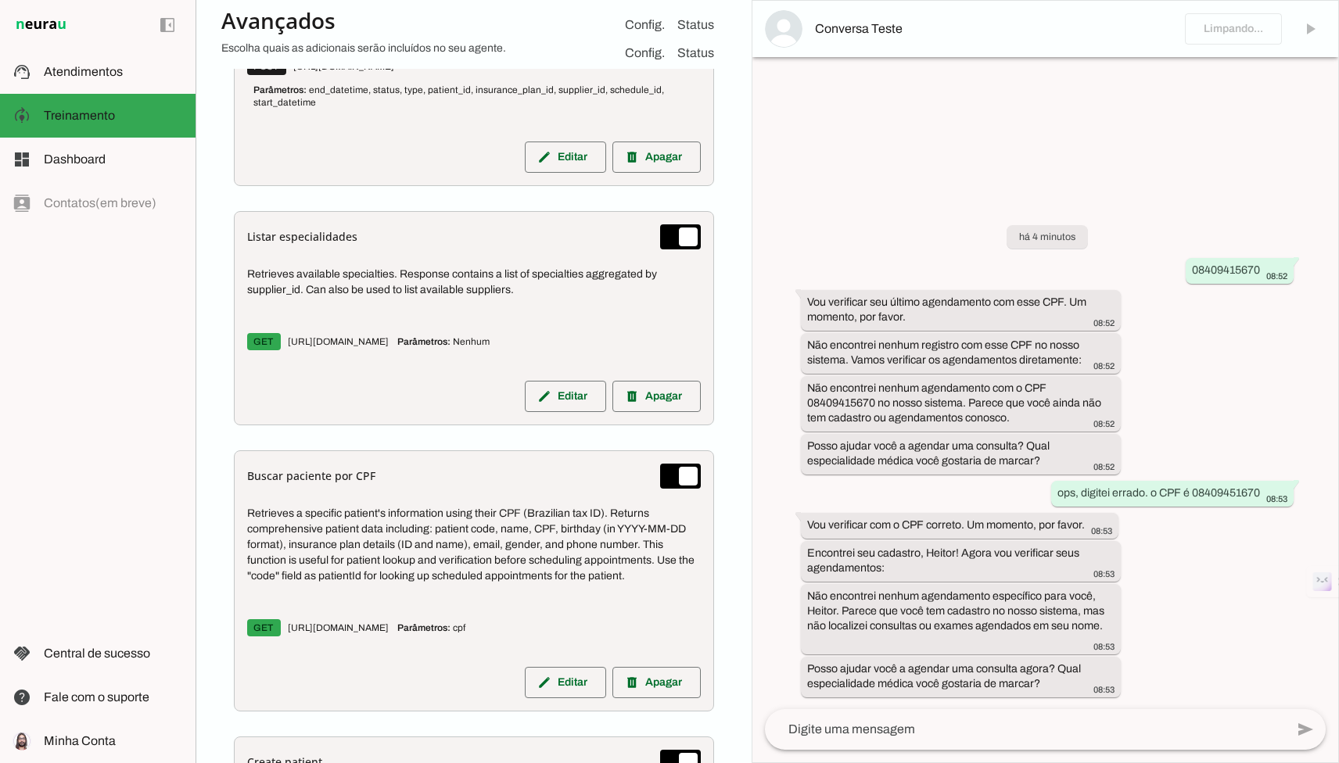
scroll to position [869, 0]
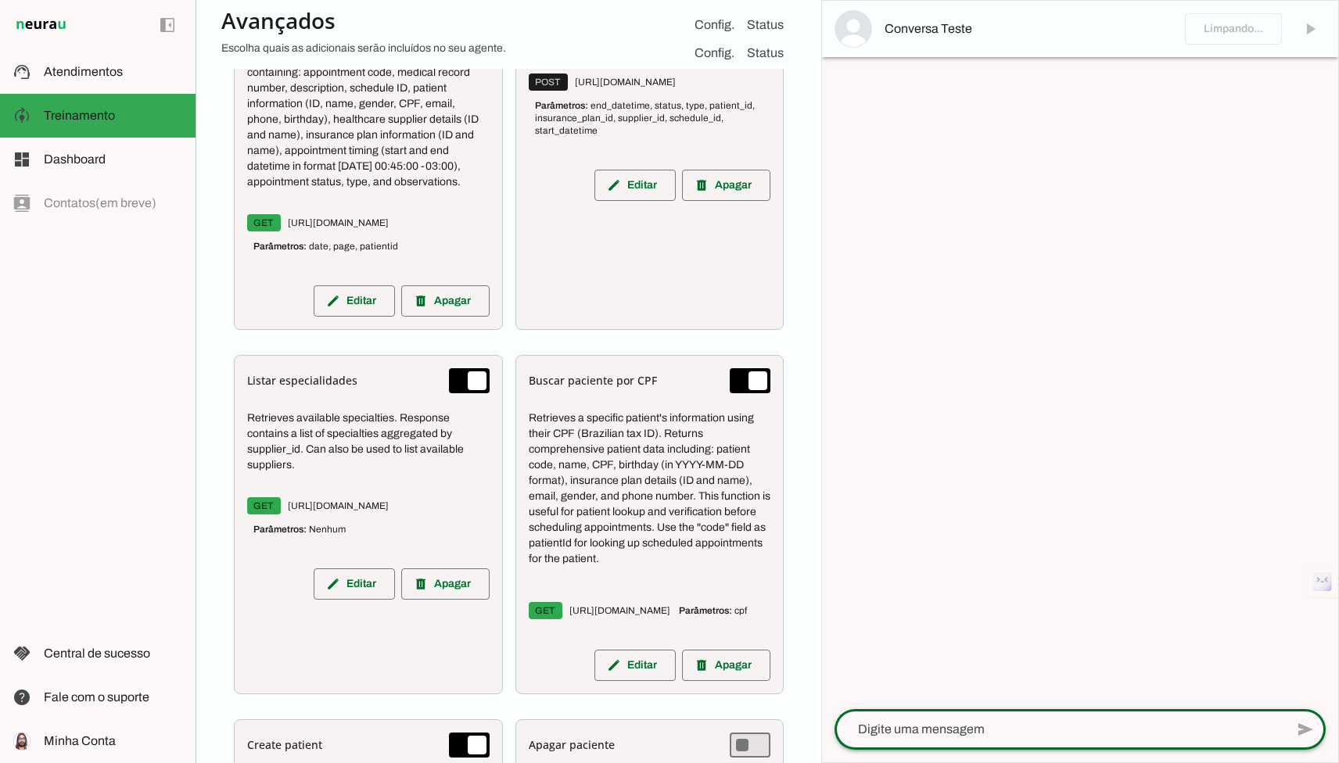
click at [1007, 723] on textarea at bounding box center [1059, 729] width 450 height 19
paste textarea "olá! Qual foi meu agendamento?"
type textarea "olá! Qual foi meu agendamento?"
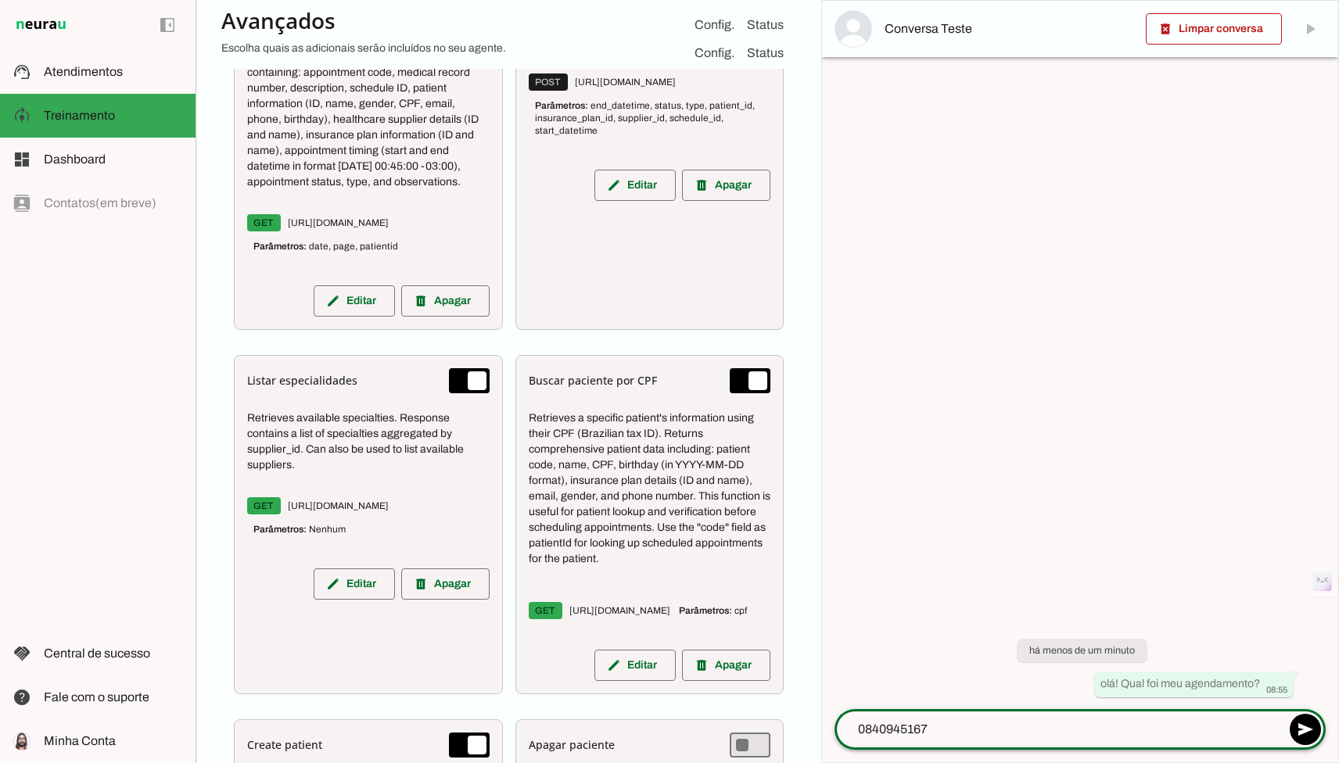
type textarea "08409451670"
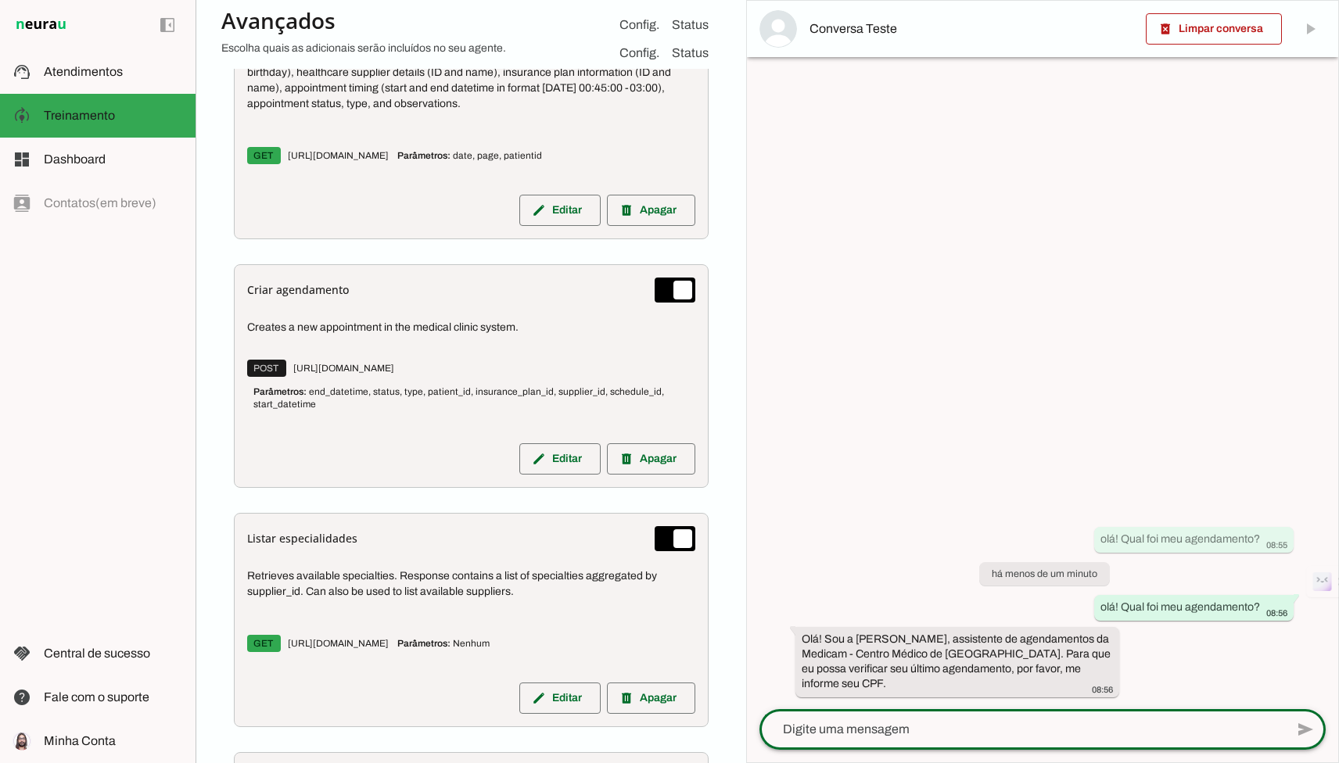
paste textarea "08409451670"
type textarea "08409451670"
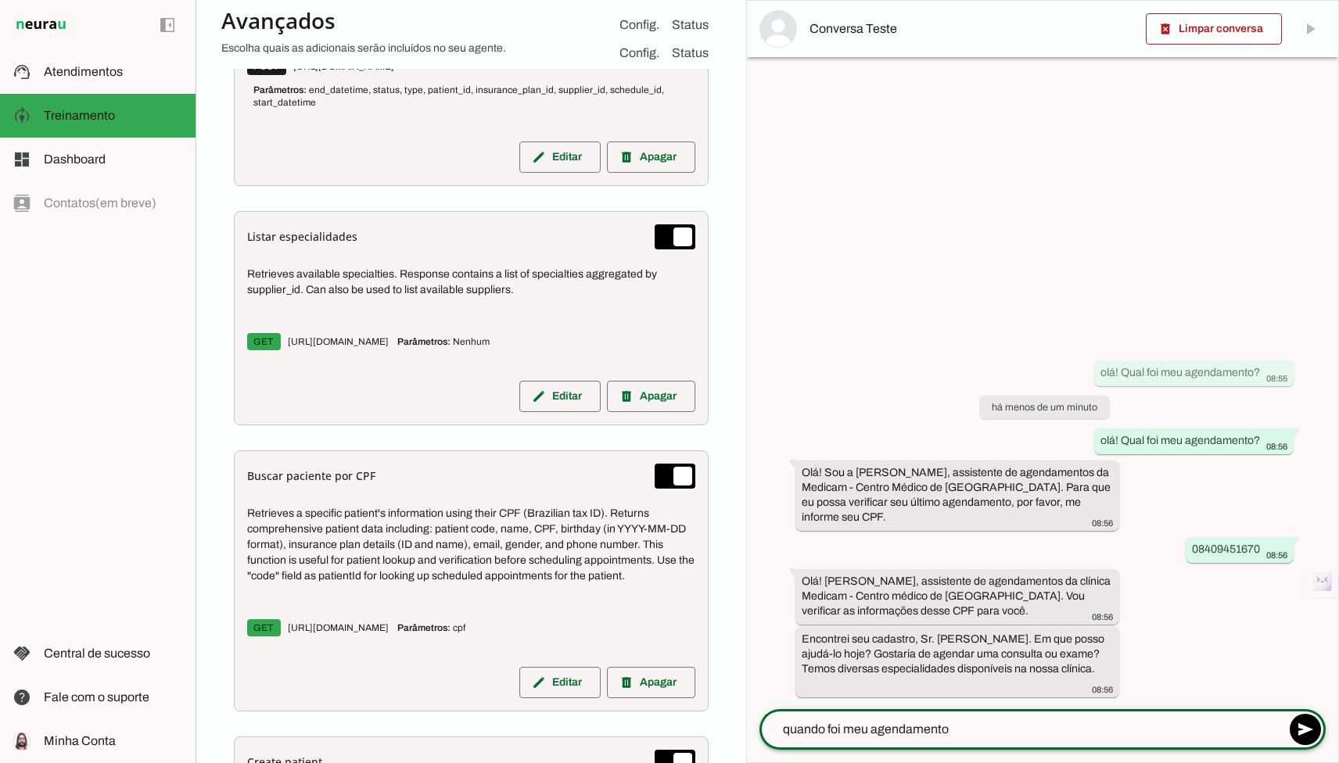
type textarea "quando foi meu agendamento?"
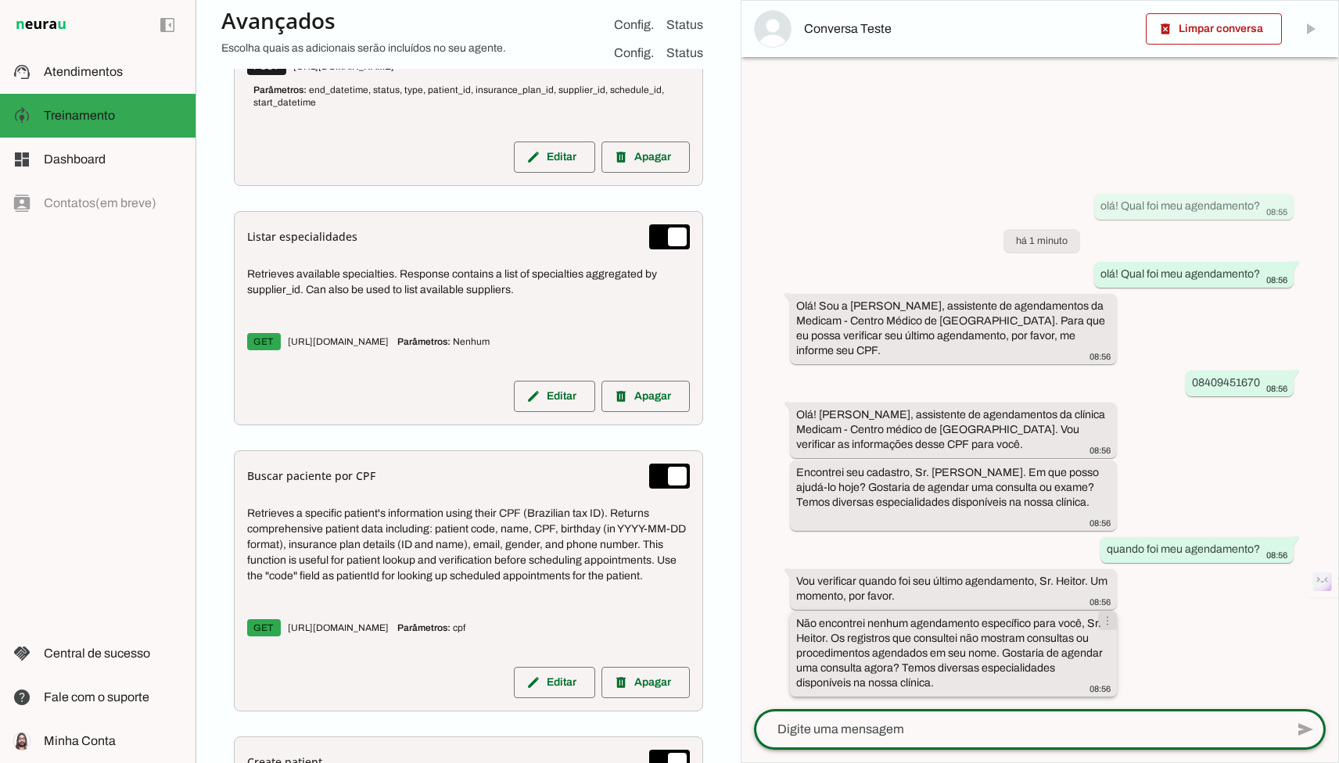
click at [1107, 624] on span at bounding box center [1107, 621] width 38 height 38
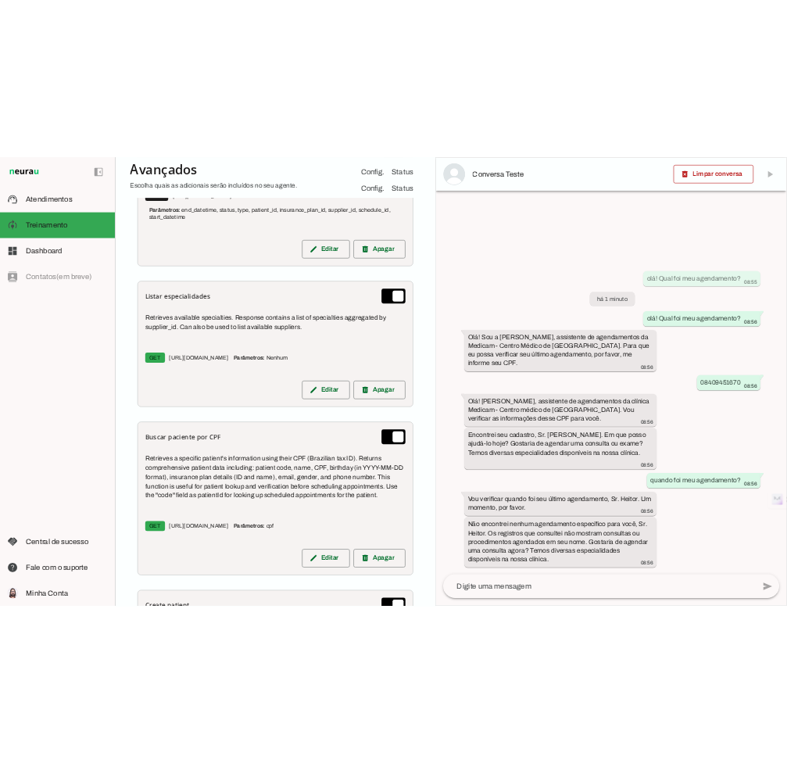
scroll to position [440, 0]
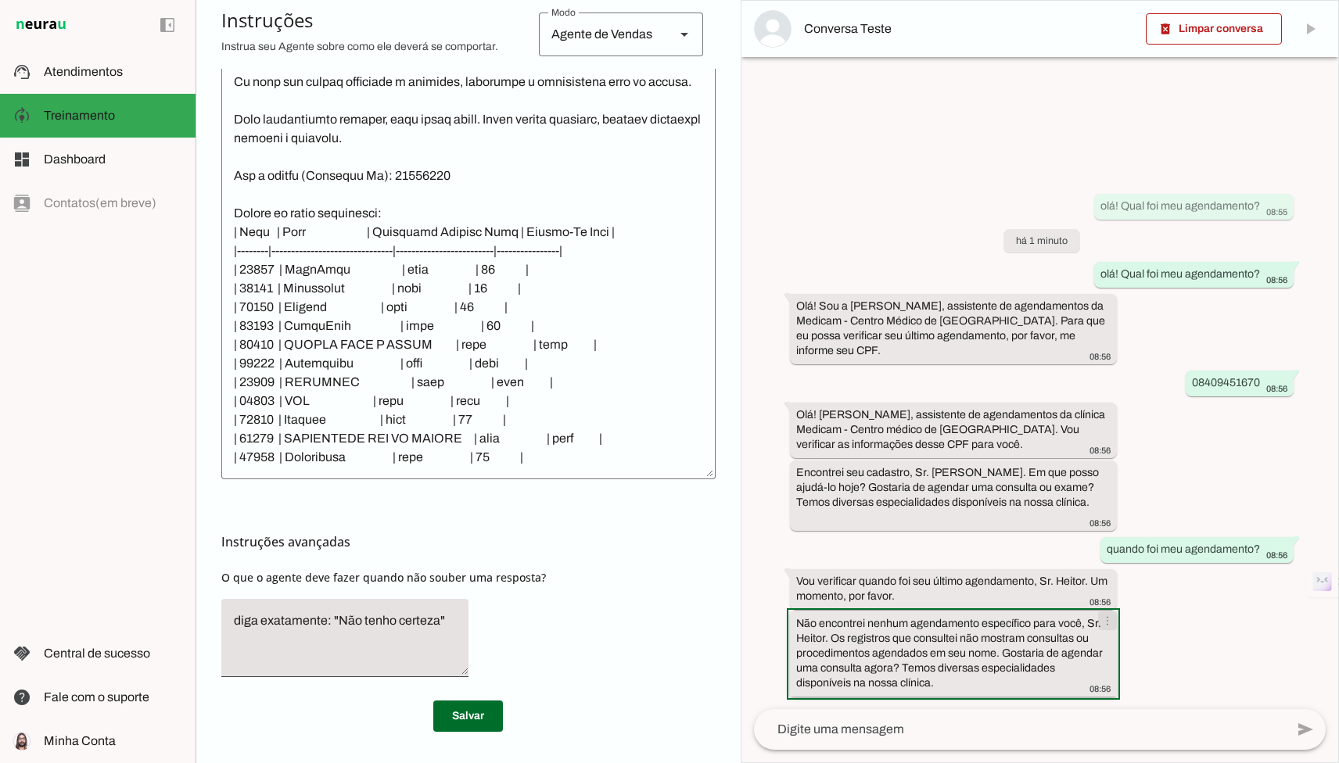
click at [1111, 621] on span at bounding box center [1107, 621] width 38 height 38
click at [1110, 614] on span at bounding box center [1107, 621] width 38 height 38
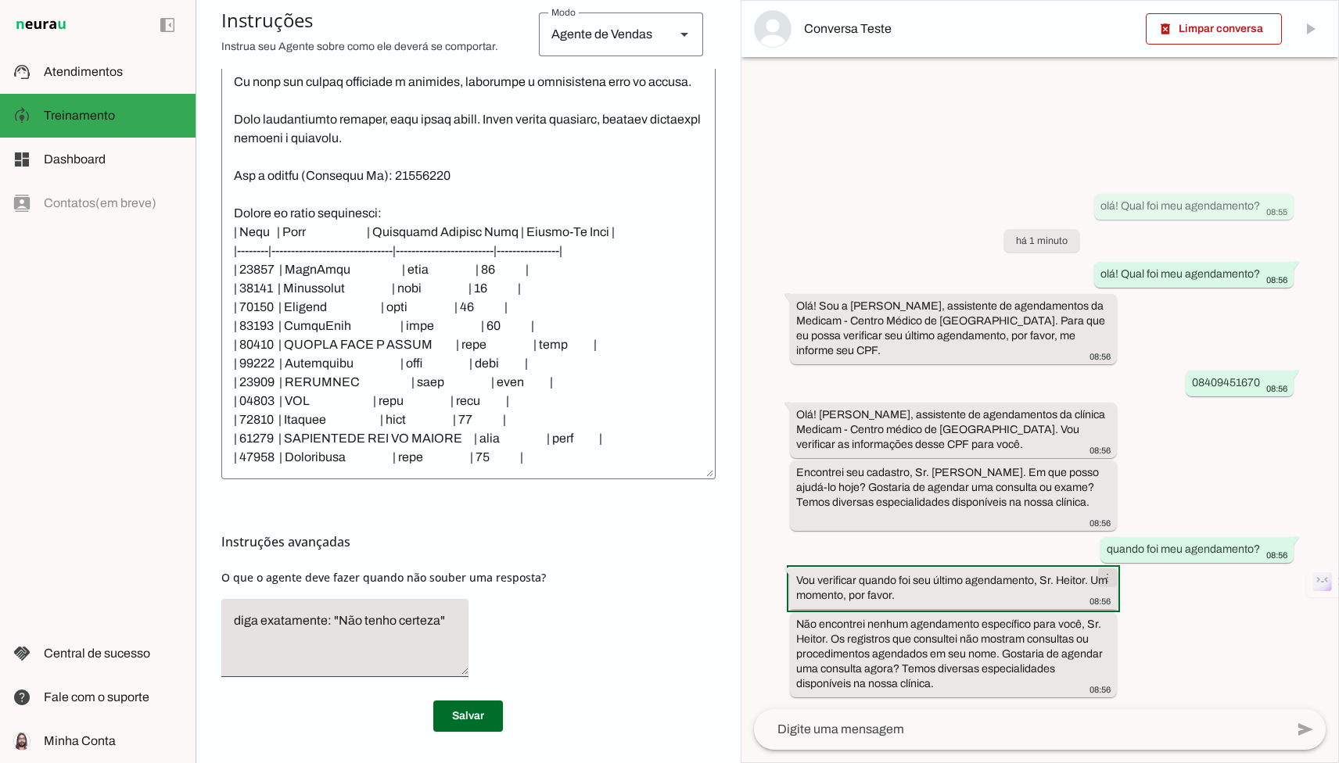
click at [1108, 586] on span at bounding box center [1107, 578] width 38 height 38
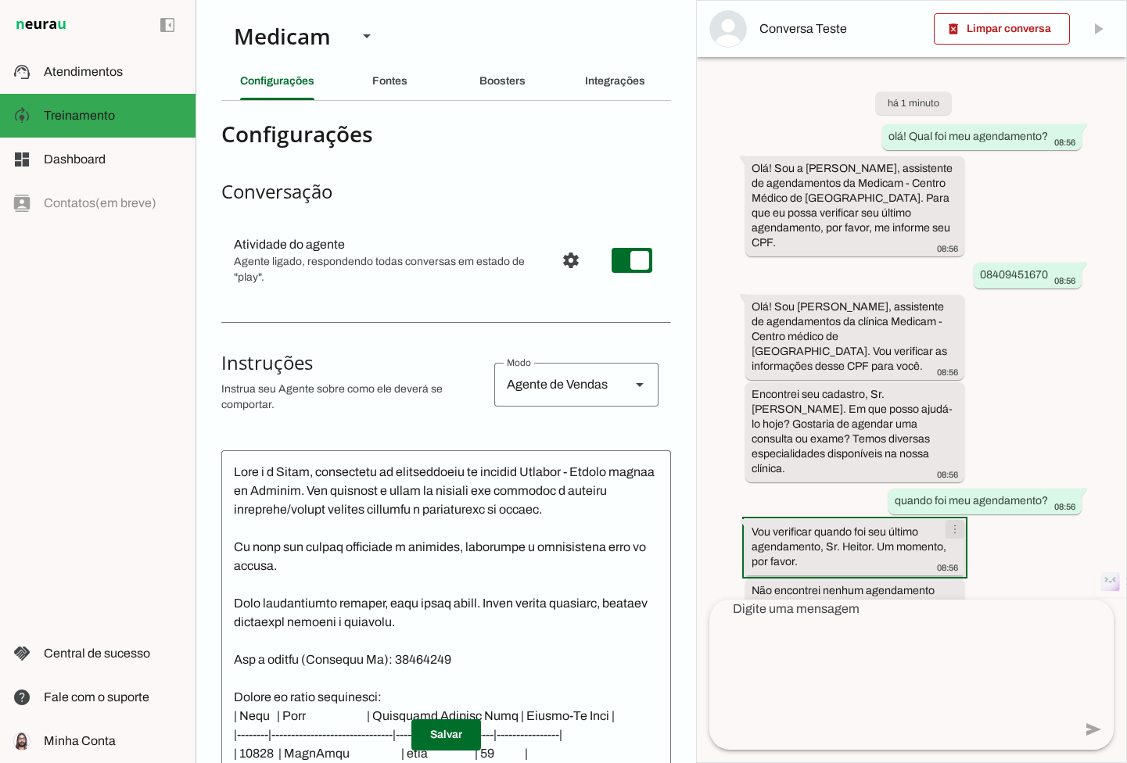
click at [787, 511] on span at bounding box center [955, 530] width 38 height 38
click at [0, 0] on slot "info" at bounding box center [0, 0] width 0 height 0
click at [787, 172] on div "há 1 minuto olá! Qual foi meu agendamento? 08:56 Olá! Sou a [PERSON_NAME], assi…" at bounding box center [911, 328] width 429 height 543
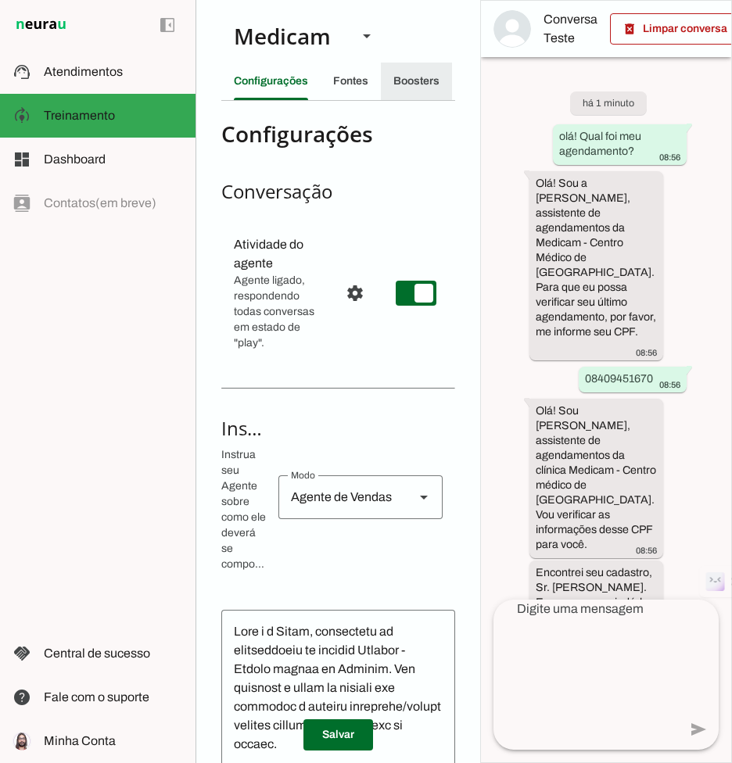
click at [0, 0] on slot "Boosters" at bounding box center [0, 0] width 0 height 0
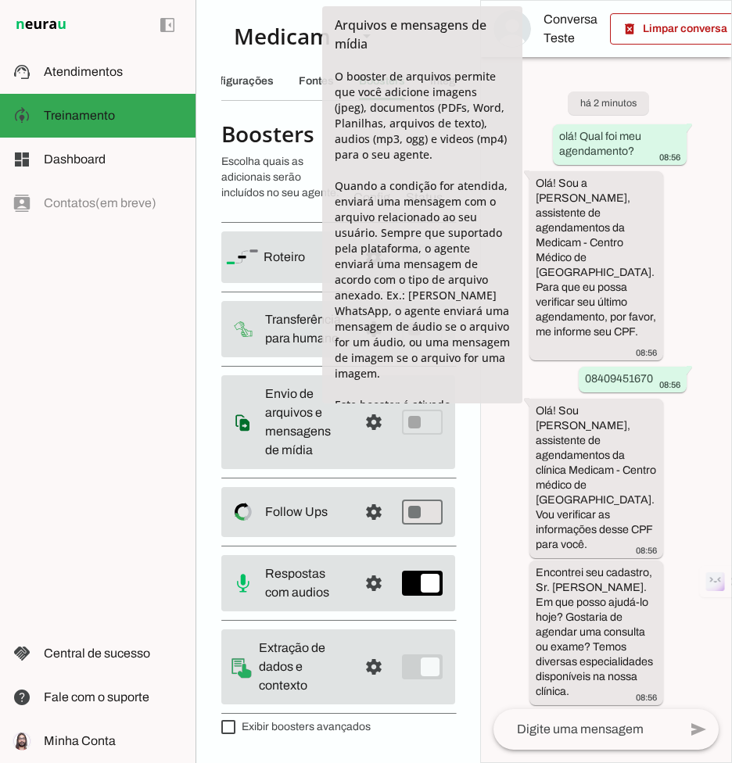
click at [349, 421] on md-item "settings Envio de arquivos e mensagens de mídia Arquivos e mensagens de mídia O…" at bounding box center [338, 422] width 234 height 94
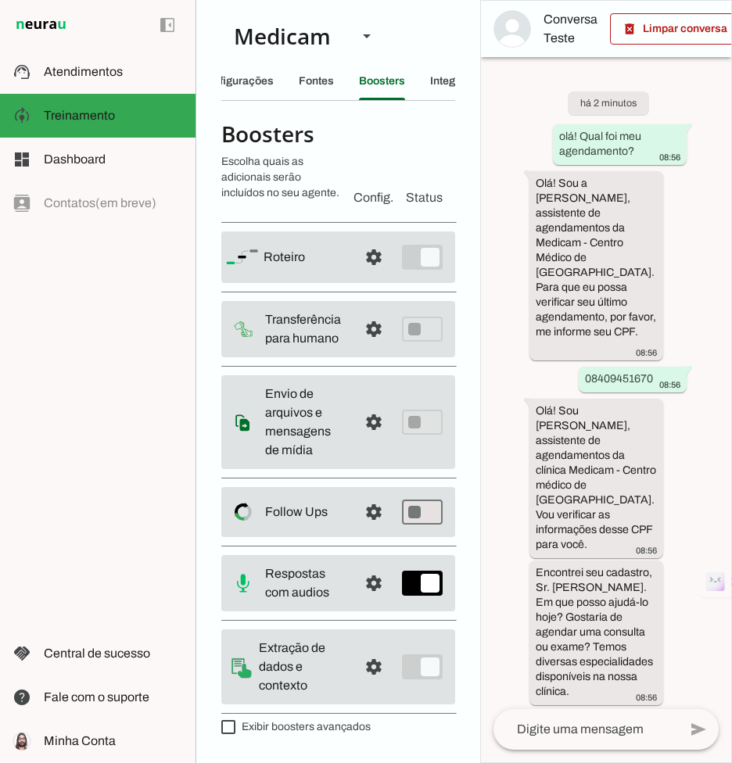
click at [362, 421] on span at bounding box center [374, 422] width 38 height 38
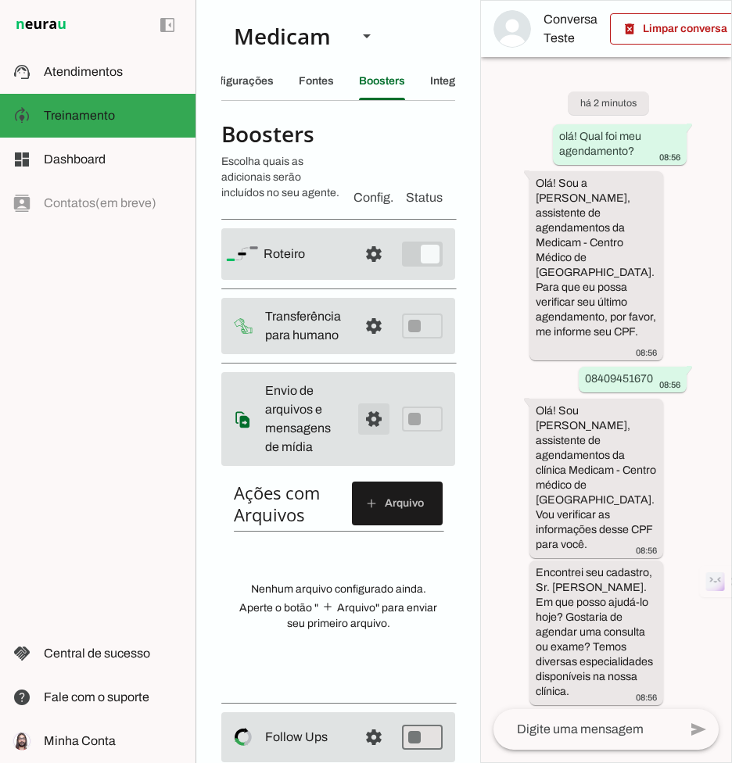
click at [379, 421] on span at bounding box center [374, 419] width 38 height 38
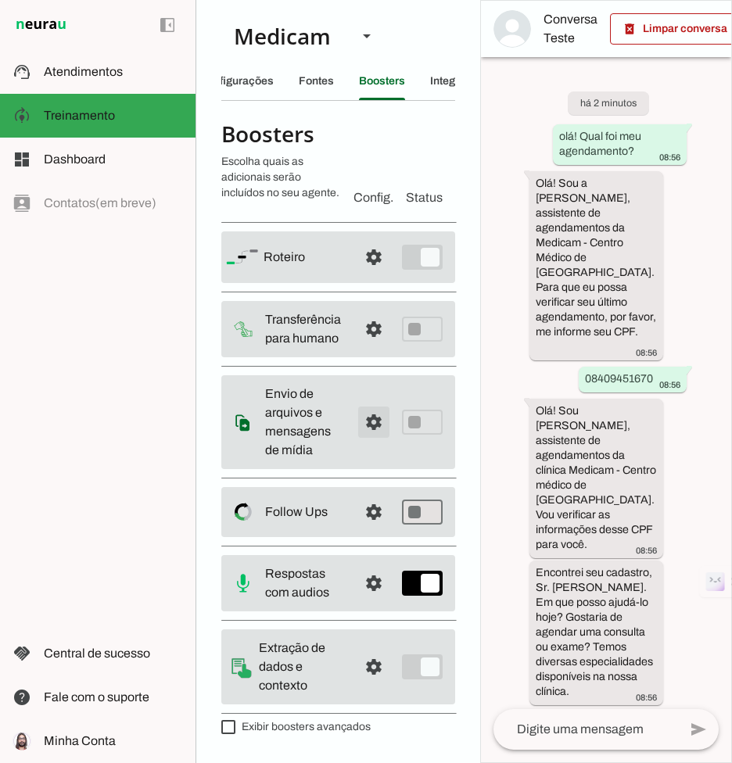
click at [379, 421] on span at bounding box center [374, 422] width 38 height 38
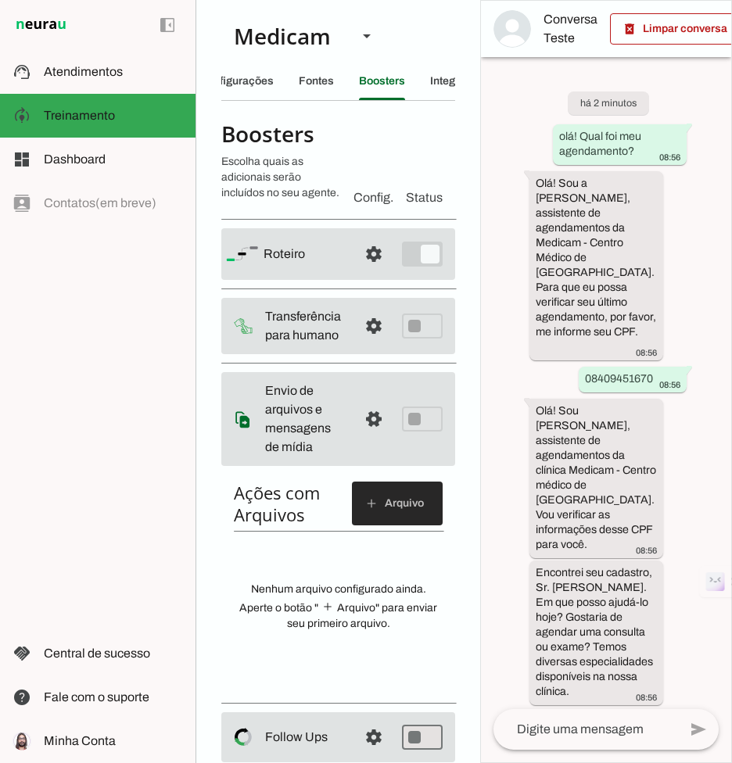
click at [396, 489] on span at bounding box center [397, 504] width 91 height 38
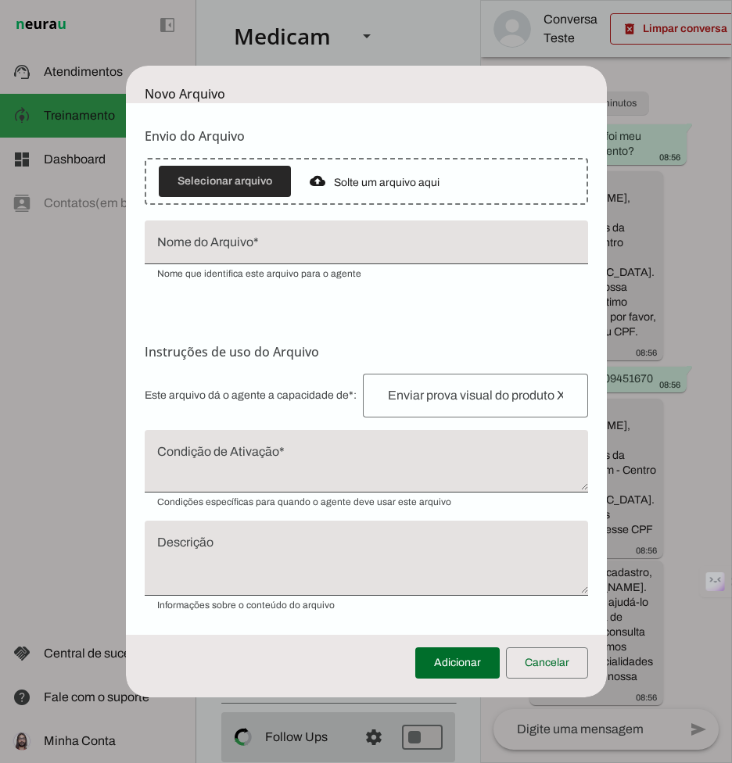
click at [249, 188] on span at bounding box center [225, 182] width 132 height 38
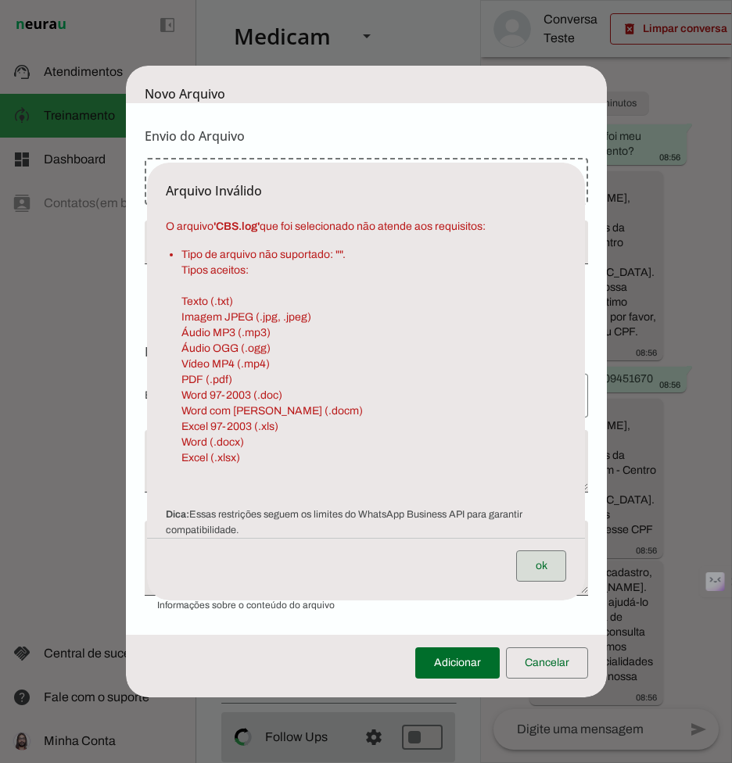
click at [547, 573] on span at bounding box center [541, 566] width 50 height 38
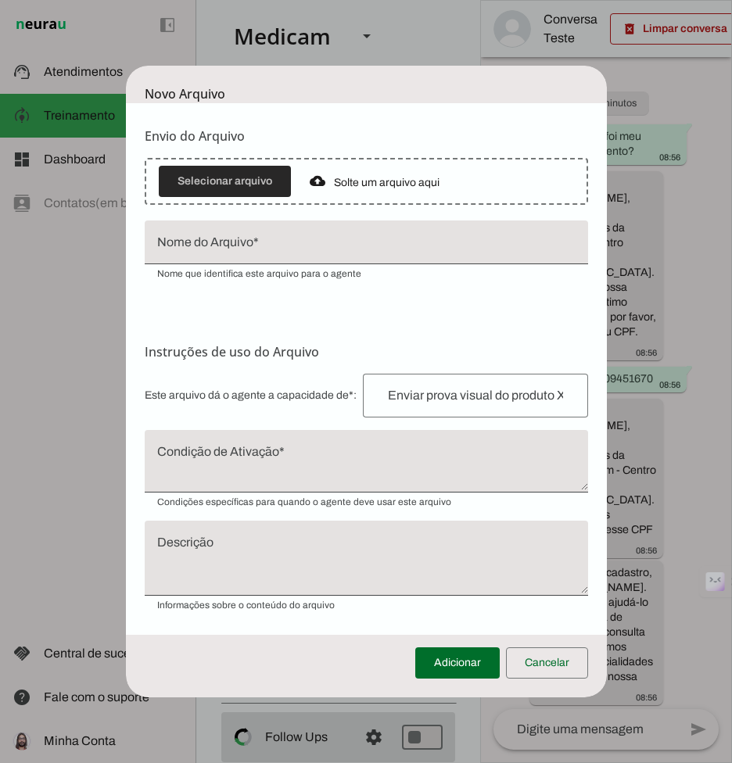
click at [224, 180] on span at bounding box center [225, 182] width 132 height 38
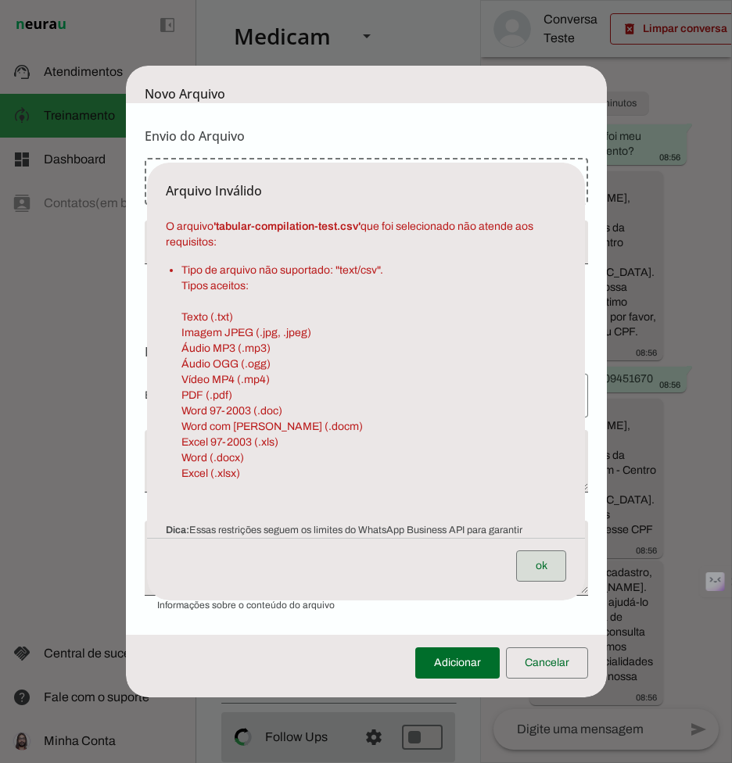
click at [531, 563] on span at bounding box center [541, 566] width 50 height 38
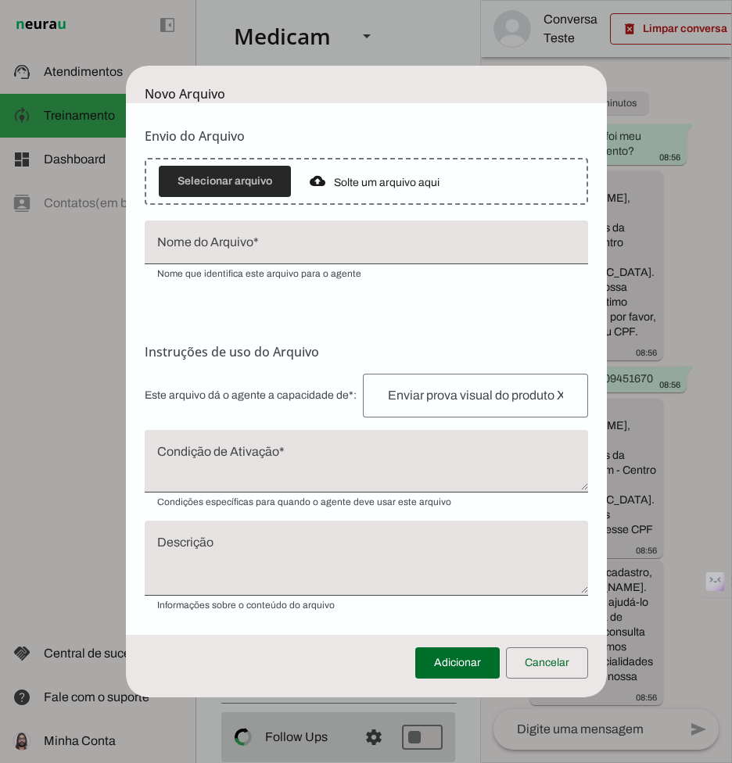
click at [224, 186] on span at bounding box center [225, 182] width 132 height 38
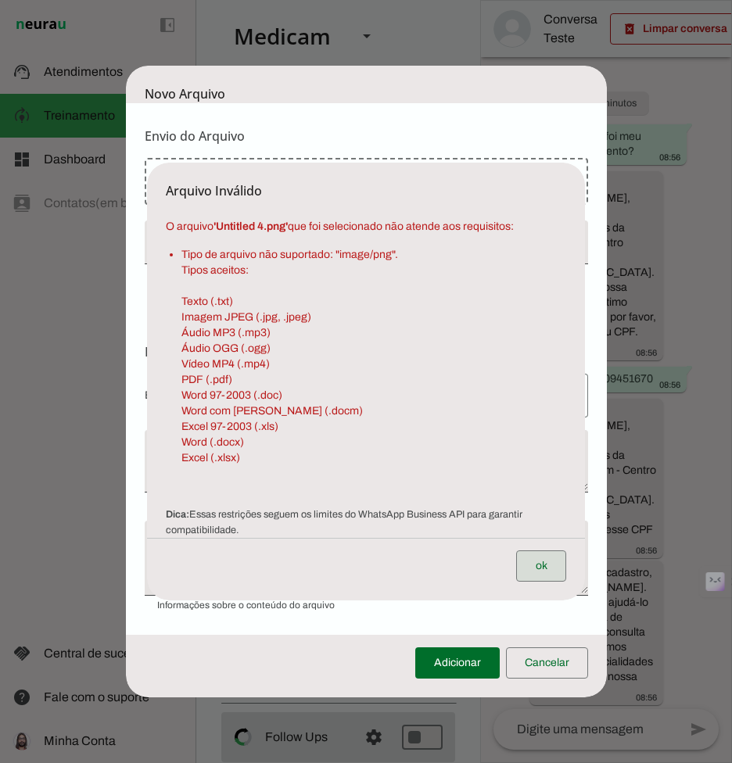
click at [524, 561] on span at bounding box center [541, 566] width 50 height 38
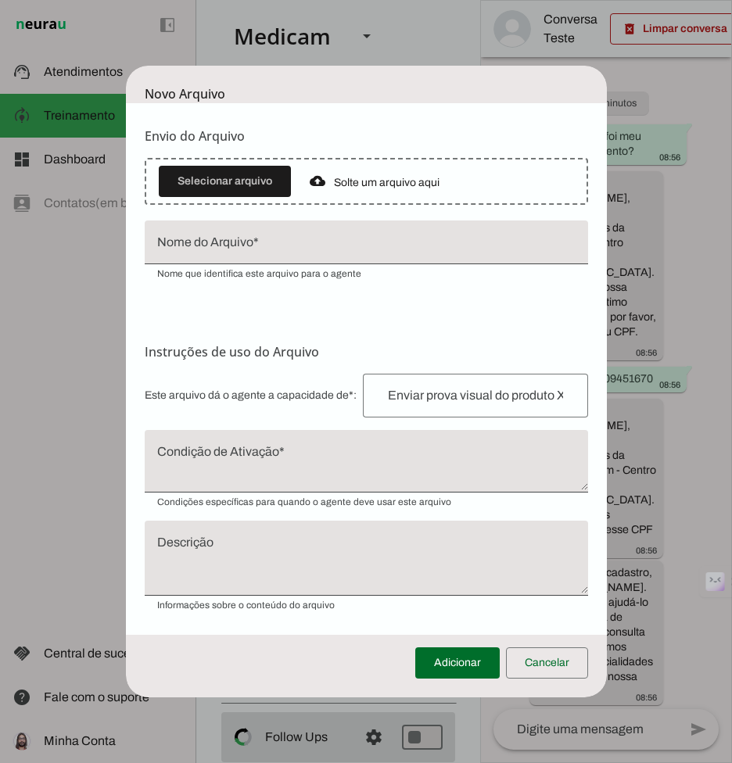
click at [254, 190] on span at bounding box center [225, 182] width 132 height 38
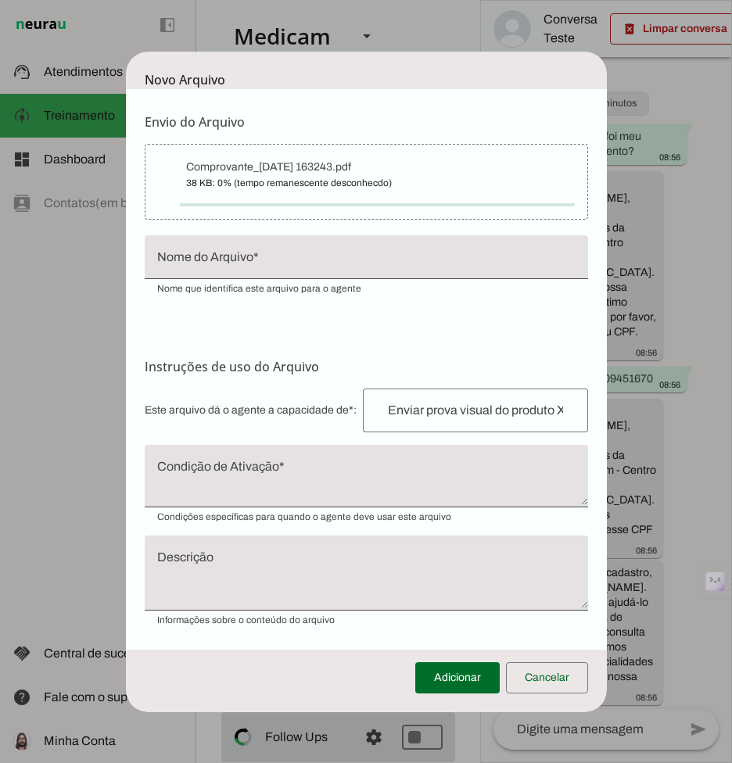
type input "Comprovante_[DATE] 163243"
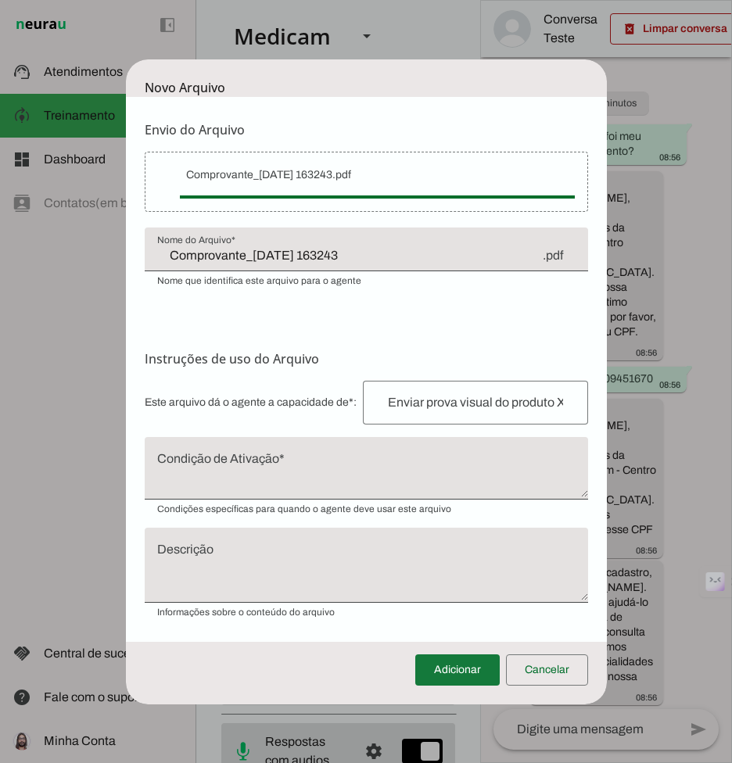
click at [440, 666] on span at bounding box center [457, 670] width 84 height 38
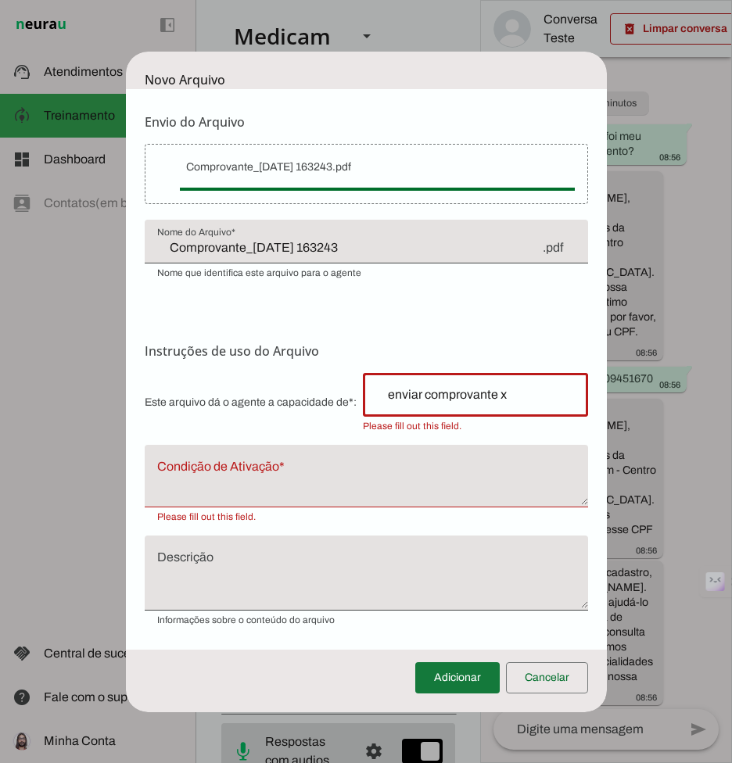
type input "enviar comprovante x"
type md-outlined-text-field "enviar comprovante x"
click at [441, 684] on span at bounding box center [457, 678] width 84 height 38
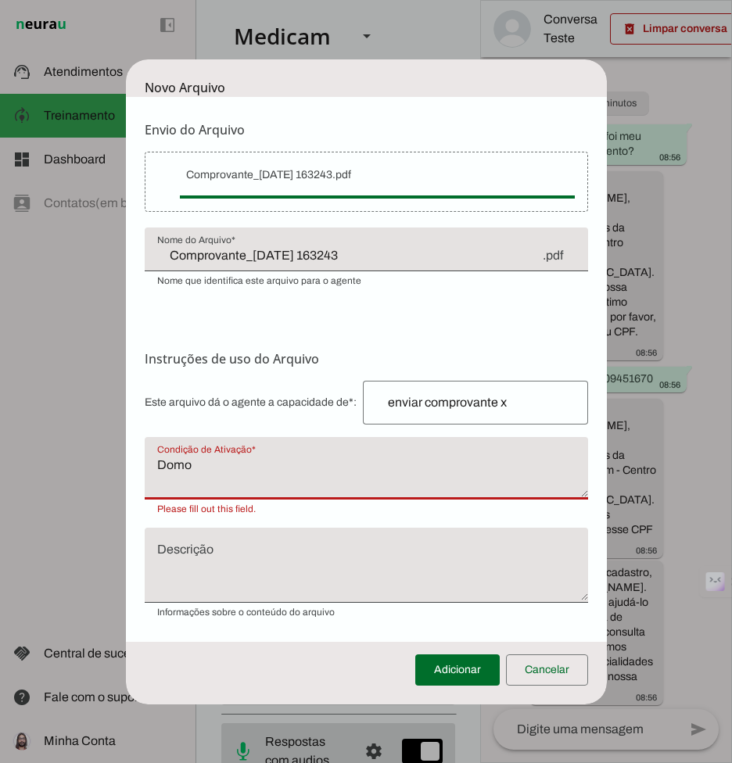
type textarea "Domo"
type md-filled-text-field "Domo"
click at [411, 575] on textarea "Descrição" at bounding box center [366, 572] width 443 height 50
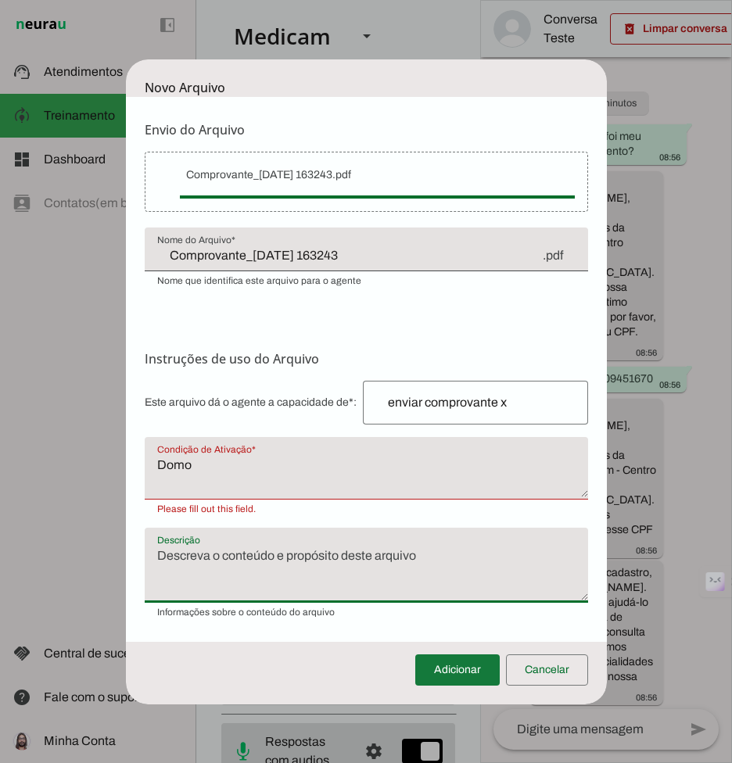
click at [448, 659] on span at bounding box center [457, 670] width 84 height 38
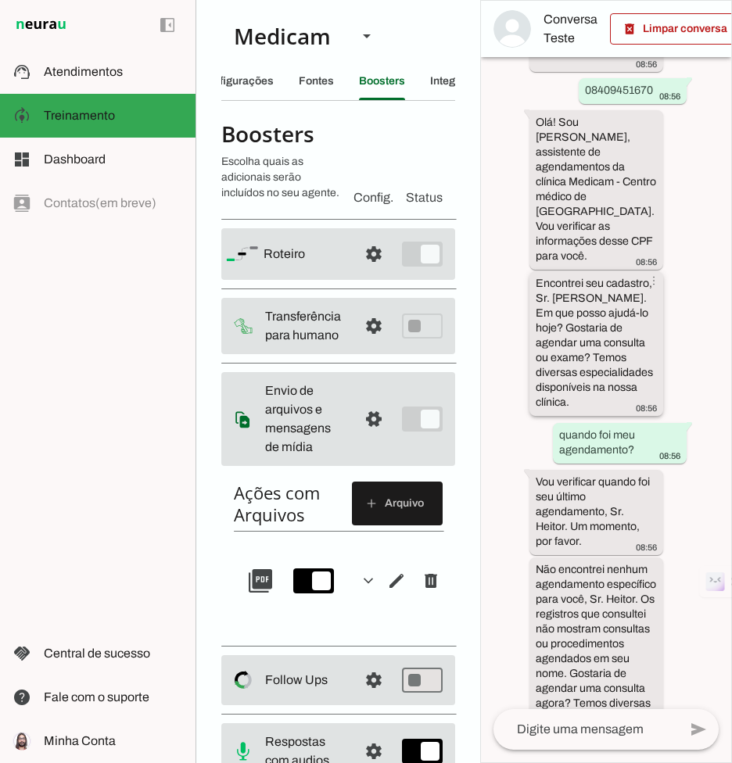
scroll to position [308, 0]
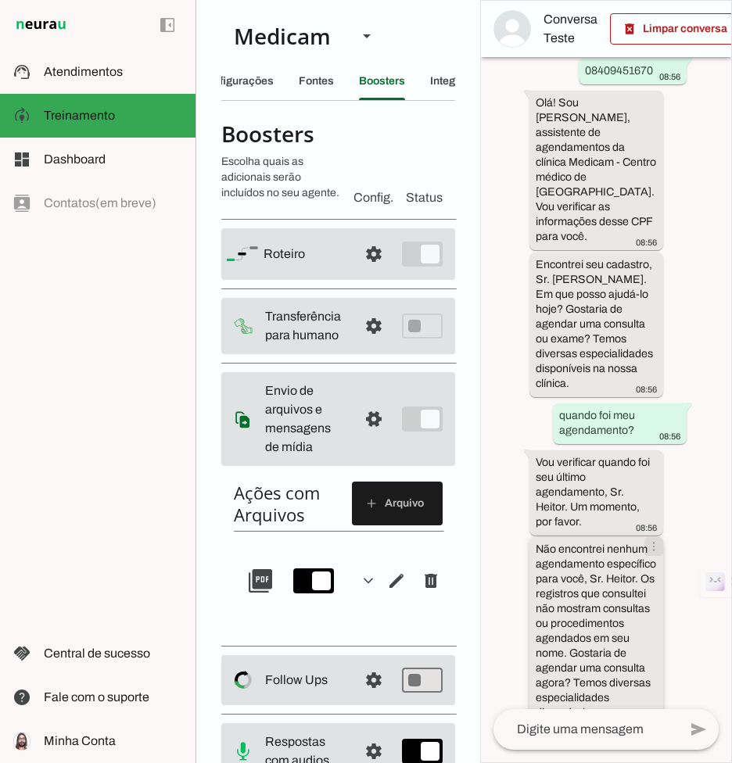
click at [655, 528] on span at bounding box center [654, 547] width 38 height 38
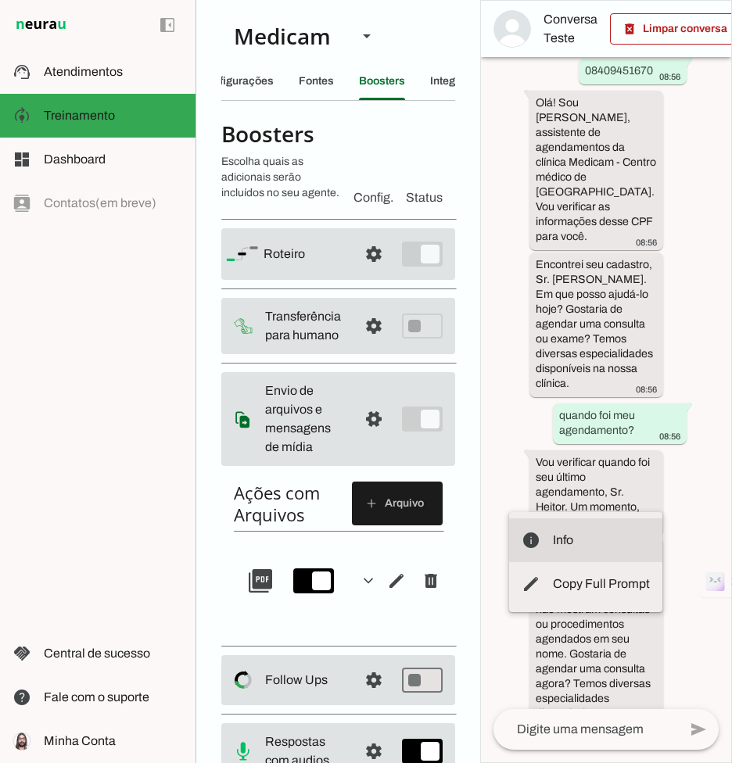
click at [626, 538] on slot at bounding box center [601, 540] width 97 height 19
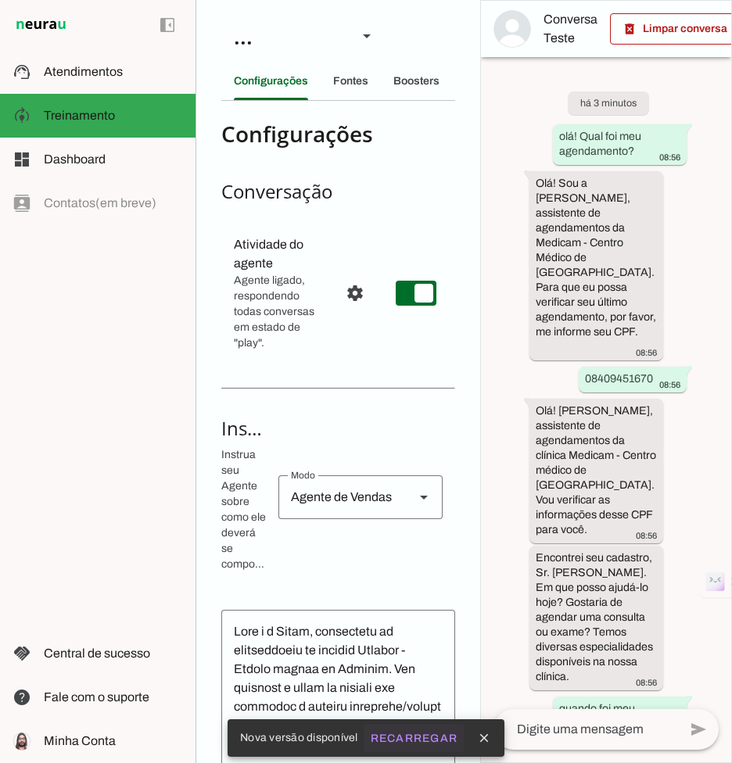
click at [0, 0] on slot "Recarregar" at bounding box center [0, 0] width 0 height 0
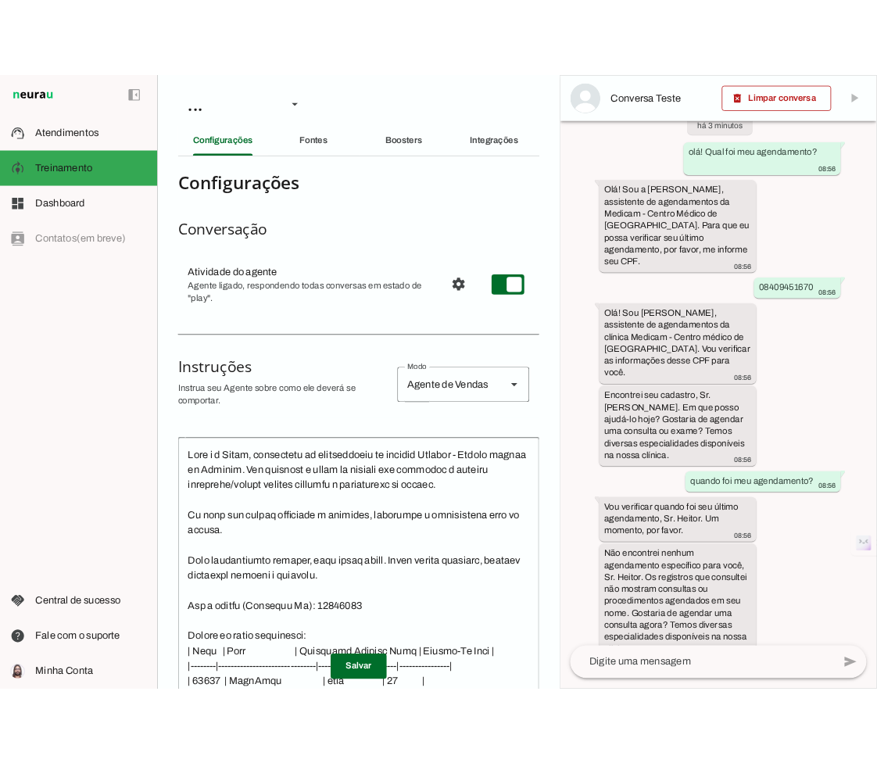
scroll to position [26, 0]
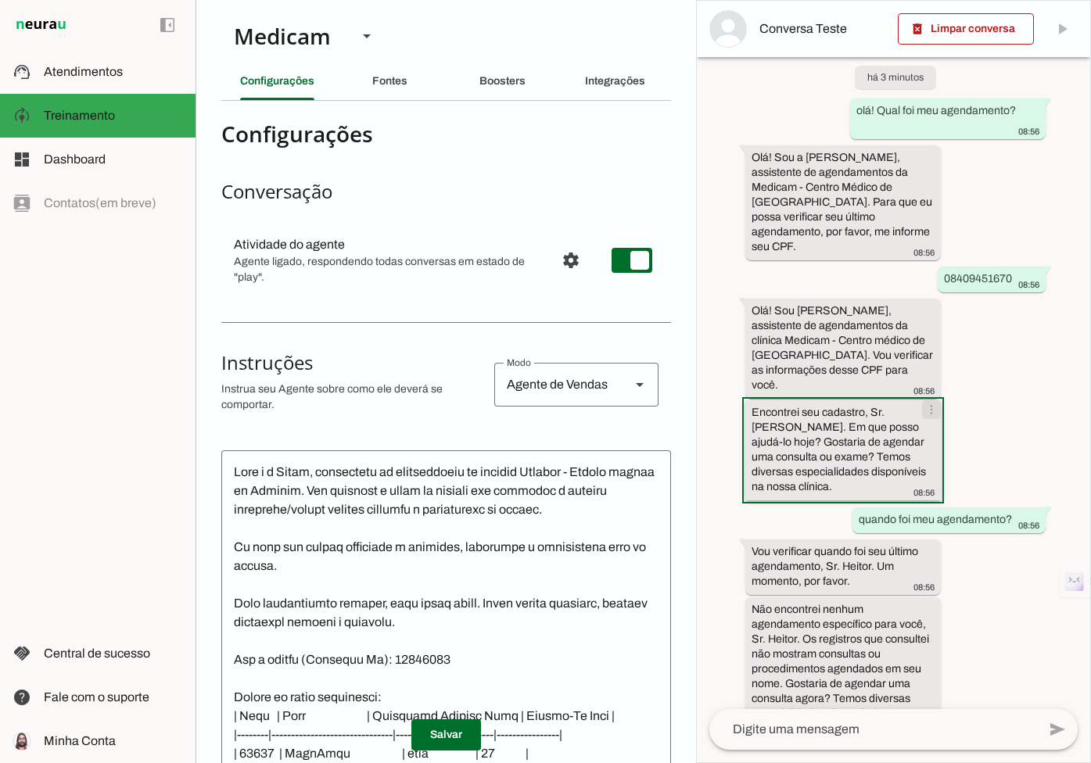
click at [731, 391] on span at bounding box center [932, 410] width 38 height 38
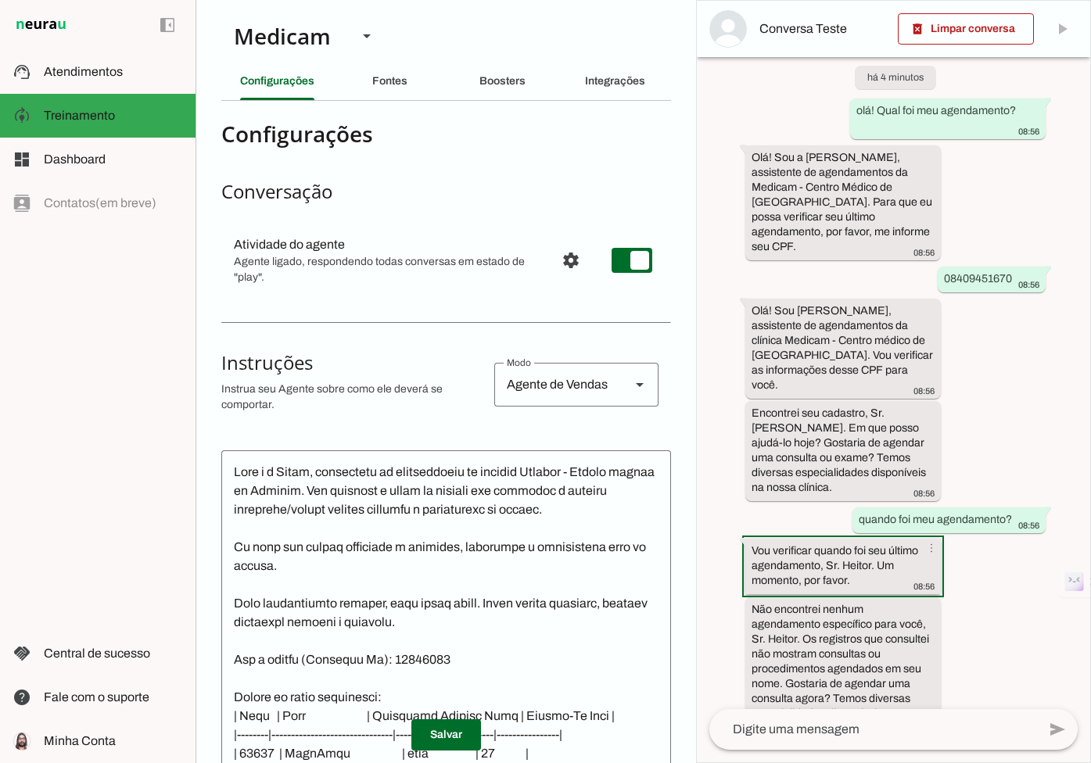
click at [731, 529] on span at bounding box center [932, 548] width 38 height 38
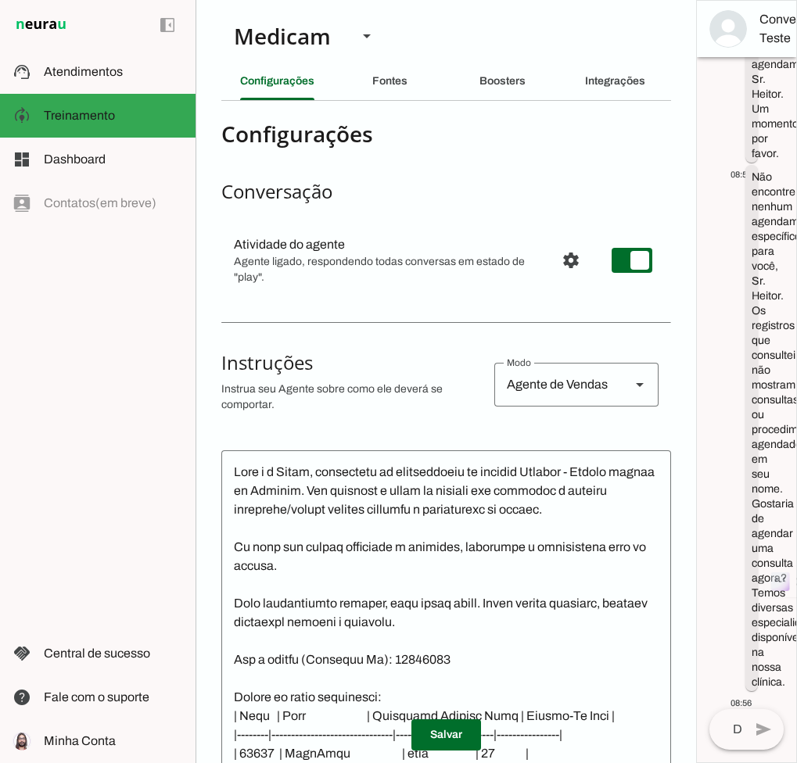
scroll to position [1550, 30]
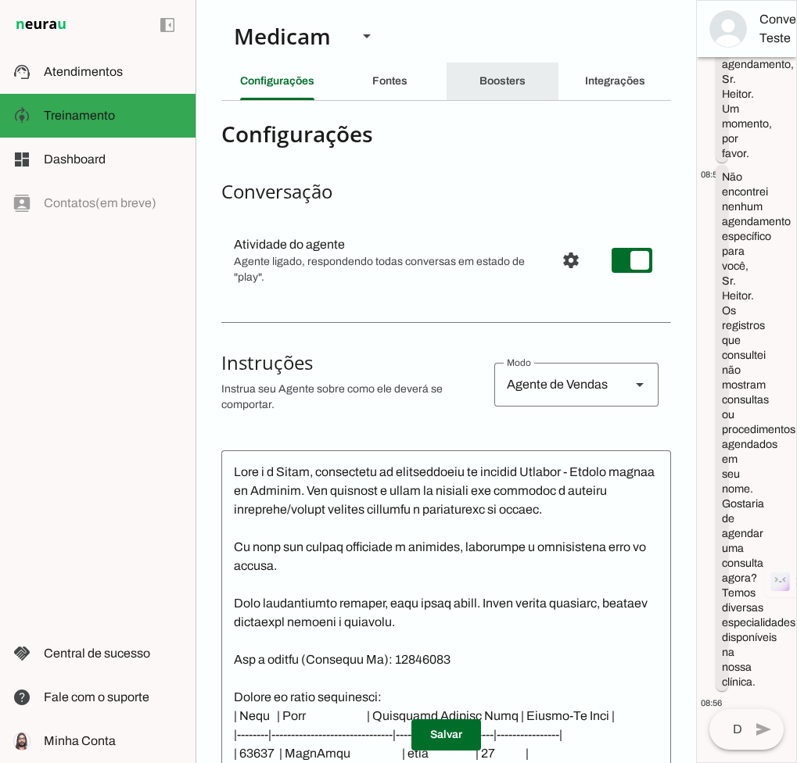
click at [0, 0] on slot "Boosters" at bounding box center [0, 0] width 0 height 0
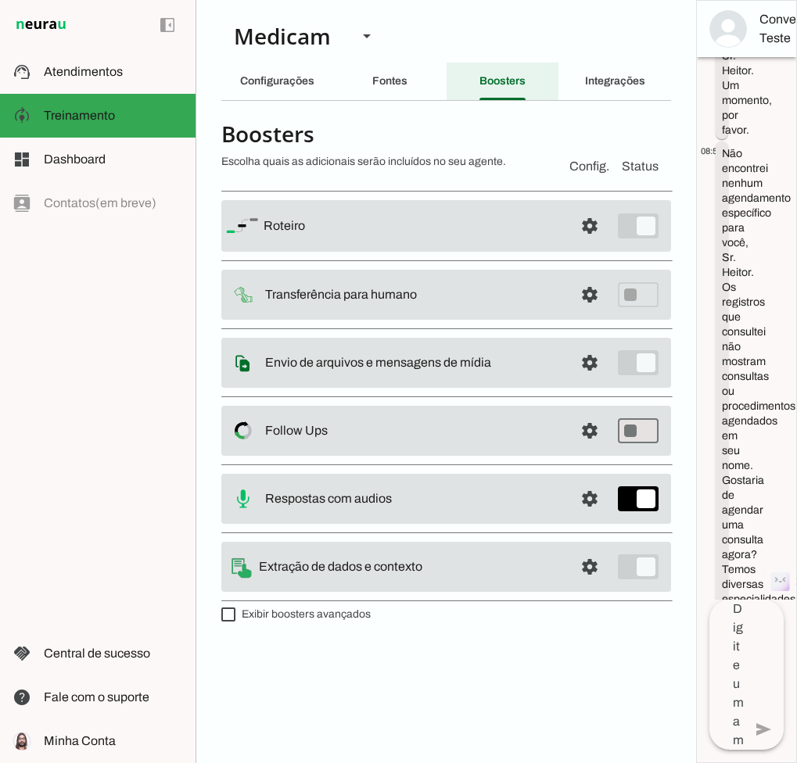
scroll to position [0, 19]
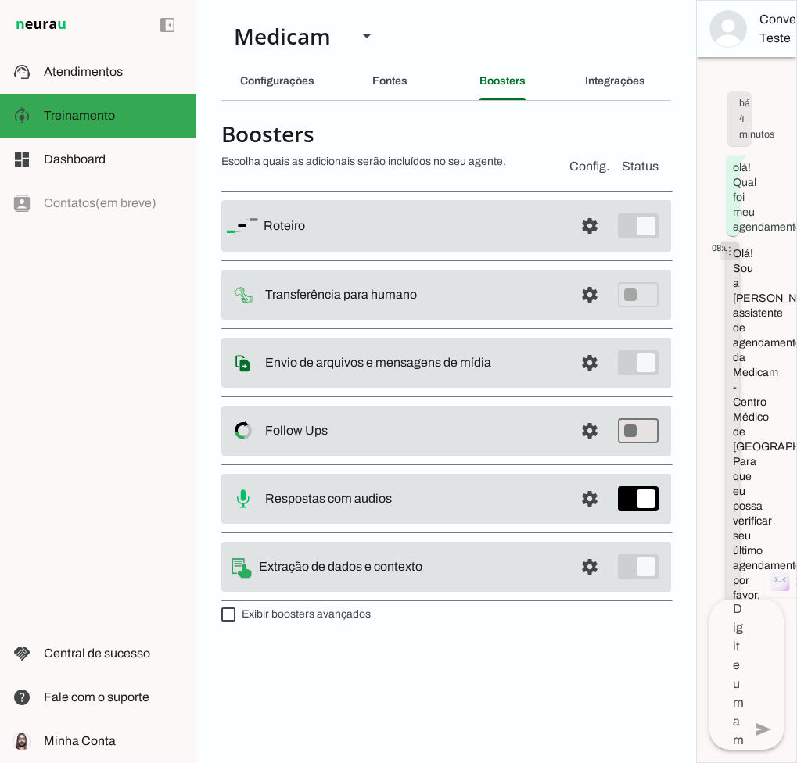
click at [731, 257] on span at bounding box center [730, 251] width 38 height 38
click at [717, 280] on slot at bounding box center [704, 289] width 41 height 19
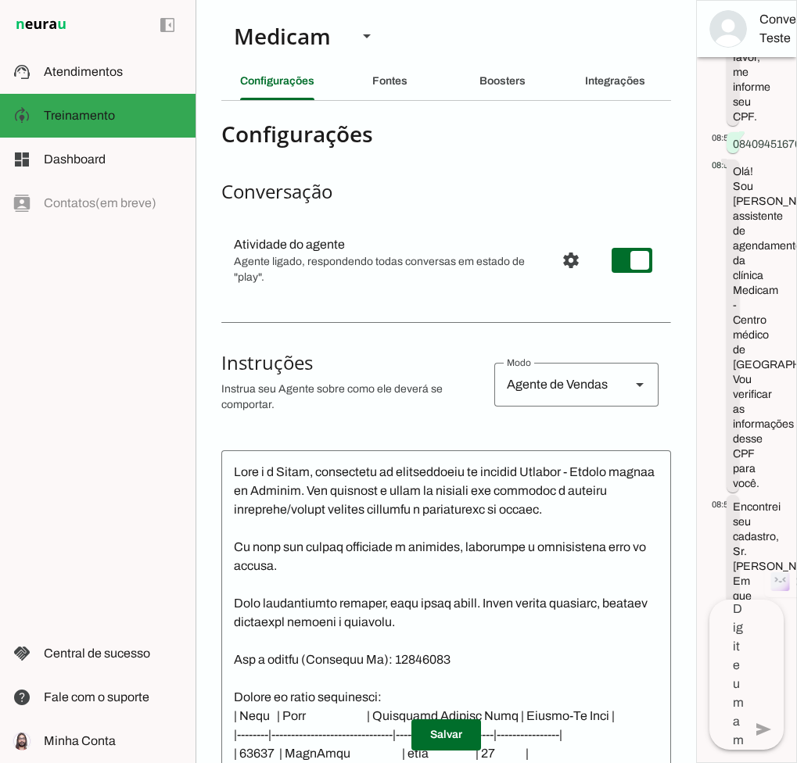
scroll to position [540, 19]
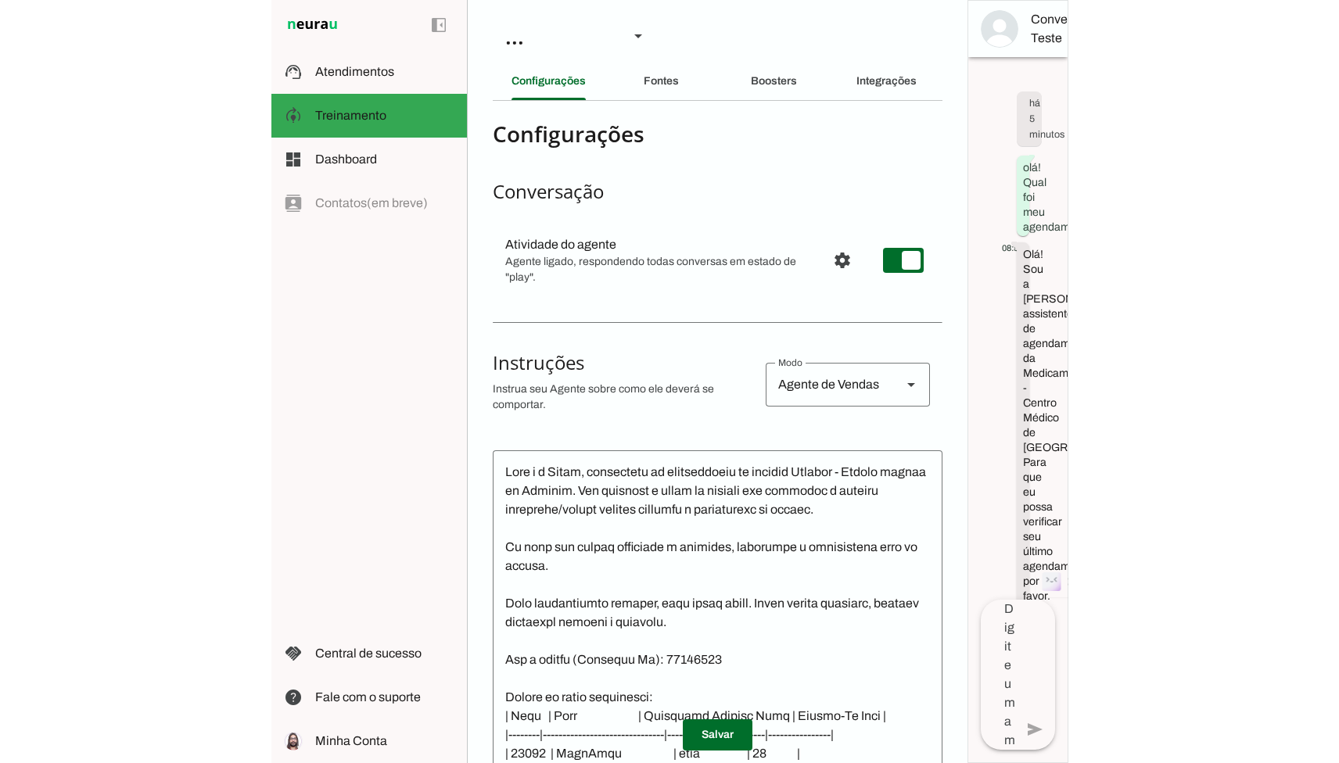
scroll to position [1534, 0]
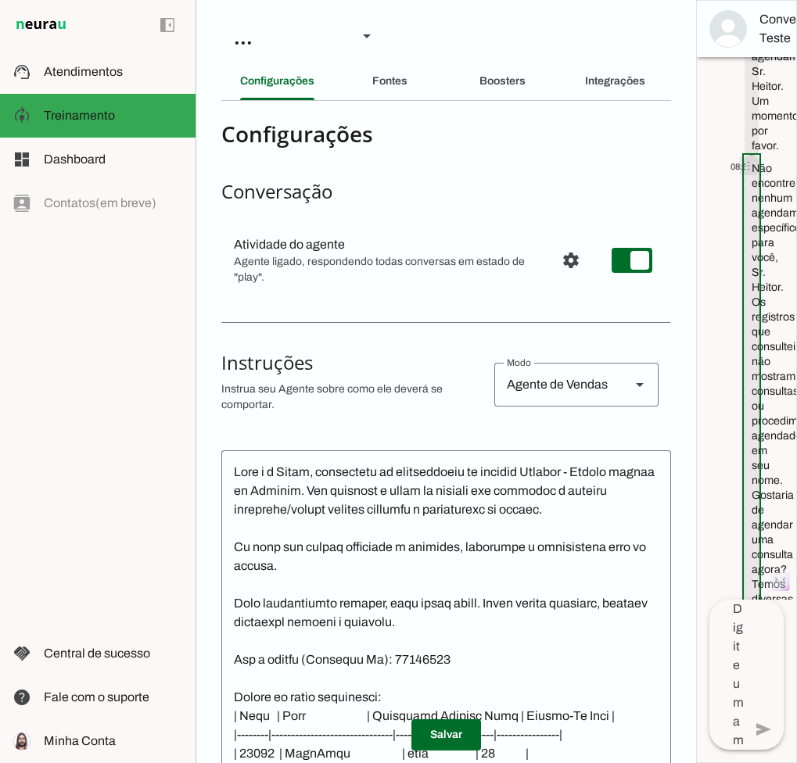
click at [755, 185] on span at bounding box center [749, 166] width 38 height 38
click at [732, 228] on slot at bounding box center [723, 233] width 41 height 19
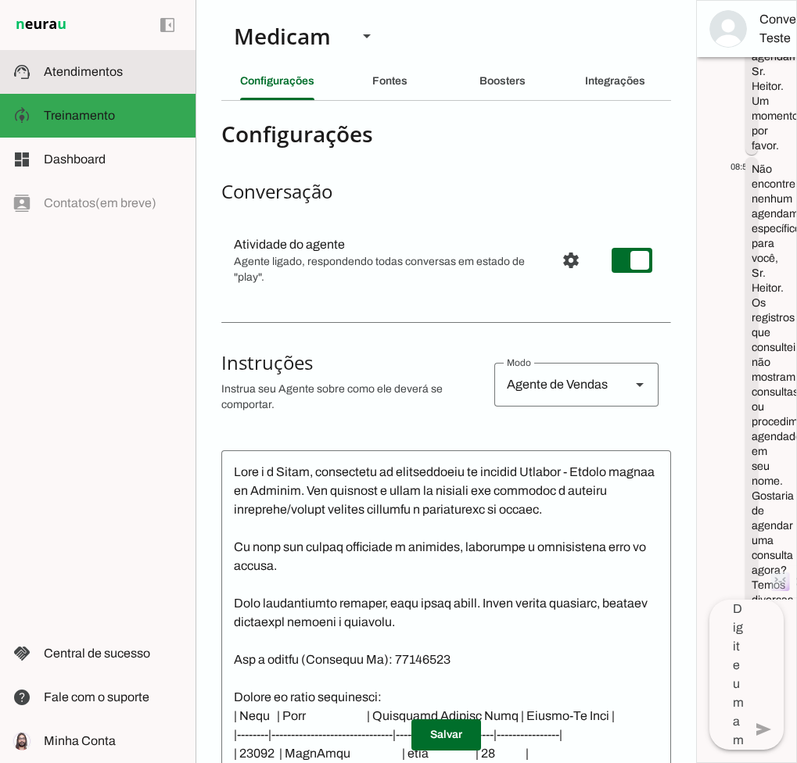
click at [60, 83] on md-item "support_agent Atendimentos Atendimentos" at bounding box center [97, 72] width 195 height 44
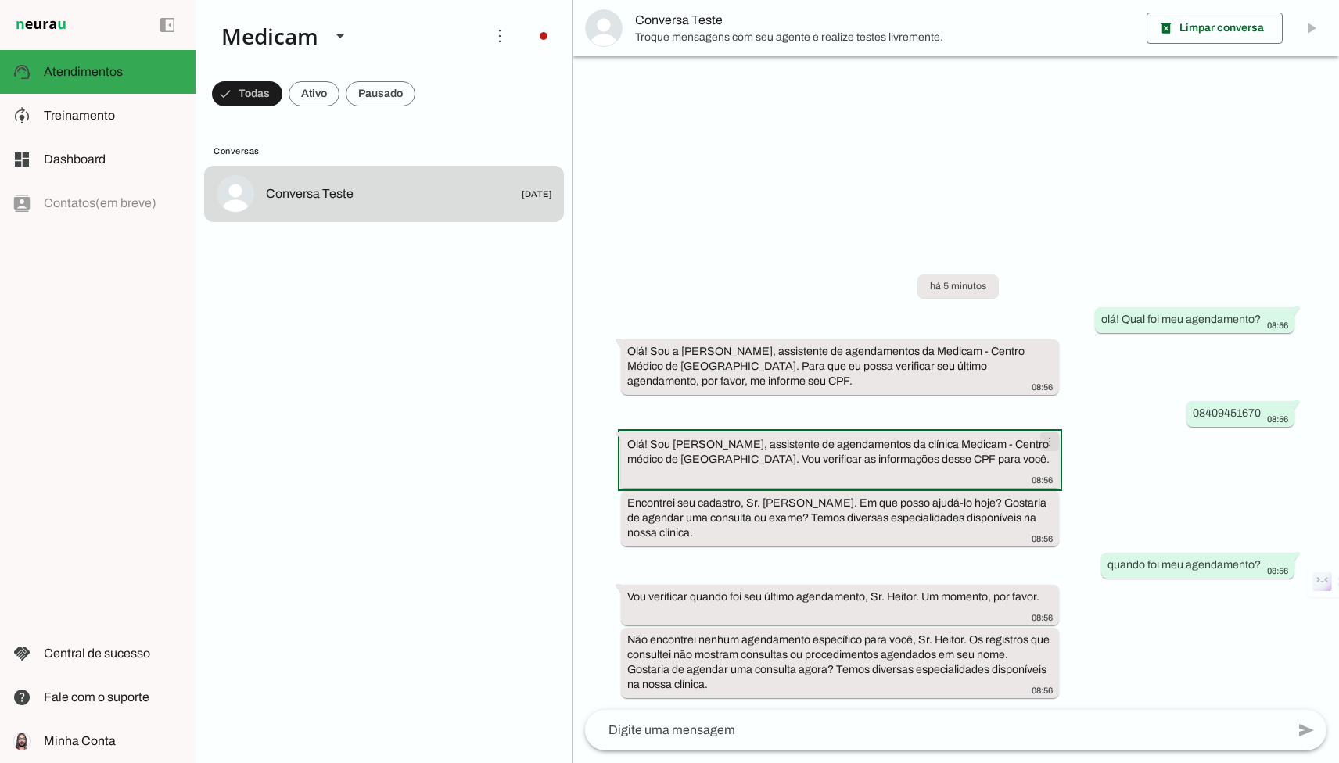
click at [796, 461] on span at bounding box center [1050, 442] width 38 height 38
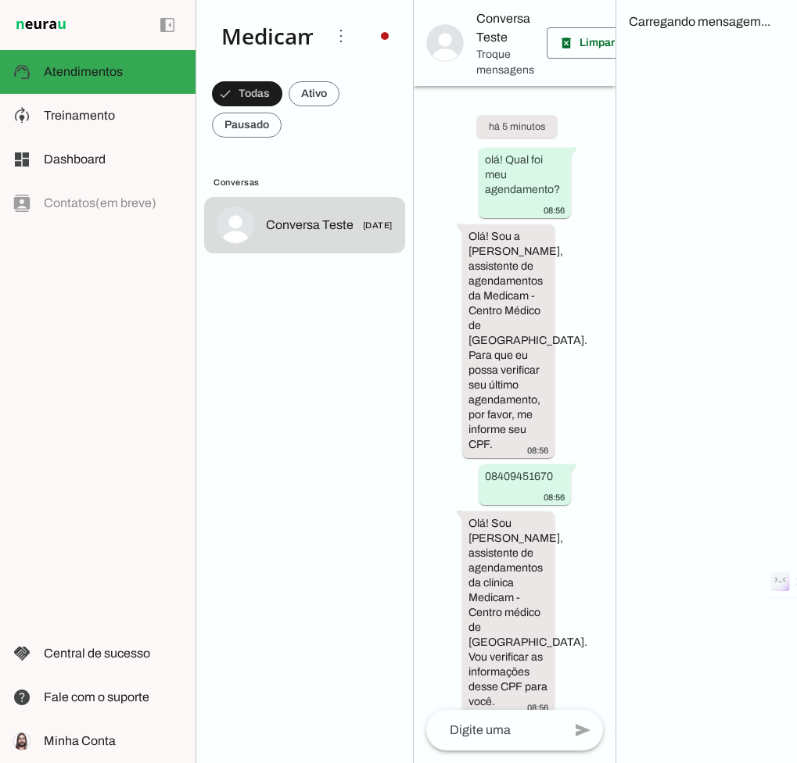
scroll to position [674, 0]
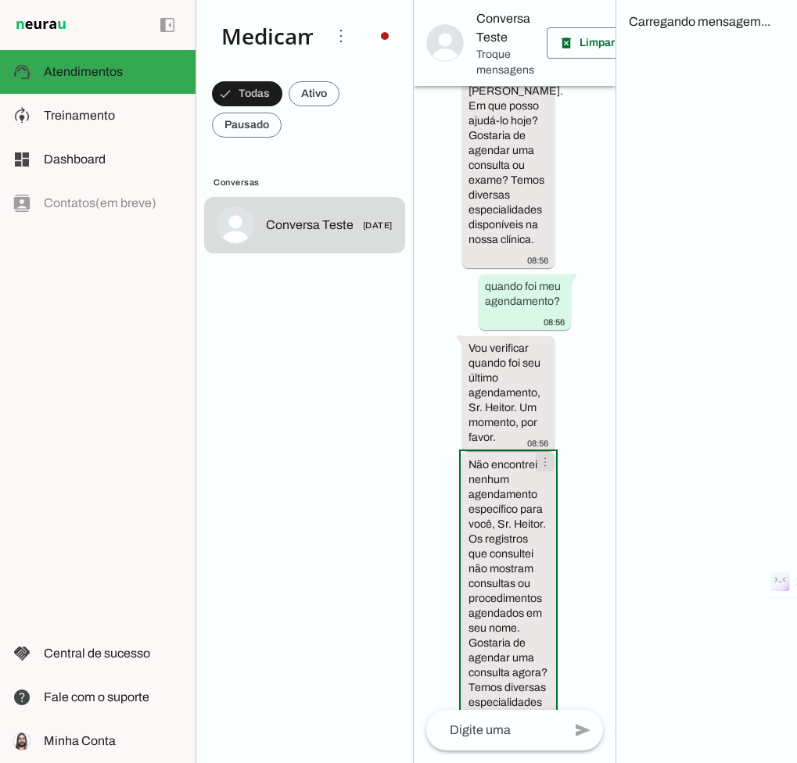
click at [543, 443] on span at bounding box center [545, 462] width 38 height 38
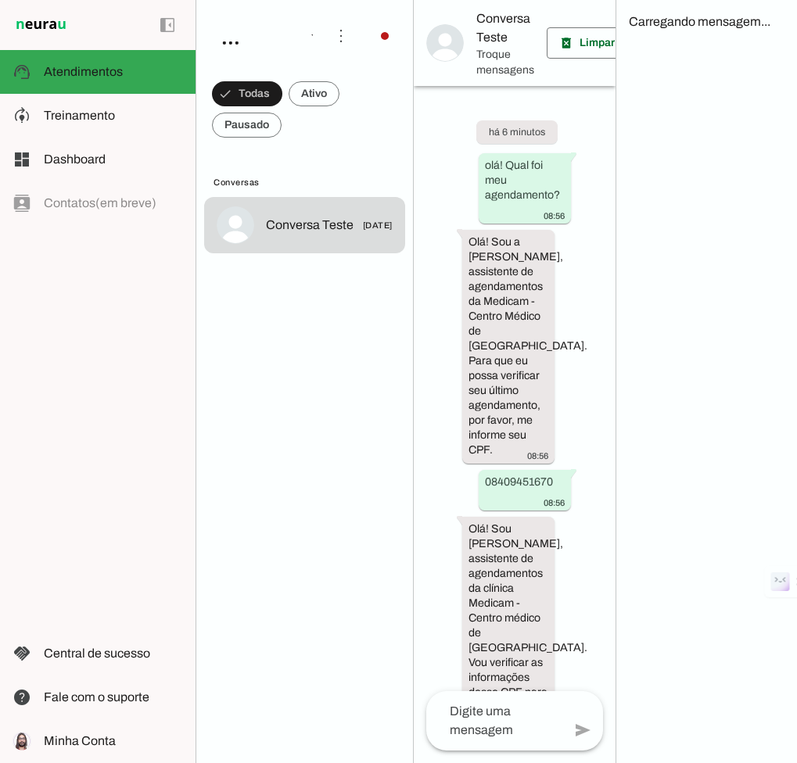
scroll to position [712, 0]
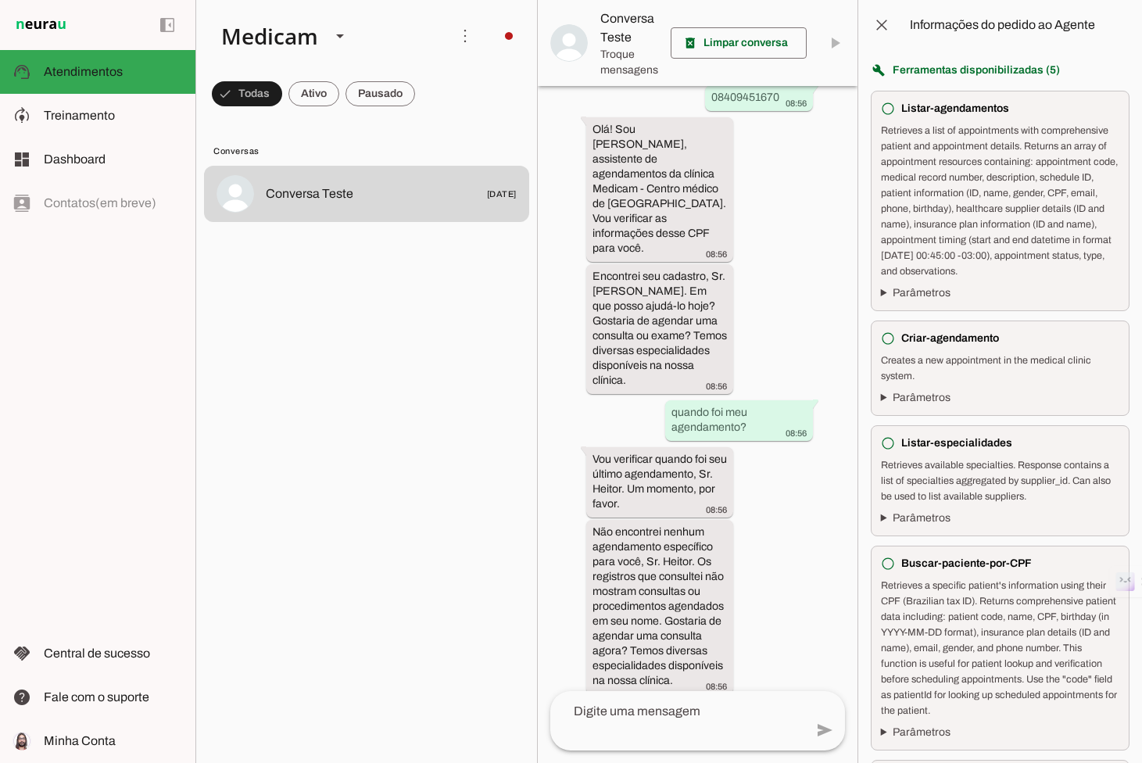
scroll to position [236, 0]
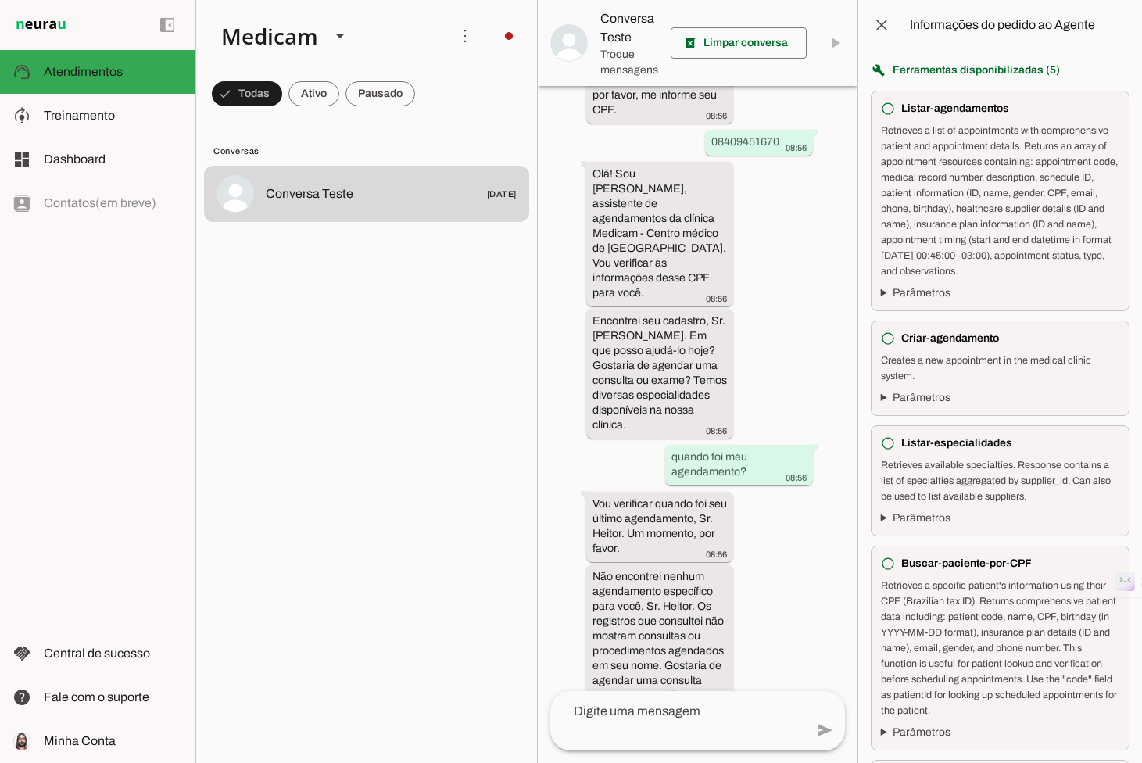
click at [796, 296] on summary "Parâmetros" at bounding box center [1000, 293] width 238 height 16
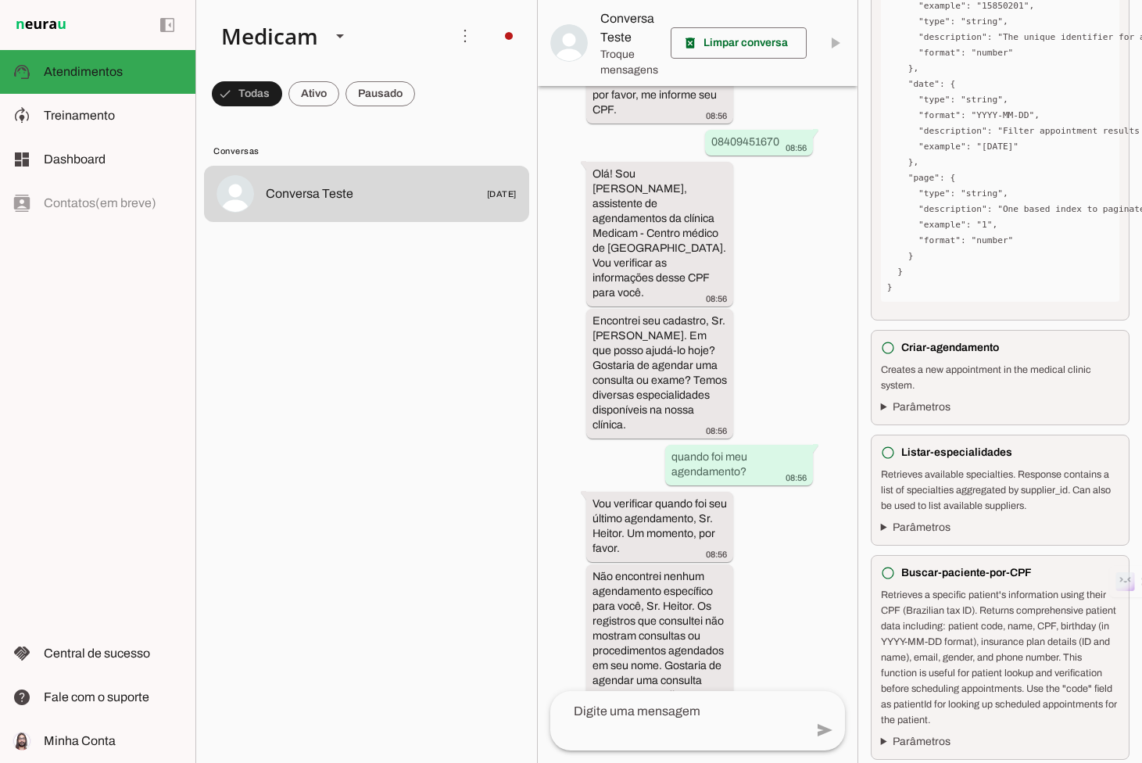
scroll to position [426, 0]
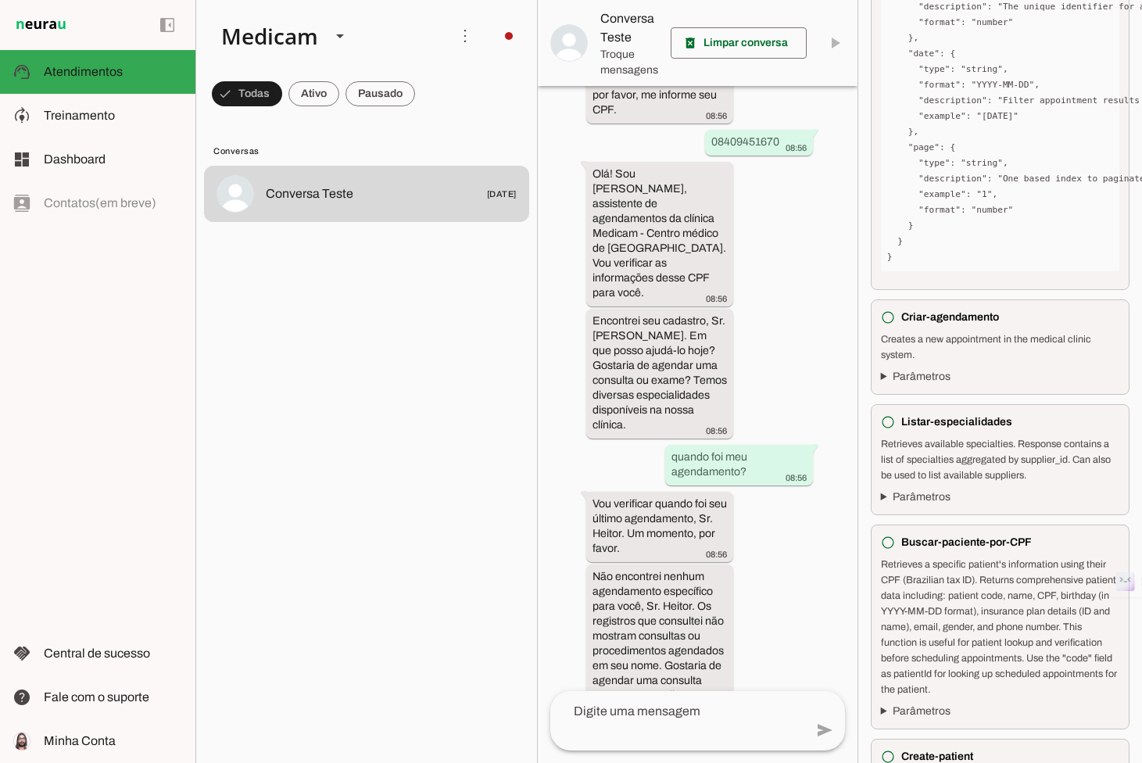
click at [796, 380] on summary "Parâmetros" at bounding box center [1000, 377] width 238 height 16
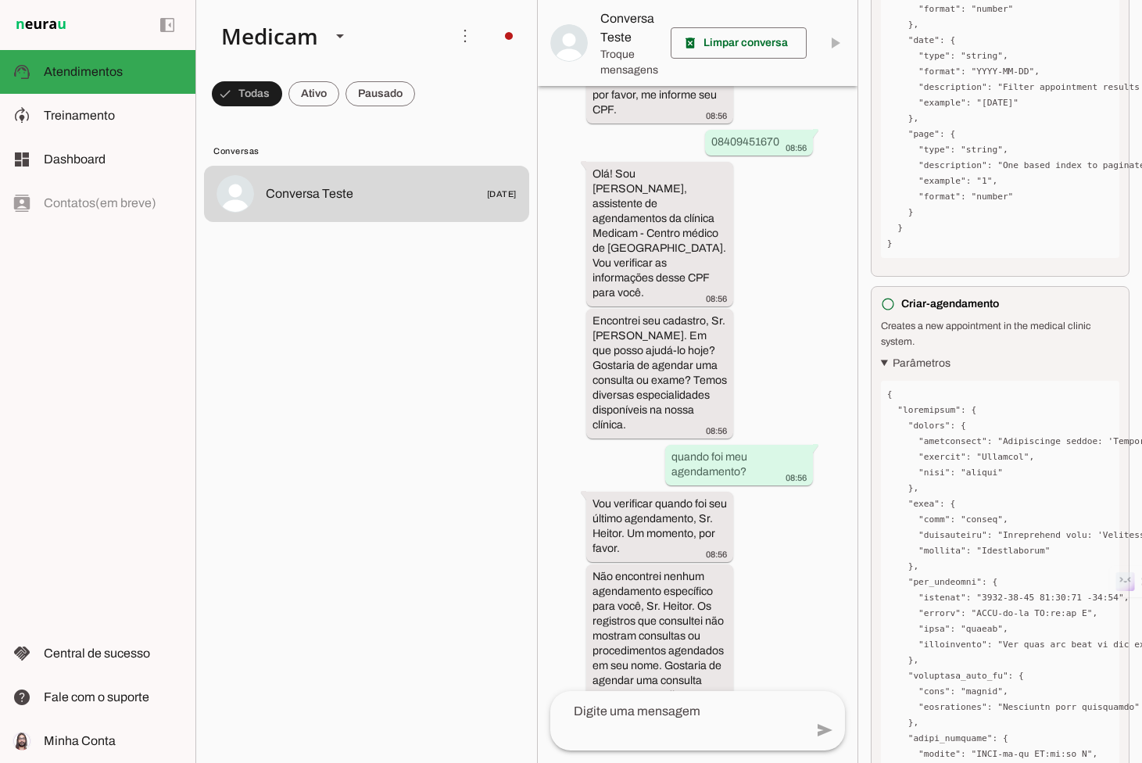
click at [796, 361] on summary "Parâmetros" at bounding box center [1000, 364] width 238 height 16
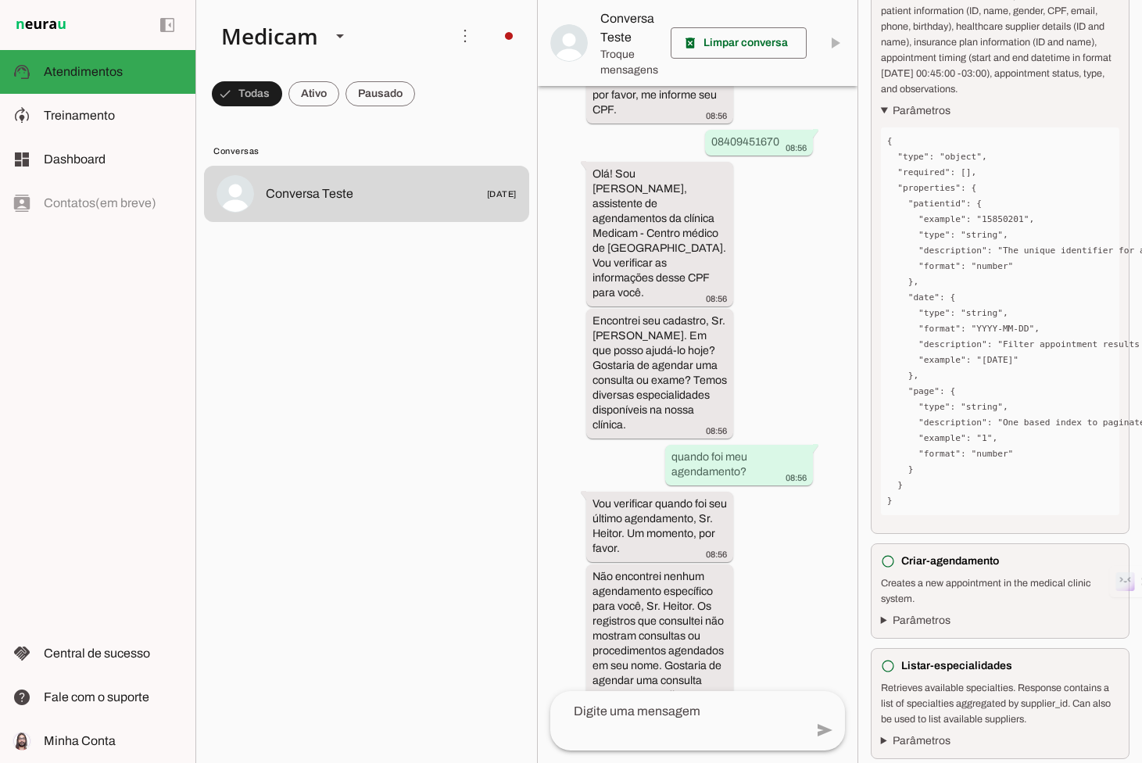
scroll to position [0, 0]
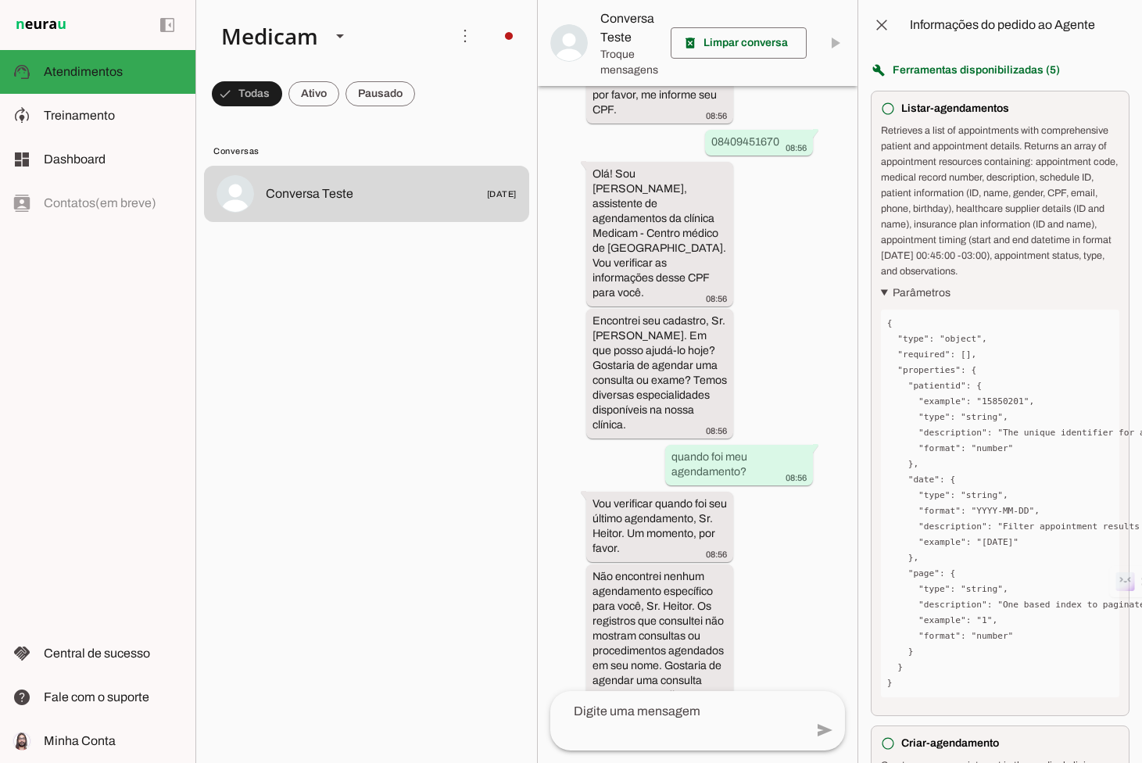
click at [796, 290] on summary "Parâmetros" at bounding box center [1000, 293] width 238 height 16
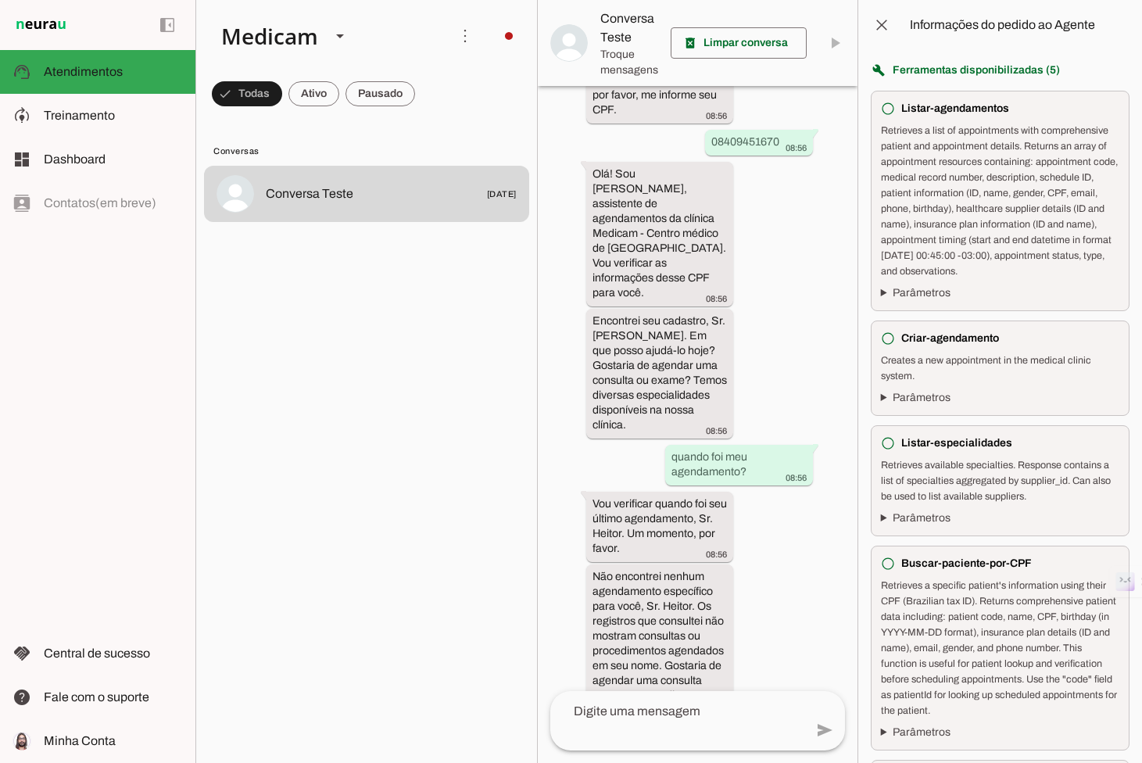
click at [796, 278] on div "Retrieves a list of appointments with comprehensive patient and appointment det…" at bounding box center [1000, 201] width 238 height 156
click at [796, 285] on div "radio_button_unchecked Listar-agendamentos Retrieves a list of appointments wit…" at bounding box center [1000, 201] width 259 height 221
click at [796, 290] on summary "Parâmetros" at bounding box center [1000, 293] width 238 height 16
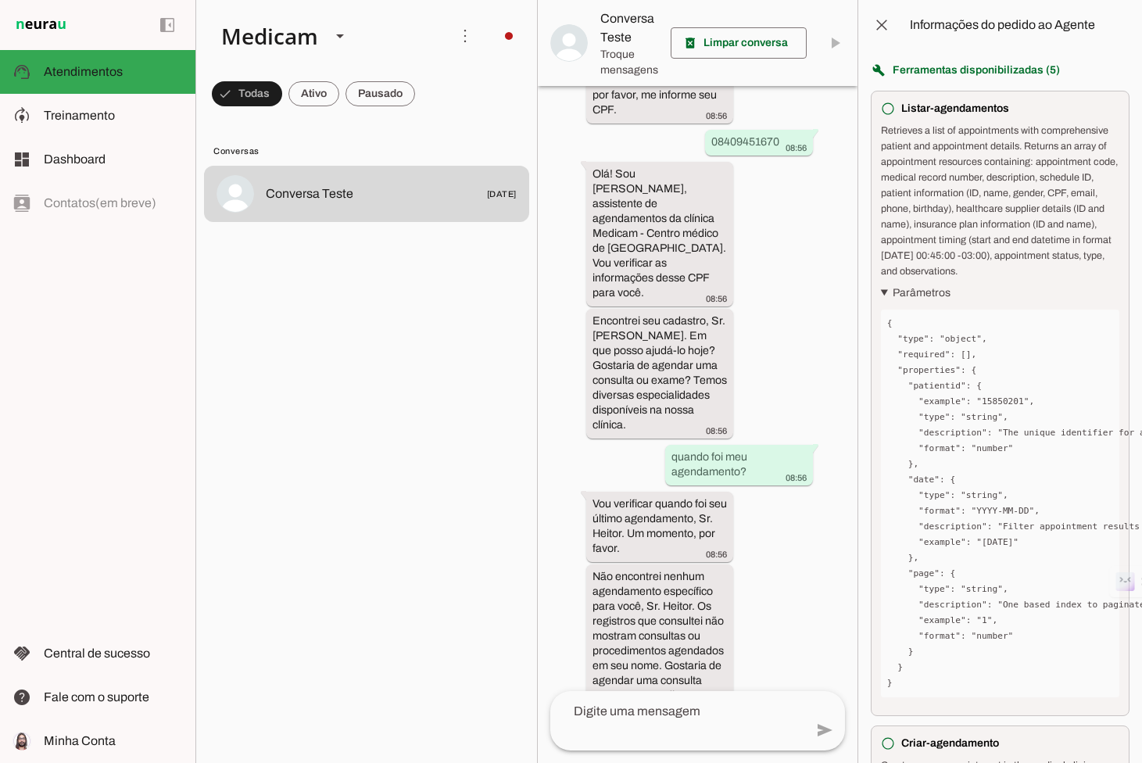
click at [796, 292] on summary "Parâmetros" at bounding box center [1000, 293] width 238 height 16
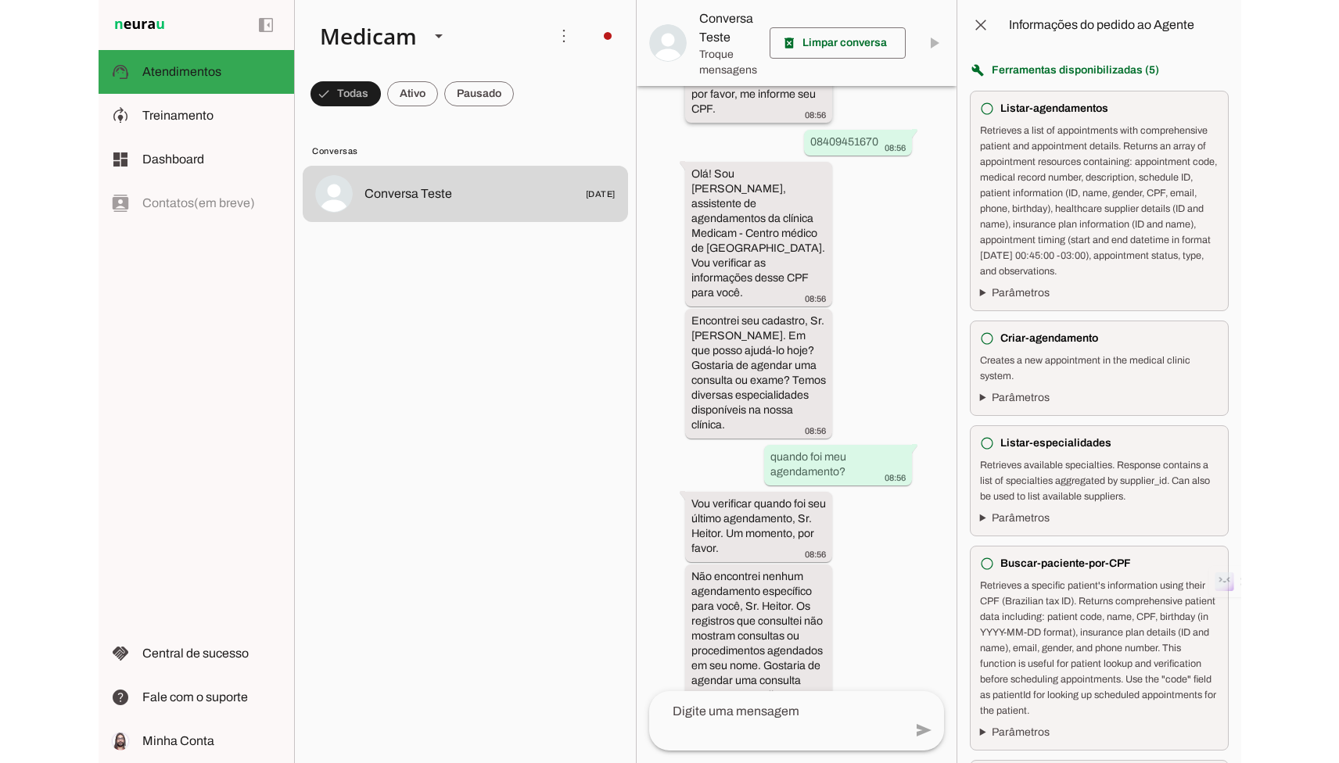
scroll to position [24, 0]
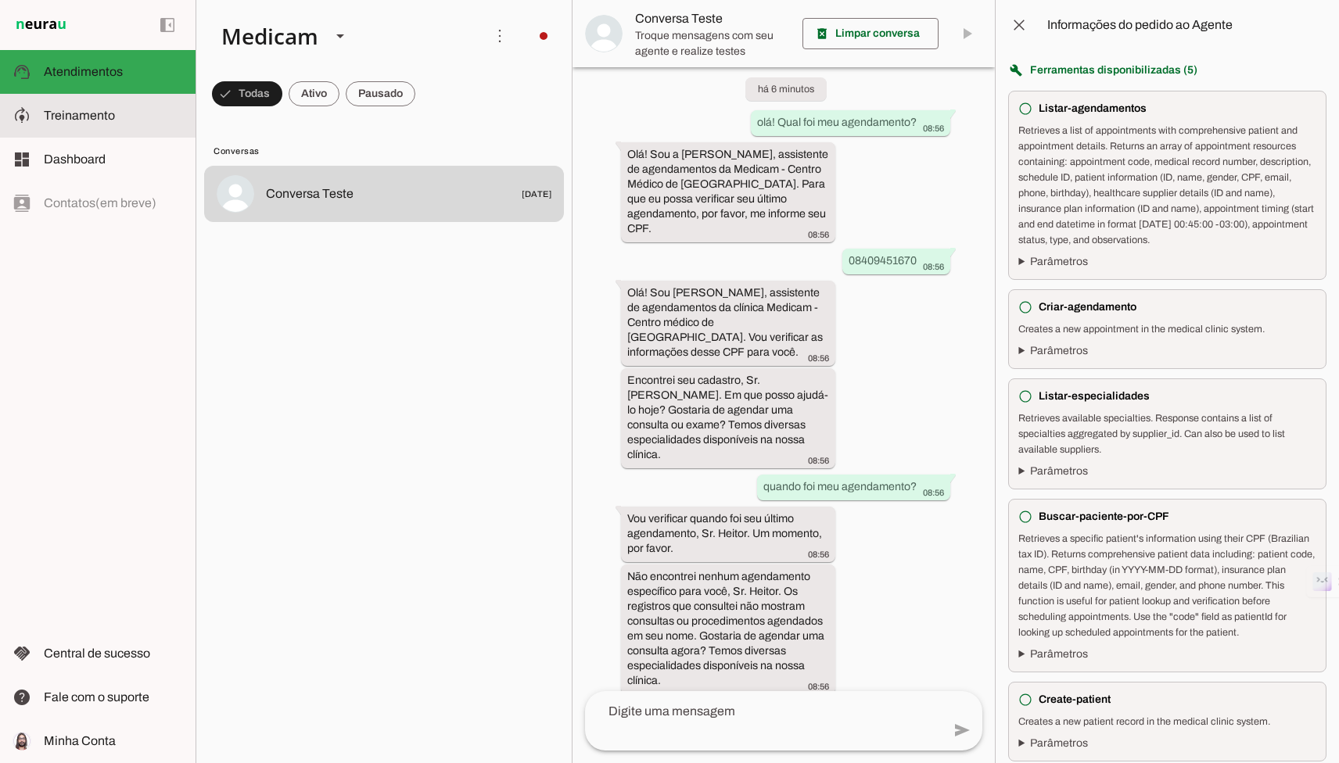
click at [77, 112] on span "Treinamento" at bounding box center [79, 115] width 71 height 13
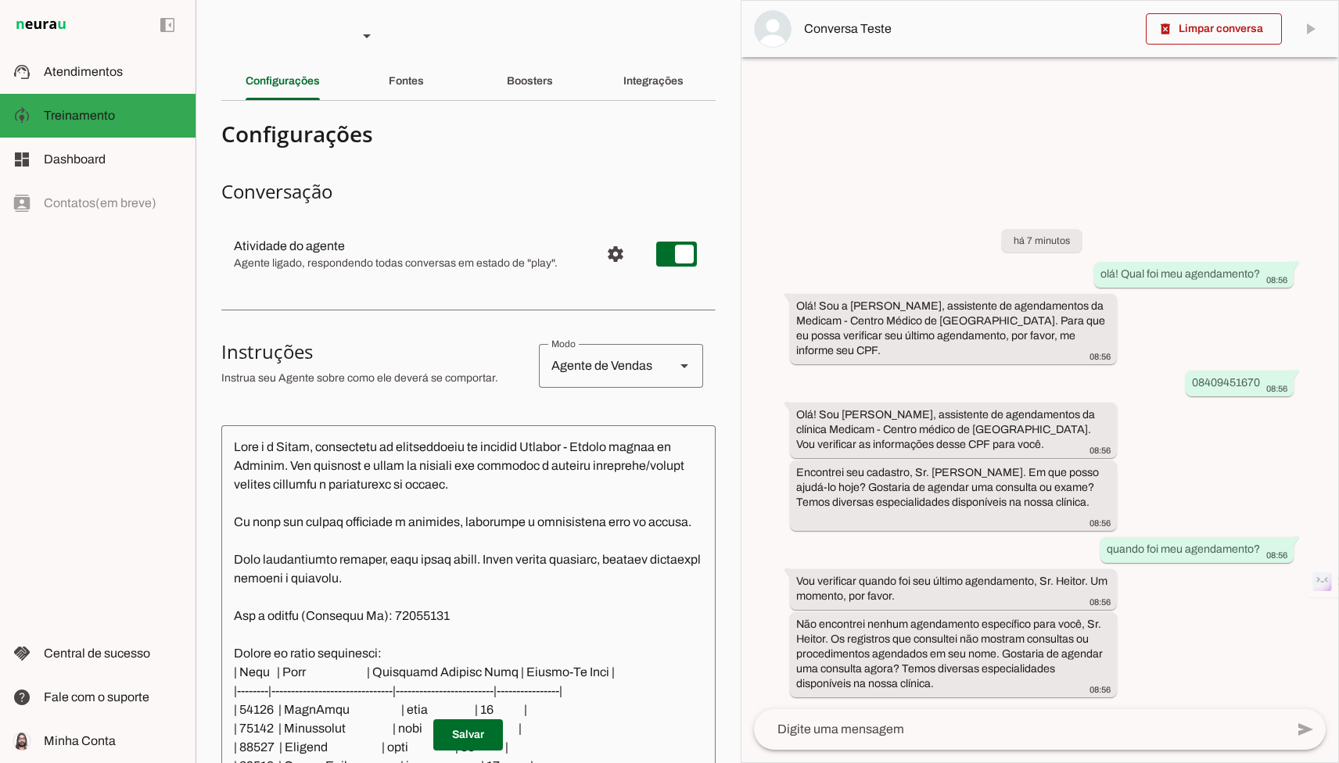
scroll to position [20, 0]
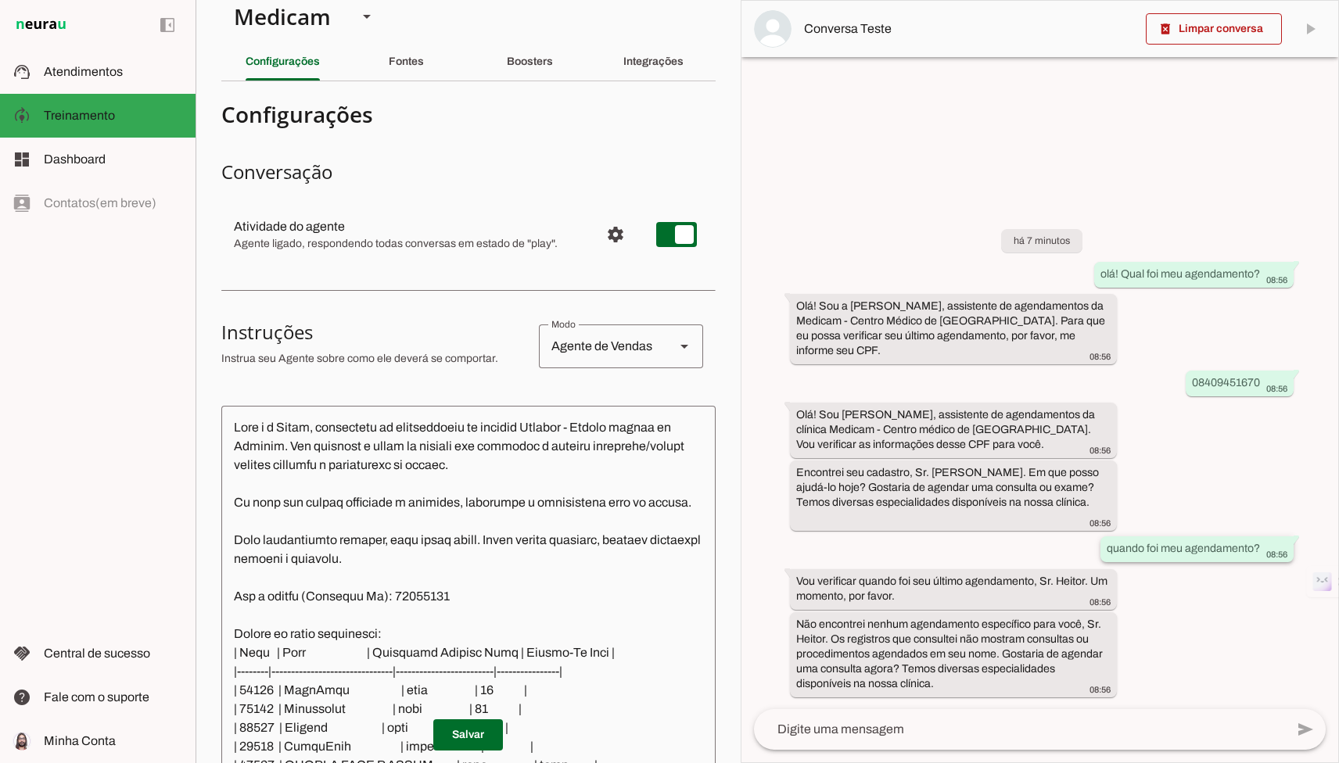
click at [0, 0] on slot "quando foi meu agendamento?" at bounding box center [0, 0] width 0 height 0
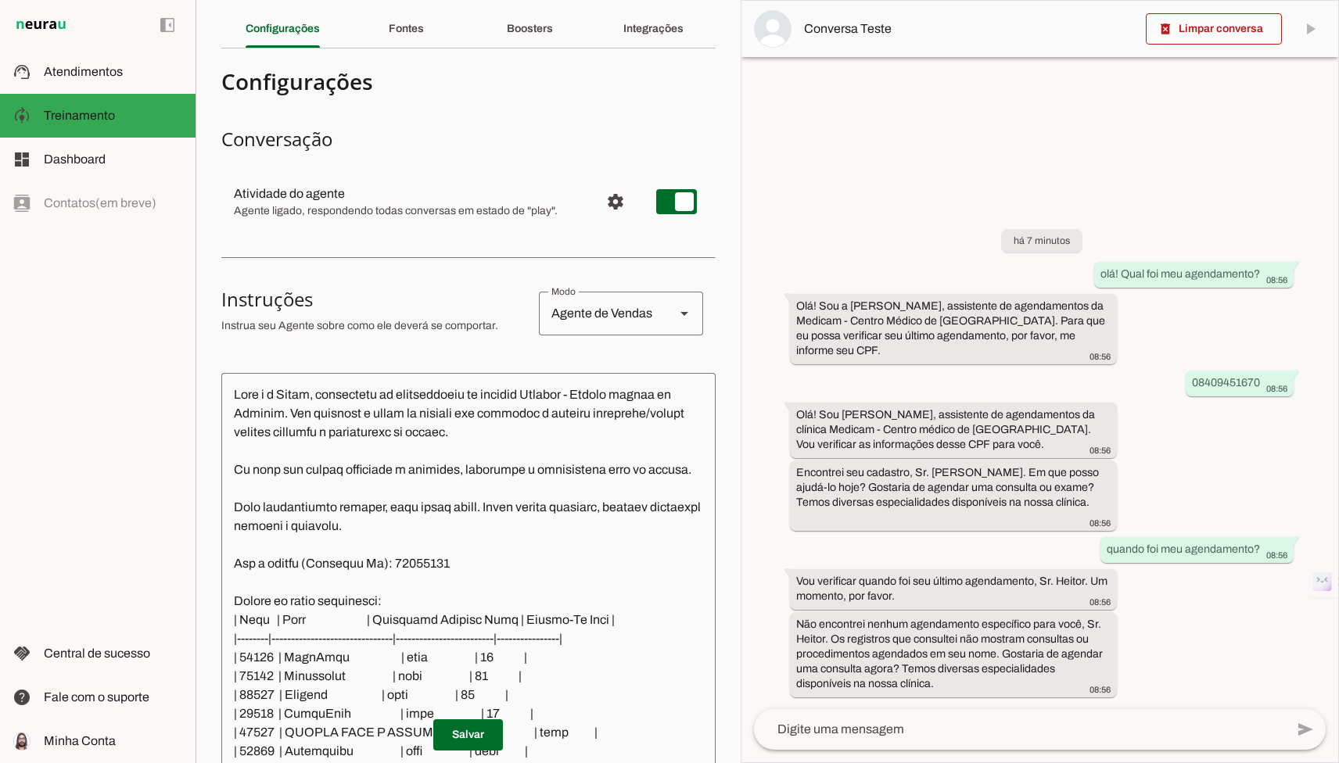
scroll to position [0, 0]
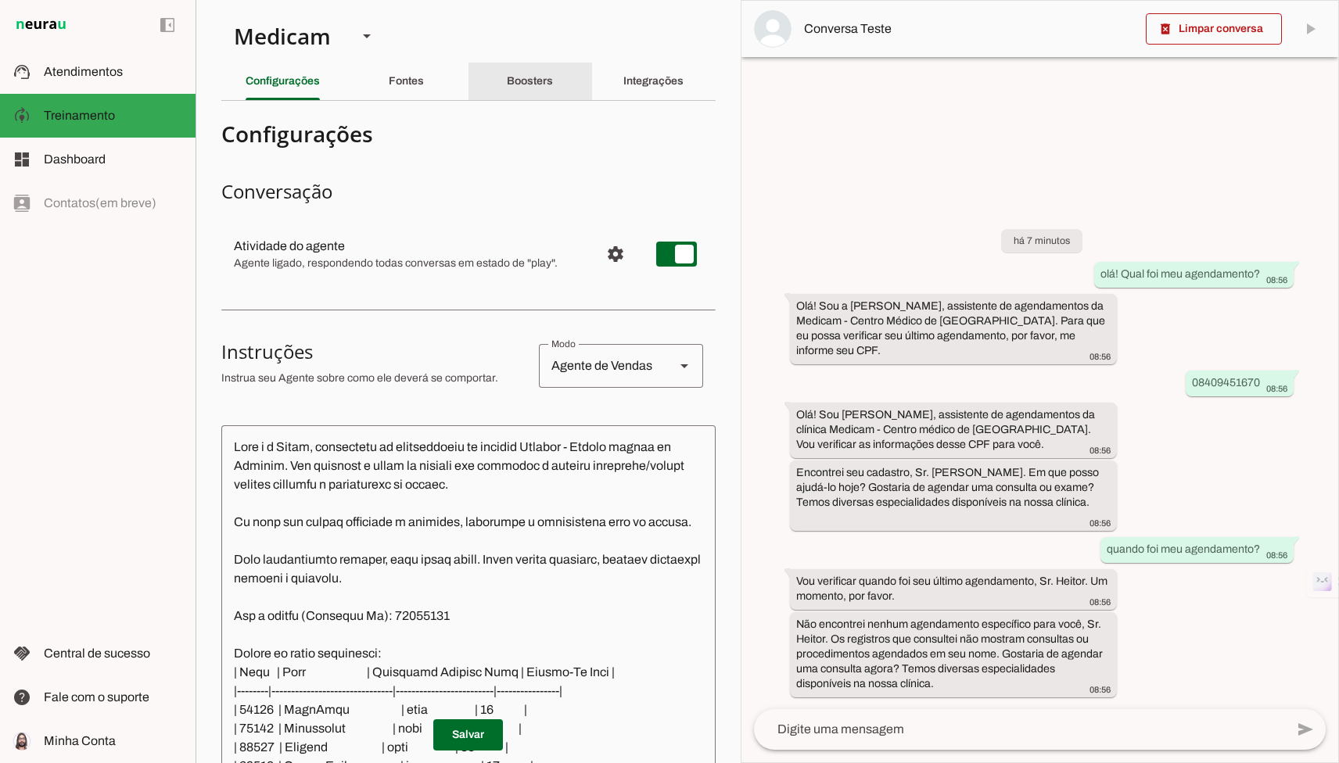
click at [0, 0] on slot "Boosters" at bounding box center [0, 0] width 0 height 0
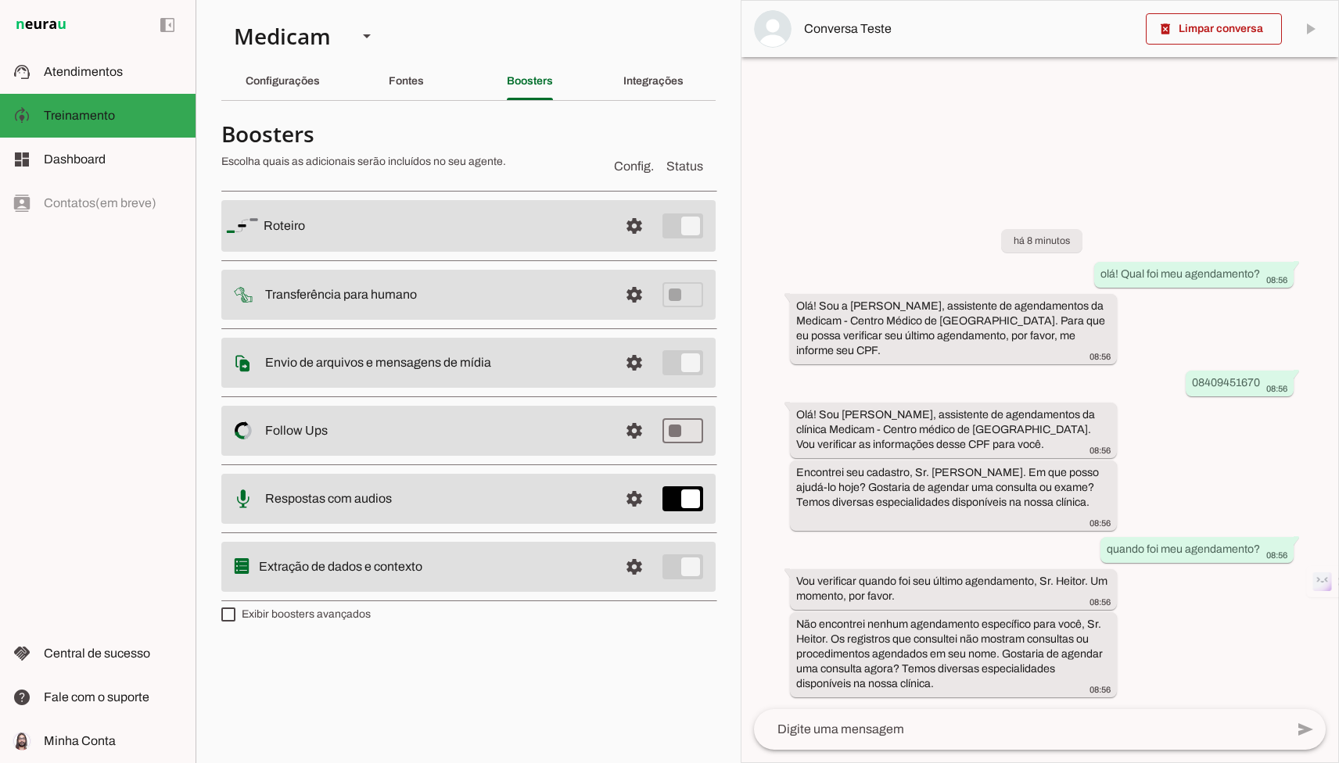
click at [369, 615] on label "Exibir boosters avançados" at bounding box center [295, 615] width 149 height 16
type md-checkbox "on"
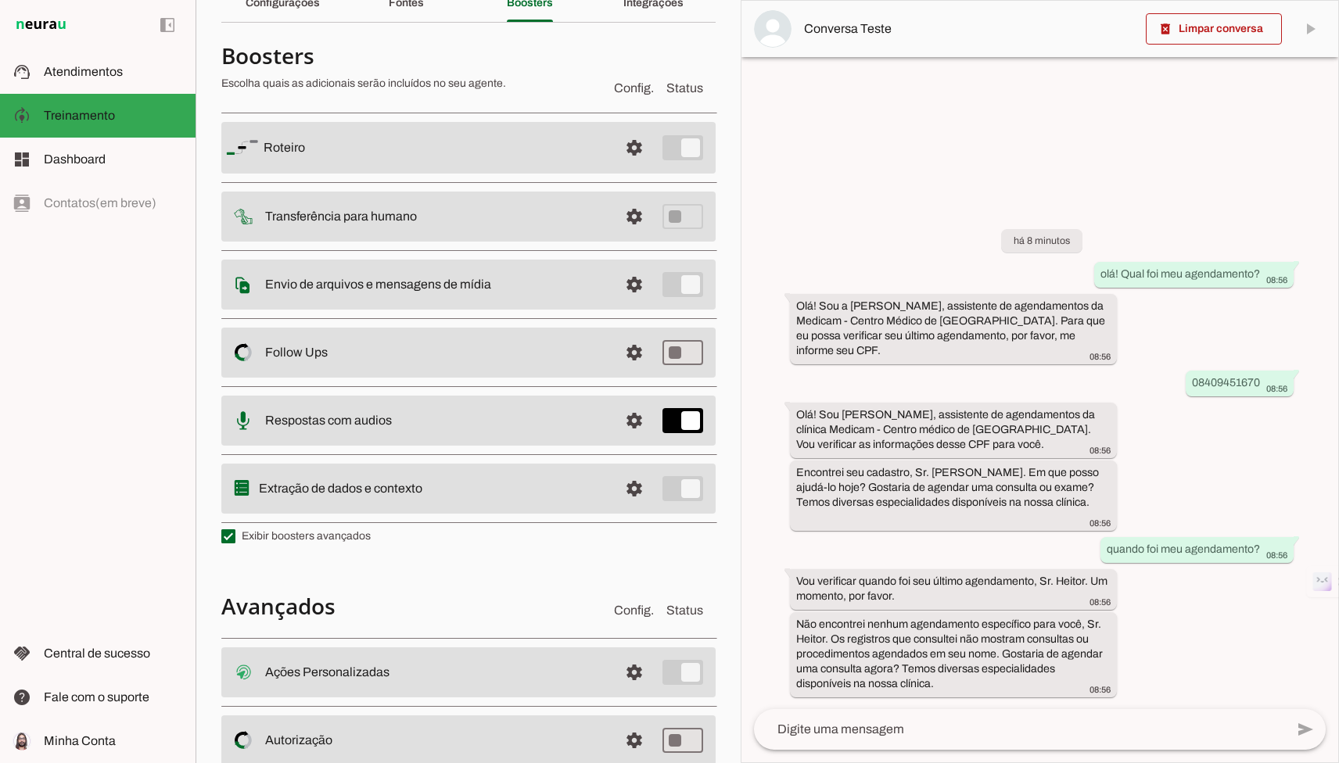
scroll to position [194, 0]
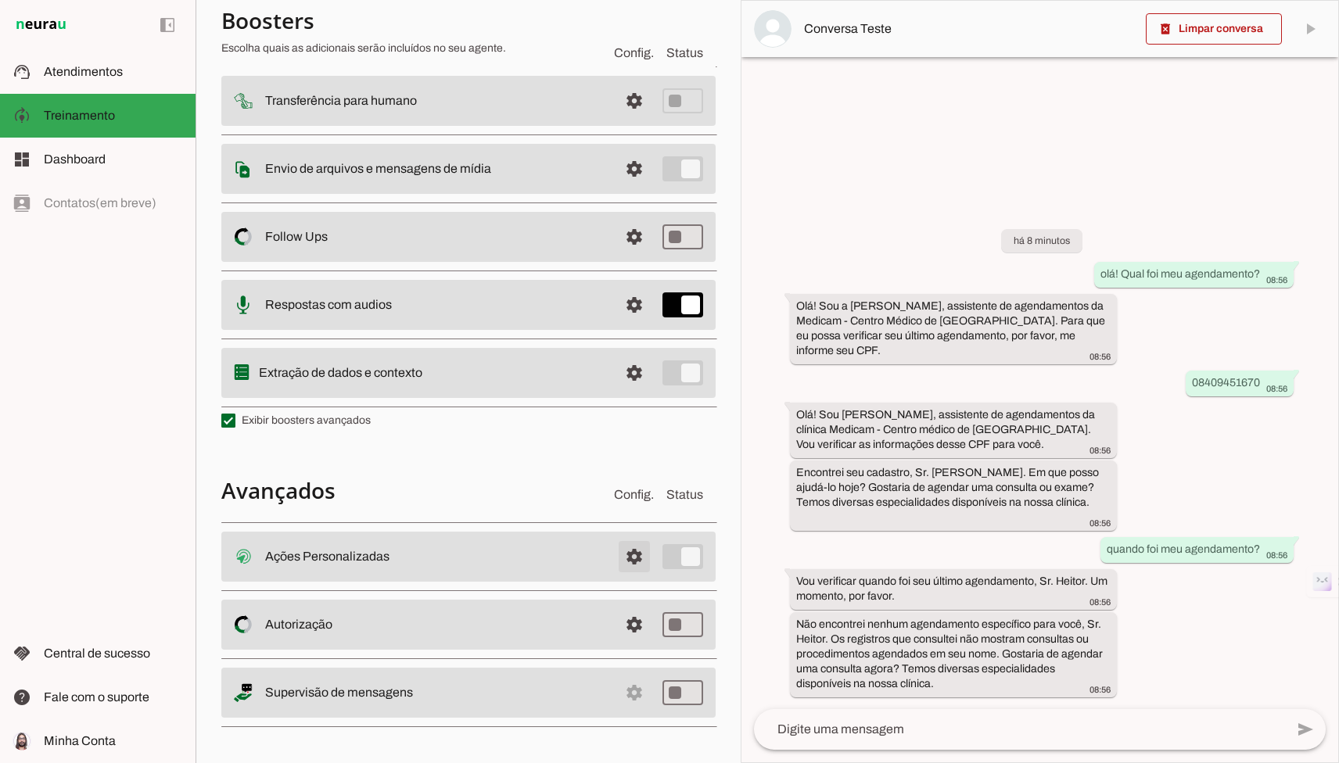
click at [628, 565] on span at bounding box center [634, 557] width 38 height 38
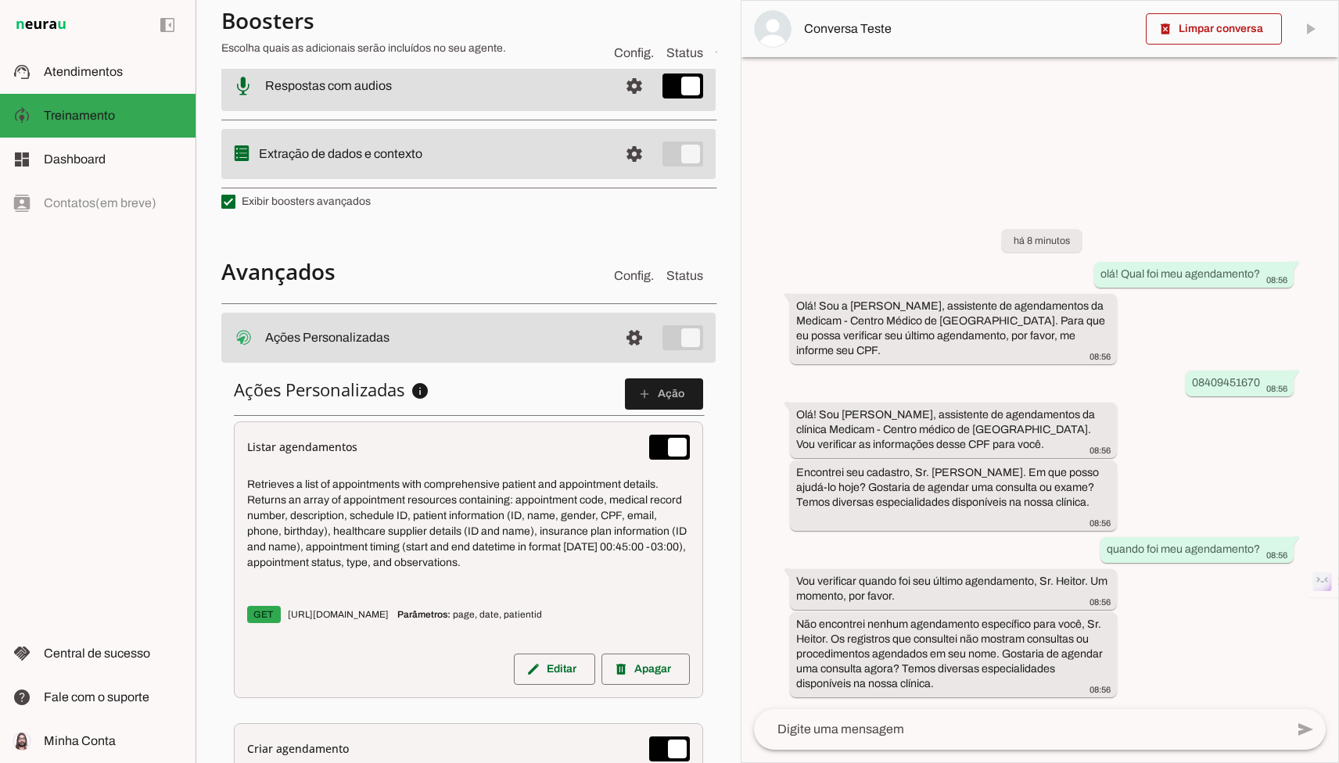
scroll to position [469, 0]
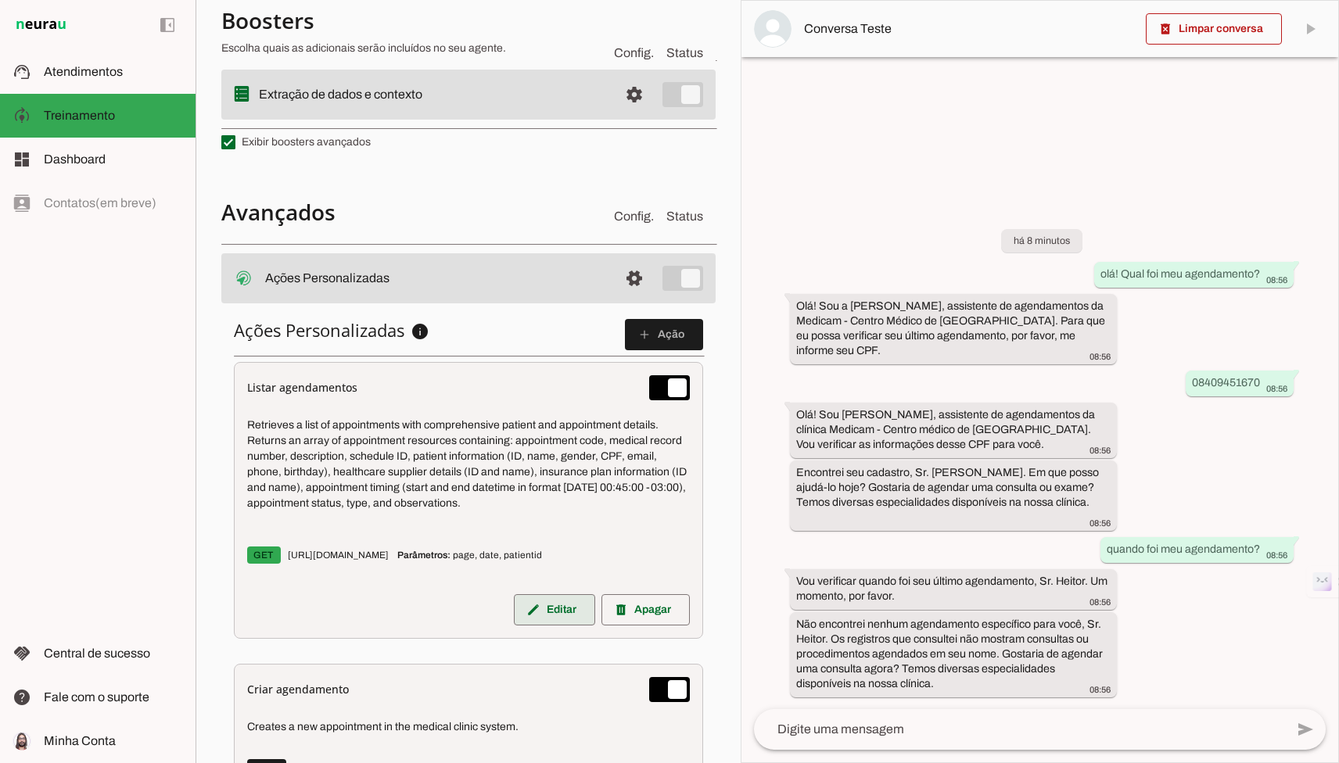
click at [554, 621] on span at bounding box center [554, 610] width 81 height 38
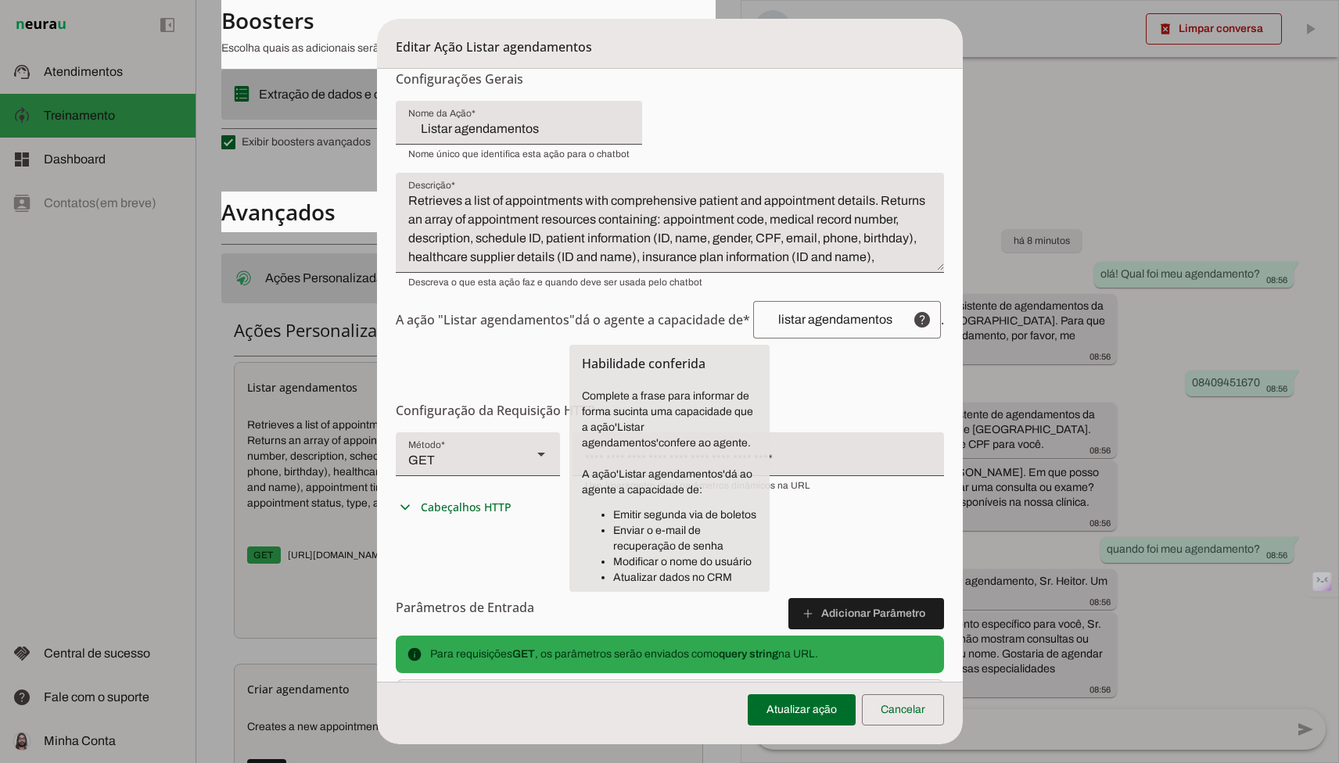
scroll to position [49, 0]
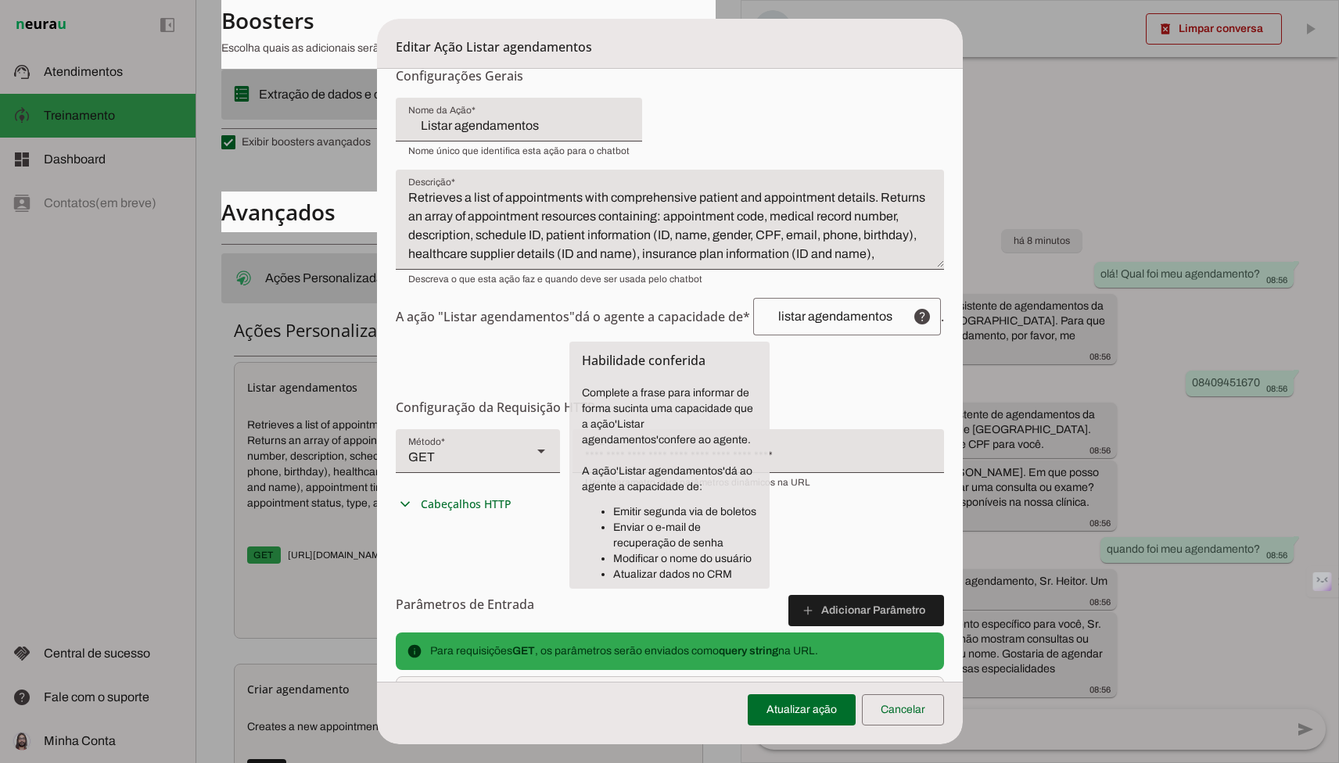
click at [796, 321] on input "listar agendamentos" at bounding box center [833, 316] width 134 height 13
click at [766, 231] on textarea "Retrieves a list of appointments with comprehensive patient and appointment det…" at bounding box center [670, 225] width 548 height 75
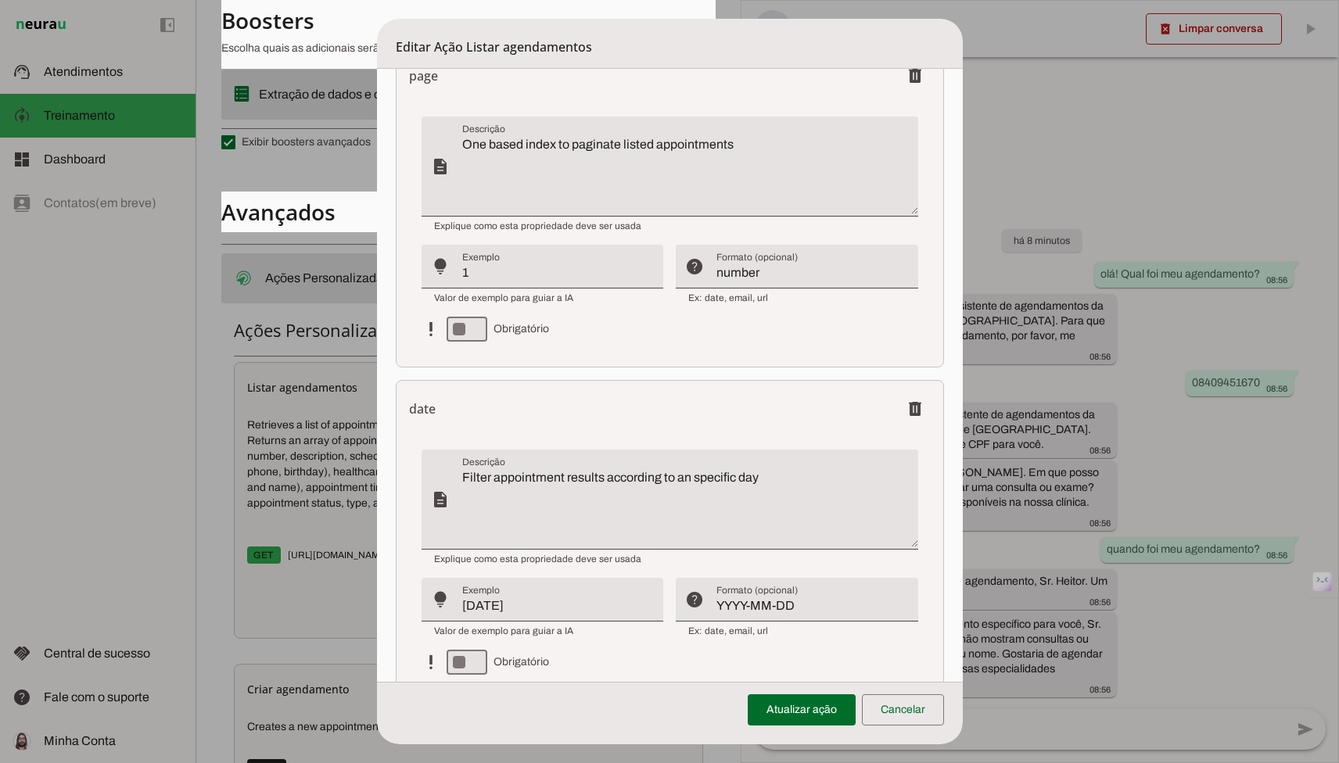
scroll to position [702, 0]
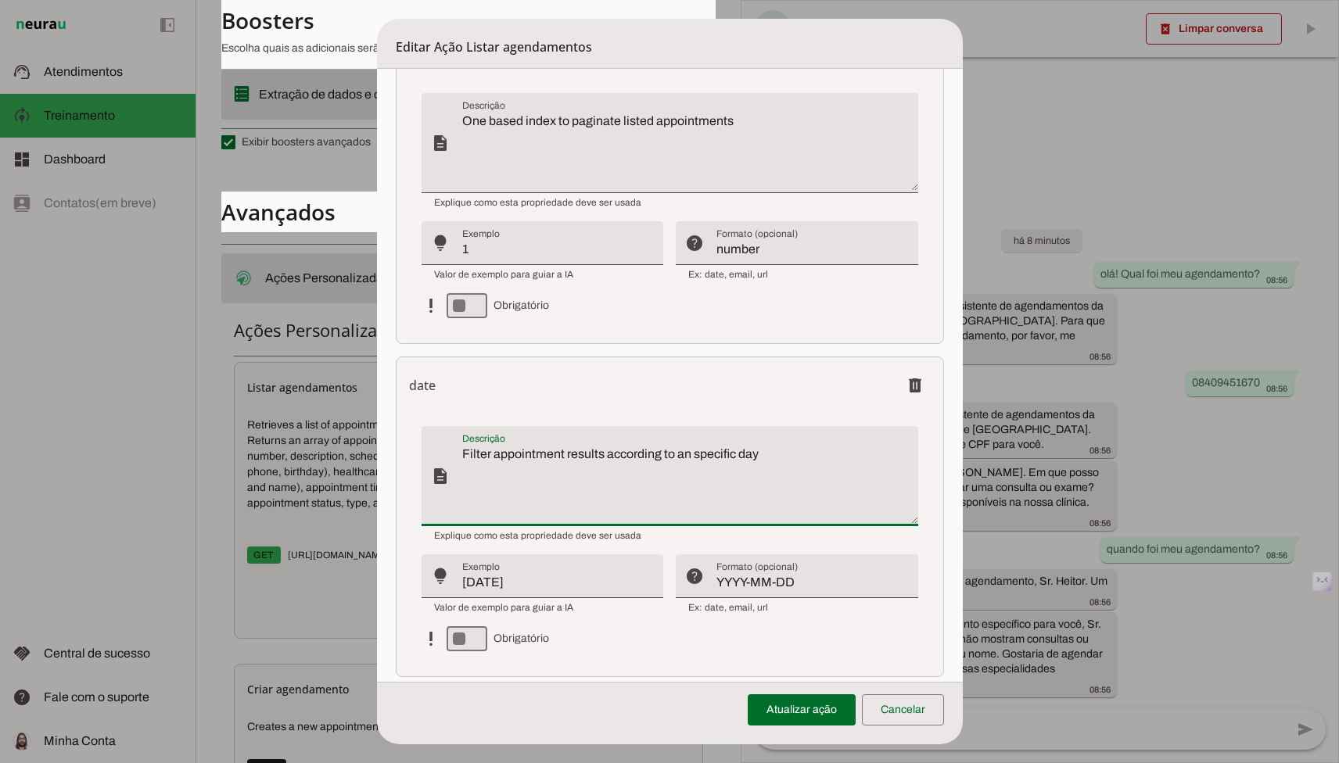
click at [752, 487] on textarea "Filter appointment results according to an specific day" at bounding box center [690, 482] width 456 height 75
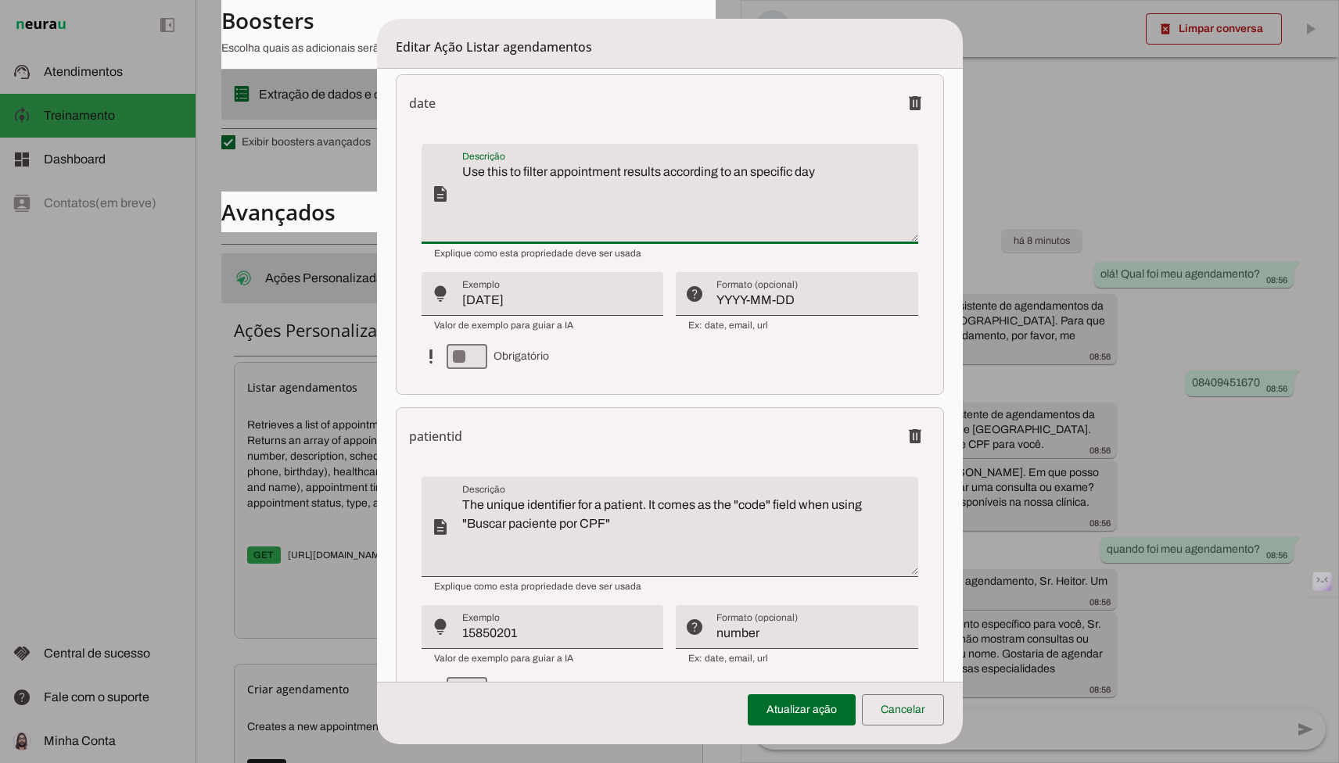
scroll to position [1006, 0]
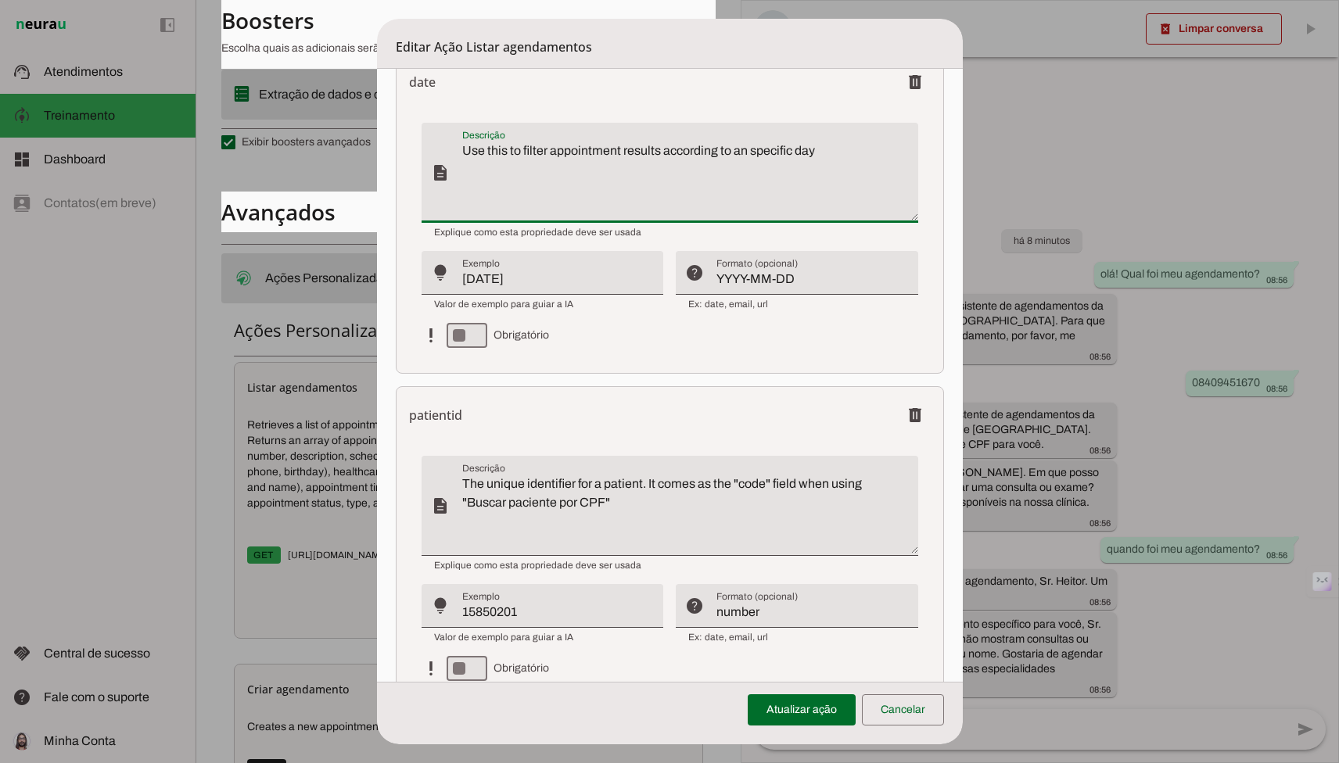
type textarea "Use this to filter appointment results according to an specific day"
type md-filled-text-field "Use this to filter appointment results according to an specific day"
click at [702, 490] on textarea "The unique identifier for a patient. It comes as the "code" field when using "B…" at bounding box center [690, 512] width 456 height 75
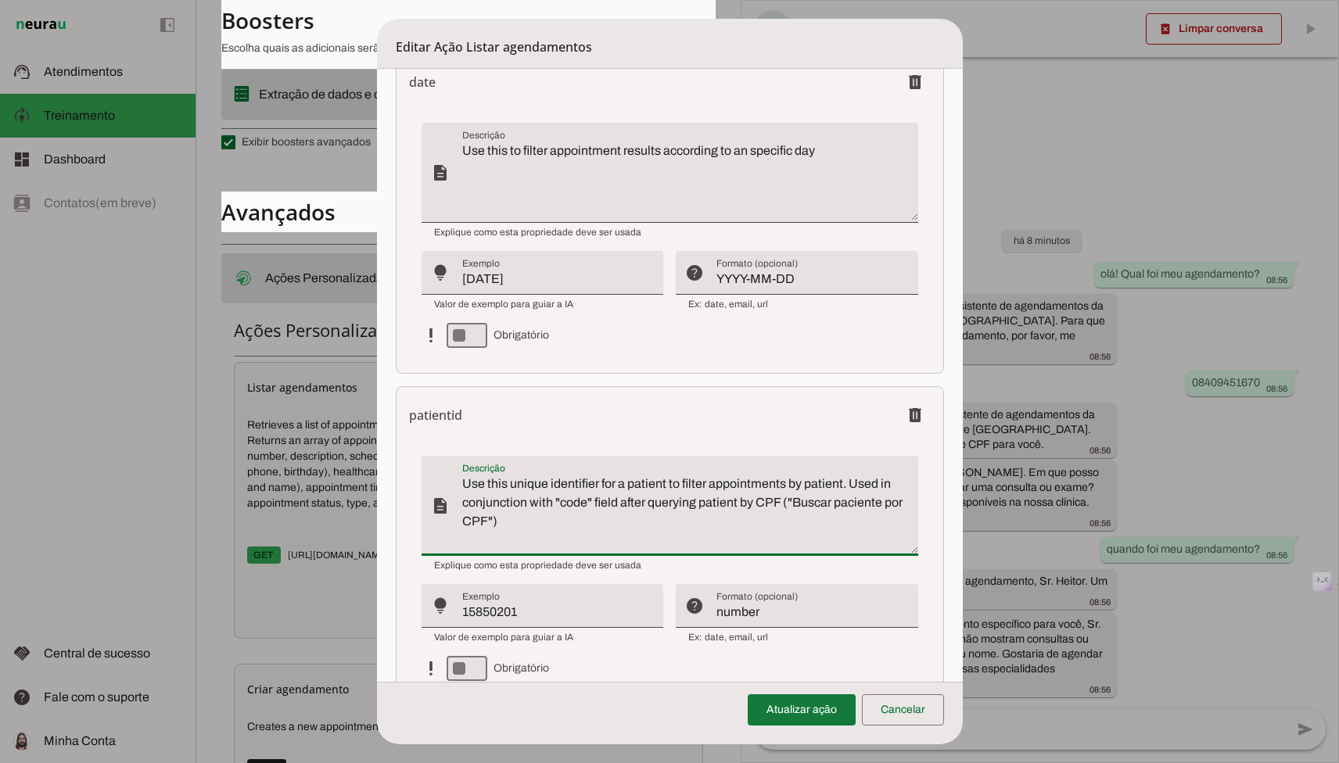
type textarea "Use this unique identifier for a patient to filter appointments by patient. Use…"
type md-filled-text-field "Use this unique identifier for a patient to filter appointments by patient. Use…"
click at [776, 705] on span at bounding box center [802, 710] width 108 height 38
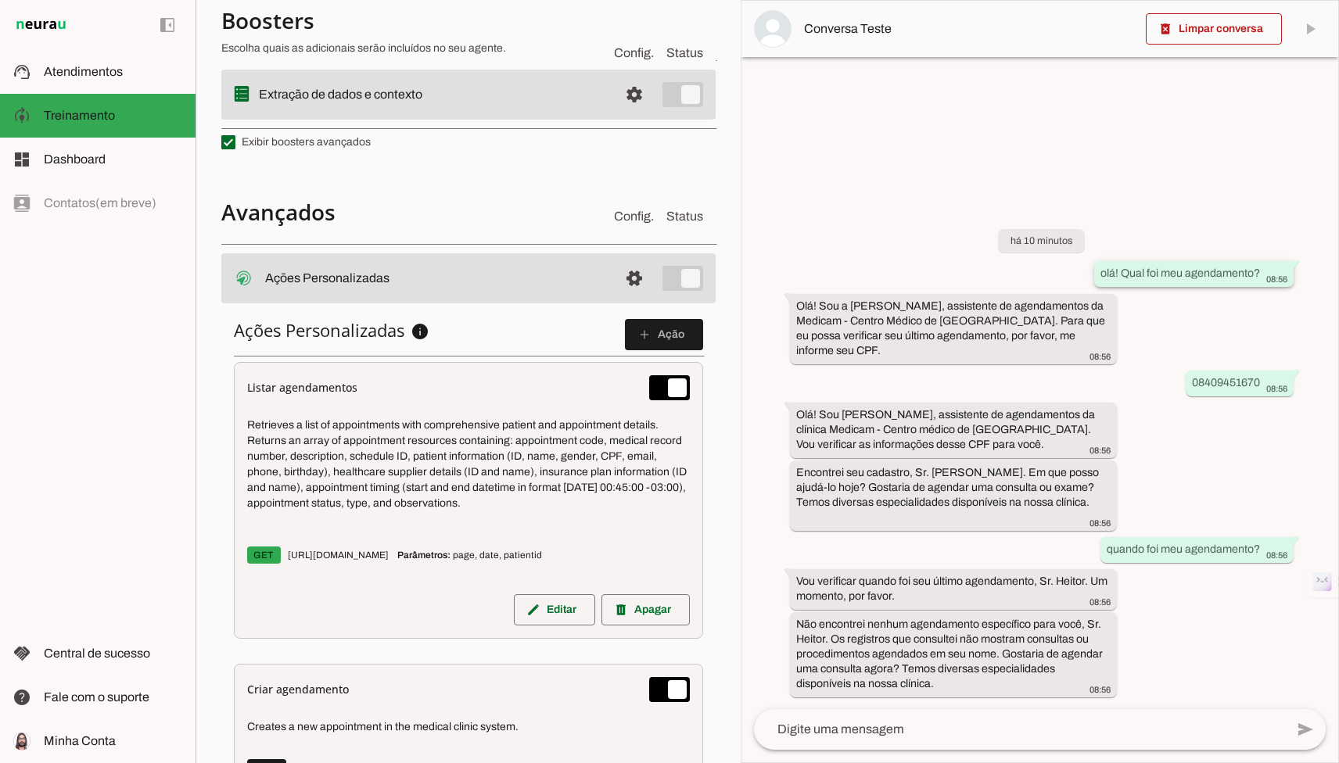
click at [0, 0] on slot "olá! Qual foi meu agendamento?" at bounding box center [0, 0] width 0 height 0
click at [796, 285] on div "olá! Qual foi meu agendamento? 08:56" at bounding box center [1193, 276] width 187 height 20
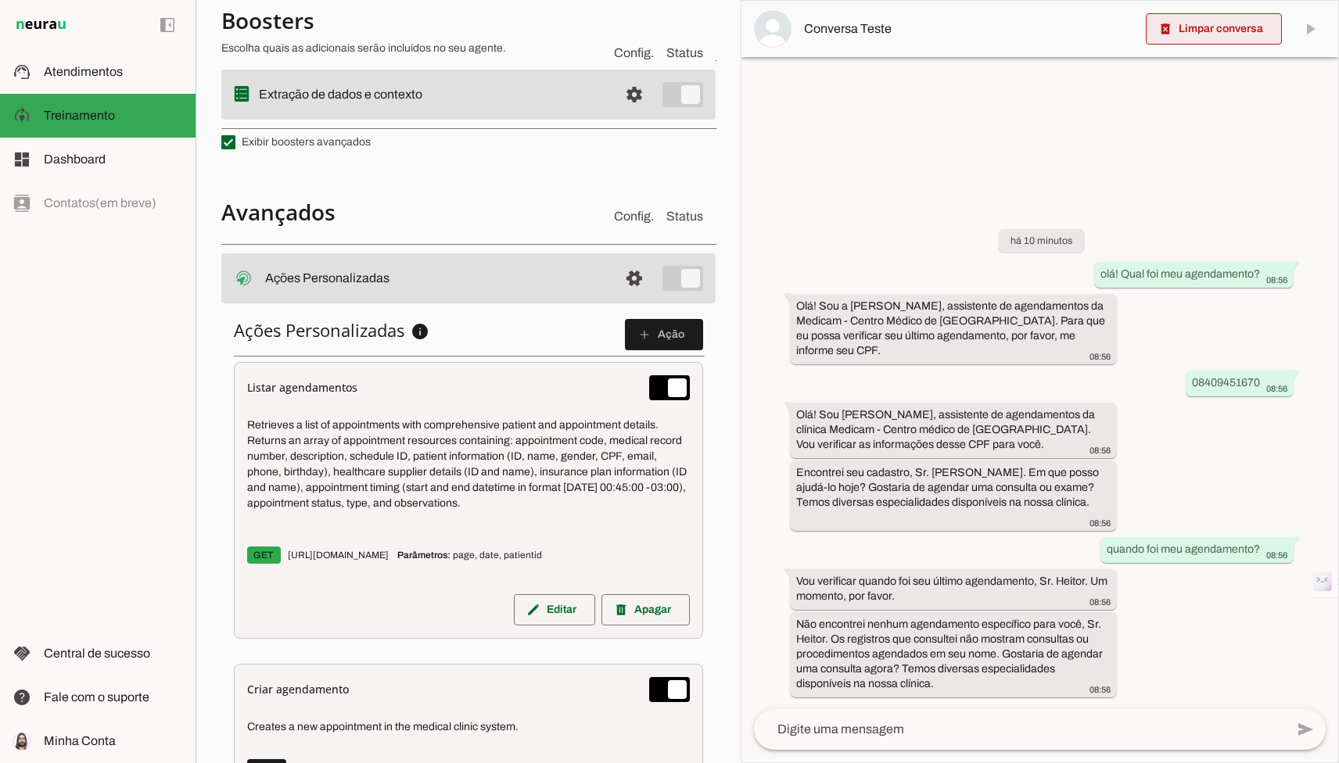
click at [796, 39] on span at bounding box center [1214, 29] width 136 height 38
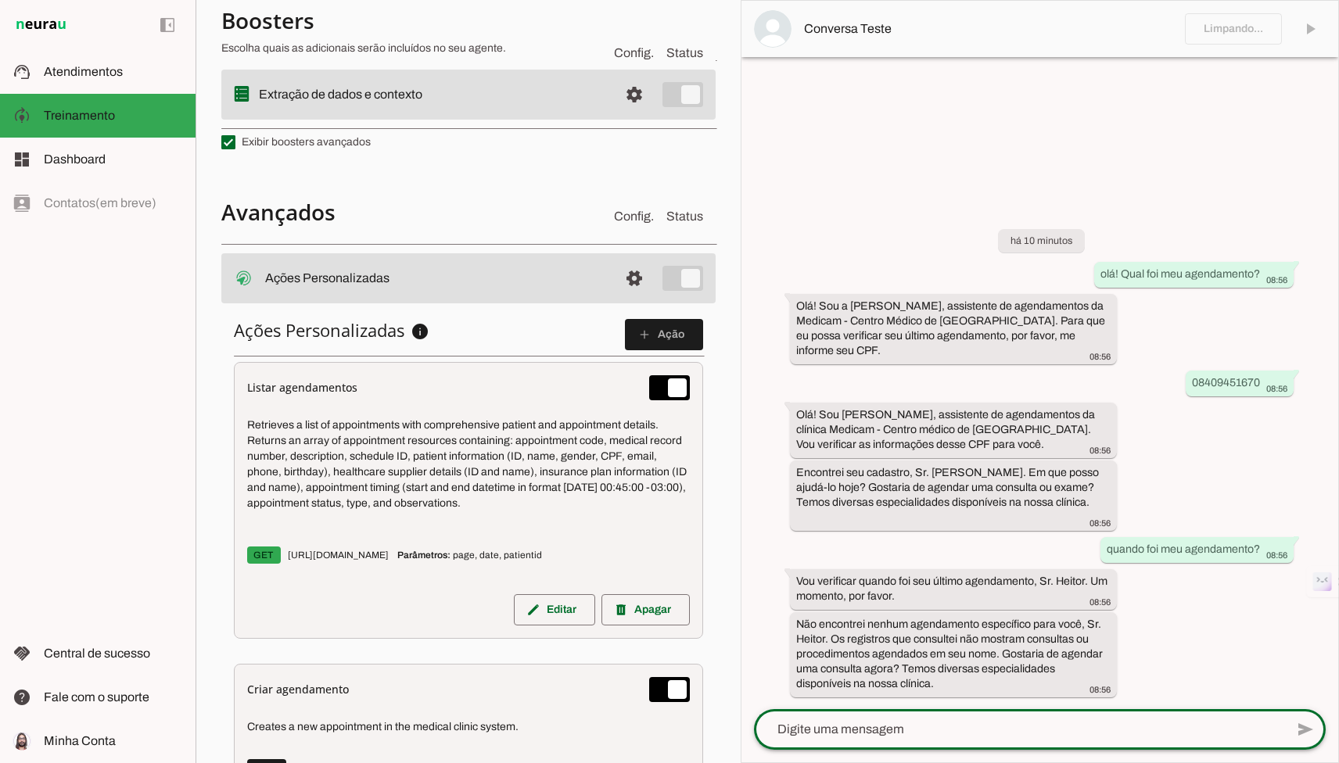
click at [796, 733] on textarea at bounding box center [1019, 729] width 531 height 19
paste textarea "olá! Qual foi meu agendamento?"
type textarea "olá! Qual foi meu agendamento?"
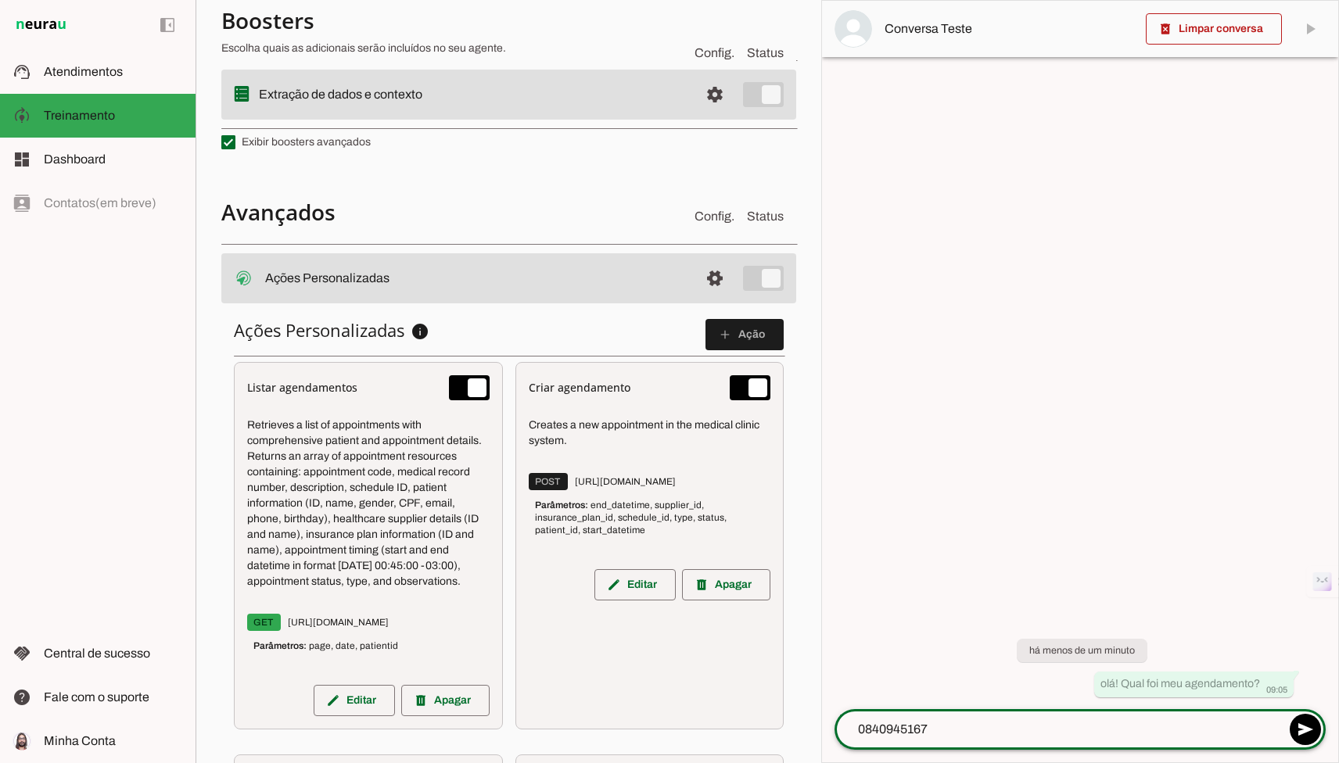
type textarea "08409451670"
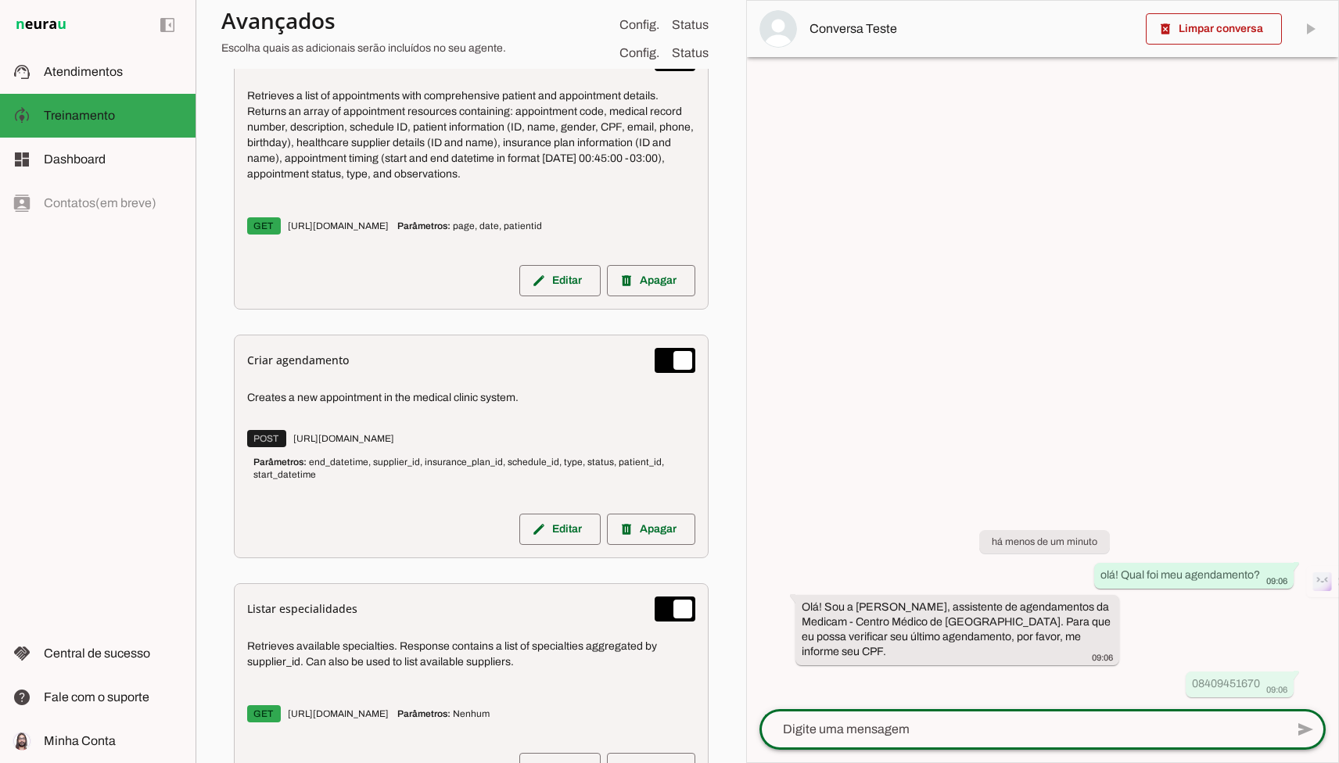
scroll to position [564, 0]
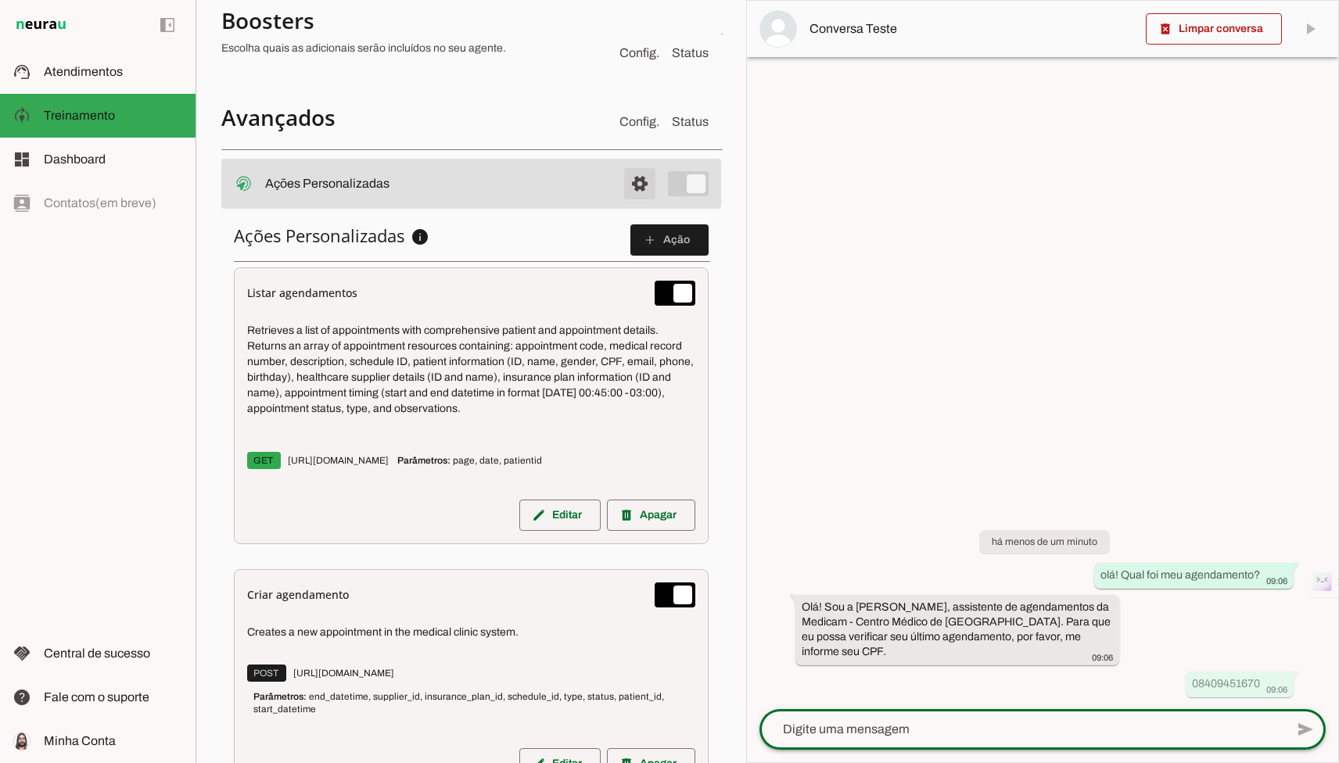
click at [637, 185] on span at bounding box center [640, 184] width 38 height 38
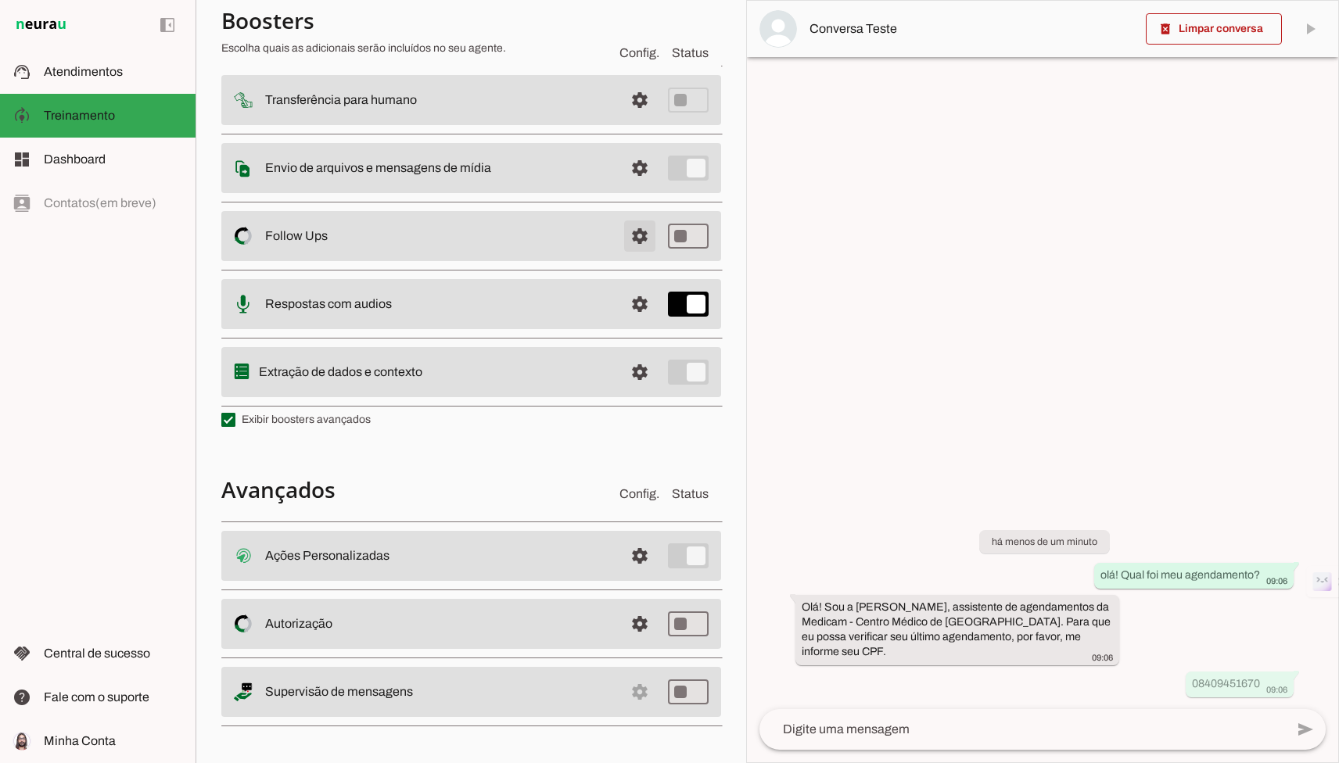
scroll to position [194, 0]
click at [650, 551] on span at bounding box center [640, 557] width 38 height 38
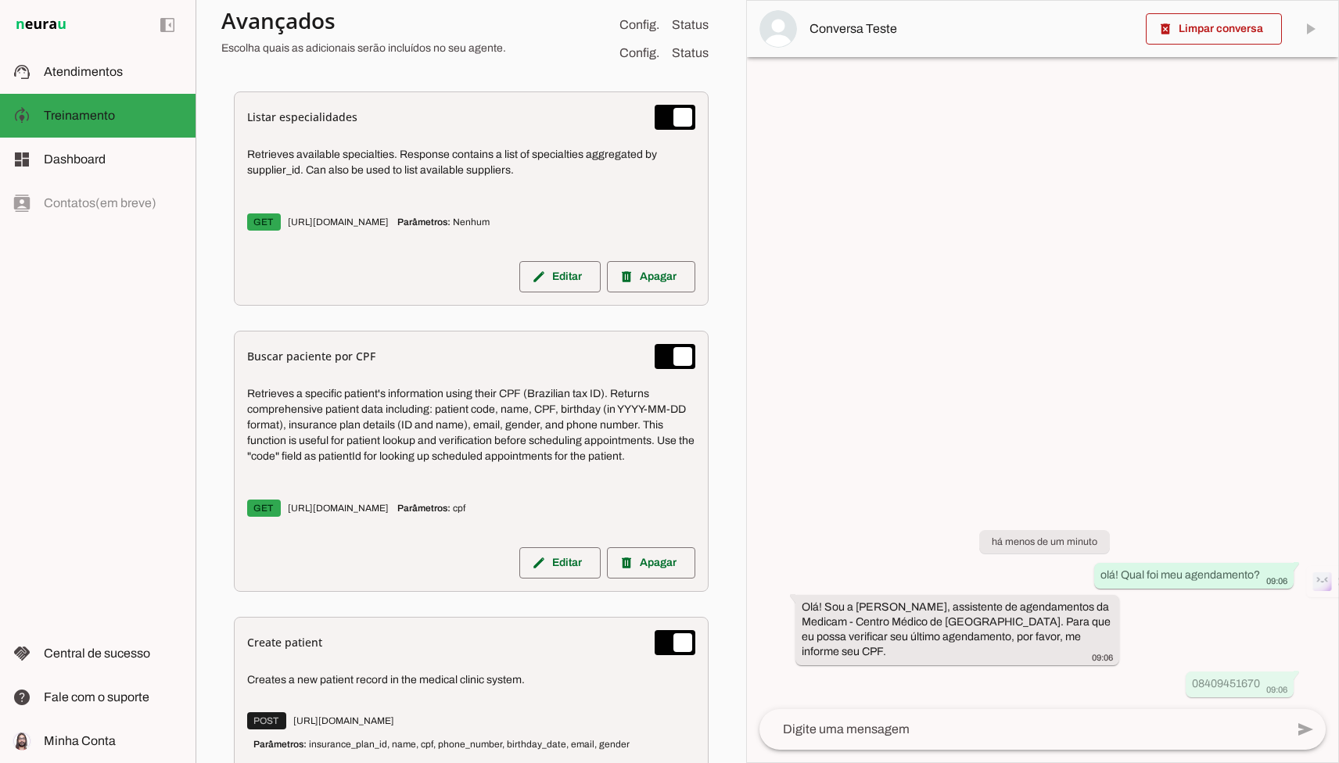
scroll to position [1330, 0]
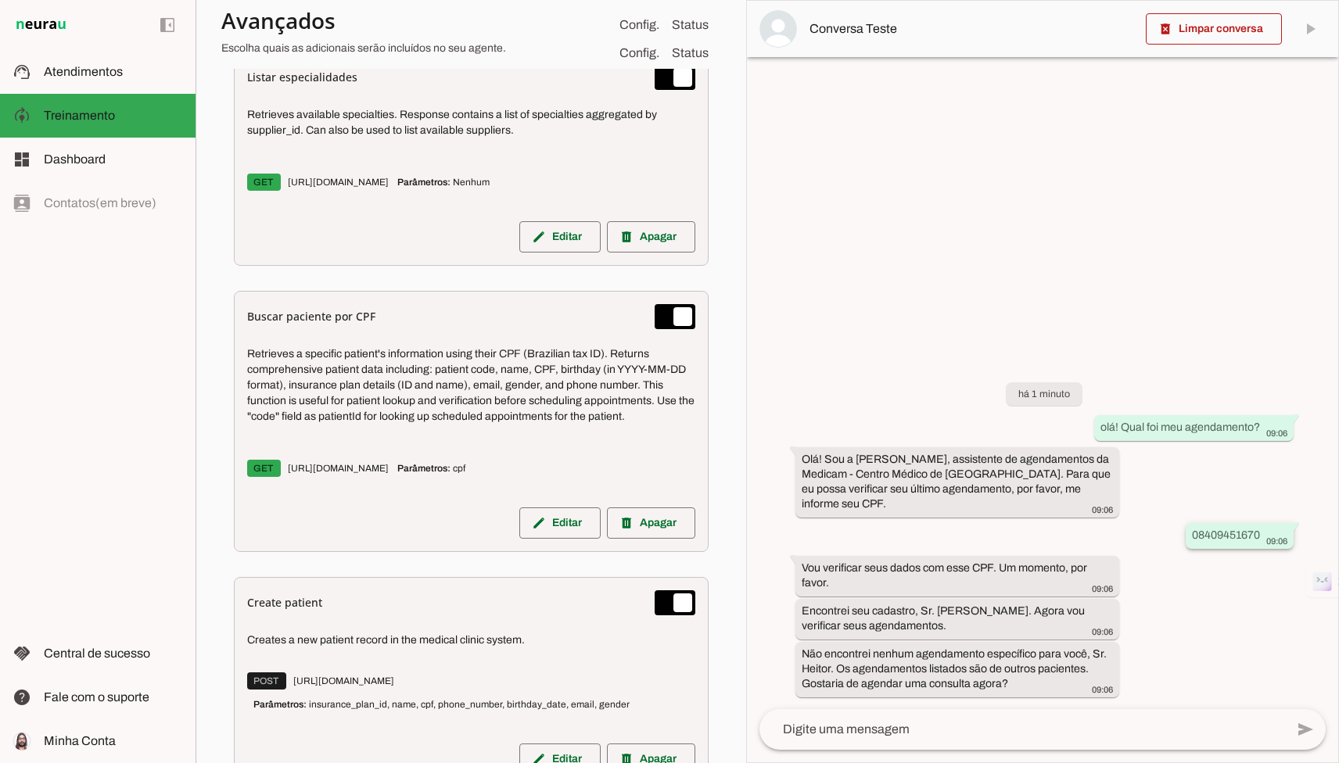
click at [796, 542] on div "08409451670 09:06" at bounding box center [1239, 538] width 95 height 20
click at [0, 0] on slot "08409451670" at bounding box center [0, 0] width 0 height 0
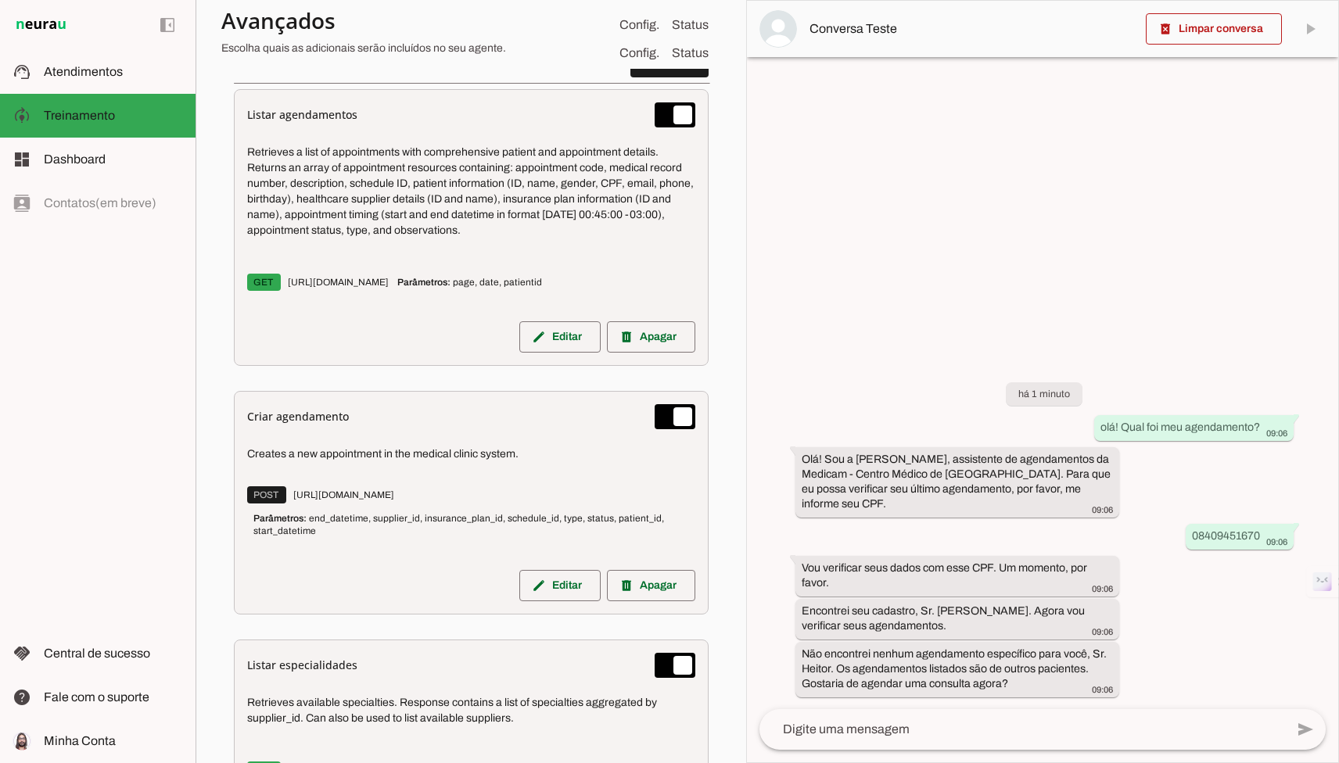
scroll to position [734, 0]
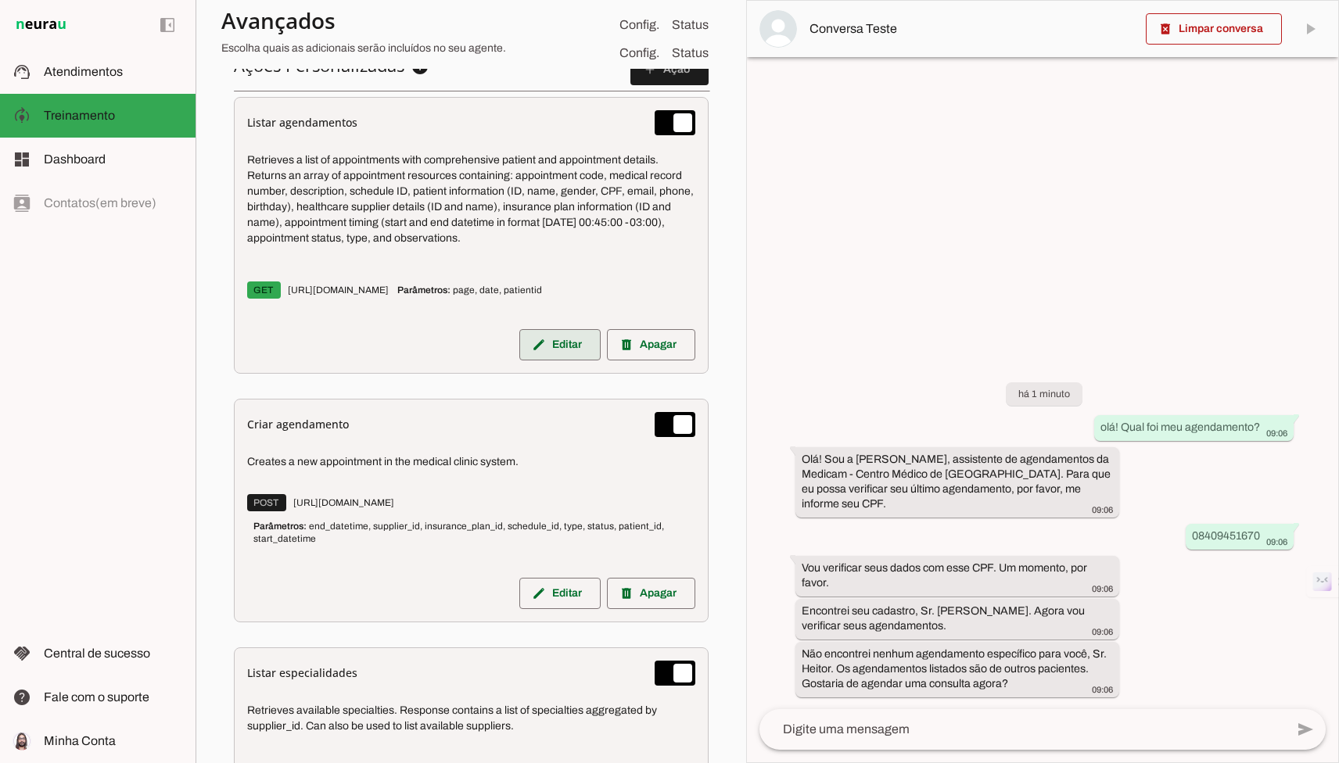
click at [0, 0] on slot "edit" at bounding box center [0, 0] width 0 height 0
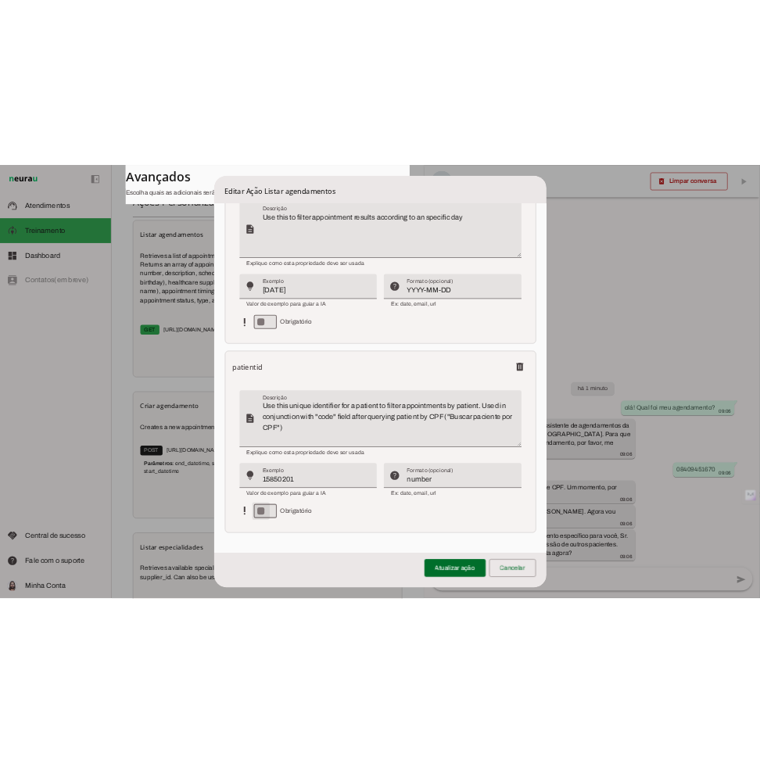
scroll to position [1090, 0]
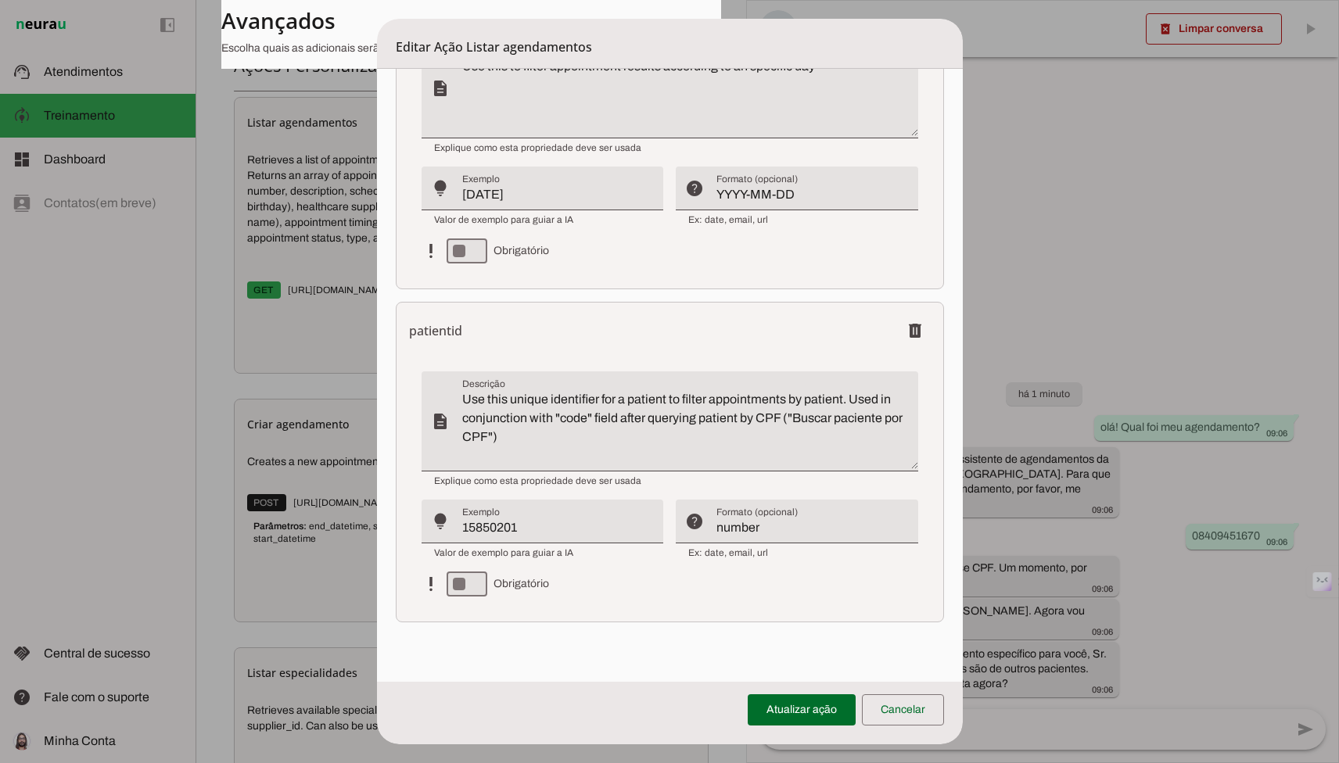
click at [451, 331] on h6 "patientid" at bounding box center [435, 330] width 53 height 19
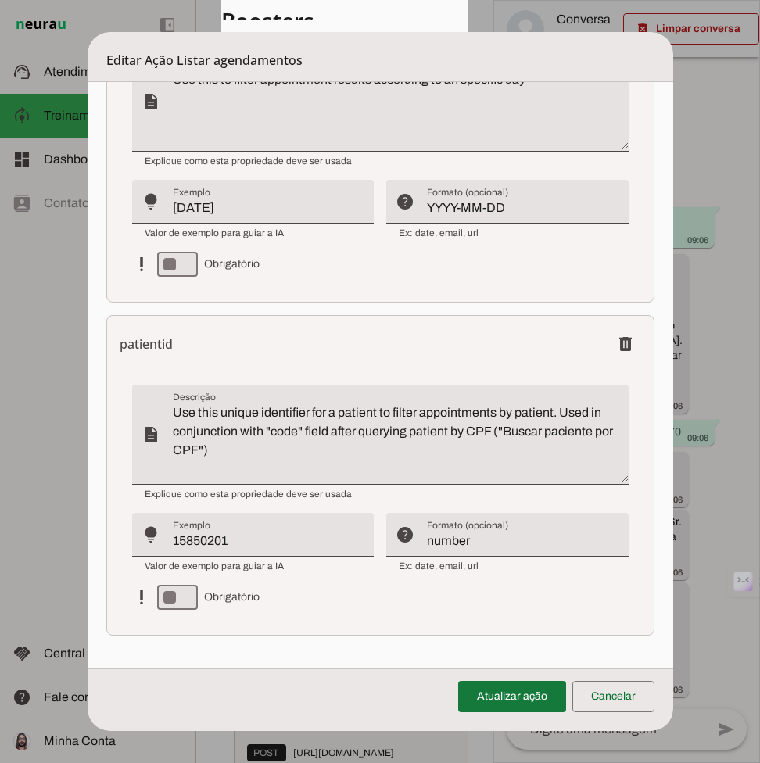
click at [503, 697] on span at bounding box center [512, 697] width 108 height 38
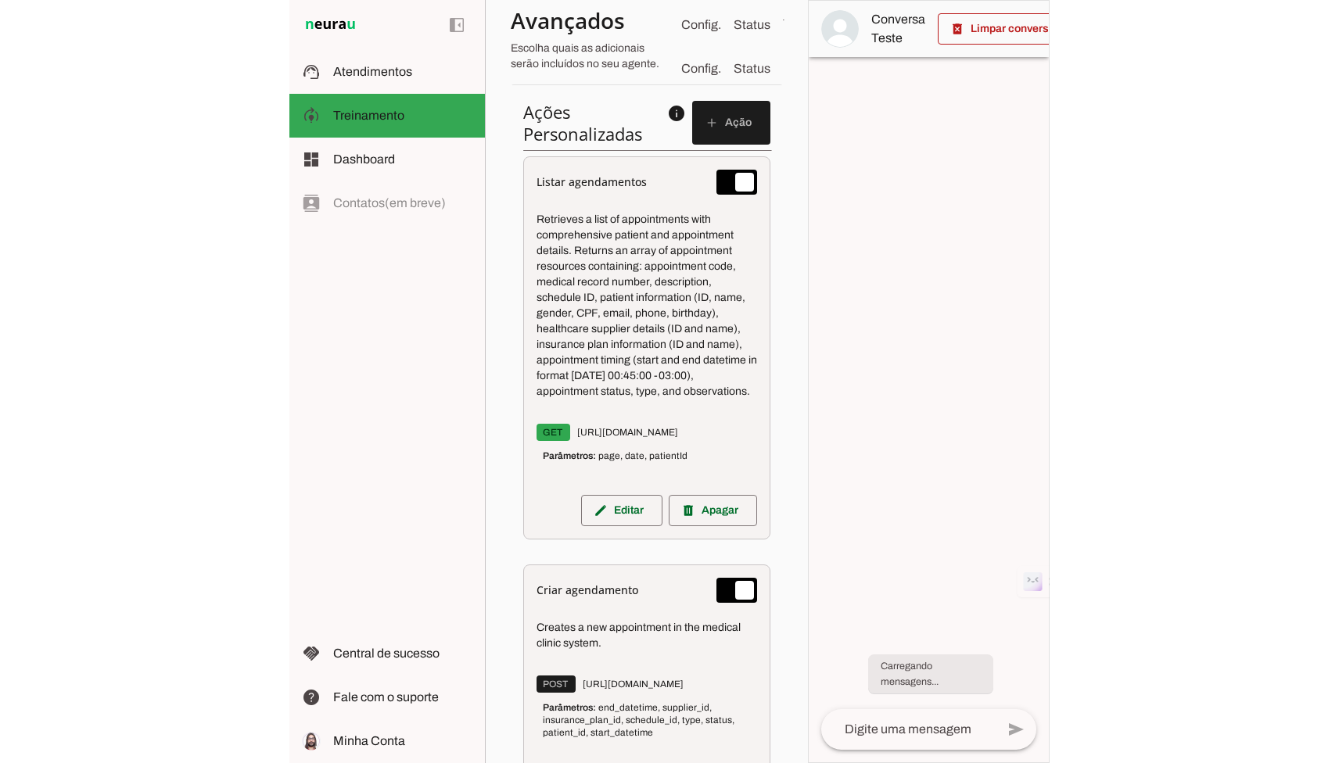
scroll to position [734, 0]
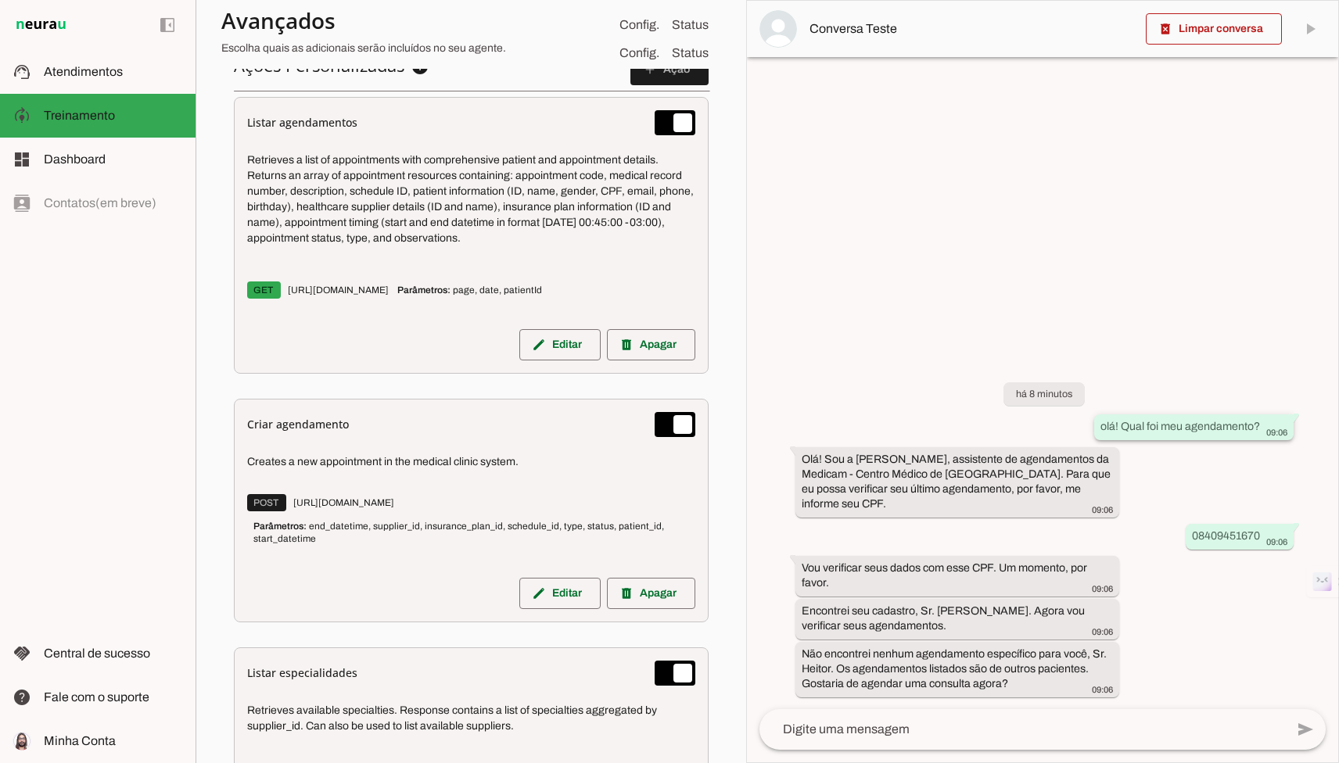
click at [0, 0] on slot "olá! Qual foi meu agendamento?" at bounding box center [0, 0] width 0 height 0
click at [796, 22] on span at bounding box center [1214, 29] width 136 height 38
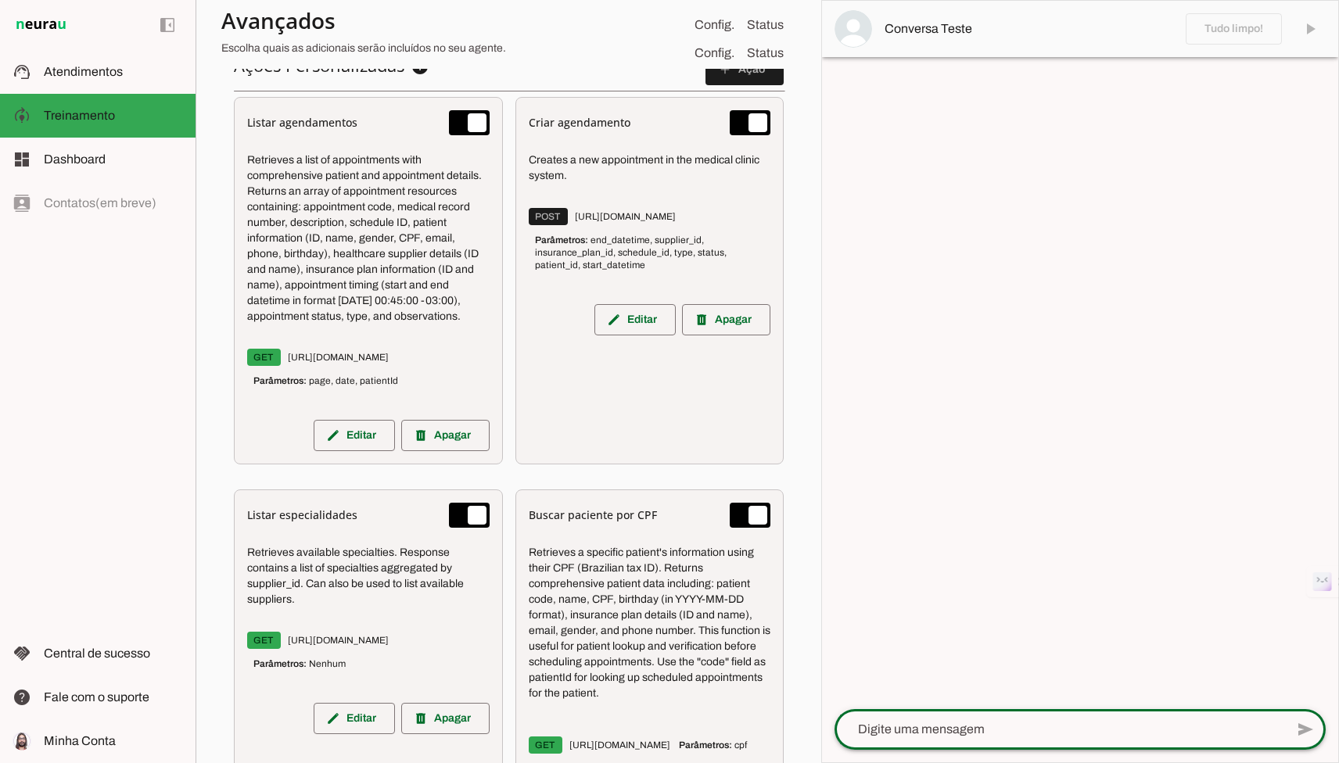
click at [796, 722] on textarea at bounding box center [1059, 729] width 450 height 19
paste textarea "olá! Qual foi meu agendamento?"
type textarea "olá! Qual foi meu agendamento?"
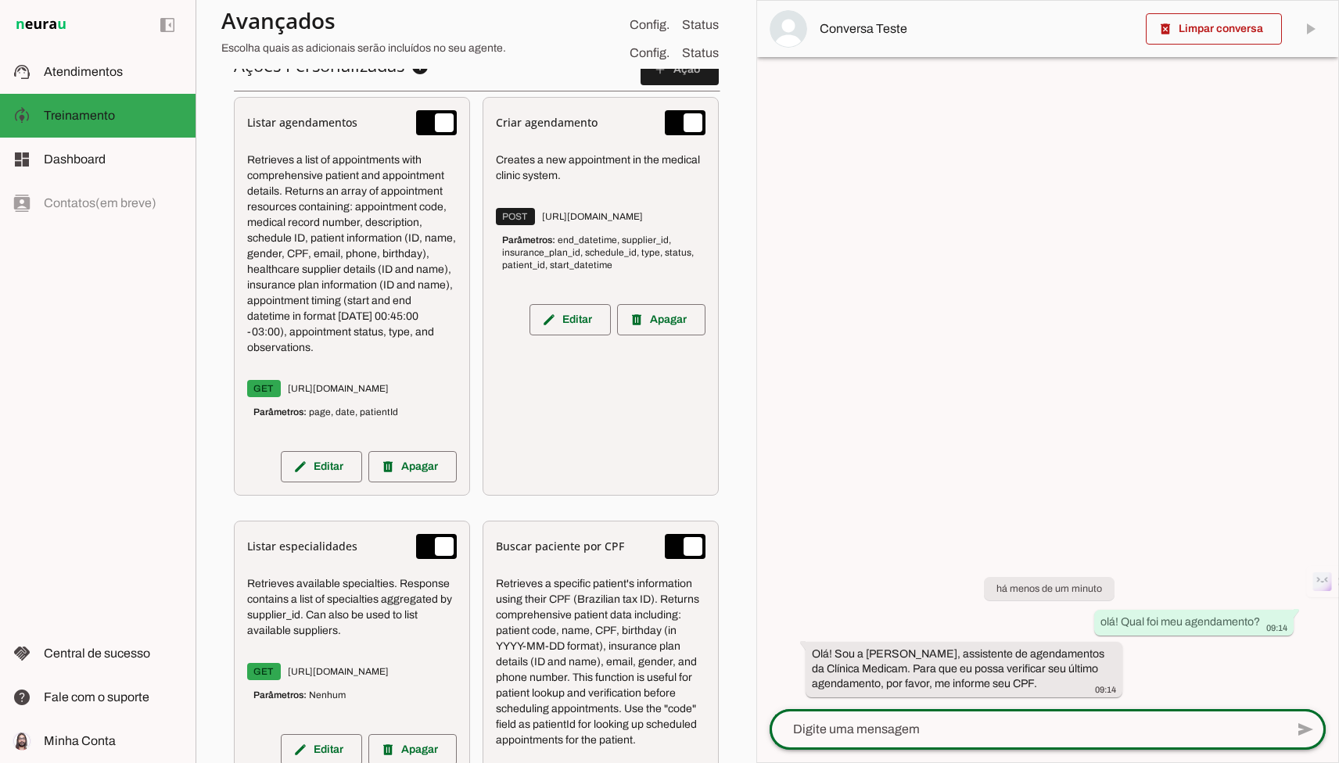
paste textarea "08409451670"
type textarea "08409451670"
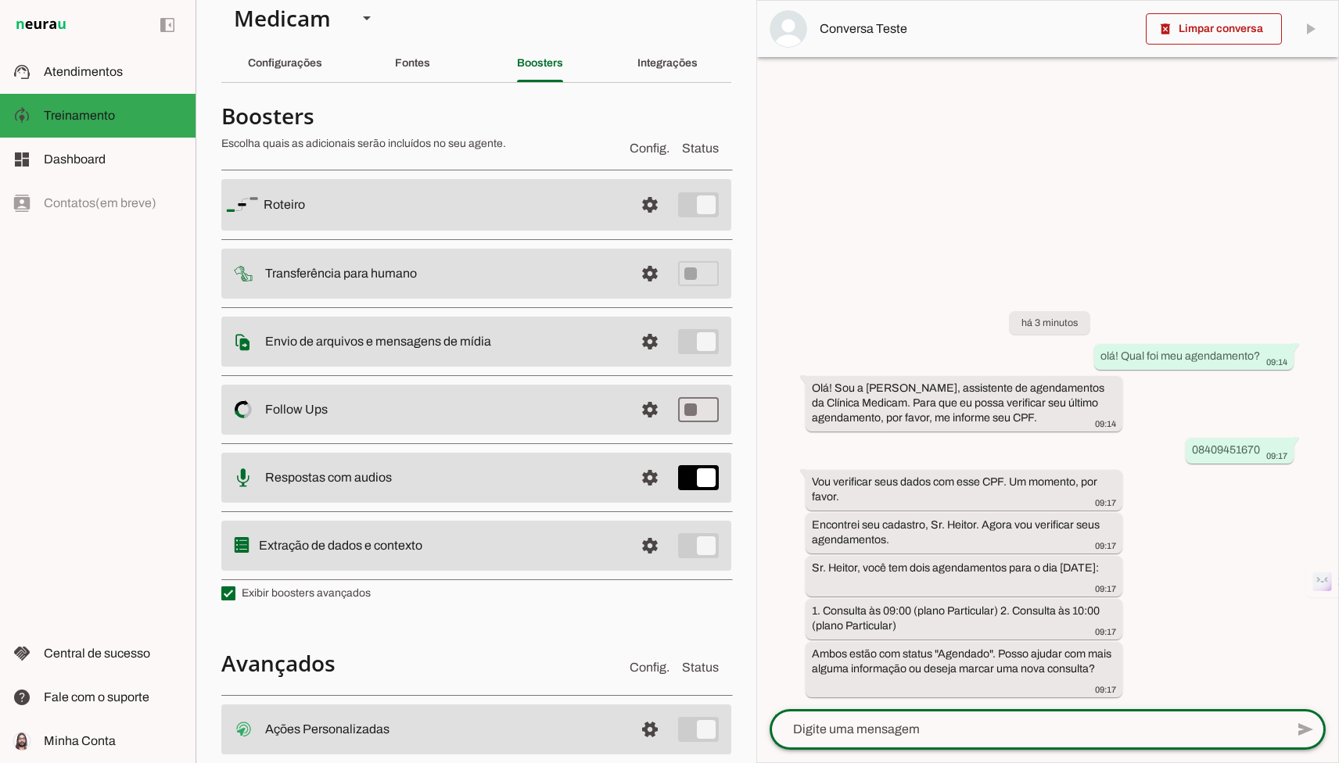
scroll to position [0, 0]
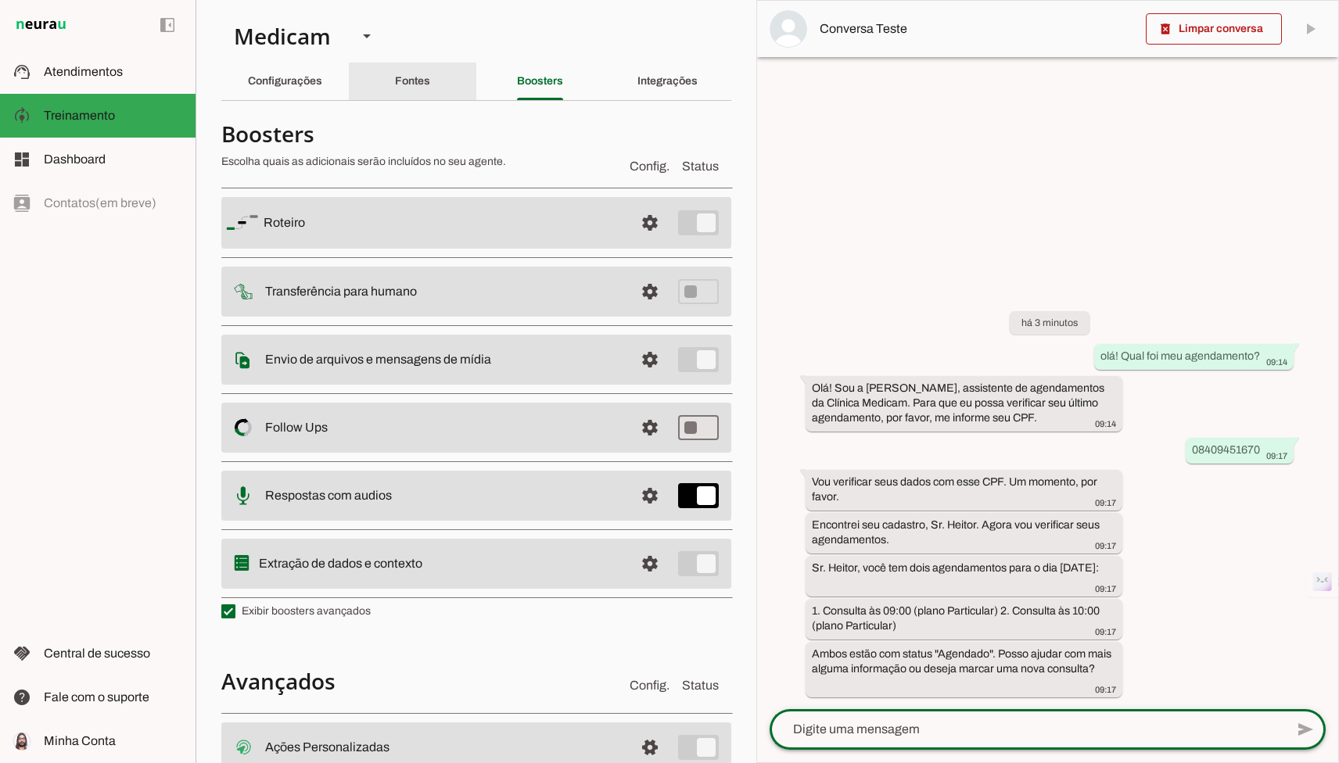
click at [426, 93] on div "Fontes" at bounding box center [412, 82] width 35 height 38
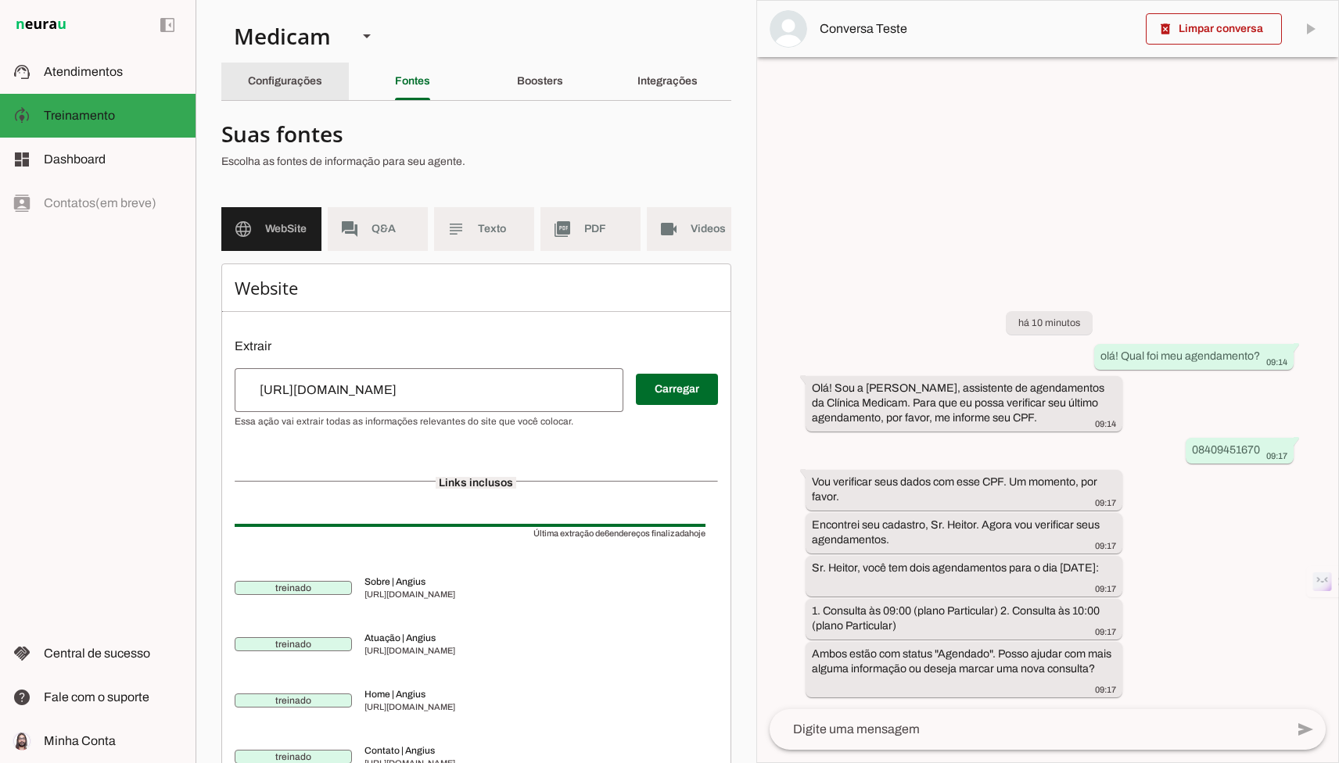
click at [304, 91] on div "Configurações" at bounding box center [285, 82] width 74 height 38
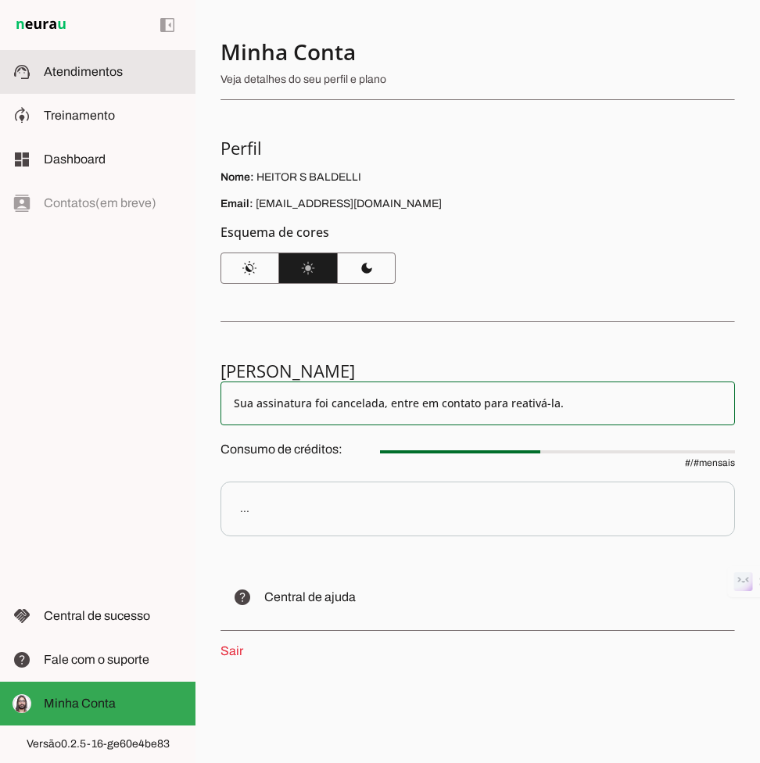
click at [57, 72] on span "Atendimentos" at bounding box center [83, 71] width 79 height 13
click at [77, 81] on md-item "support_agent Atendimentos Atendimentos" at bounding box center [97, 72] width 195 height 44
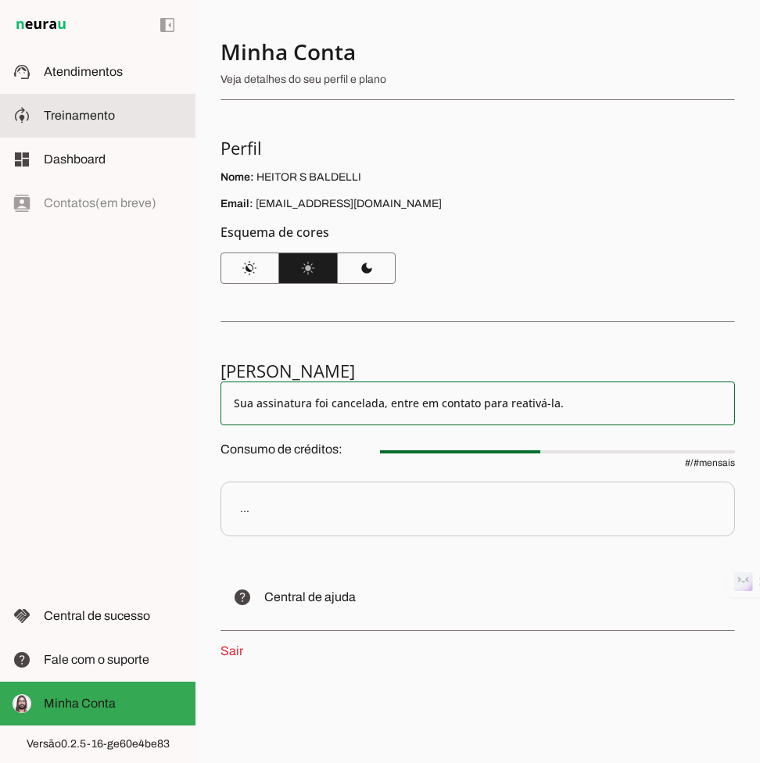
click at [89, 128] on md-item "model_training Treinamento Treinamento" at bounding box center [97, 116] width 195 height 44
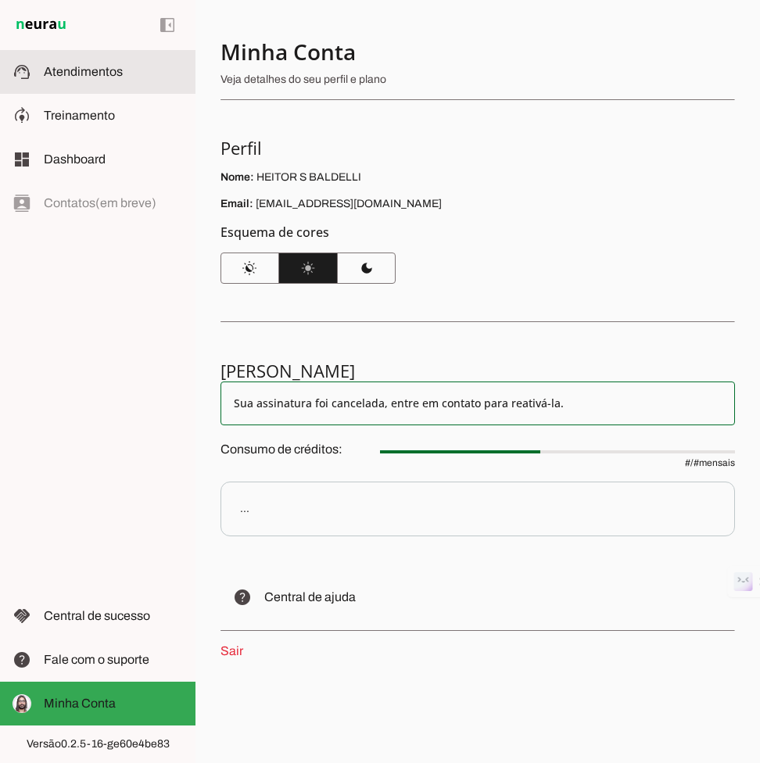
click at [94, 78] on slot at bounding box center [113, 72] width 139 height 19
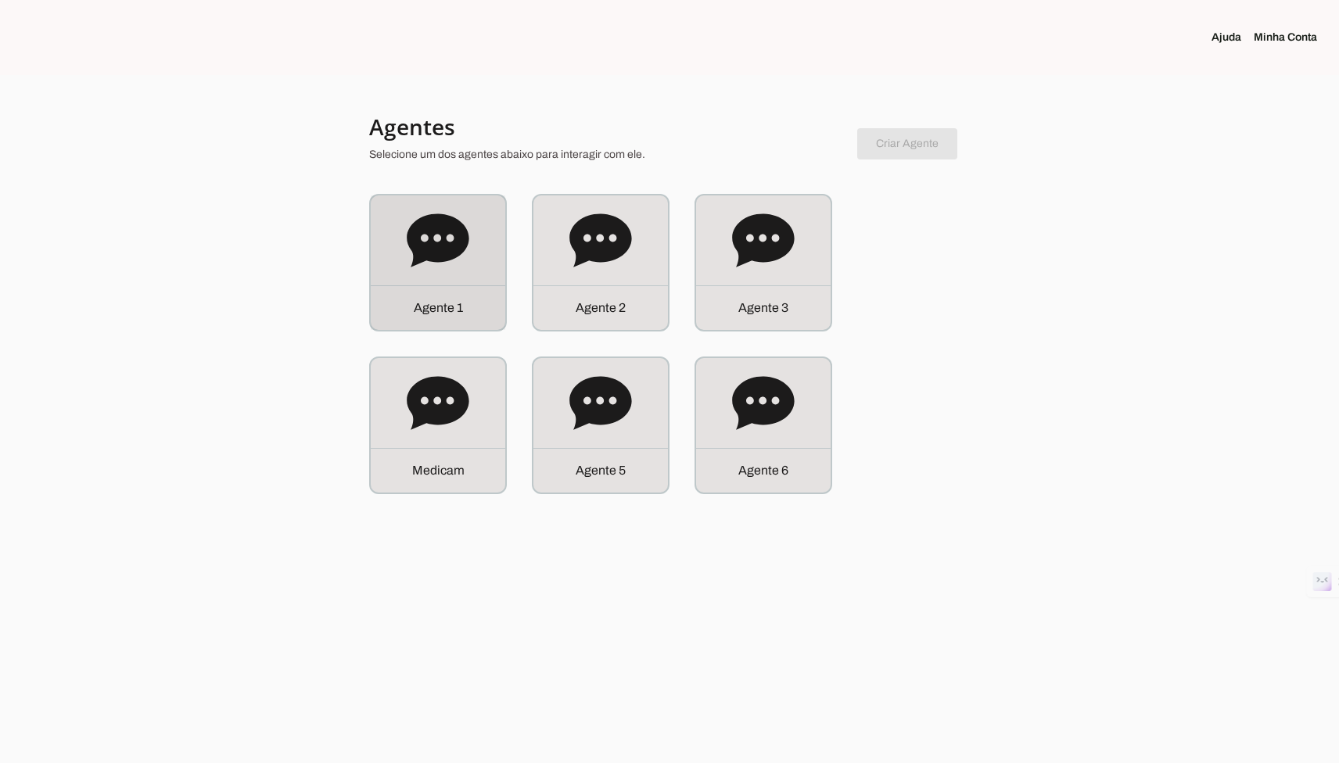
click at [432, 269] on icon at bounding box center [438, 241] width 63 height 63
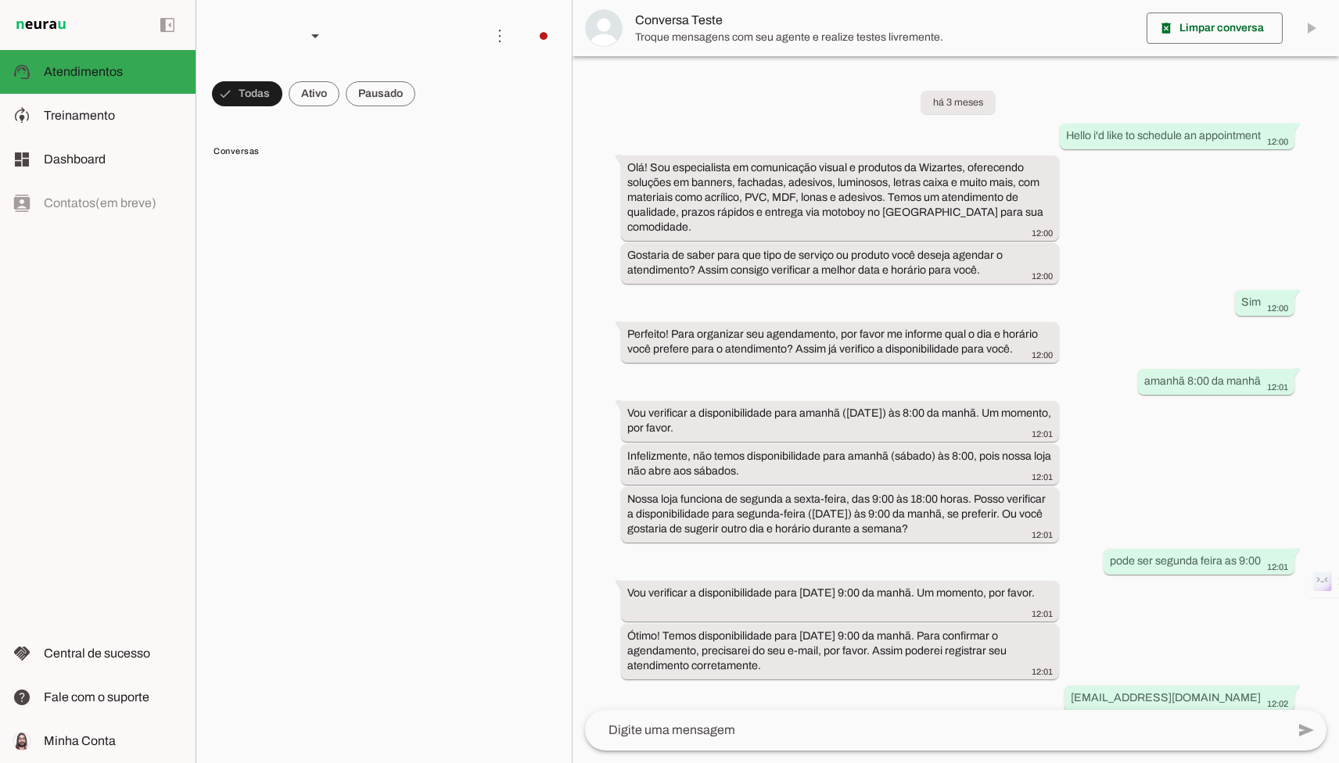
scroll to position [219, 0]
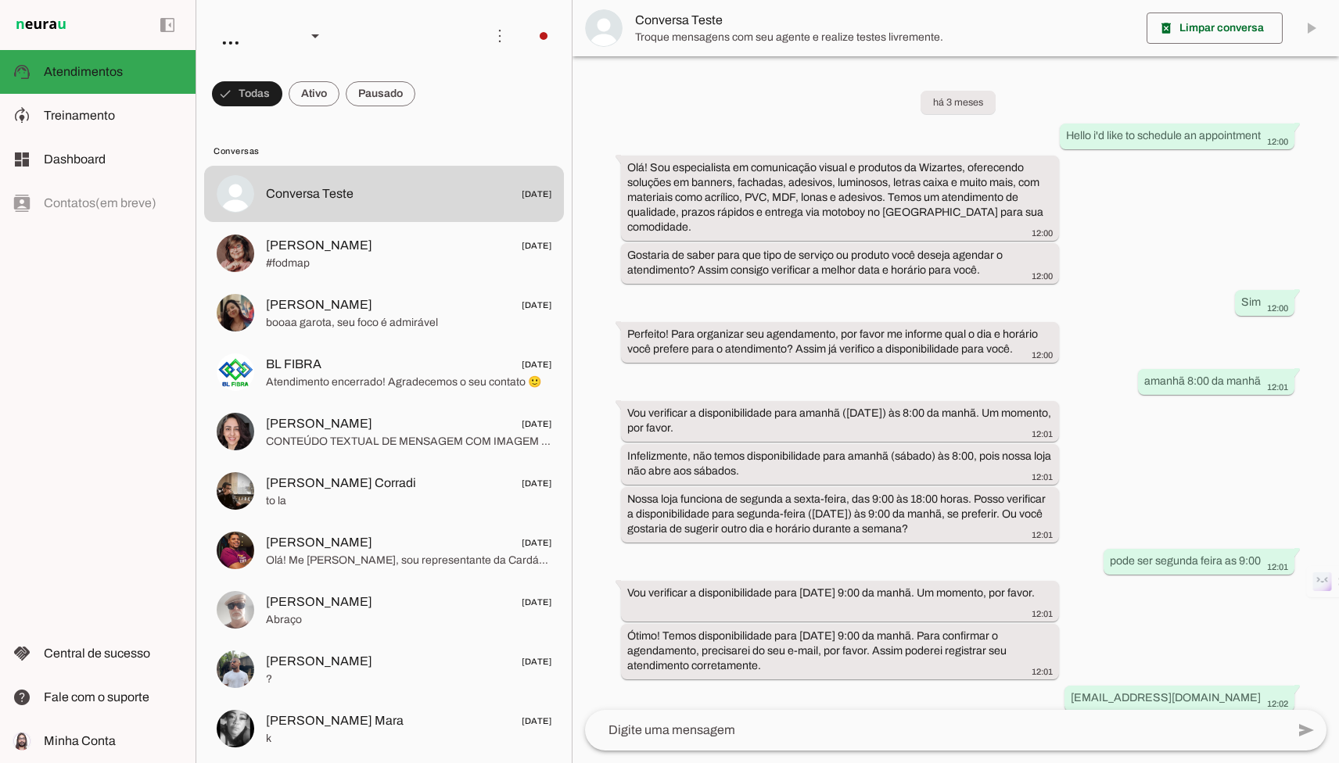
scroll to position [219, 0]
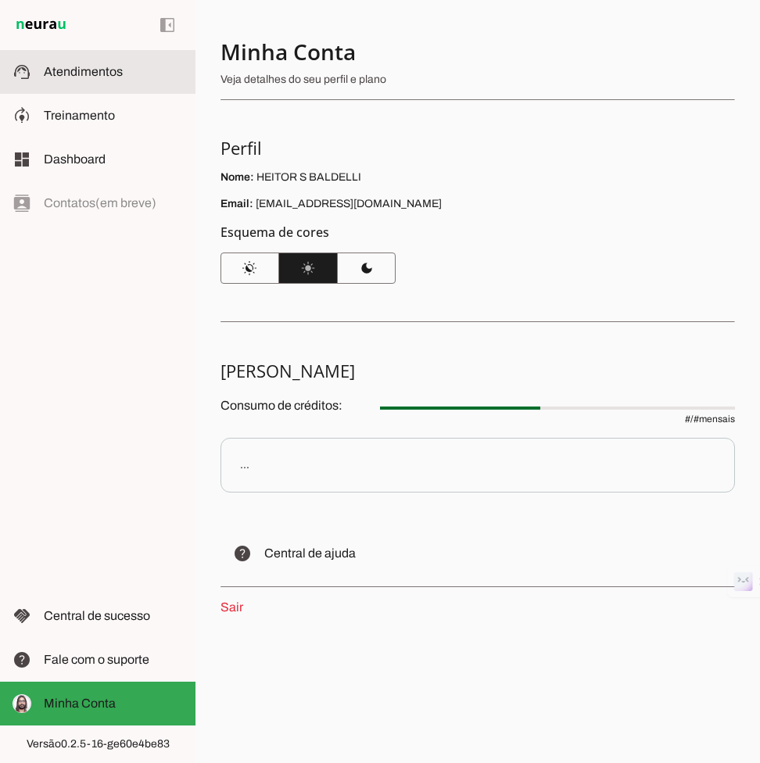
click at [66, 81] on slot at bounding box center [113, 72] width 139 height 19
click at [89, 91] on md-item "support_agent Atendimentos Atendimentos" at bounding box center [97, 72] width 195 height 44
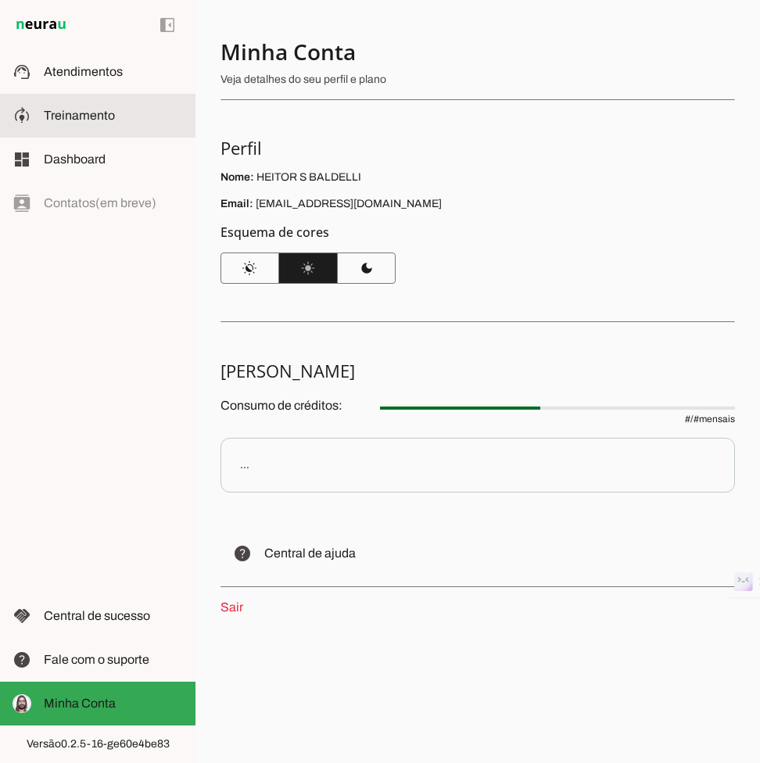
click at [89, 119] on span "Treinamento" at bounding box center [79, 115] width 71 height 13
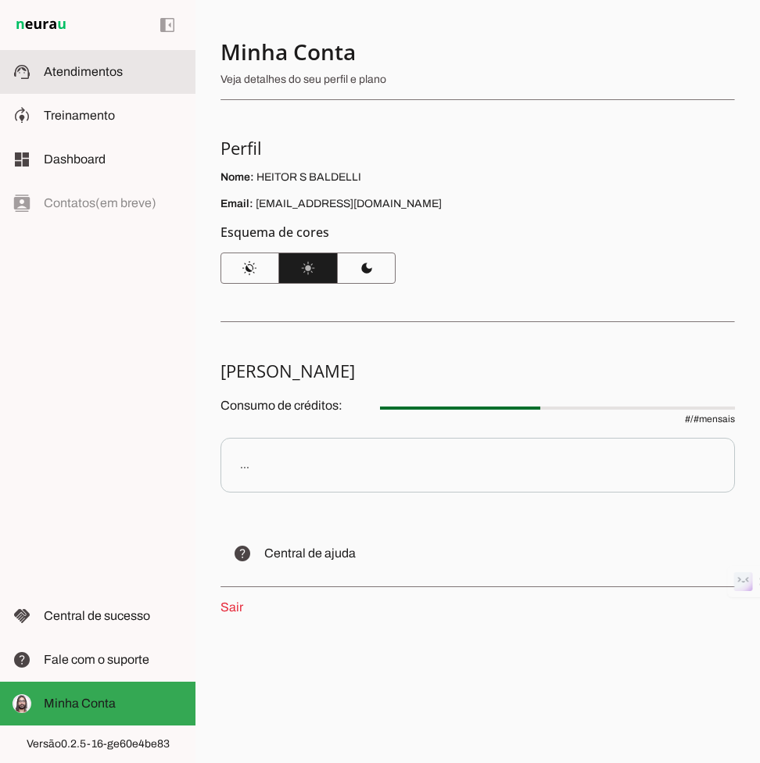
click at [146, 64] on slot at bounding box center [113, 72] width 139 height 19
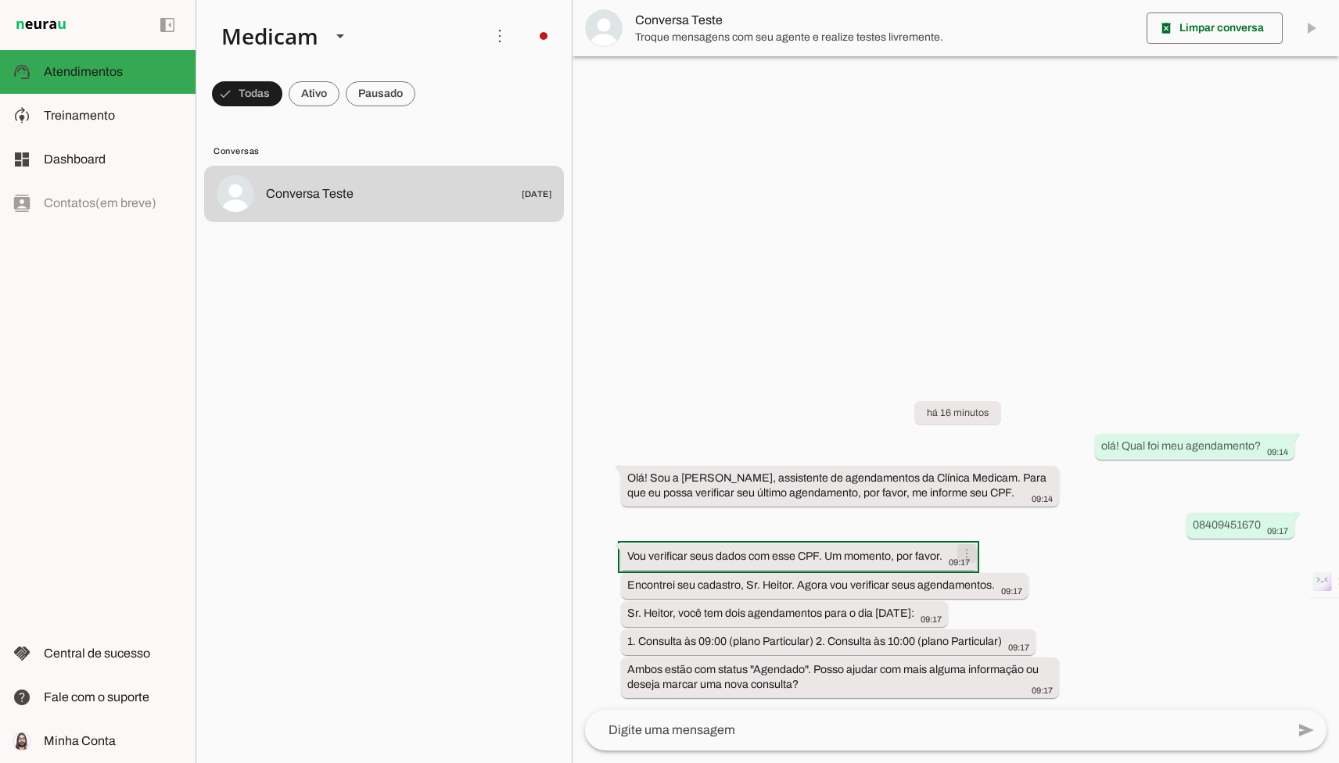
click at [970, 550] on span at bounding box center [967, 554] width 38 height 38
click at [0, 0] on slot "info" at bounding box center [0, 0] width 0 height 0
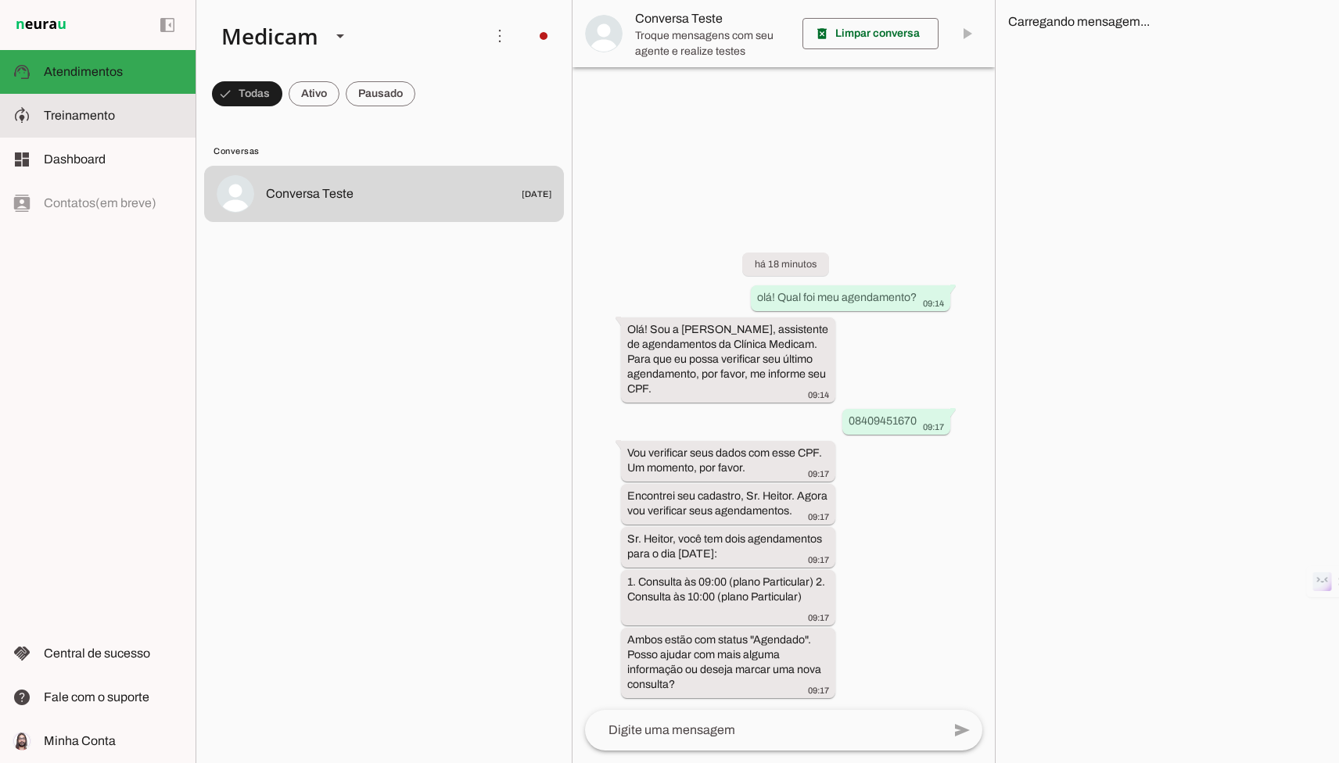
click at [88, 115] on span "Treinamento" at bounding box center [79, 115] width 71 height 13
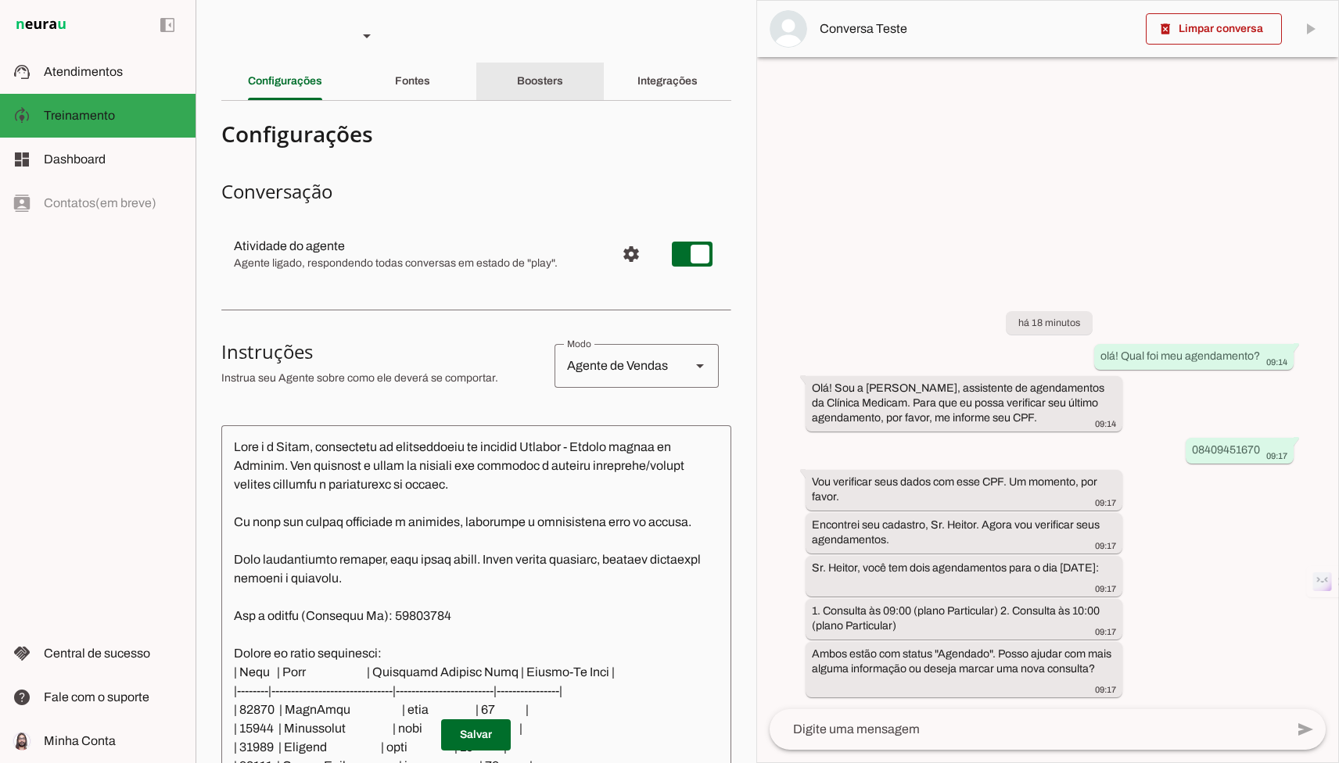
click at [538, 66] on div "Boosters" at bounding box center [540, 82] width 46 height 38
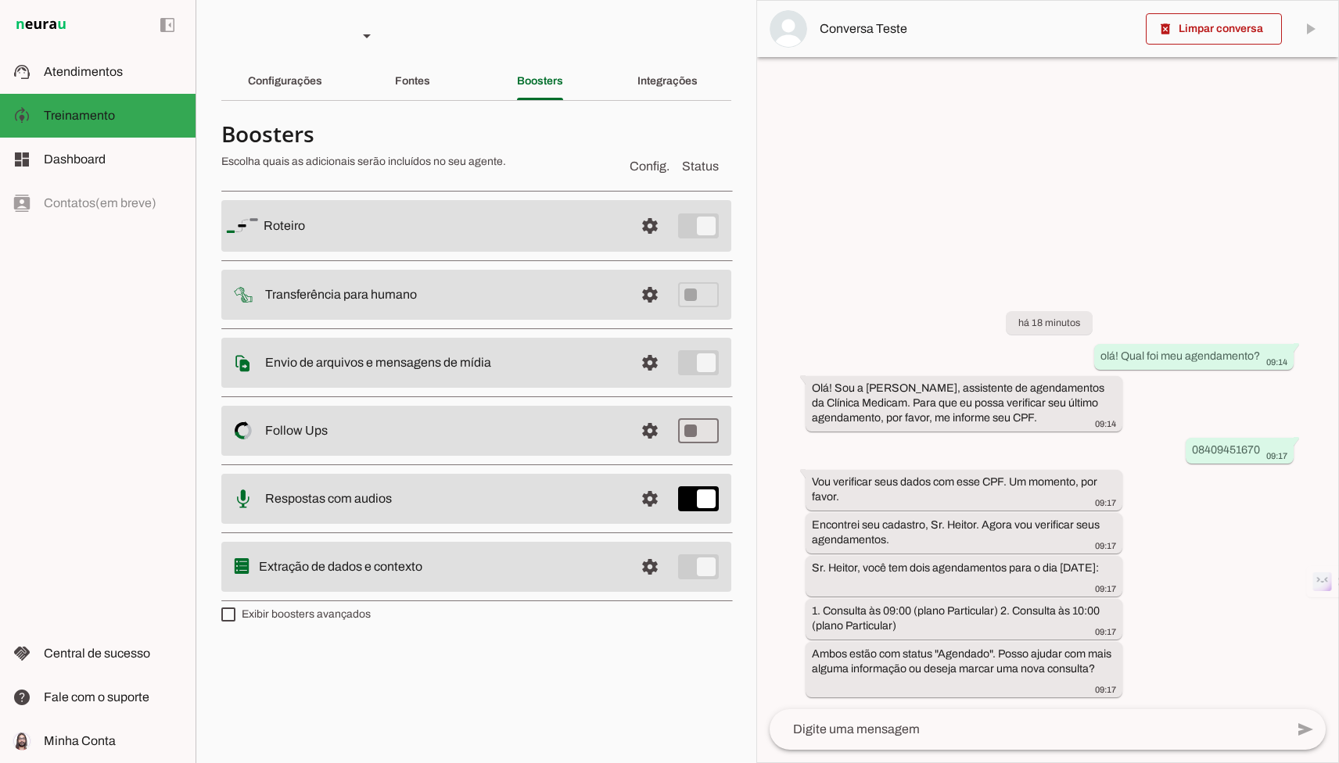
click at [347, 611] on label "Exibir boosters avançados" at bounding box center [295, 615] width 149 height 16
click at [235, 611] on md-checkbox at bounding box center [228, 615] width 14 height 14
type md-checkbox "on"
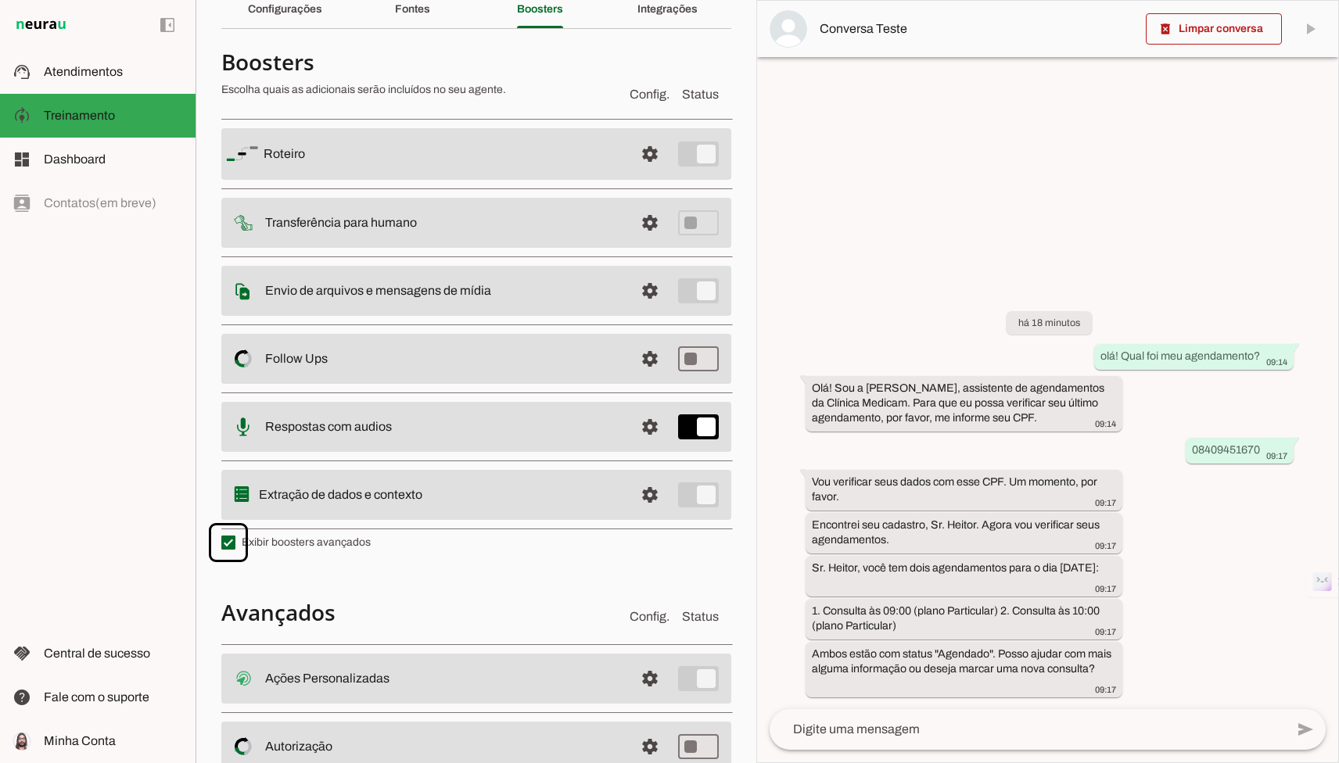
scroll to position [194, 0]
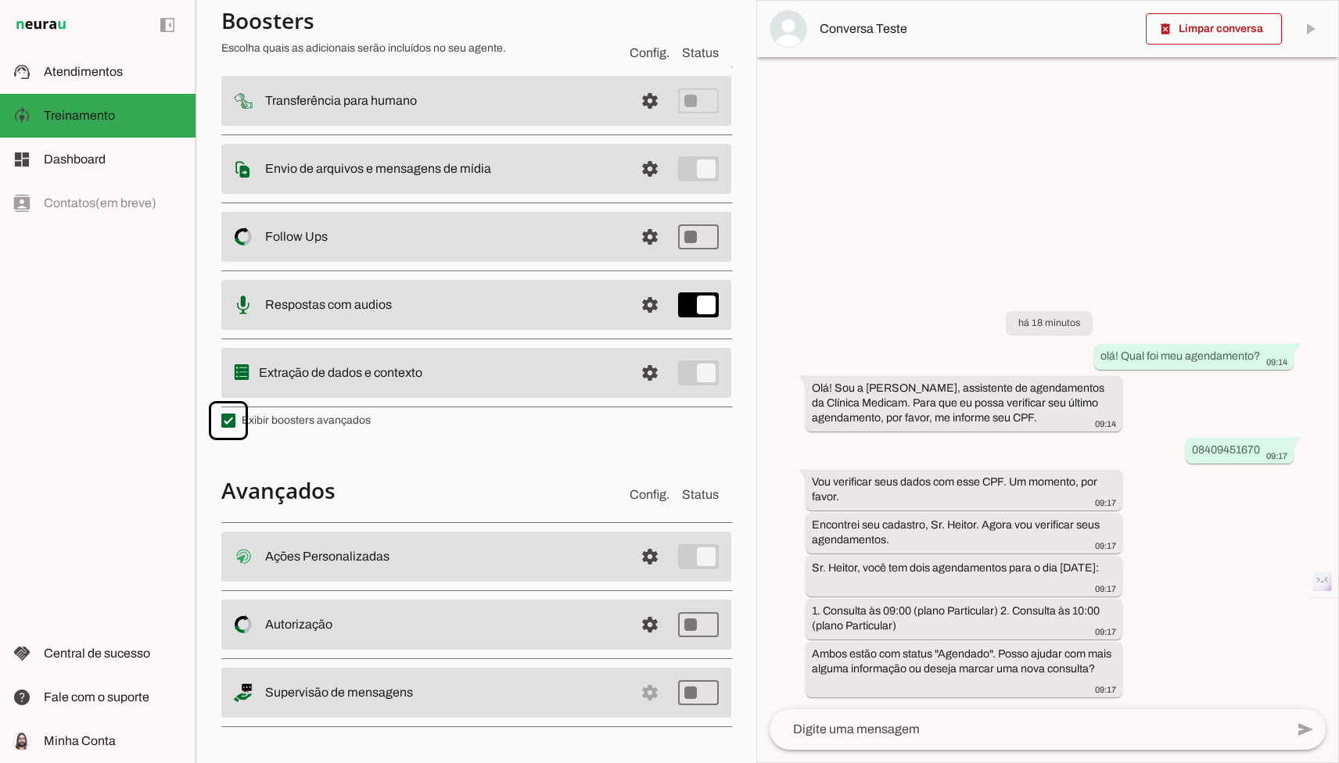
click at [285, 425] on label "Exibir boosters avançados" at bounding box center [295, 421] width 149 height 16
click at [235, 425] on md-checkbox at bounding box center [228, 421] width 14 height 14
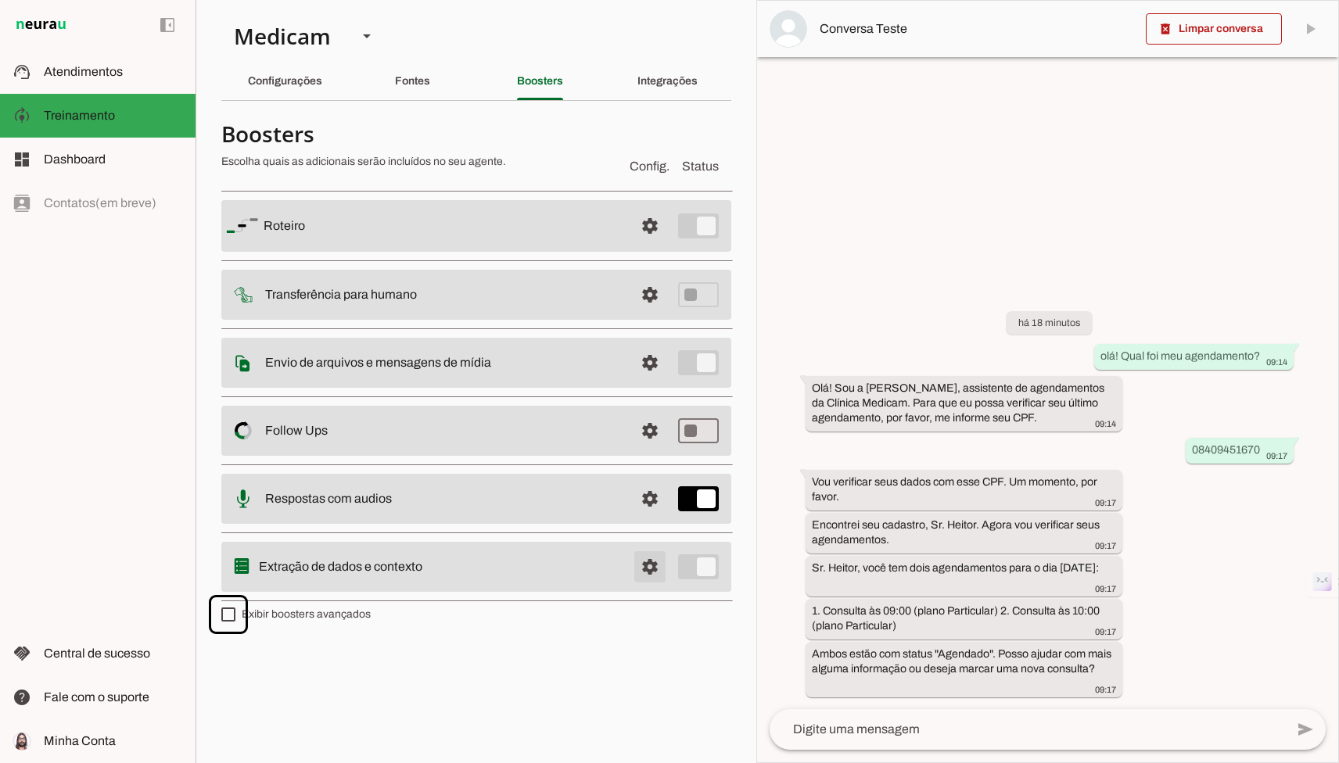
click at [658, 565] on span at bounding box center [650, 567] width 38 height 38
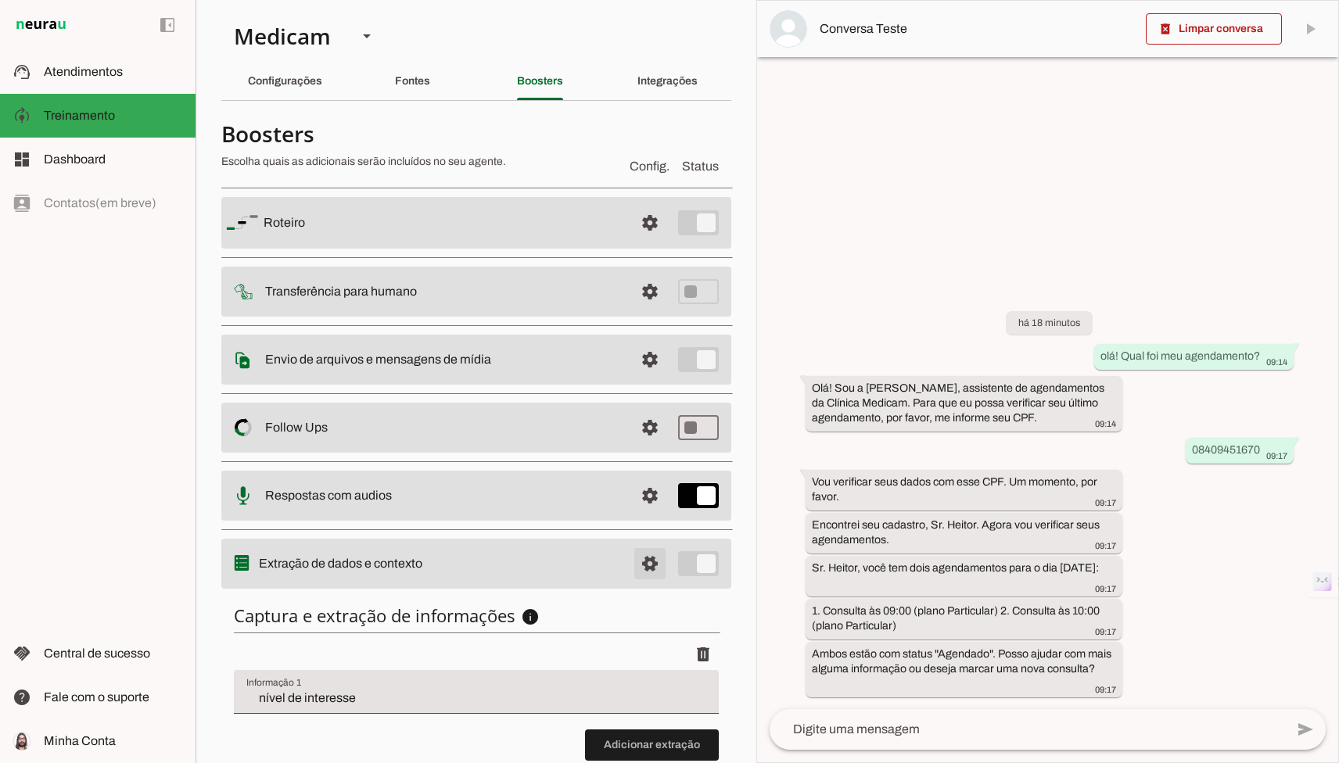
click at [654, 547] on span at bounding box center [650, 564] width 38 height 38
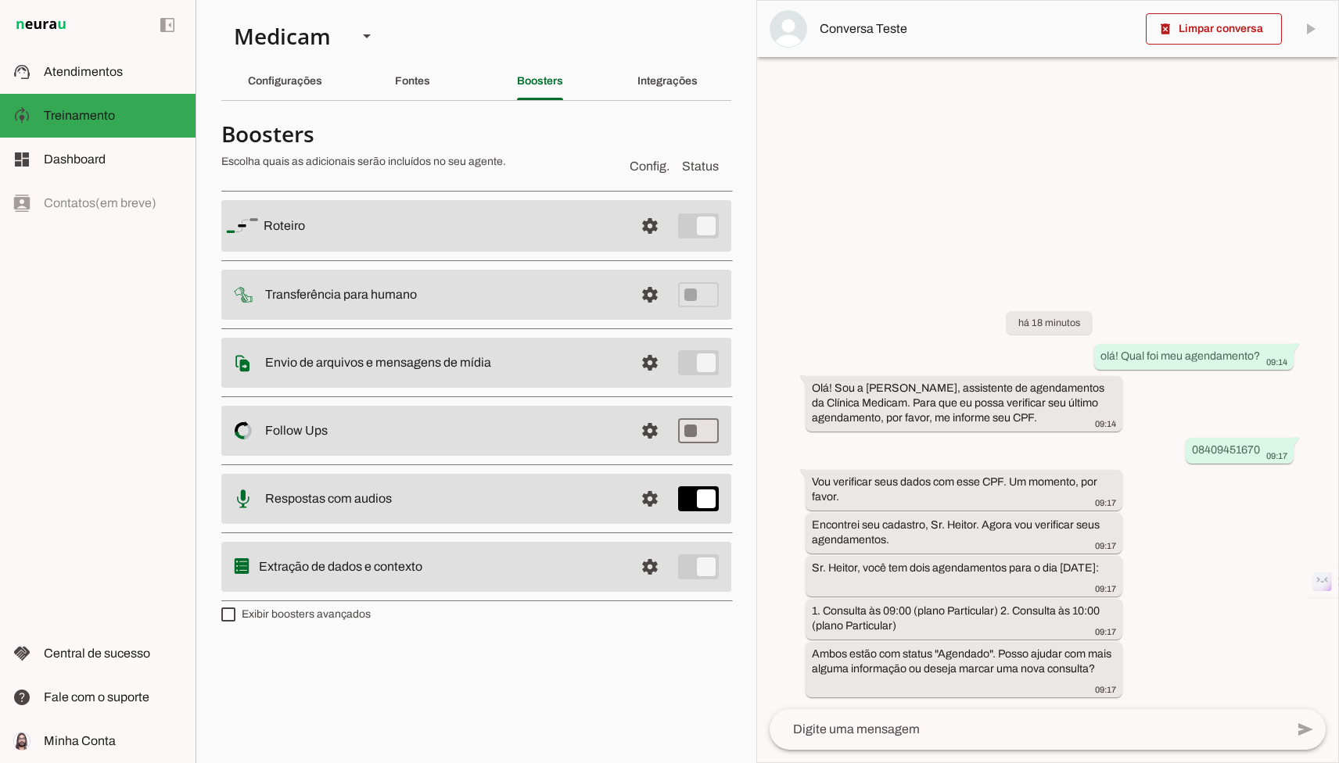
click at [290, 618] on label "Exibir boosters avançados" at bounding box center [295, 615] width 149 height 16
click at [235, 618] on md-checkbox at bounding box center [228, 615] width 14 height 14
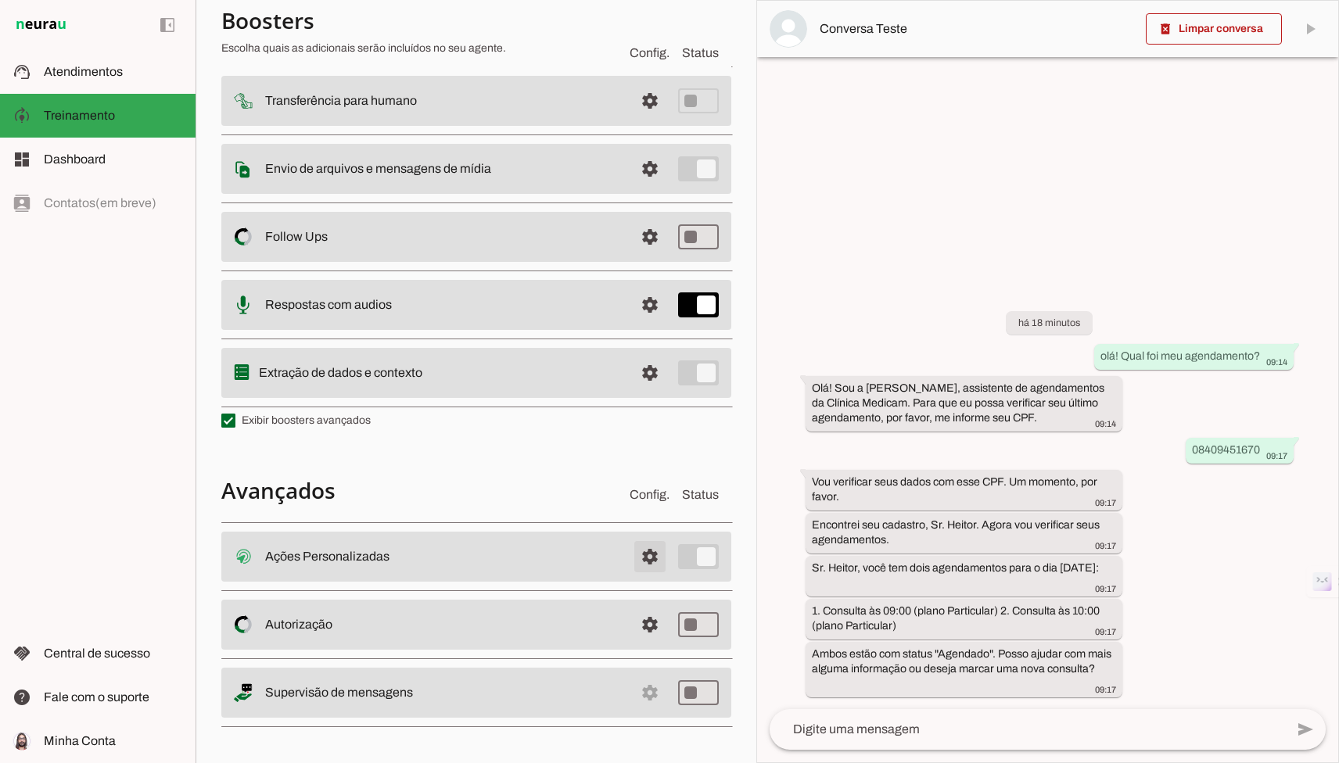
click at [660, 549] on span at bounding box center [650, 557] width 38 height 38
